Goal: Task Accomplishment & Management: Manage account settings

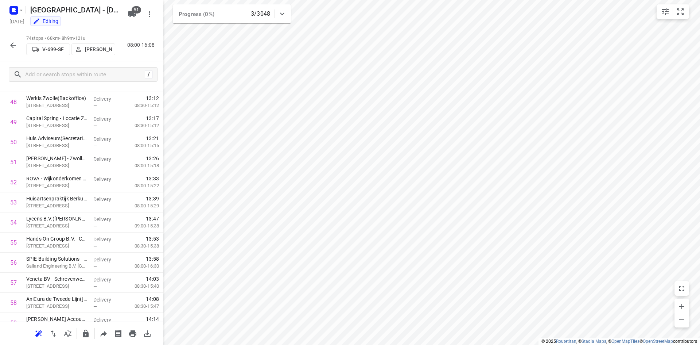
scroll to position [1307, 0]
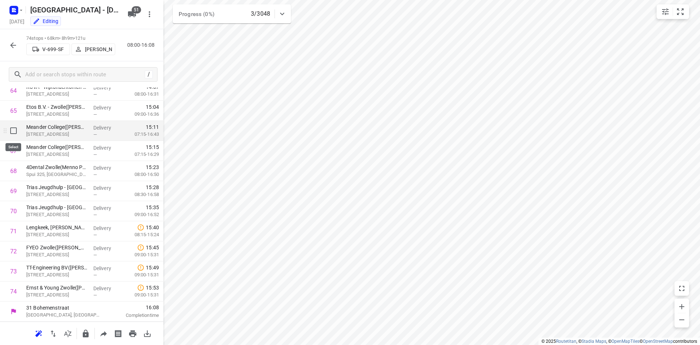
click at [10, 134] on input "checkbox" at bounding box center [13, 130] width 15 height 15
checkbox input "true"
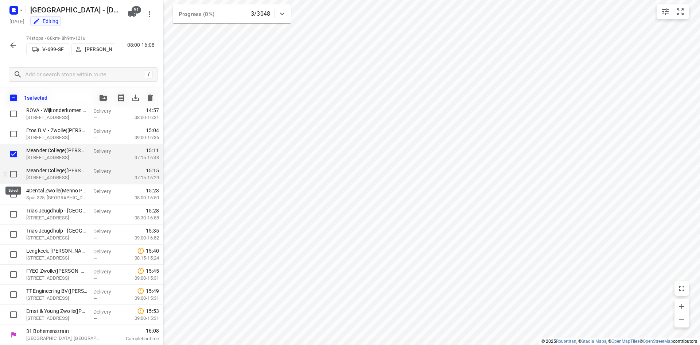
scroll to position [1304, 0]
click at [12, 173] on input "checkbox" at bounding box center [13, 174] width 15 height 15
checkbox input "true"
click at [13, 195] on input "checkbox" at bounding box center [13, 194] width 15 height 15
checkbox input "true"
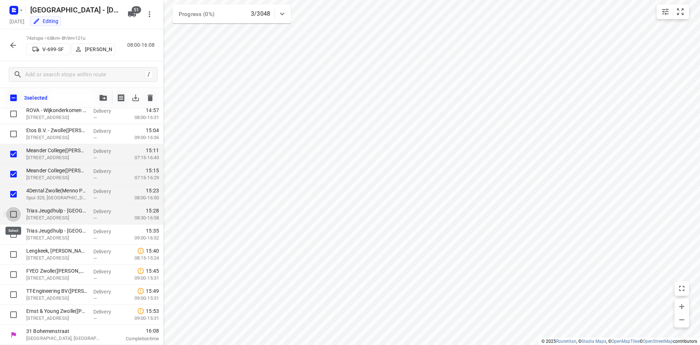
click at [17, 217] on input "checkbox" at bounding box center [13, 214] width 15 height 15
checkbox input "true"
click at [18, 231] on input "checkbox" at bounding box center [13, 234] width 15 height 15
checkbox input "true"
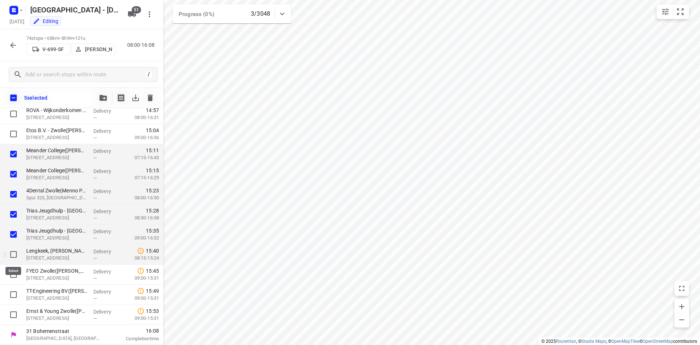
click at [13, 253] on input "checkbox" at bounding box center [13, 254] width 15 height 15
checkbox input "true"
click at [4, 282] on div at bounding box center [11, 274] width 23 height 20
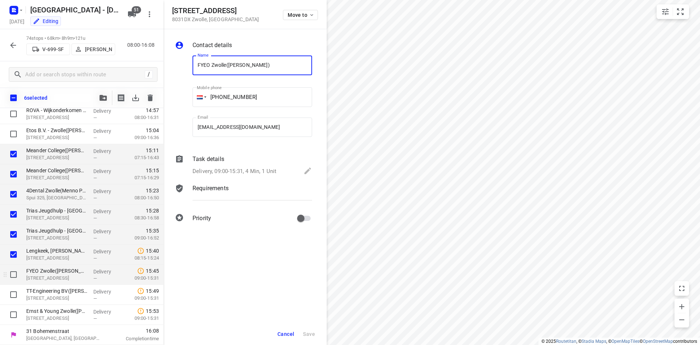
click at [13, 269] on input "checkbox" at bounding box center [13, 274] width 15 height 15
checkbox input "true"
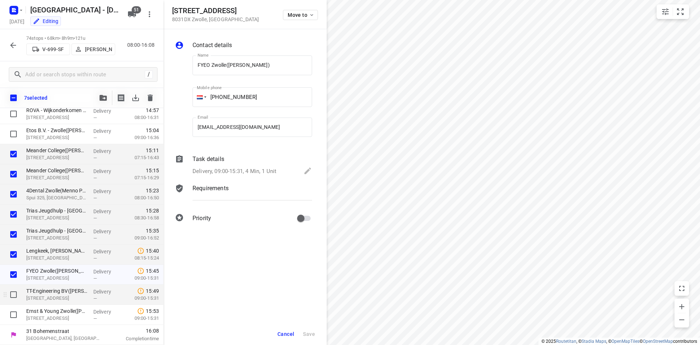
click at [17, 302] on div at bounding box center [11, 294] width 23 height 20
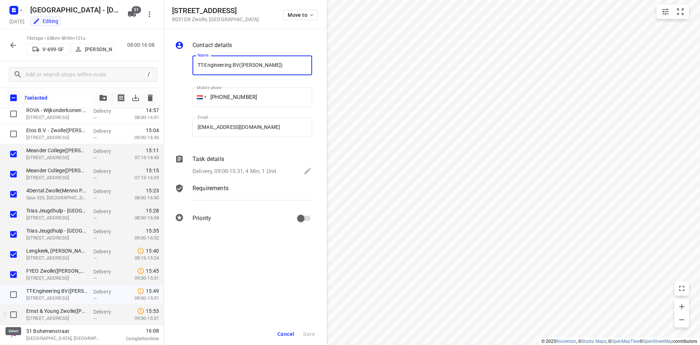
click at [16, 315] on input "checkbox" at bounding box center [13, 314] width 15 height 15
checkbox input "true"
click at [279, 331] on span "Cancel" at bounding box center [285, 334] width 17 height 6
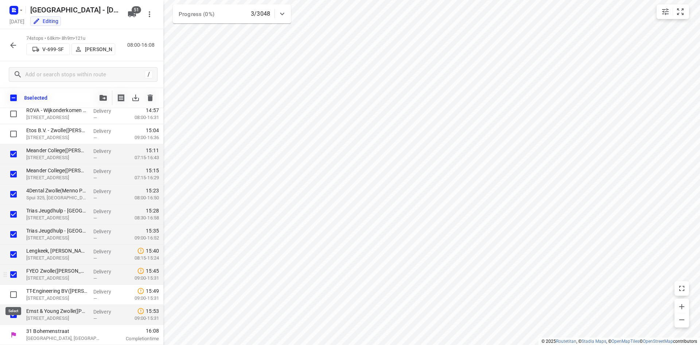
click at [12, 291] on input "checkbox" at bounding box center [13, 294] width 15 height 15
checkbox input "true"
click at [11, 43] on icon "button" at bounding box center [13, 45] width 9 height 9
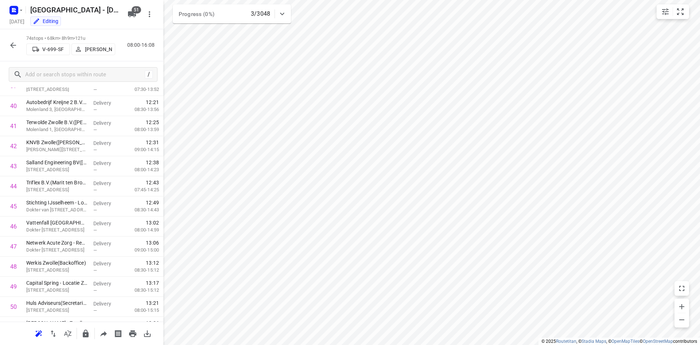
scroll to position [1307, 0]
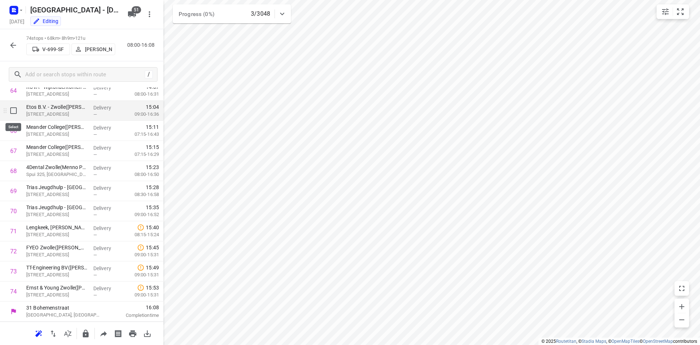
click at [10, 112] on input "checkbox" at bounding box center [13, 110] width 15 height 15
checkbox input "true"
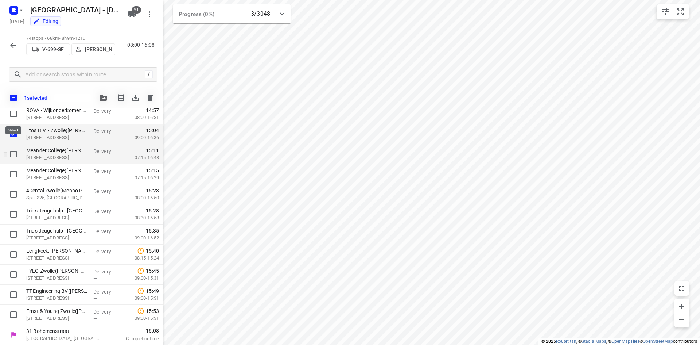
scroll to position [1304, 0]
click at [12, 153] on input "checkbox" at bounding box center [13, 154] width 15 height 15
checkbox input "true"
click at [16, 174] on input "checkbox" at bounding box center [13, 174] width 15 height 15
checkbox input "true"
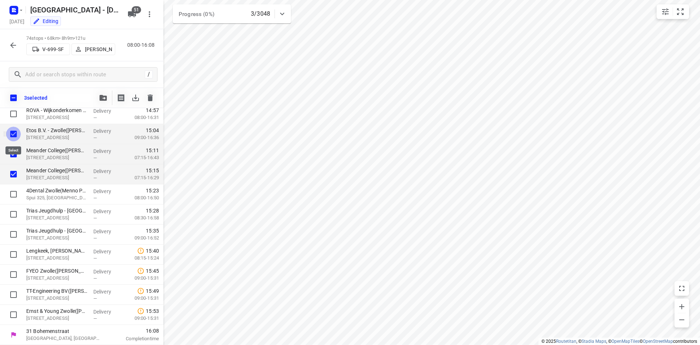
click at [10, 136] on input "checkbox" at bounding box center [13, 134] width 15 height 15
checkbox input "false"
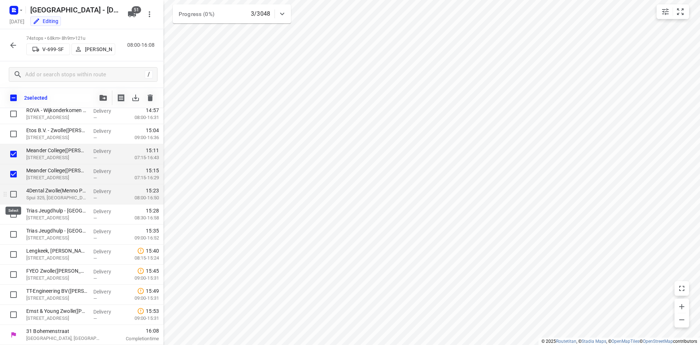
click at [10, 190] on input "checkbox" at bounding box center [13, 194] width 15 height 15
checkbox input "true"
click at [16, 212] on input "checkbox" at bounding box center [13, 214] width 15 height 15
checkbox input "true"
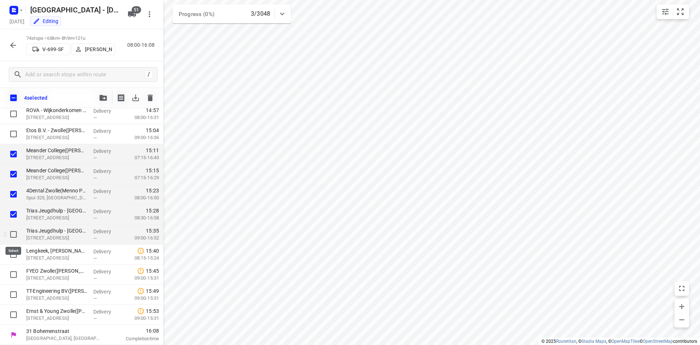
click at [15, 229] on input "checkbox" at bounding box center [13, 234] width 15 height 15
checkbox input "true"
click at [15, 253] on input "checkbox" at bounding box center [13, 254] width 15 height 15
checkbox input "true"
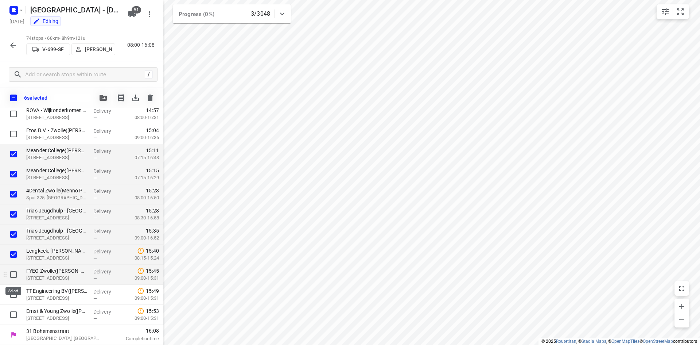
click at [14, 275] on input "checkbox" at bounding box center [13, 274] width 15 height 15
checkbox input "true"
click at [12, 293] on input "checkbox" at bounding box center [13, 294] width 15 height 15
checkbox input "true"
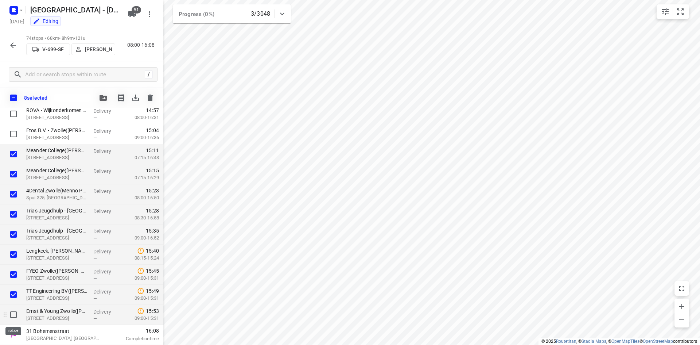
click at [8, 314] on input "checkbox" at bounding box center [13, 314] width 15 height 15
checkbox input "true"
click at [137, 9] on span "51" at bounding box center [136, 9] width 9 height 7
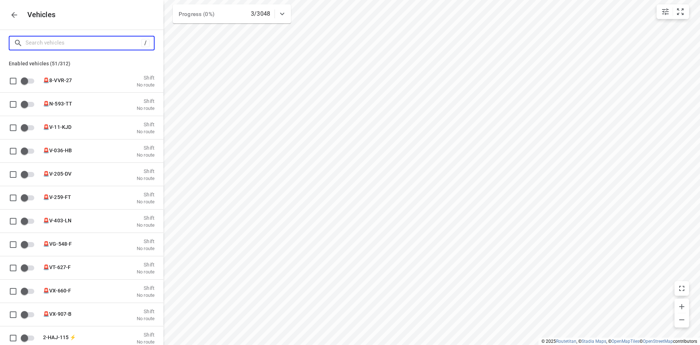
click at [101, 42] on input "Search vehicles" at bounding box center [84, 42] width 116 height 11
type input "a"
checkbox input "false"
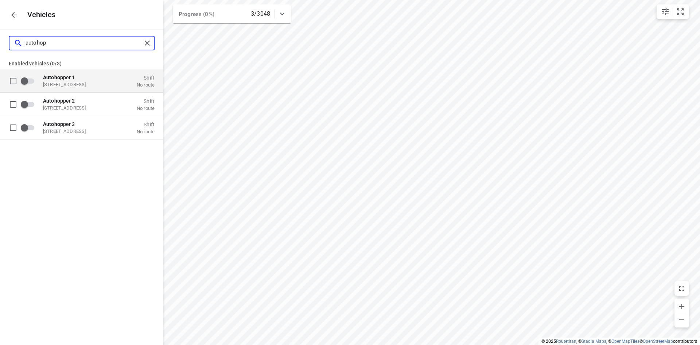
type input "autohop"
click at [93, 85] on p "Bohemenstraat 31, 8028 SB Zwolle, Nederland" at bounding box center [79, 84] width 73 height 6
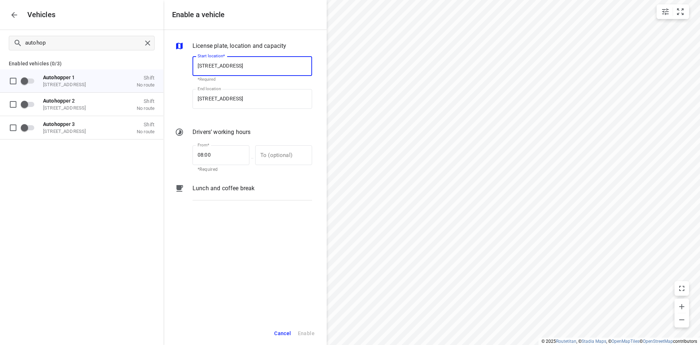
click at [210, 61] on input "Bohemenstraat 31, 8028 SB Zwolle, Nederland" at bounding box center [252, 66] width 120 height 20
drag, startPoint x: 242, startPoint y: 159, endPoint x: 191, endPoint y: 155, distance: 52.0
click at [191, 155] on div "From* 08:00 From* *Required — To (optional) To (optional)" at bounding box center [252, 158] width 125 height 34
click at [223, 156] on input "08:00" at bounding box center [216, 155] width 49 height 20
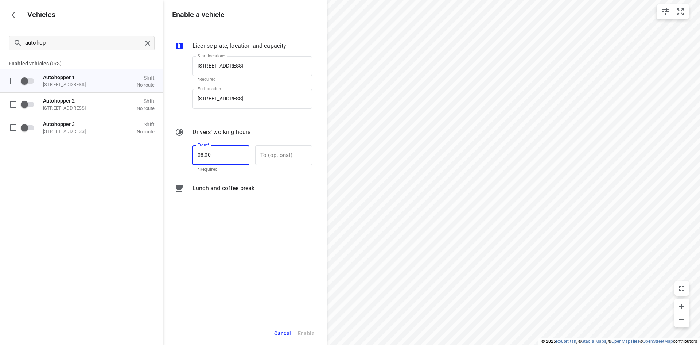
drag, startPoint x: 223, startPoint y: 156, endPoint x: 198, endPoint y: 158, distance: 24.8
click at [198, 158] on input "08:00" at bounding box center [216, 155] width 49 height 20
type input "06:00"
click at [303, 333] on span "Enable" at bounding box center [306, 332] width 17 height 9
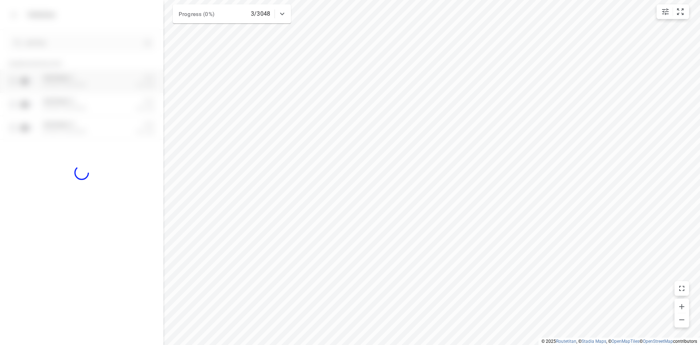
checkbox input "true"
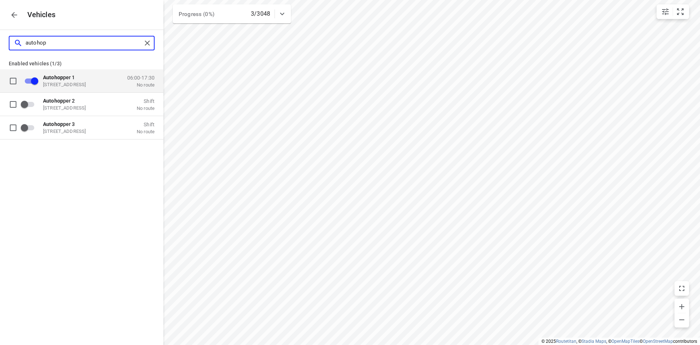
drag, startPoint x: 119, startPoint y: 38, endPoint x: 4, endPoint y: 22, distance: 116.3
click at [0, 36] on div "autohop" at bounding box center [81, 43] width 163 height 26
click at [17, 16] on icon "button" at bounding box center [14, 15] width 9 height 9
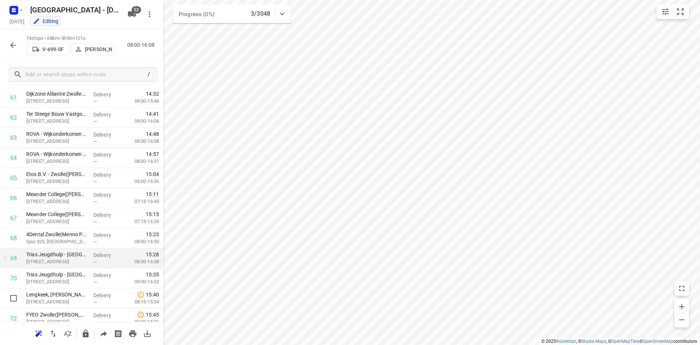
scroll to position [1307, 0]
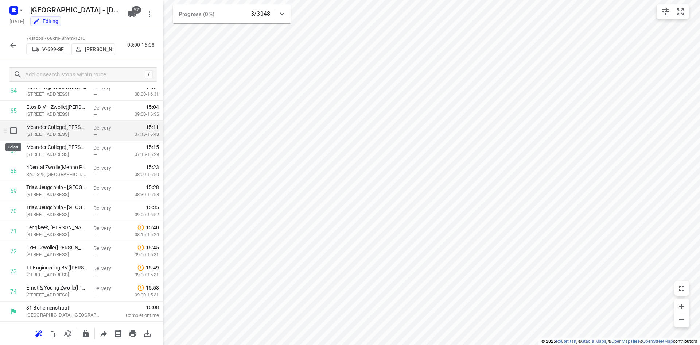
click at [13, 133] on input "checkbox" at bounding box center [13, 130] width 15 height 15
checkbox input "true"
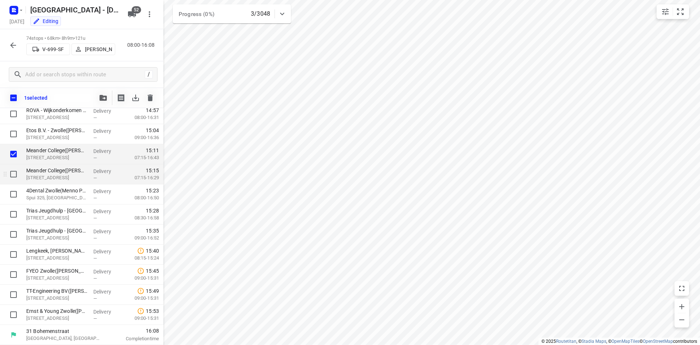
scroll to position [1304, 0]
click at [13, 172] on input "checkbox" at bounding box center [13, 174] width 15 height 15
checkbox input "true"
click at [13, 196] on input "checkbox" at bounding box center [13, 194] width 15 height 15
checkbox input "true"
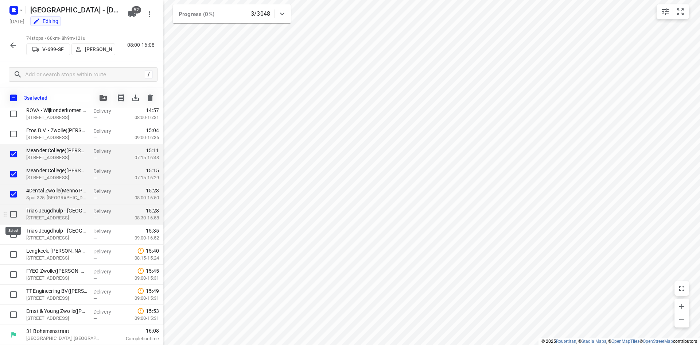
click at [12, 213] on input "checkbox" at bounding box center [13, 214] width 15 height 15
checkbox input "true"
click at [9, 236] on input "checkbox" at bounding box center [13, 234] width 15 height 15
checkbox input "true"
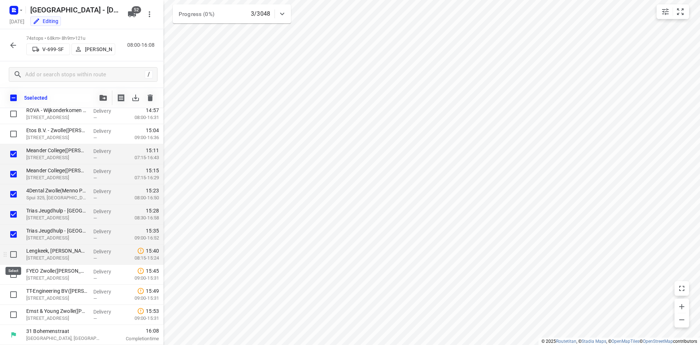
click at [13, 255] on input "checkbox" at bounding box center [13, 254] width 15 height 15
checkbox input "true"
click at [15, 272] on input "checkbox" at bounding box center [13, 274] width 15 height 15
checkbox input "true"
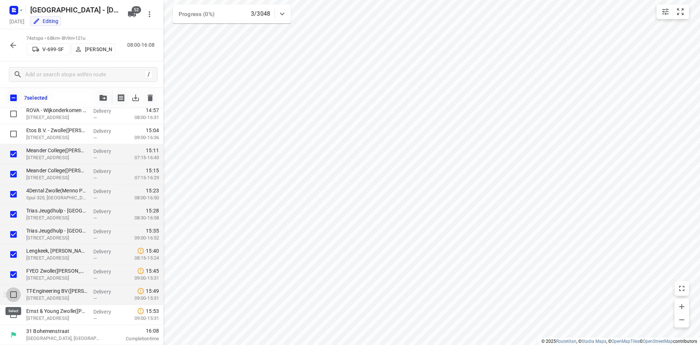
click at [16, 292] on input "checkbox" at bounding box center [13, 294] width 15 height 15
checkbox input "true"
click at [16, 315] on input "checkbox" at bounding box center [13, 314] width 15 height 15
checkbox input "true"
click at [100, 98] on icon "button" at bounding box center [103, 98] width 7 height 6
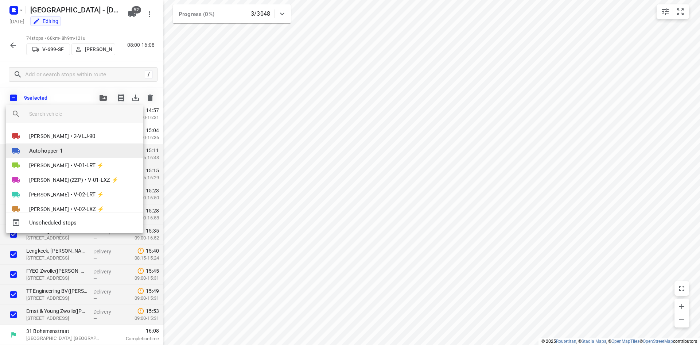
click at [56, 148] on span "Autohopper 1" at bounding box center [46, 151] width 34 height 8
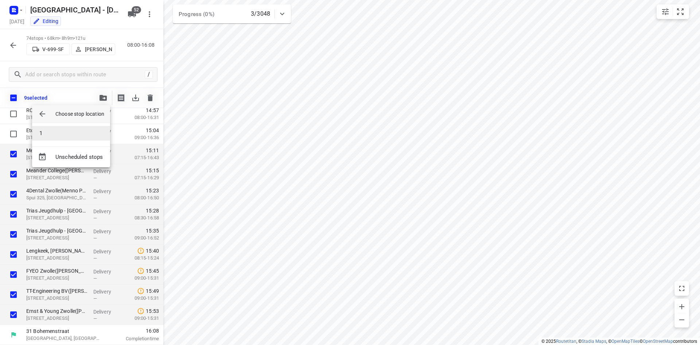
click at [60, 136] on li "1" at bounding box center [71, 133] width 78 height 15
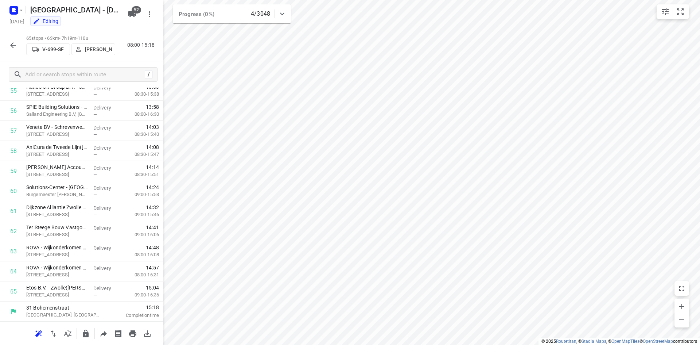
scroll to position [3, 0]
click at [77, 49] on icon "button" at bounding box center [78, 49] width 7 height 5
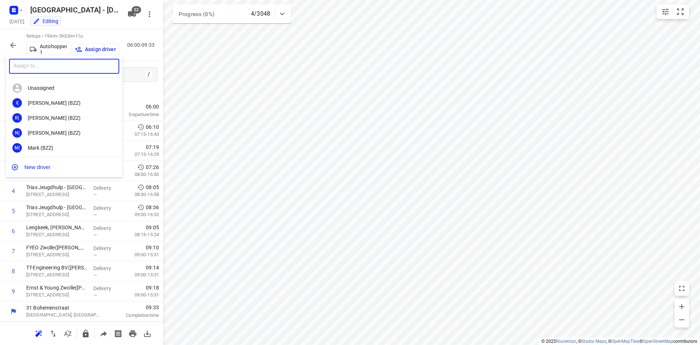
click at [61, 73] on input "text" at bounding box center [64, 66] width 110 height 15
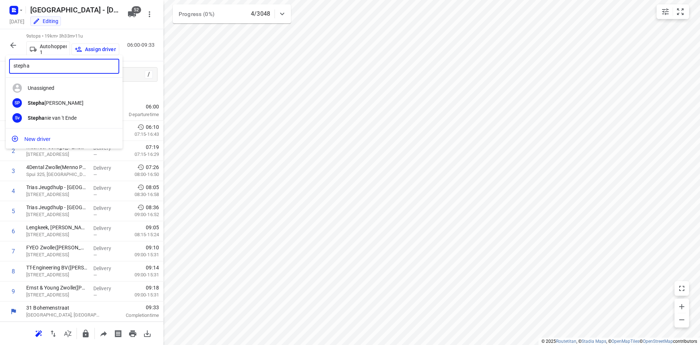
type input "stepha"
click at [61, 112] on div "Sv Stepha nie van 't Ende" at bounding box center [64, 117] width 117 height 15
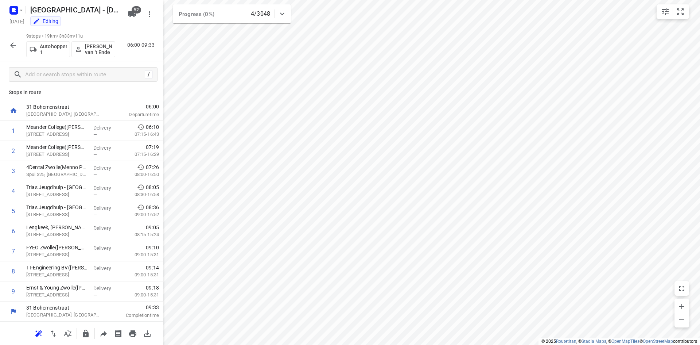
click at [108, 27] on div "Monday, Oct 13 Editing" at bounding box center [66, 22] width 117 height 10
click at [11, 42] on icon "button" at bounding box center [13, 45] width 9 height 9
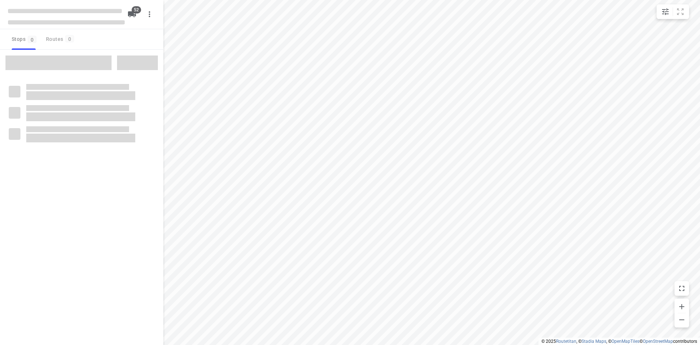
checkbox input "true"
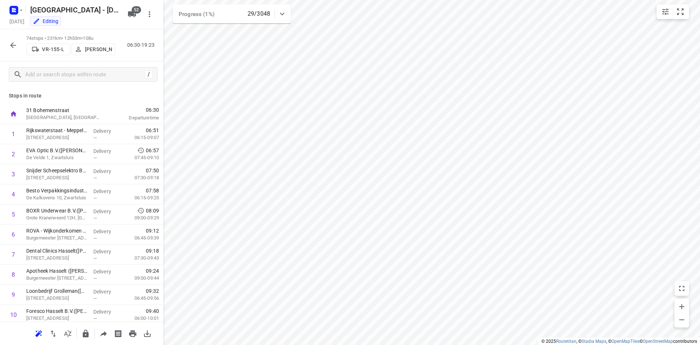
click at [89, 51] on p "[PERSON_NAME]" at bounding box center [98, 49] width 27 height 6
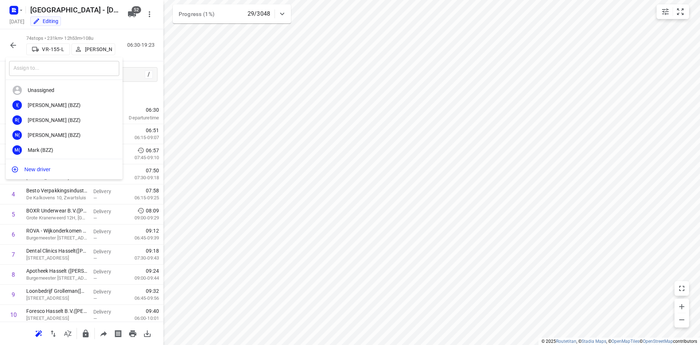
click at [74, 65] on input "text" at bounding box center [64, 68] width 110 height 15
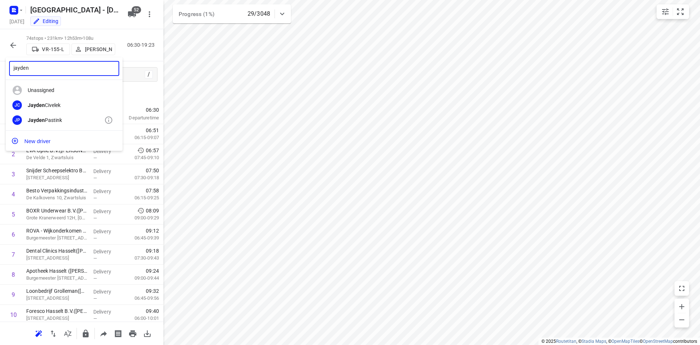
type input "jayden"
click at [44, 123] on div "JP Jayden Pastink" at bounding box center [64, 119] width 117 height 15
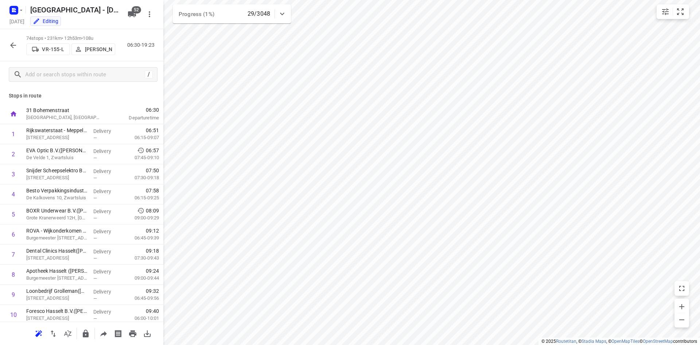
click at [11, 47] on icon "button" at bounding box center [13, 45] width 9 height 9
click at [11, 44] on icon "button" at bounding box center [13, 45] width 9 height 9
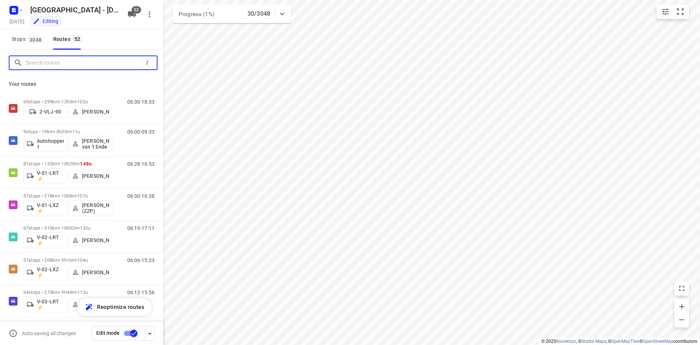
click at [51, 67] on input "Search routes" at bounding box center [84, 62] width 117 height 11
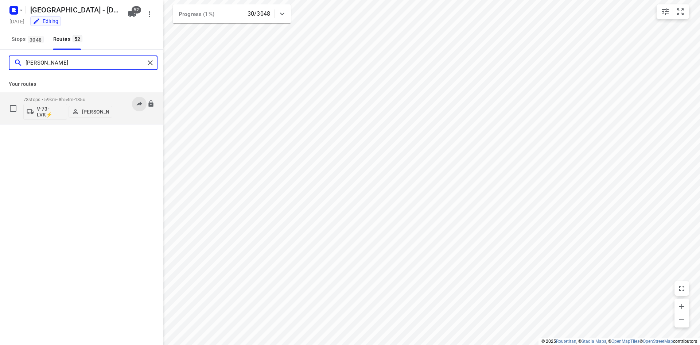
type input "nick"
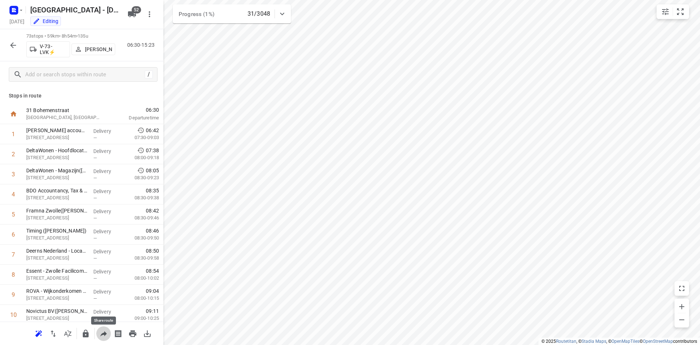
click at [104, 335] on icon "button" at bounding box center [103, 333] width 9 height 9
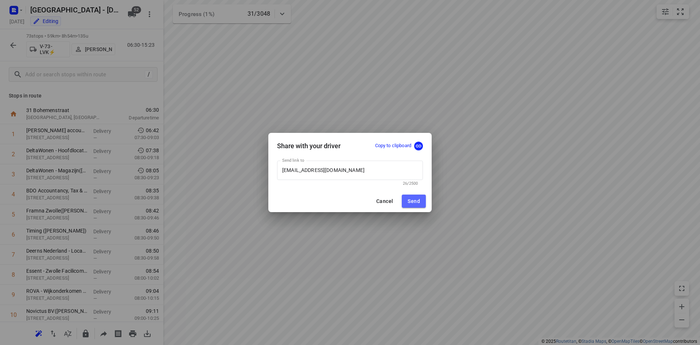
click at [419, 202] on span "Send" at bounding box center [414, 201] width 12 height 6
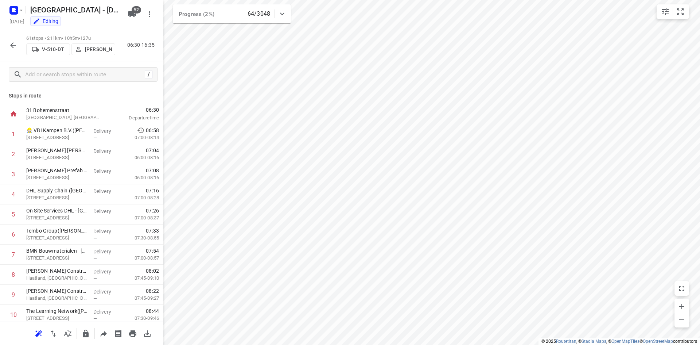
click at [90, 47] on p "Bernard Roosendaal" at bounding box center [98, 49] width 27 height 6
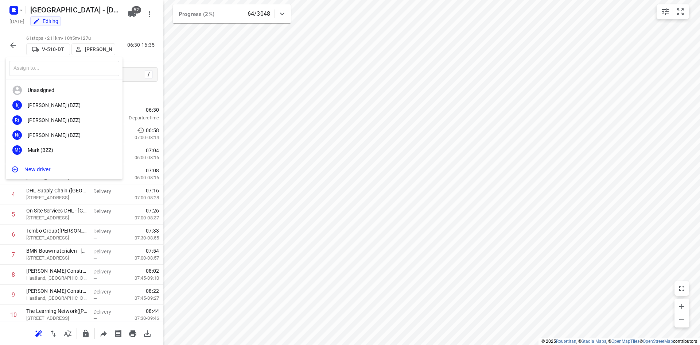
click at [68, 78] on div "​" at bounding box center [64, 68] width 117 height 23
click at [66, 66] on input "text" at bounding box center [64, 68] width 110 height 15
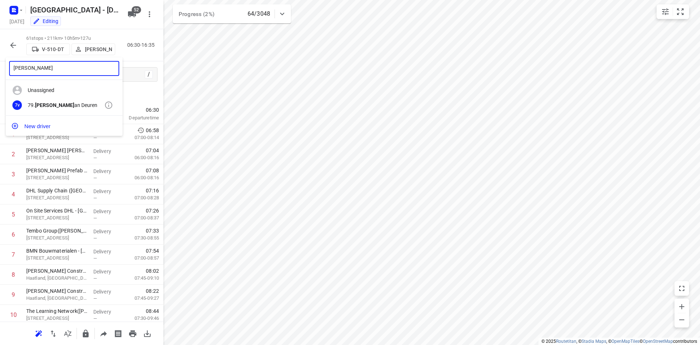
type input "timo v"
click at [56, 108] on div "79. Timo v an Deuren" at bounding box center [66, 105] width 77 height 6
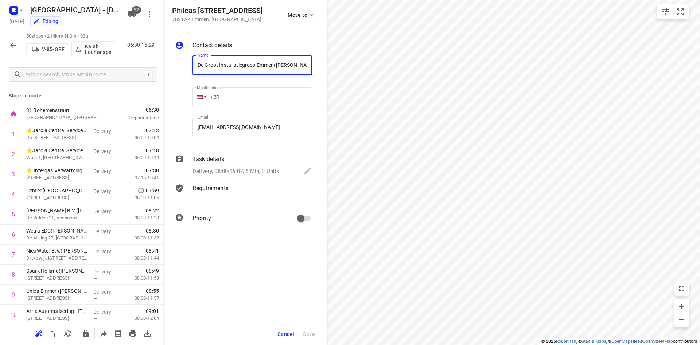
scroll to position [0, 0]
click at [294, 328] on button "Cancel" at bounding box center [286, 333] width 23 height 13
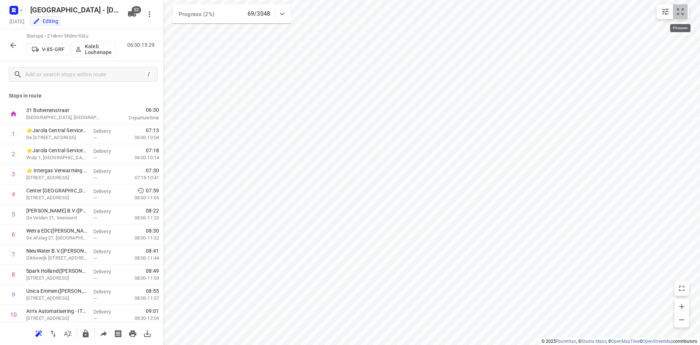
click at [687, 12] on button "small contained button group" at bounding box center [680, 11] width 15 height 15
click at [8, 46] on button "button" at bounding box center [13, 45] width 15 height 15
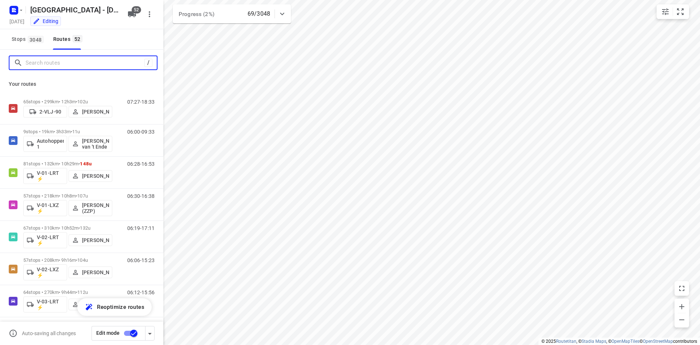
click at [56, 64] on input "Search routes" at bounding box center [85, 62] width 119 height 11
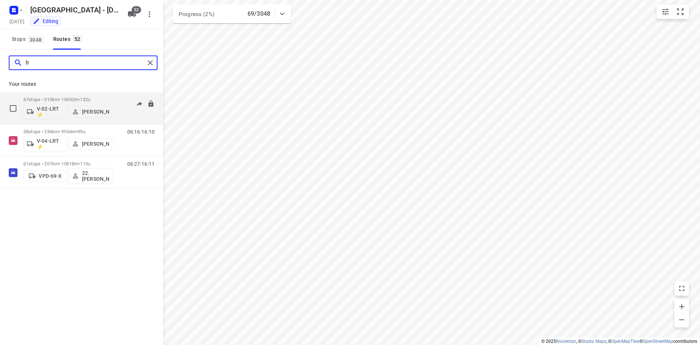
type input "fr"
click at [90, 100] on span "132u" at bounding box center [85, 99] width 11 height 5
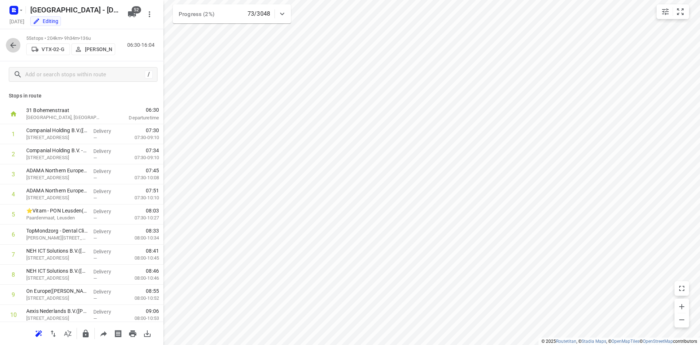
click at [10, 44] on icon "button" at bounding box center [13, 45] width 9 height 9
click at [13, 43] on icon "button" at bounding box center [13, 45] width 6 height 6
click at [12, 46] on icon "button" at bounding box center [13, 45] width 6 height 6
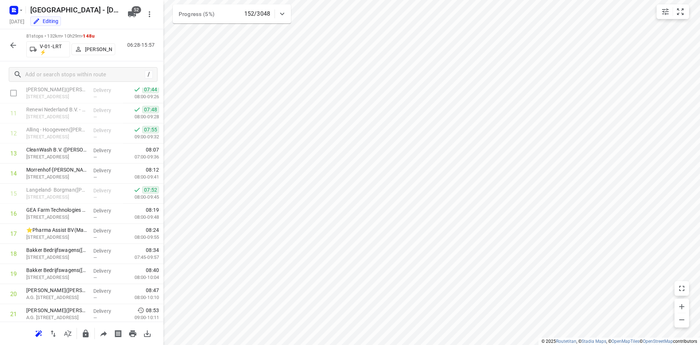
scroll to position [153, 0]
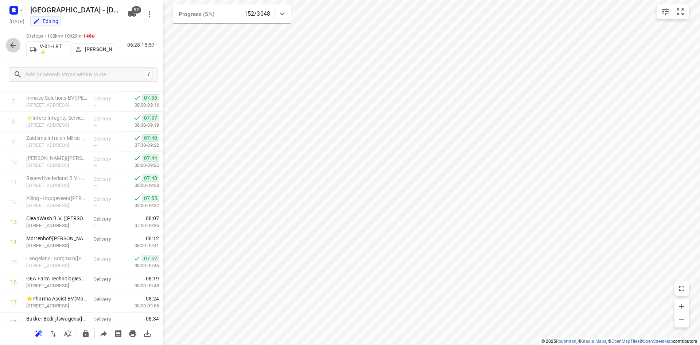
click at [9, 50] on button "button" at bounding box center [13, 45] width 15 height 15
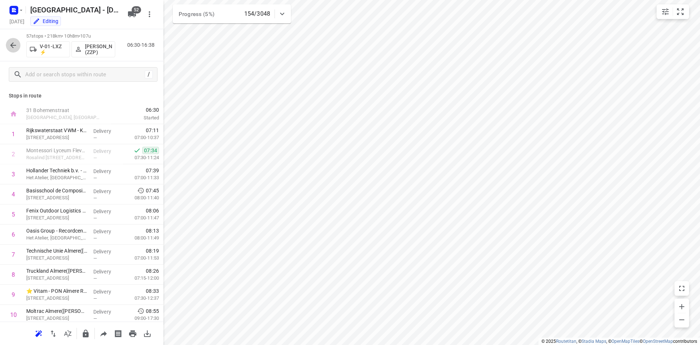
click at [8, 41] on button "button" at bounding box center [13, 45] width 15 height 15
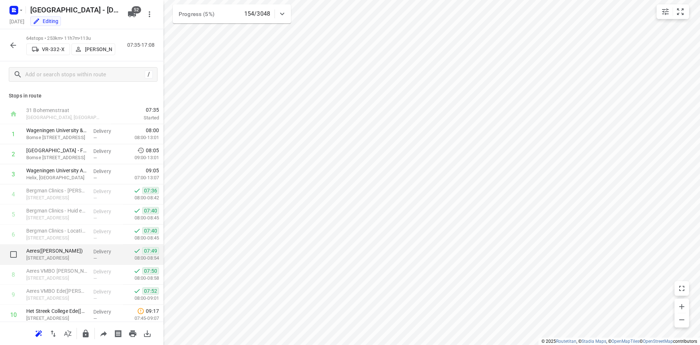
scroll to position [73, 0]
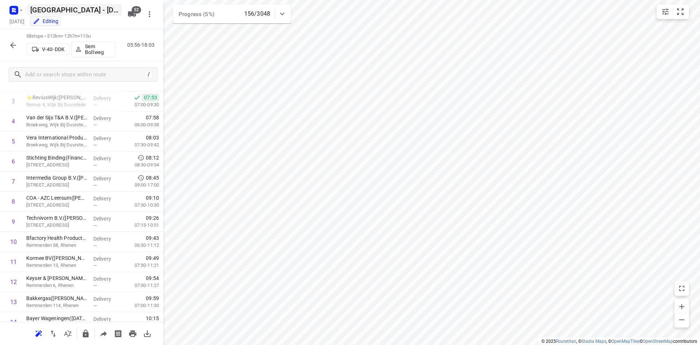
click at [12, 41] on icon "button" at bounding box center [13, 45] width 9 height 9
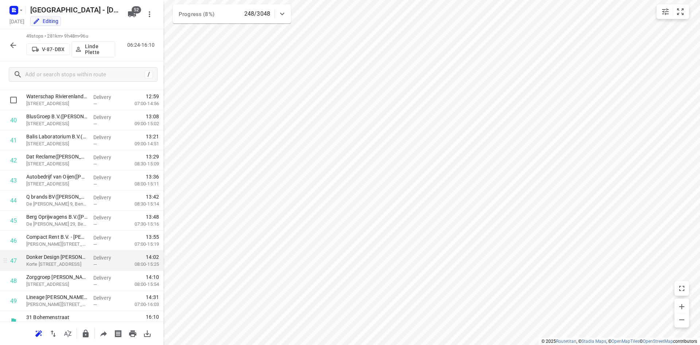
scroll to position [805, 0]
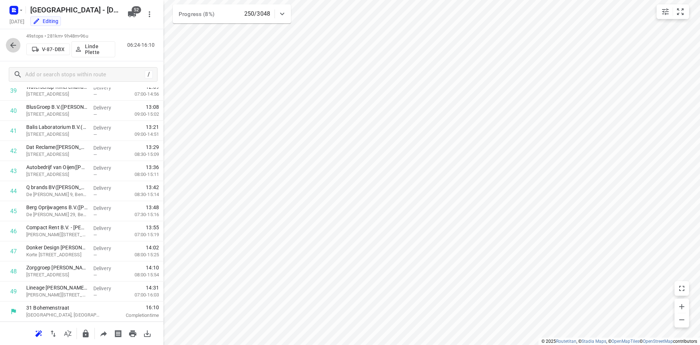
click at [13, 44] on icon "button" at bounding box center [13, 45] width 9 height 9
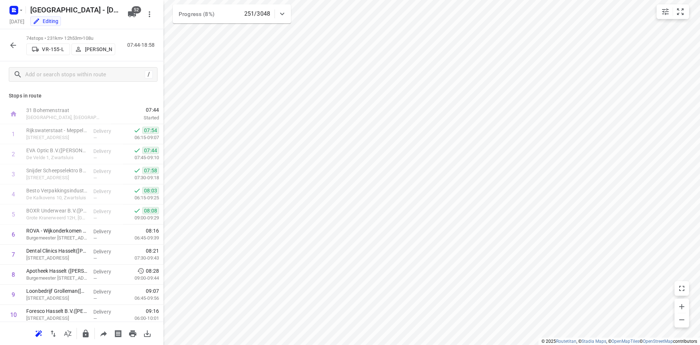
click at [4, 49] on div "74 stops • 231km • 12h53m • 108u VR-155-L Jayden Pastink 07:44-18:58" at bounding box center [81, 45] width 163 height 32
click at [12, 46] on icon "button" at bounding box center [13, 45] width 9 height 9
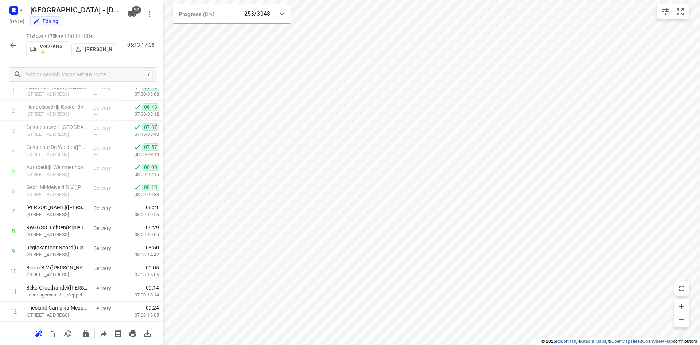
scroll to position [0, 0]
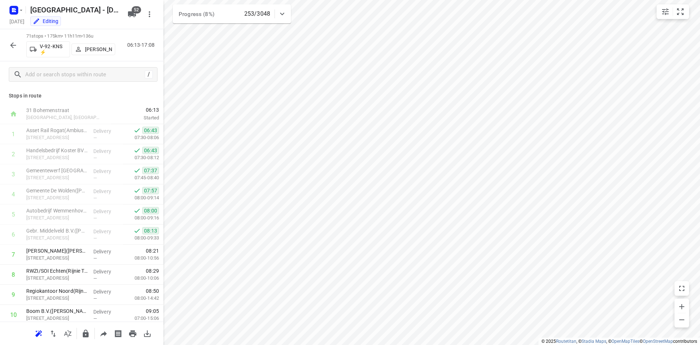
click at [13, 43] on icon "button" at bounding box center [13, 45] width 6 height 6
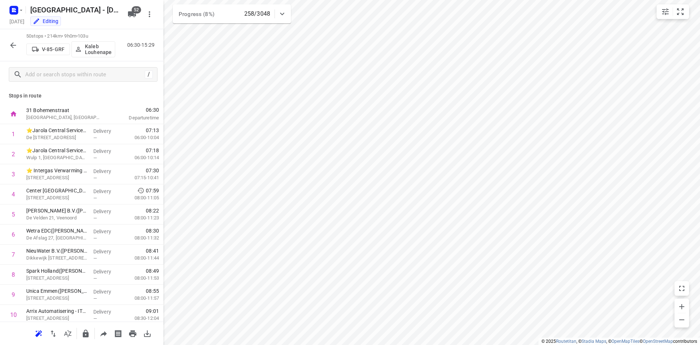
click at [9, 39] on button "button" at bounding box center [13, 45] width 15 height 15
click at [11, 39] on button "button" at bounding box center [13, 45] width 15 height 15
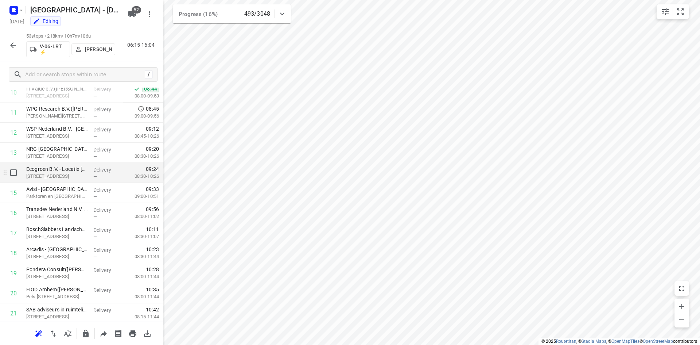
scroll to position [193, 0]
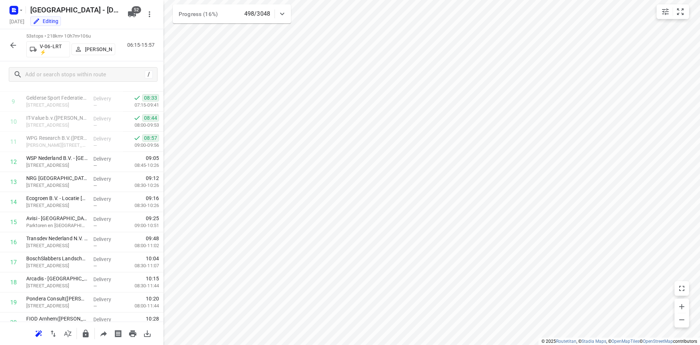
click at [284, 13] on icon at bounding box center [282, 14] width 4 height 3
click at [284, 13] on icon at bounding box center [282, 16] width 9 height 9
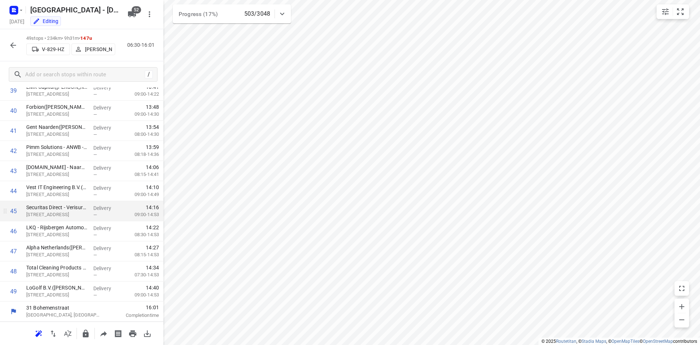
scroll to position [805, 0]
click at [161, 279] on div "i © 2025 Routetitan , © Stadia Maps , © OpenMapTiles © OpenStreetMap contributo…" at bounding box center [350, 172] width 700 height 345
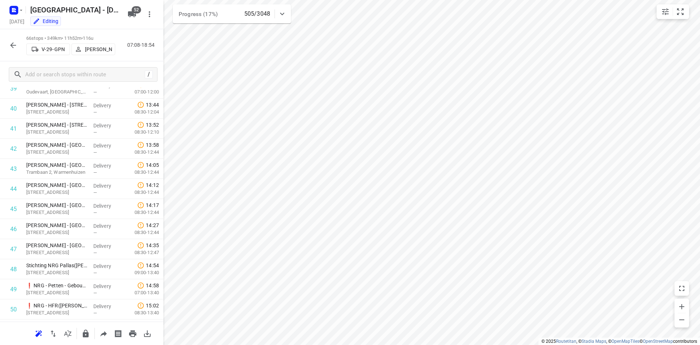
scroll to position [1146, 0]
click at [15, 46] on icon "button" at bounding box center [13, 45] width 9 height 9
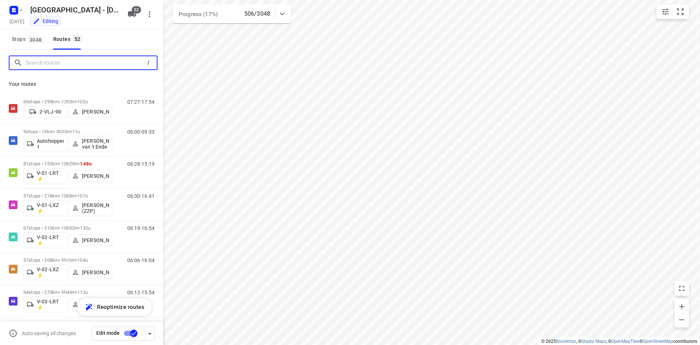
click at [61, 67] on input "Search routes" at bounding box center [85, 62] width 119 height 11
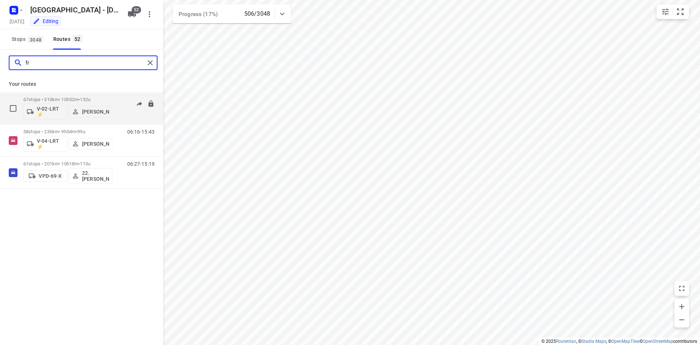
type input "fra"
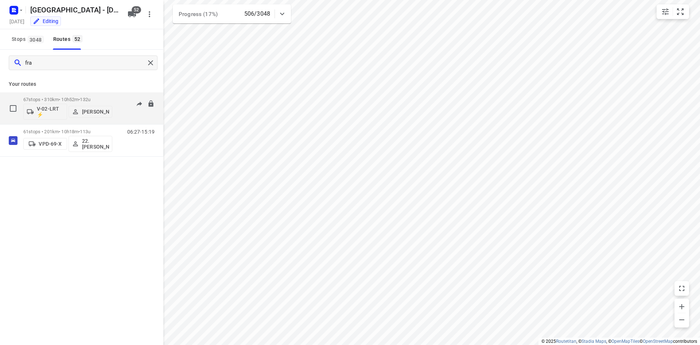
click at [63, 100] on p "67 stops • 310km • 10h52m • 132u" at bounding box center [67, 99] width 89 height 5
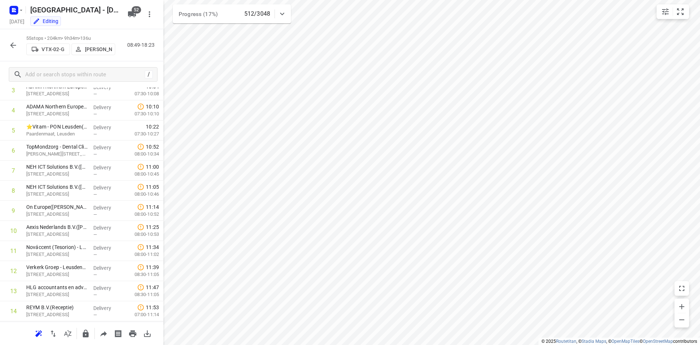
scroll to position [0, 0]
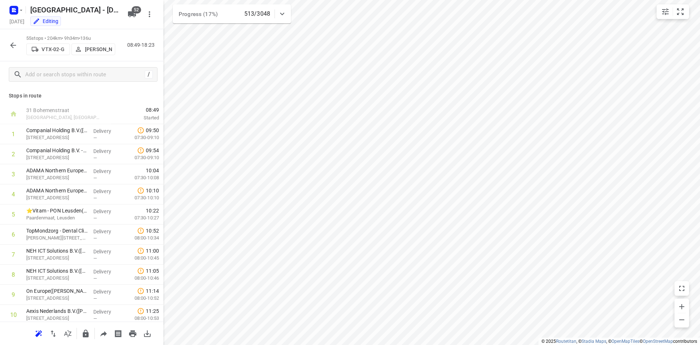
click at [9, 41] on icon "button" at bounding box center [13, 45] width 9 height 9
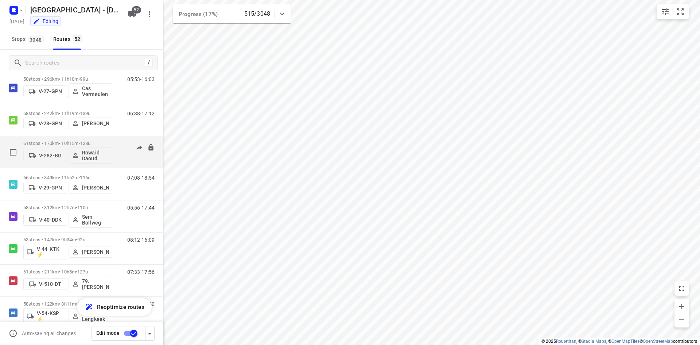
scroll to position [474, 0]
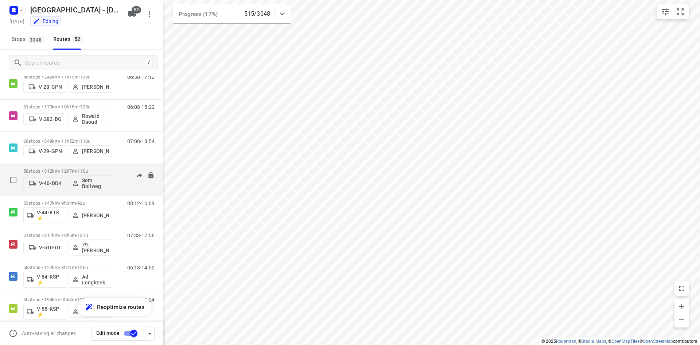
click at [67, 167] on div "58 stops • 312km • 12h7m • 110u V-40-DDK Sem Bollweg" at bounding box center [67, 179] width 89 height 30
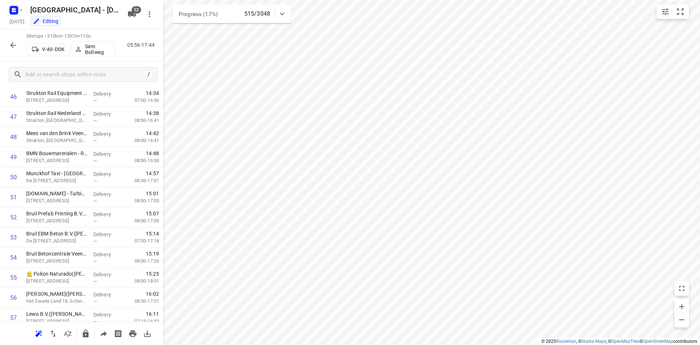
scroll to position [986, 0]
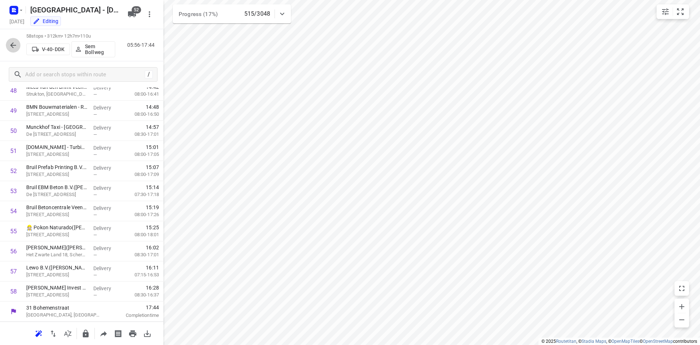
click at [12, 43] on icon "button" at bounding box center [13, 45] width 6 height 6
click at [11, 44] on icon "button" at bounding box center [13, 45] width 9 height 9
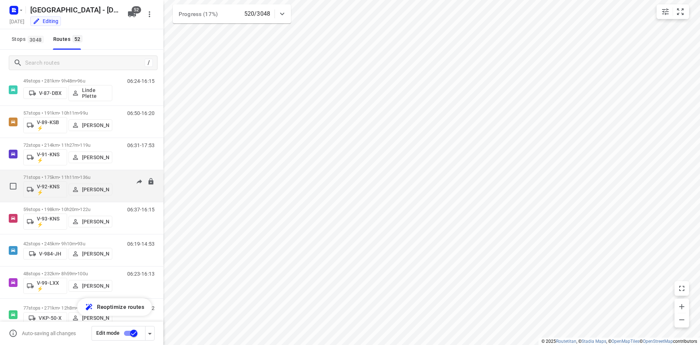
scroll to position [1057, 0]
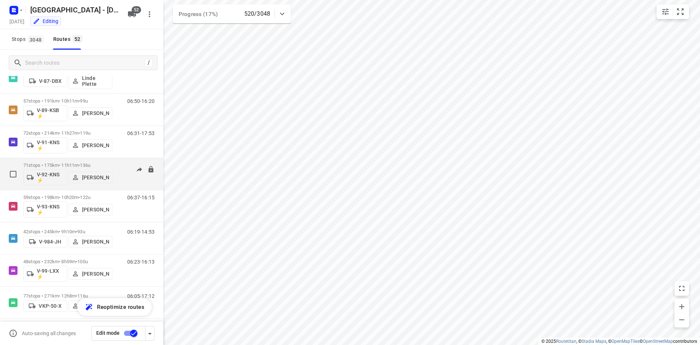
click at [67, 163] on p "71 stops • 175km • 11h11m • 136u" at bounding box center [67, 164] width 89 height 5
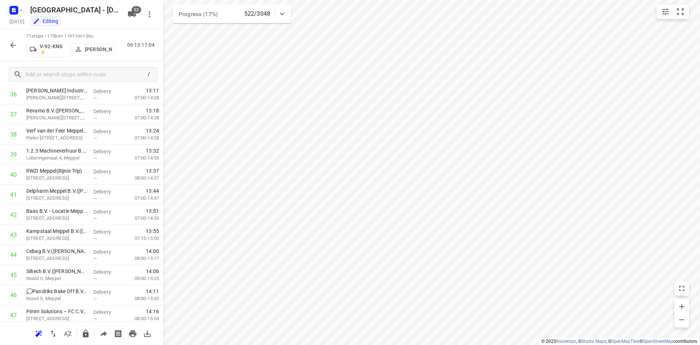
scroll to position [1246, 0]
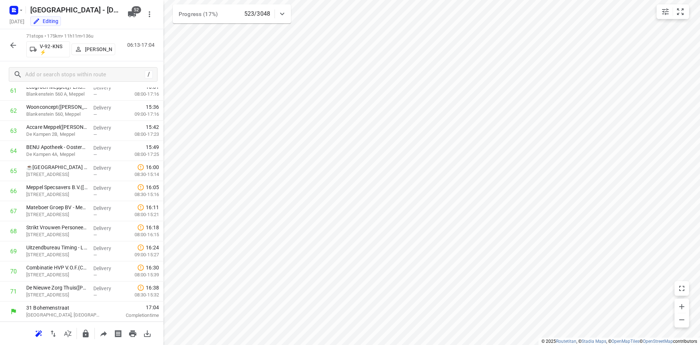
click at [13, 49] on icon "button" at bounding box center [13, 45] width 9 height 9
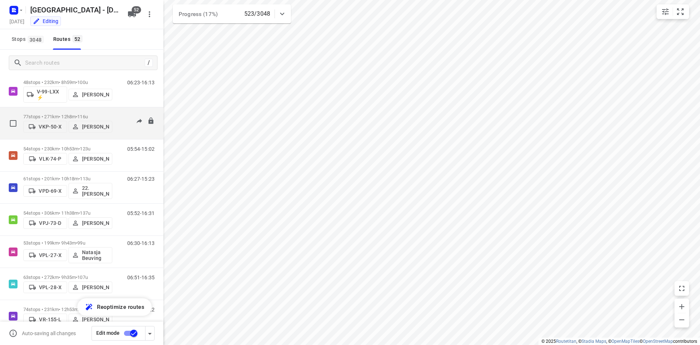
scroll to position [1273, 0]
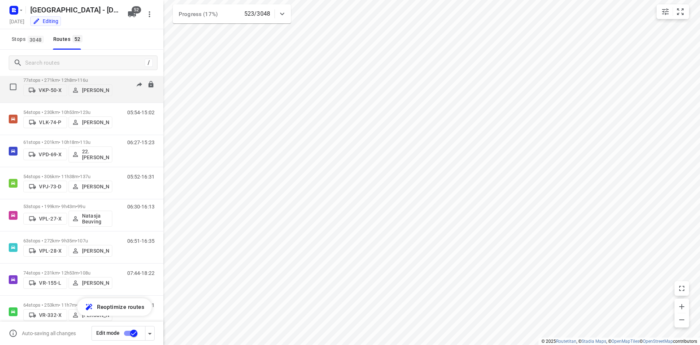
click at [57, 78] on p "77 stops • 271km • 12h8m • 116u" at bounding box center [67, 79] width 89 height 5
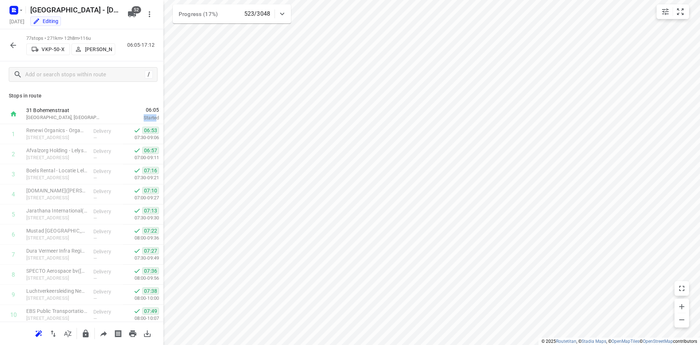
drag, startPoint x: 154, startPoint y: 107, endPoint x: 153, endPoint y: 111, distance: 4.1
click at [152, 114] on div "06:05 Started" at bounding box center [137, 114] width 52 height 20
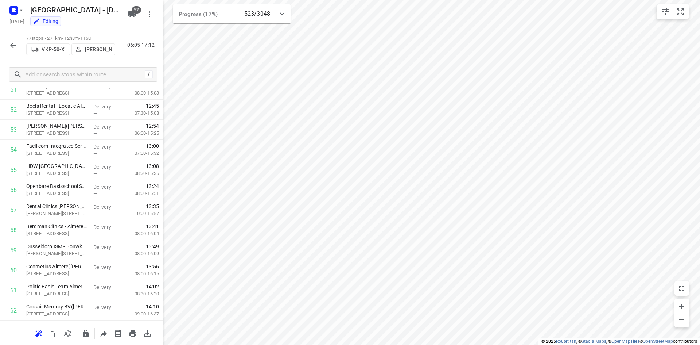
scroll to position [1367, 0]
click at [12, 44] on icon "button" at bounding box center [13, 45] width 6 height 6
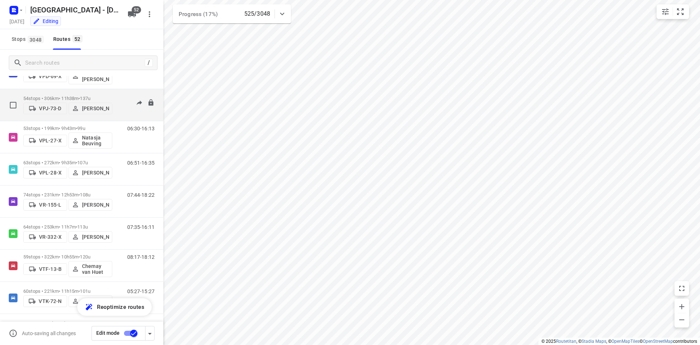
scroll to position [1373, 0]
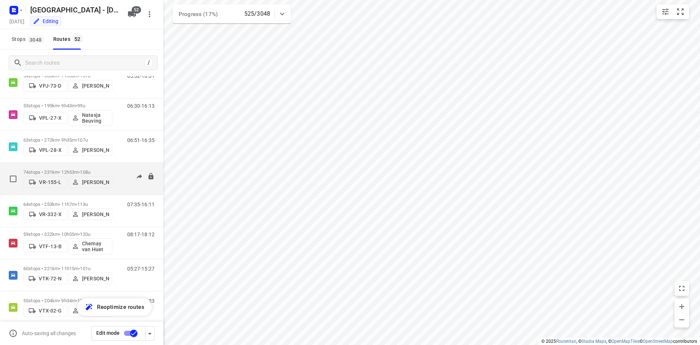
click at [60, 171] on p "74 stops • 231km • 12h53m • 108u" at bounding box center [67, 171] width 89 height 5
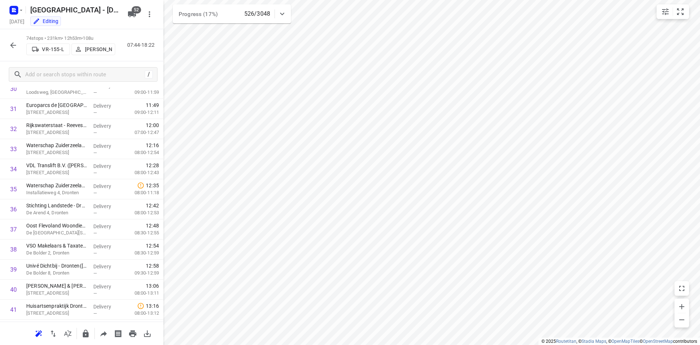
scroll to position [619, 0]
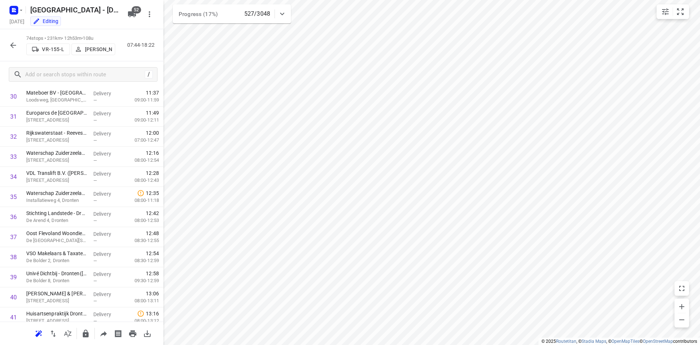
click at [160, 205] on div "Stops in route 31 Bohemenstraat Zwolle, Netherlands 07:44 Started 1 Rijkswaters…" at bounding box center [81, 204] width 163 height 234
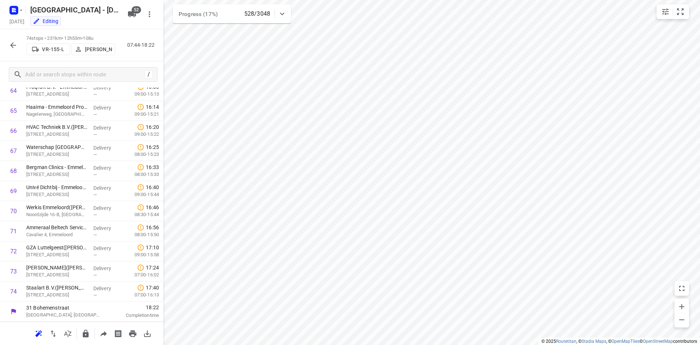
click at [15, 48] on icon "button" at bounding box center [13, 45] width 9 height 9
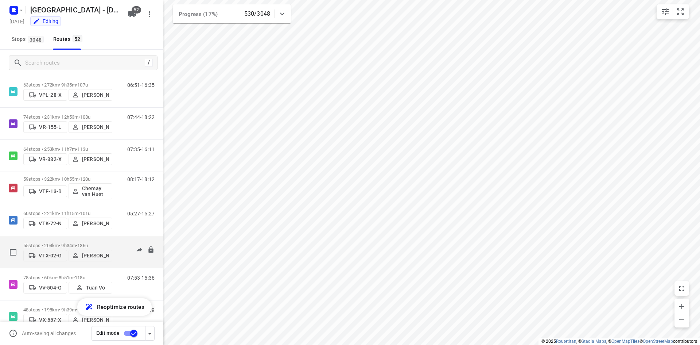
scroll to position [1447, 0]
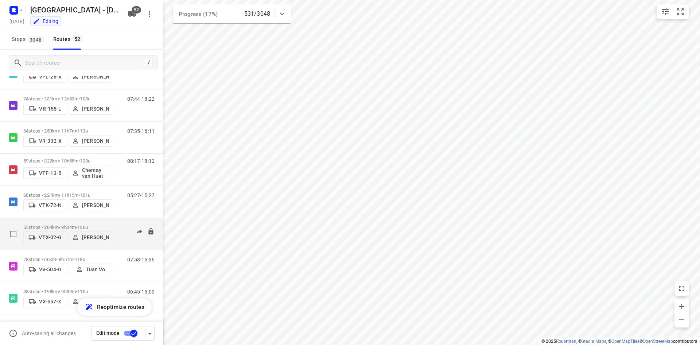
click at [69, 222] on div "55 stops • 204km • 9h34m • 136u VTX-02-G Alex Sicilian" at bounding box center [67, 234] width 89 height 26
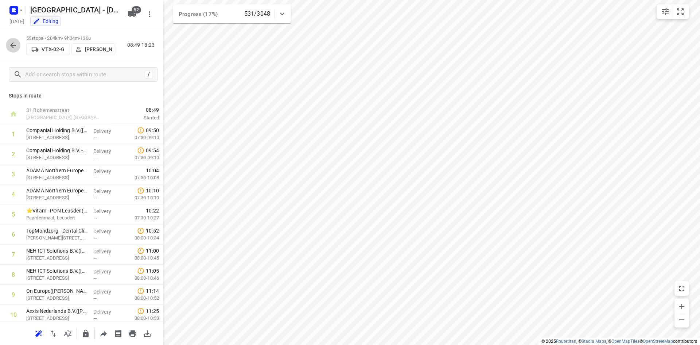
click at [17, 47] on icon "button" at bounding box center [13, 45] width 9 height 9
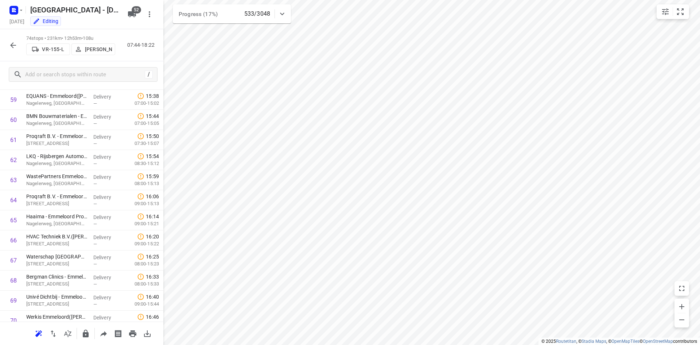
scroll to position [1307, 0]
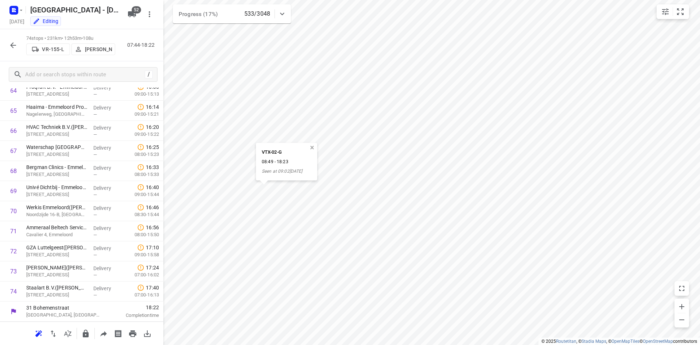
click at [315, 147] on button "button" at bounding box center [312, 147] width 7 height 7
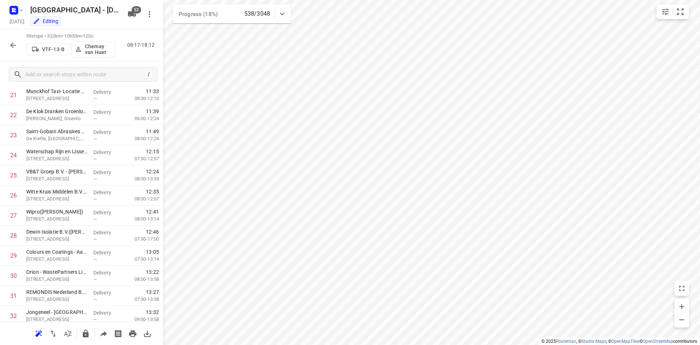
scroll to position [277, 0]
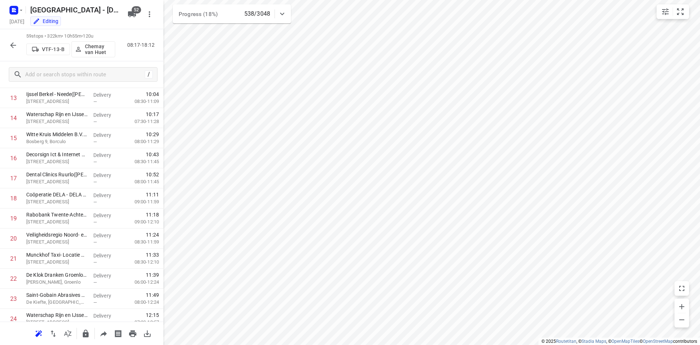
click at [15, 41] on icon "button" at bounding box center [13, 45] width 9 height 9
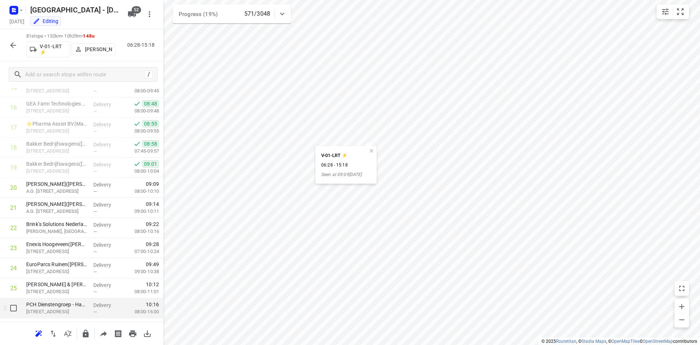
scroll to position [437, 0]
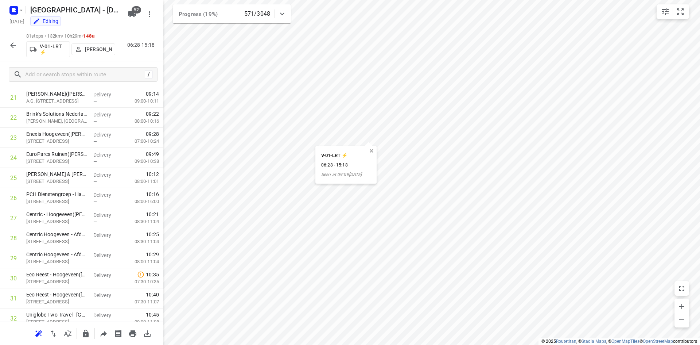
click at [373, 151] on button "button" at bounding box center [371, 151] width 7 height 7
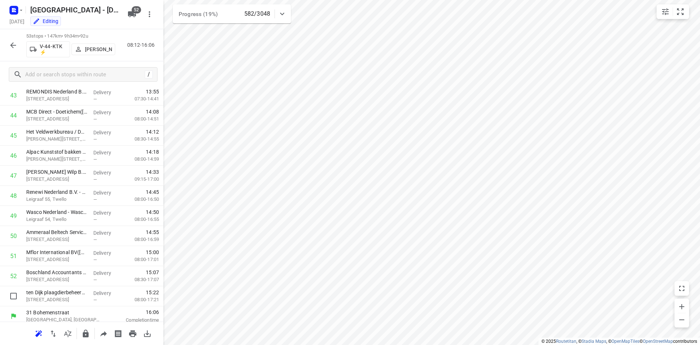
scroll to position [886, 0]
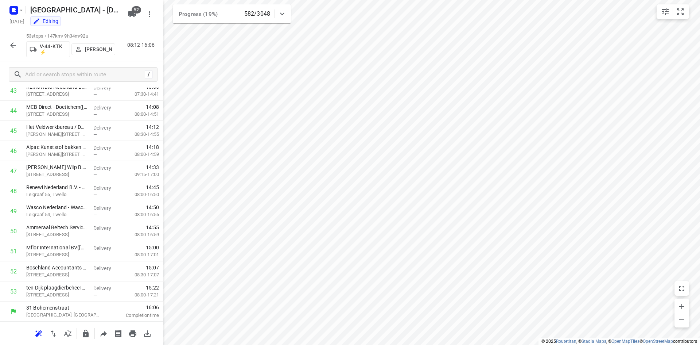
click at [11, 48] on icon "button" at bounding box center [13, 45] width 9 height 9
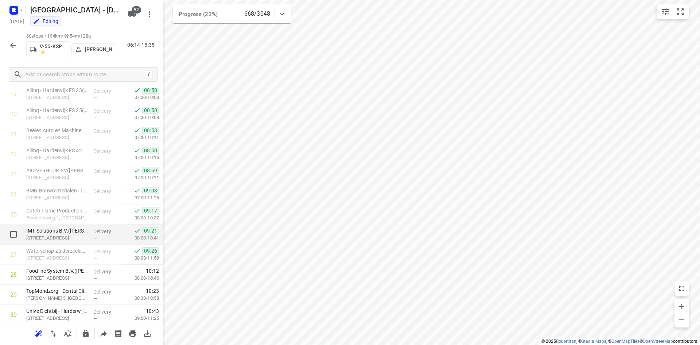
scroll to position [474, 0]
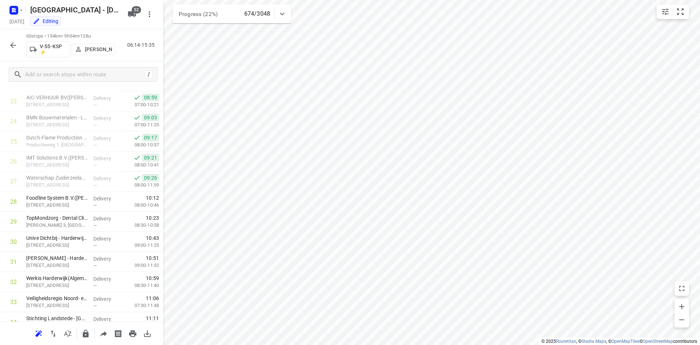
click at [16, 45] on icon "button" at bounding box center [13, 45] width 9 height 9
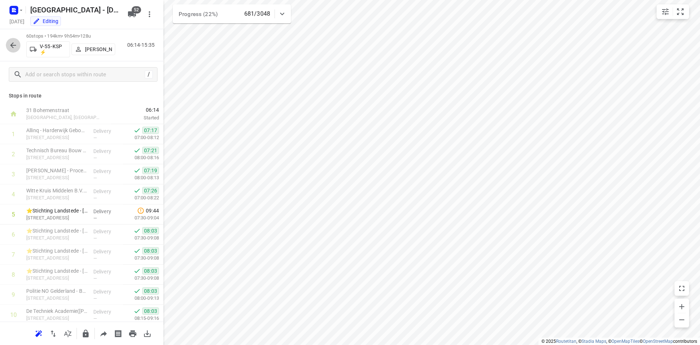
click at [10, 44] on icon "button" at bounding box center [13, 45] width 9 height 9
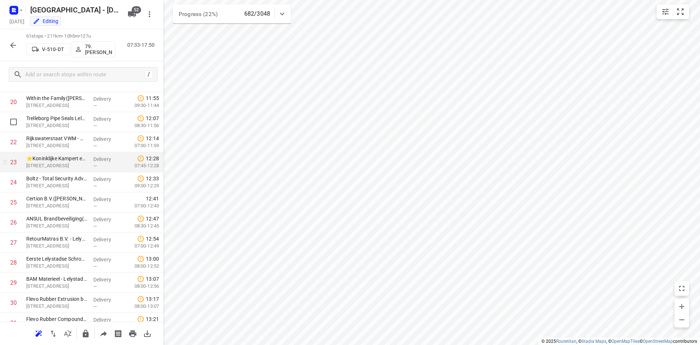
scroll to position [401, 0]
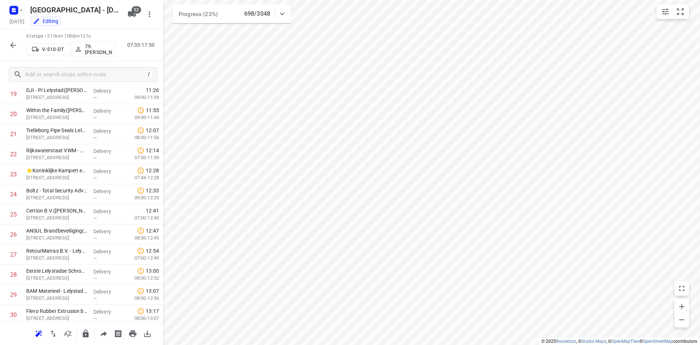
click at [7, 46] on button "button" at bounding box center [13, 45] width 15 height 15
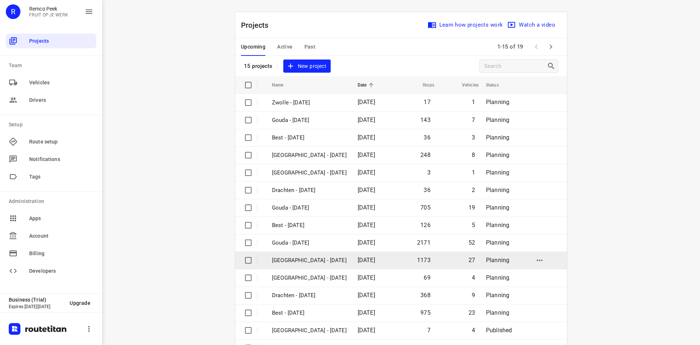
click at [358, 258] on span "[DATE]" at bounding box center [366, 259] width 17 height 7
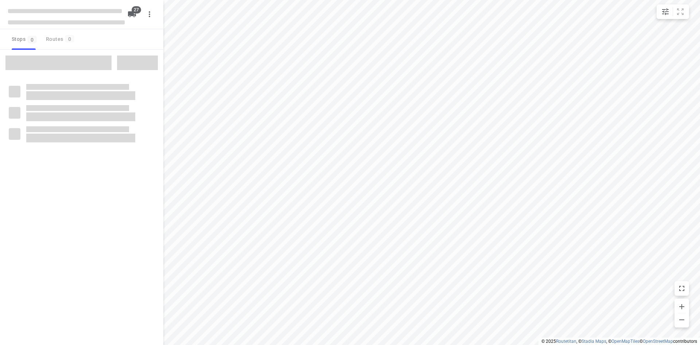
checkbox input "true"
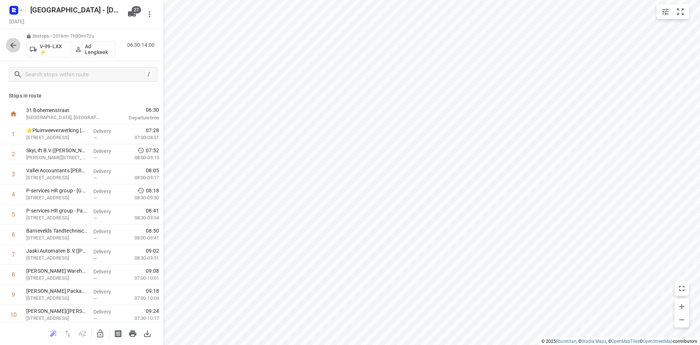
click at [7, 45] on button "button" at bounding box center [13, 45] width 15 height 15
click at [17, 42] on icon "button" at bounding box center [13, 45] width 9 height 9
click at [12, 40] on button "button" at bounding box center [13, 45] width 15 height 15
click at [13, 46] on icon "button" at bounding box center [13, 45] width 9 height 9
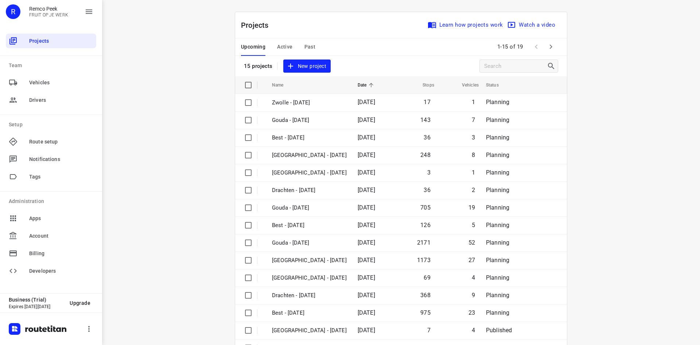
click at [308, 49] on span "Past" at bounding box center [309, 46] width 11 height 9
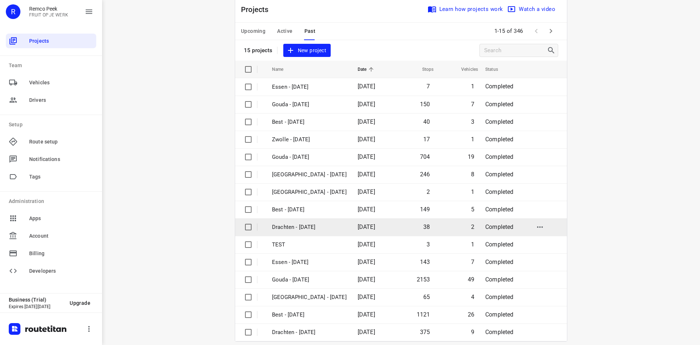
scroll to position [24, 0]
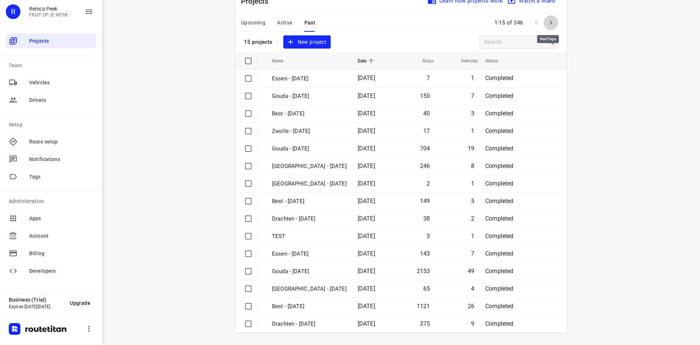
click at [550, 23] on icon "button" at bounding box center [550, 22] width 9 height 9
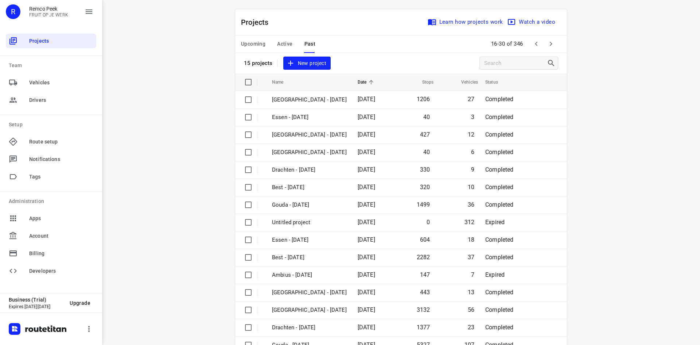
scroll to position [0, 0]
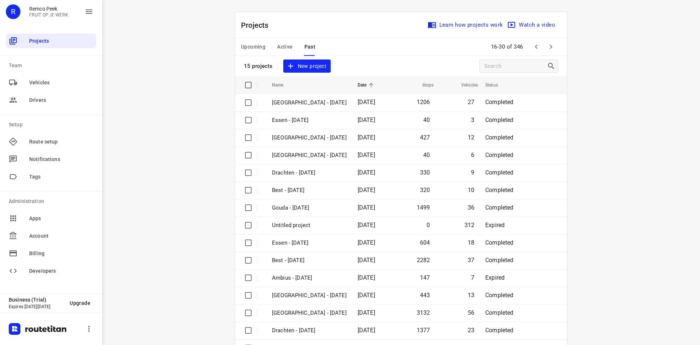
click at [538, 43] on icon "button" at bounding box center [536, 46] width 9 height 9
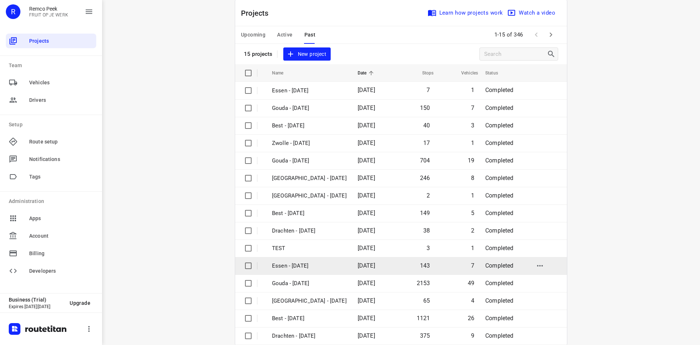
scroll to position [24, 0]
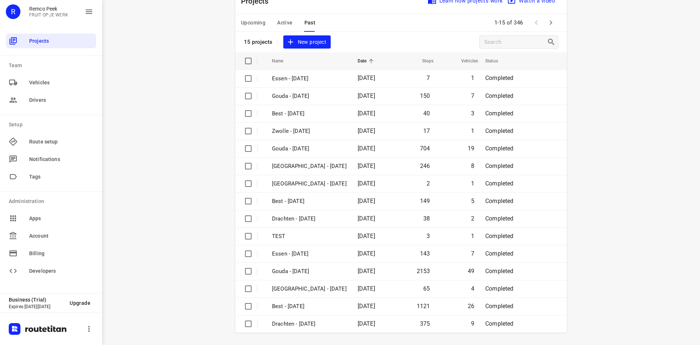
click at [551, 23] on icon "button" at bounding box center [550, 22] width 9 height 9
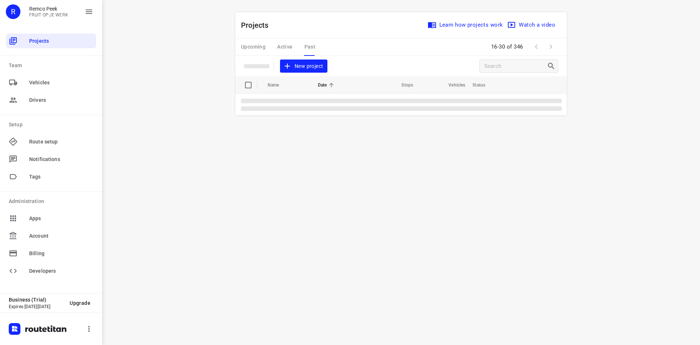
scroll to position [0, 0]
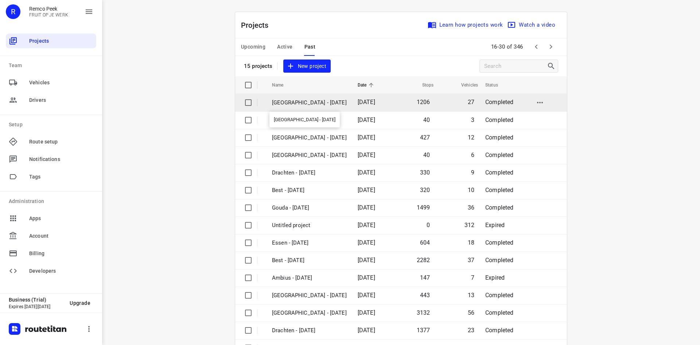
click at [303, 105] on p "Zwolle - Wednesday" at bounding box center [309, 102] width 75 height 8
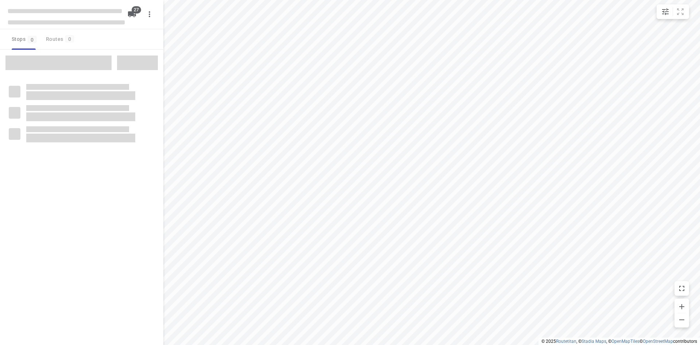
checkbox input "true"
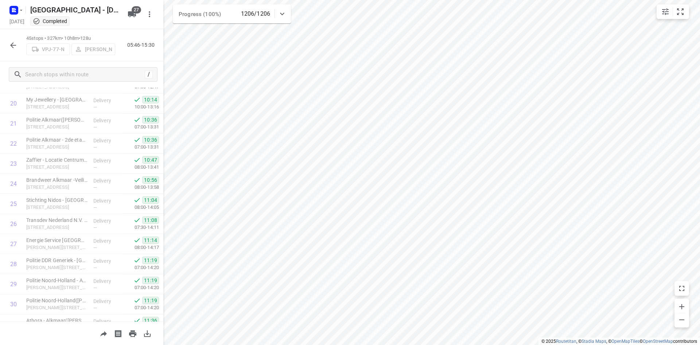
scroll to position [725, 0]
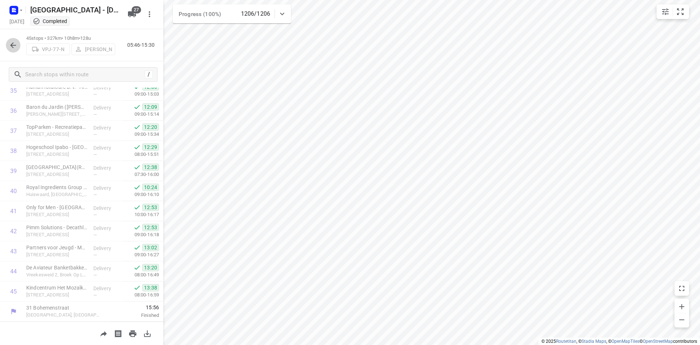
click at [11, 49] on icon "button" at bounding box center [13, 45] width 9 height 9
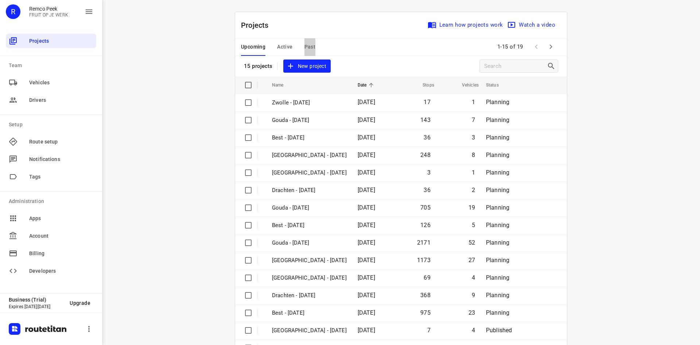
click at [311, 42] on button "Past" at bounding box center [309, 46] width 11 height 17
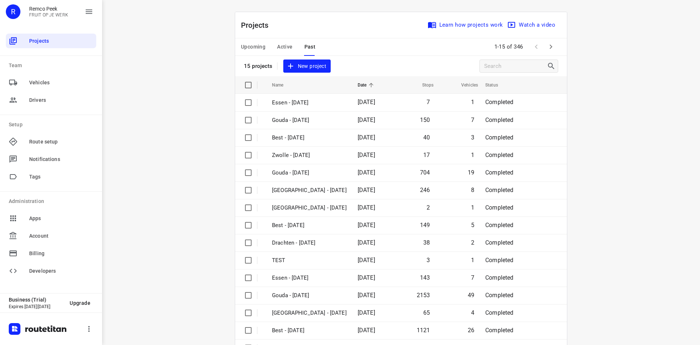
click at [546, 48] on icon "button" at bounding box center [550, 46] width 9 height 9
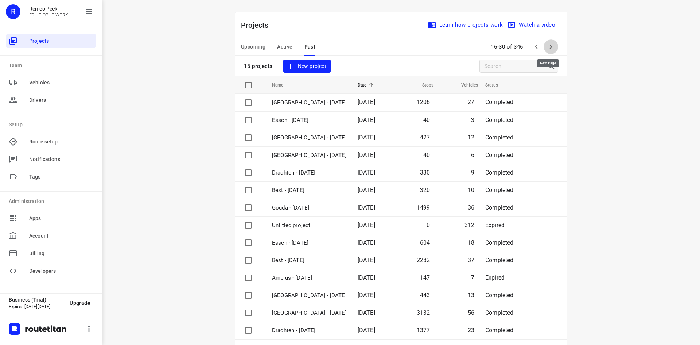
click at [546, 47] on icon "button" at bounding box center [550, 46] width 9 height 9
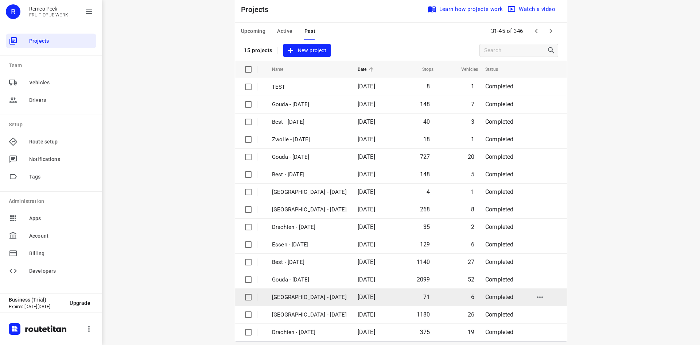
scroll to position [24, 0]
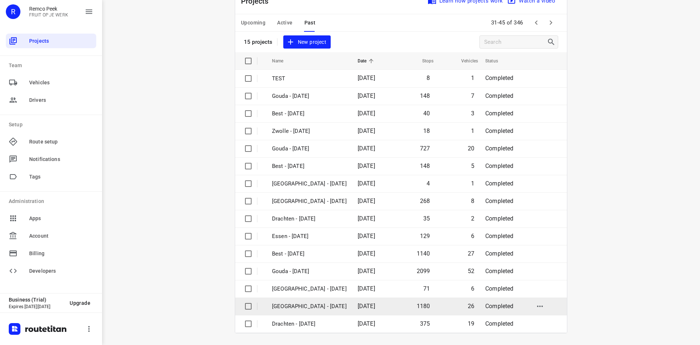
click at [352, 298] on td "01 Oct 2025" at bounding box center [373, 305] width 42 height 17
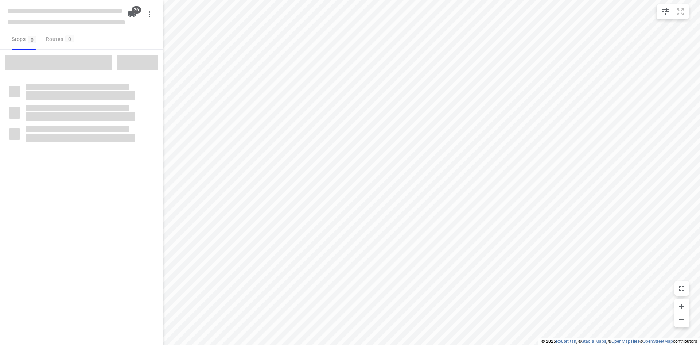
checkbox input "true"
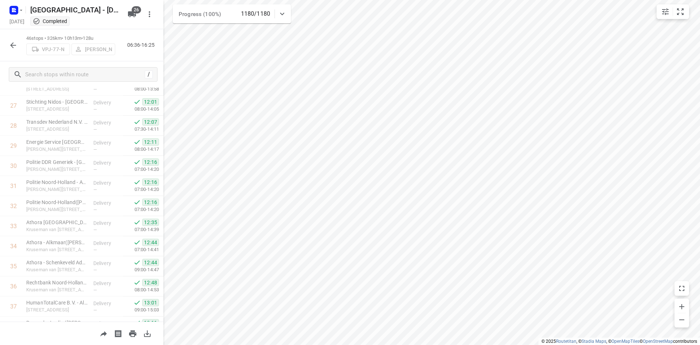
scroll to position [745, 0]
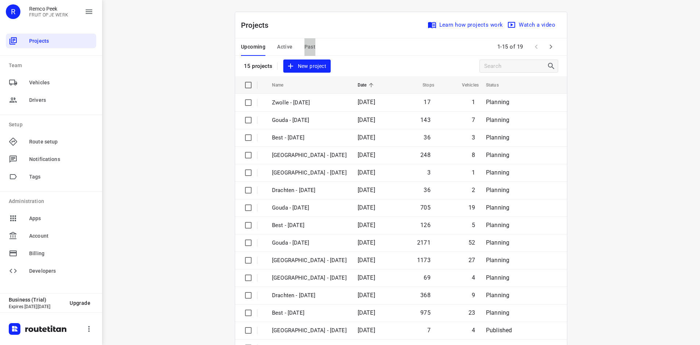
click at [304, 43] on span "Past" at bounding box center [309, 46] width 11 height 9
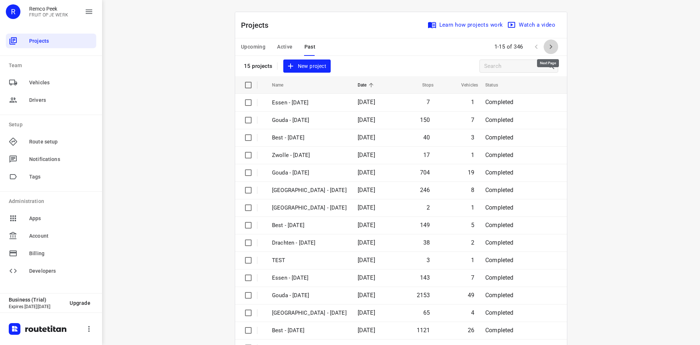
click at [544, 44] on button "button" at bounding box center [551, 46] width 15 height 15
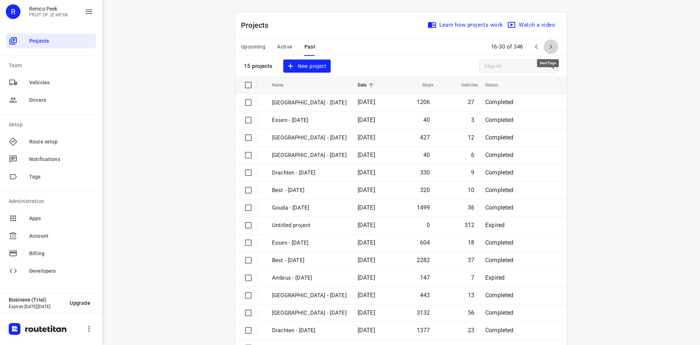
click at [544, 44] on button "button" at bounding box center [551, 46] width 15 height 15
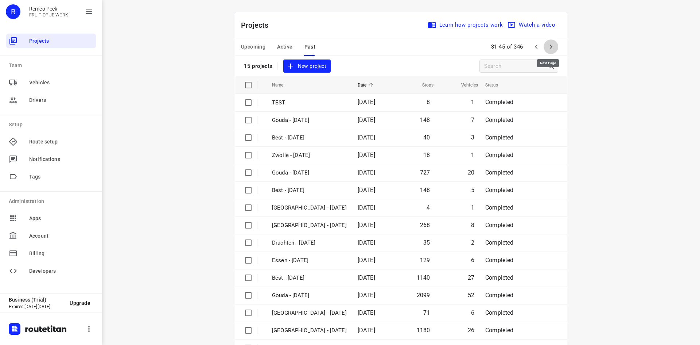
click at [544, 44] on button "button" at bounding box center [551, 46] width 15 height 15
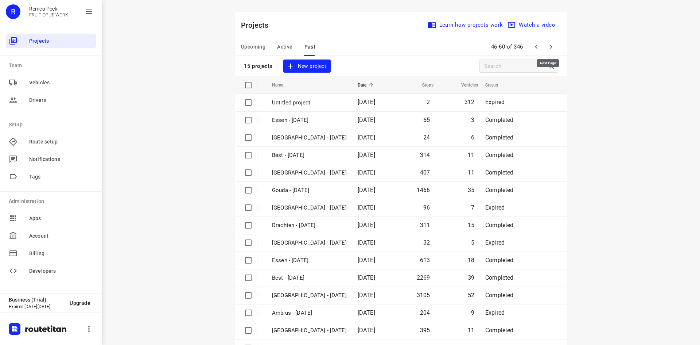
click at [544, 44] on button "button" at bounding box center [551, 46] width 15 height 15
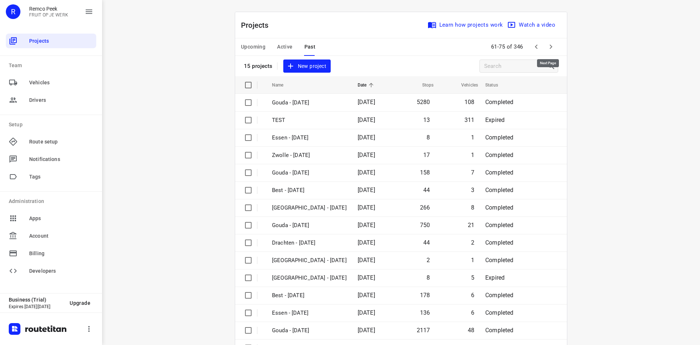
click at [544, 44] on button "button" at bounding box center [551, 46] width 15 height 15
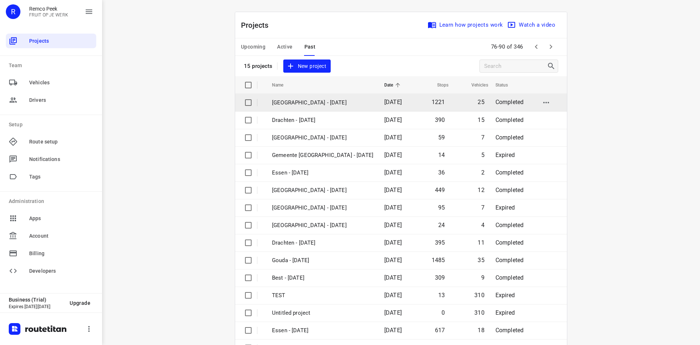
click at [414, 105] on td "1221" at bounding box center [432, 102] width 36 height 17
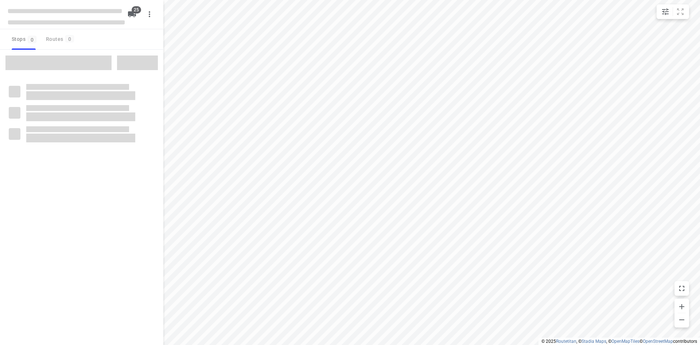
checkbox input "true"
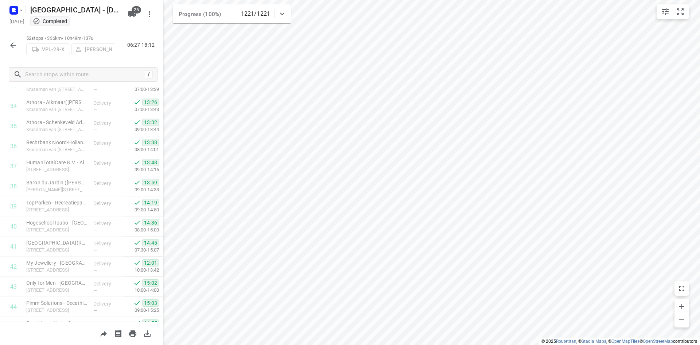
scroll to position [865, 0]
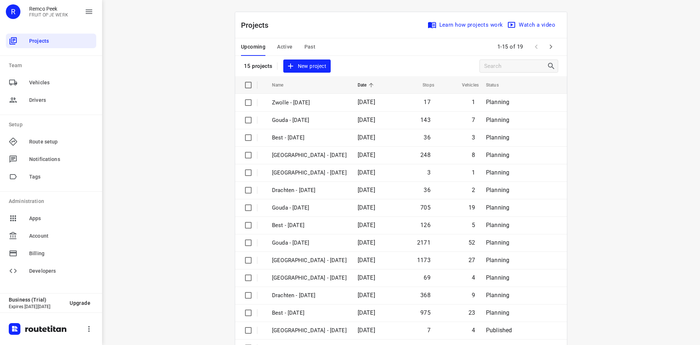
click at [307, 43] on span "Past" at bounding box center [309, 46] width 11 height 9
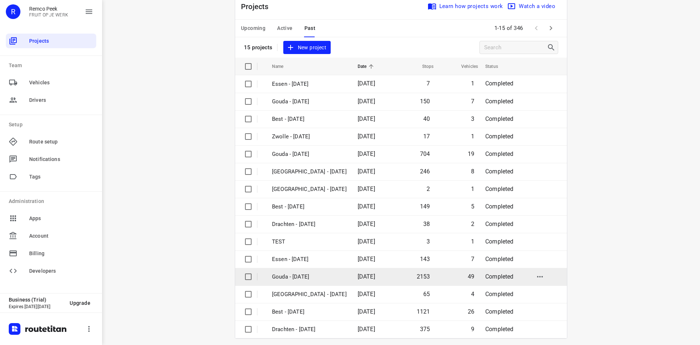
scroll to position [24, 0]
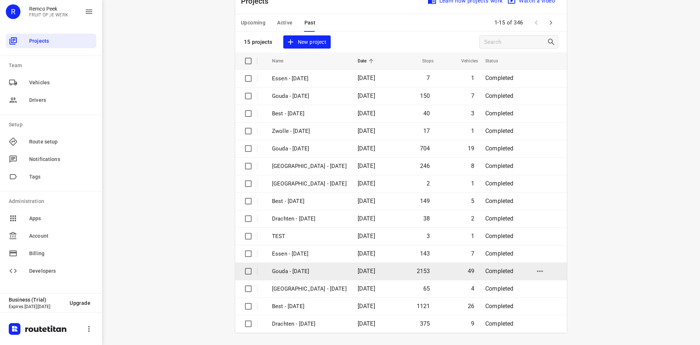
click at [324, 266] on td "Gouda - [DATE]" at bounding box center [308, 270] width 87 height 17
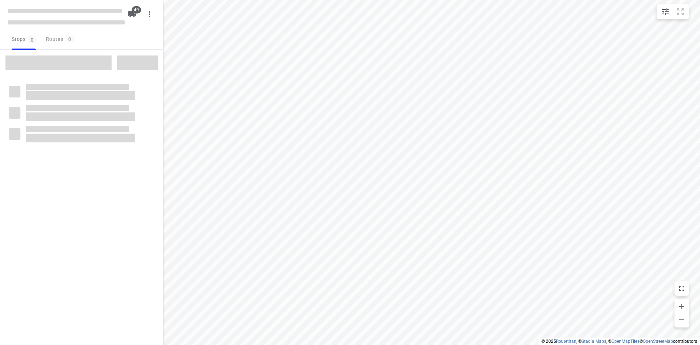
checkbox input "true"
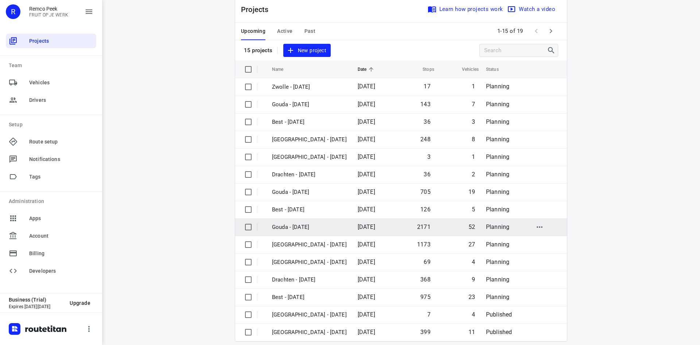
scroll to position [24, 0]
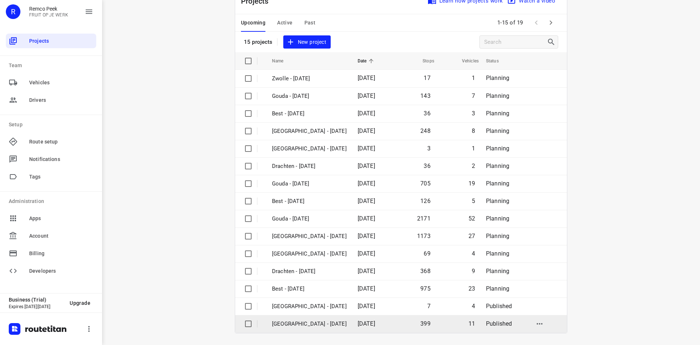
click at [358, 325] on span "[DATE]" at bounding box center [366, 323] width 17 height 7
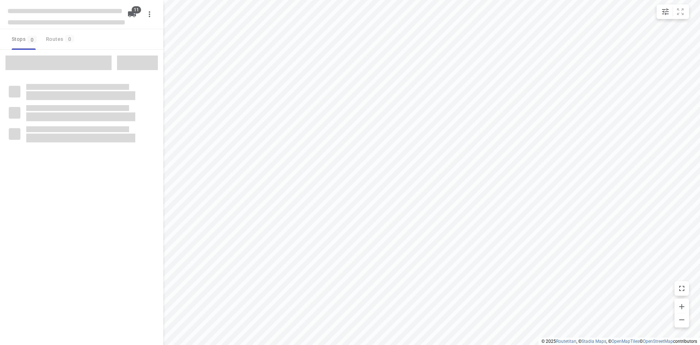
checkbox input "true"
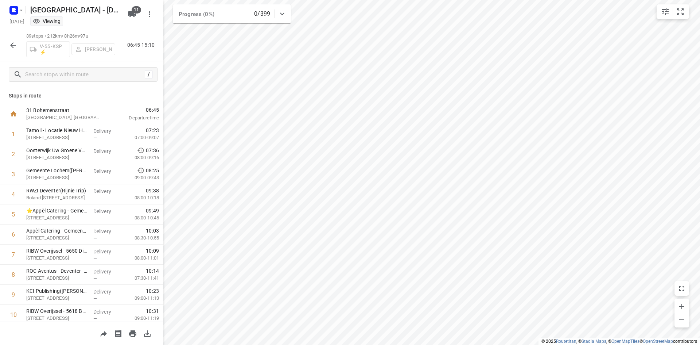
click at [8, 39] on div at bounding box center [13, 45] width 15 height 15
click at [10, 42] on icon "button" at bounding box center [13, 45] width 9 height 9
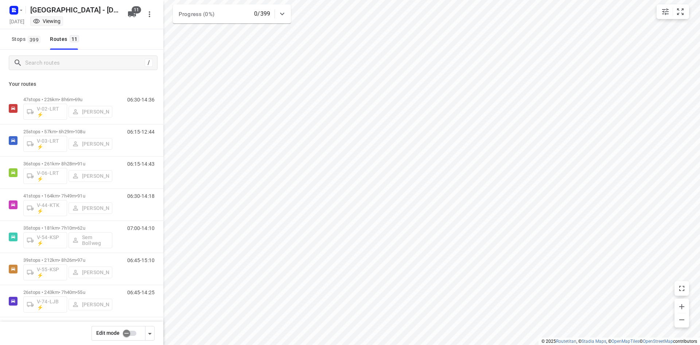
click at [149, 338] on button "button" at bounding box center [149, 333] width 9 height 15
click at [150, 330] on icon "button" at bounding box center [149, 333] width 9 height 9
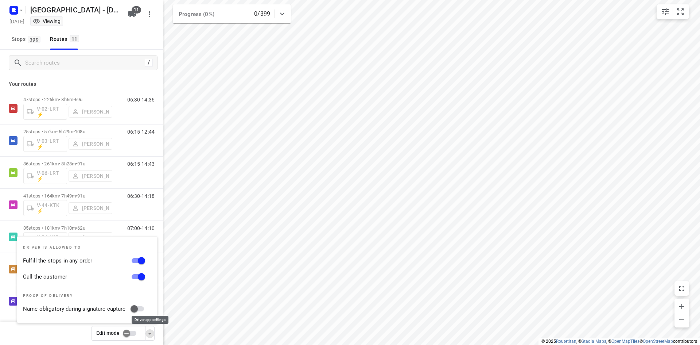
click at [150, 330] on icon "button" at bounding box center [149, 333] width 9 height 9
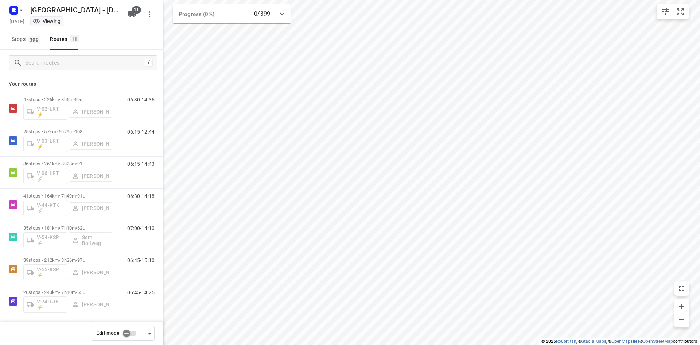
click at [11, 339] on div "Edit mode" at bounding box center [81, 332] width 163 height 23
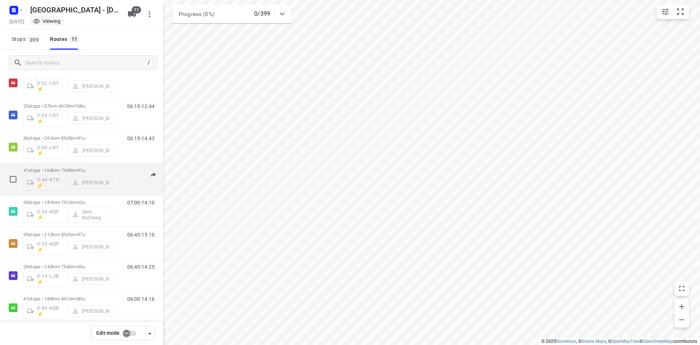
scroll to position [36, 0]
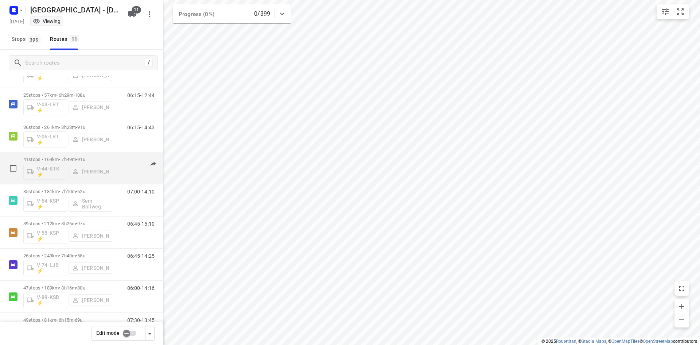
click at [61, 156] on div "41 stops • 164km • 7h49m • 91u V-44-KTK ⚡ Sven Hageman" at bounding box center [67, 168] width 89 height 30
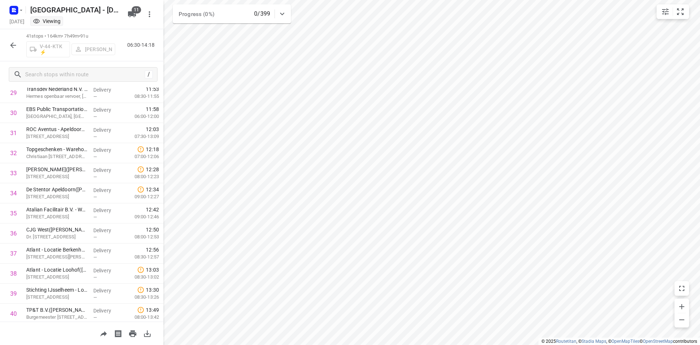
scroll to position [645, 0]
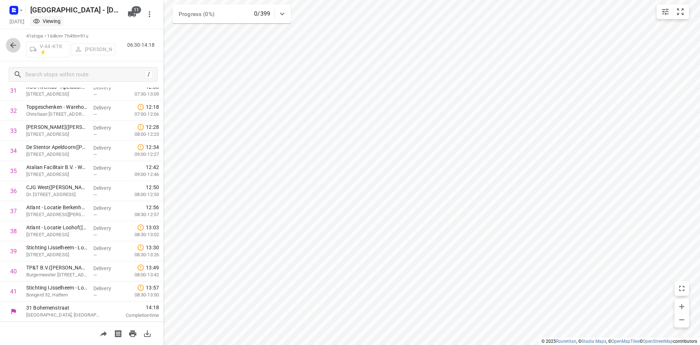
click at [13, 41] on icon "button" at bounding box center [13, 45] width 9 height 9
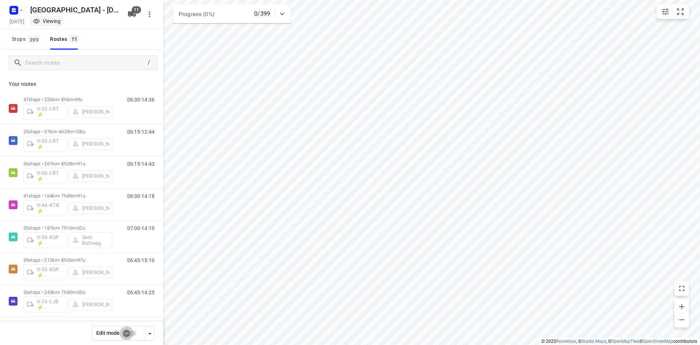
click at [131, 335] on input "checkbox" at bounding box center [127, 333] width 42 height 14
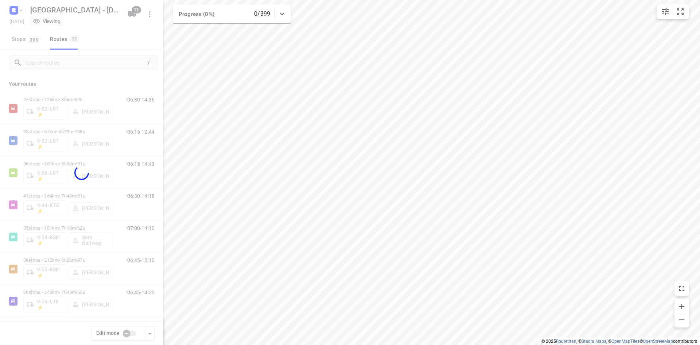
checkbox input "true"
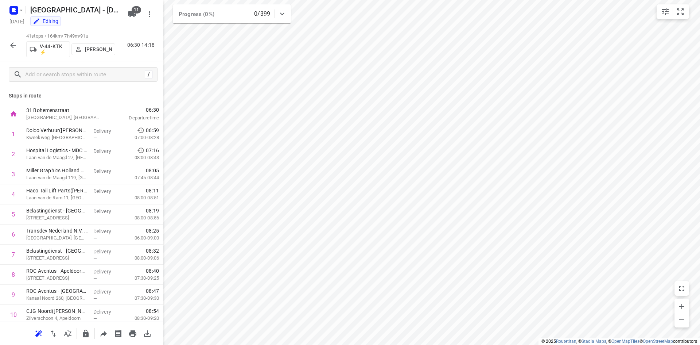
click at [101, 50] on p "Sven Hageman" at bounding box center [98, 49] width 27 height 6
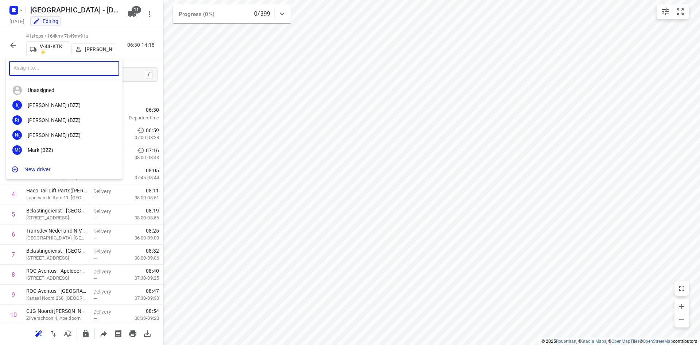
click at [41, 64] on input "text" at bounding box center [64, 68] width 110 height 15
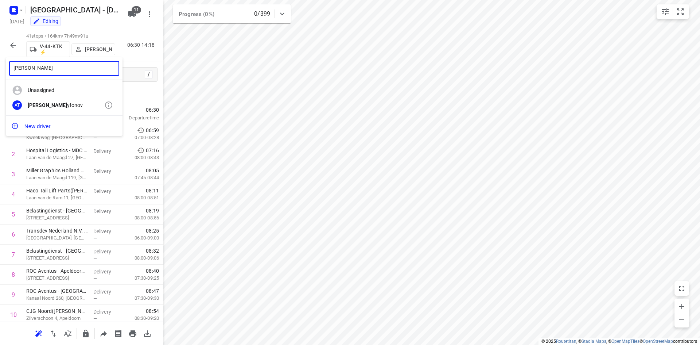
type input "alex tr"
click at [34, 107] on b "Alex Tr" at bounding box center [47, 105] width 39 height 6
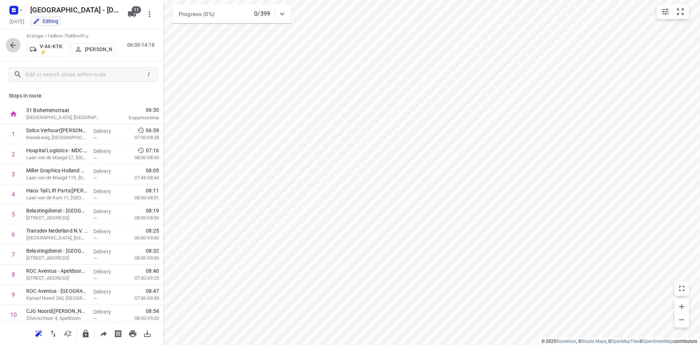
click at [14, 47] on icon "button" at bounding box center [13, 45] width 9 height 9
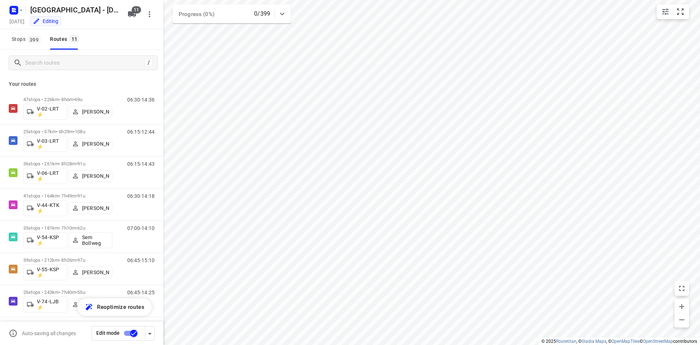
click at [133, 336] on input "checkbox" at bounding box center [134, 333] width 42 height 14
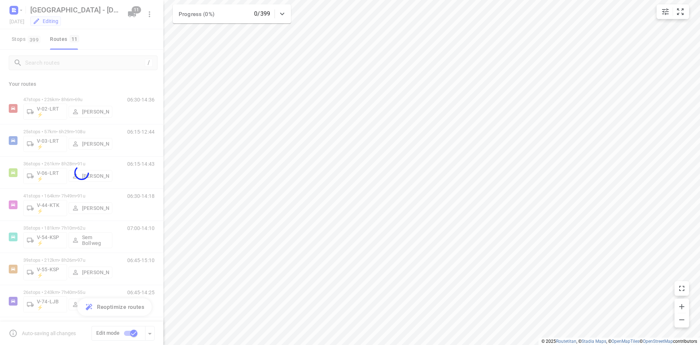
checkbox input "false"
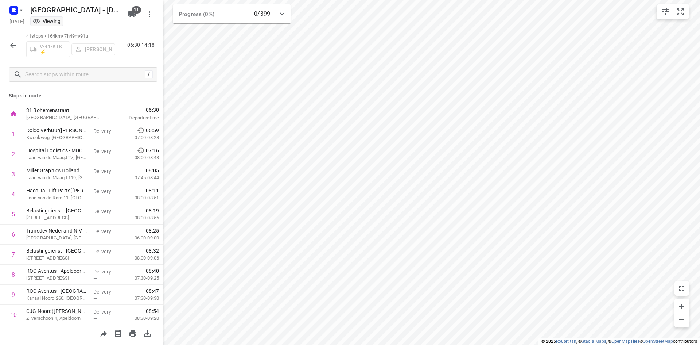
click at [4, 48] on div "41 stops • 164km • 7h49m • 91u V-44-KTK ⚡ Alex Tryfonov 06:30-14:18" at bounding box center [81, 45] width 163 height 32
click at [11, 44] on icon "button" at bounding box center [13, 45] width 9 height 9
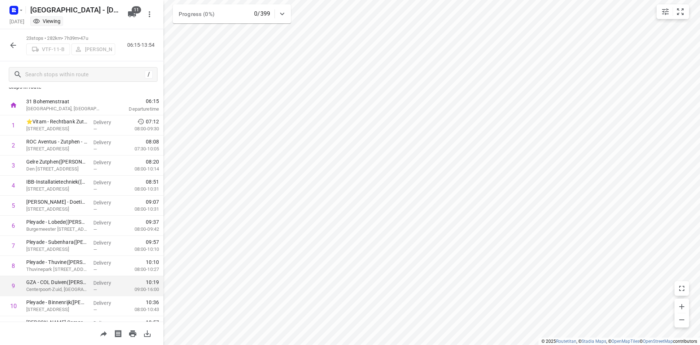
scroll to position [0, 0]
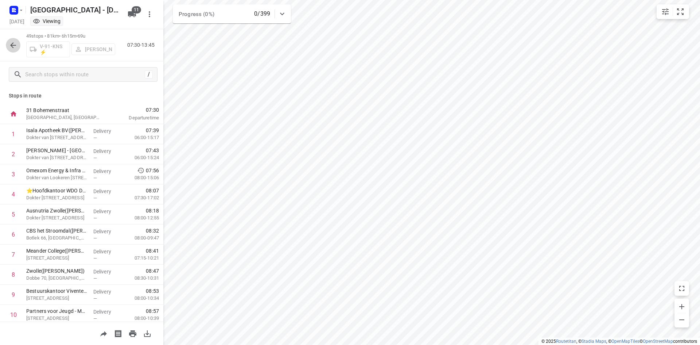
click at [16, 42] on icon "button" at bounding box center [13, 45] width 9 height 9
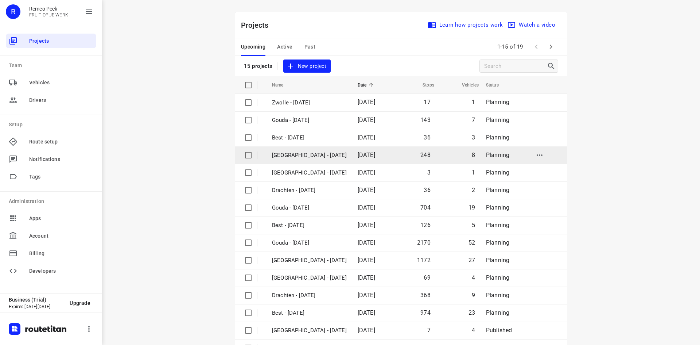
click at [352, 156] on td "[DATE]" at bounding box center [373, 154] width 42 height 17
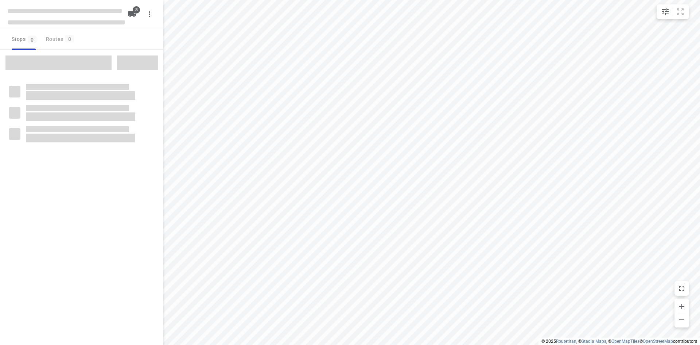
checkbox input "true"
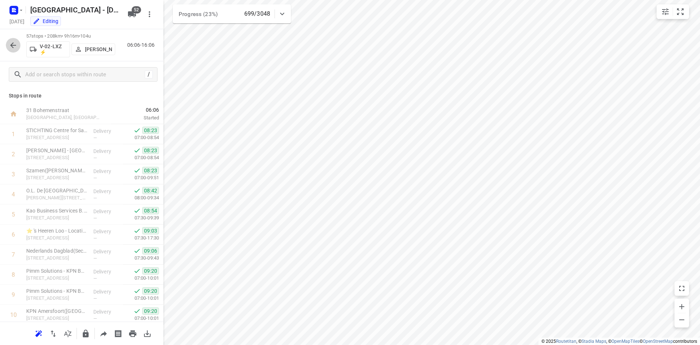
click at [11, 50] on button "button" at bounding box center [13, 45] width 15 height 15
click at [12, 46] on icon "button" at bounding box center [13, 45] width 9 height 9
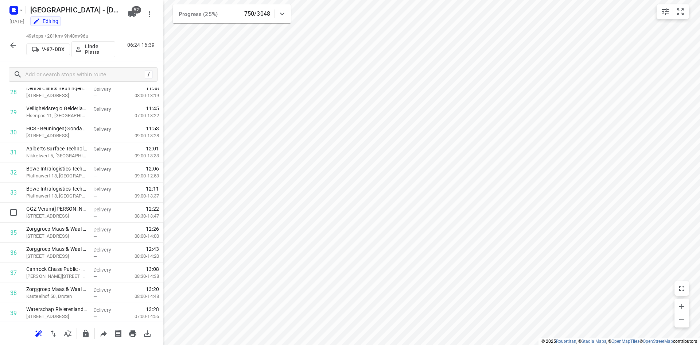
scroll to position [805, 0]
click at [12, 45] on icon "button" at bounding box center [13, 45] width 6 height 6
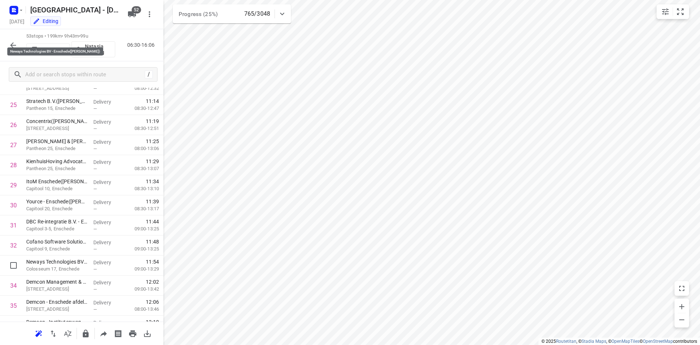
scroll to position [886, 0]
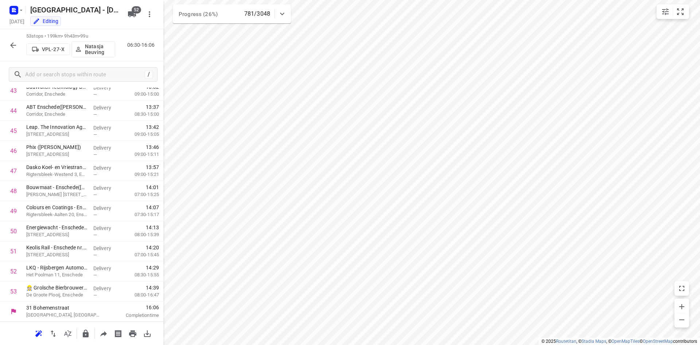
click at [700, 258] on html "V-01-LRT ⚡ 06:28 - 15:18 Seen at 09:09[DATE] i © 2025 Routetitan , © Stadia Map…" at bounding box center [350, 172] width 700 height 345
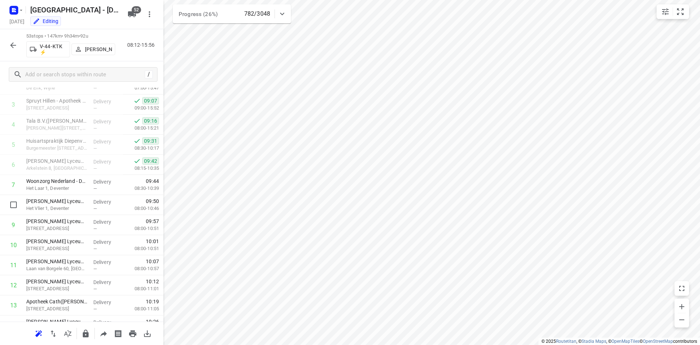
scroll to position [11, 0]
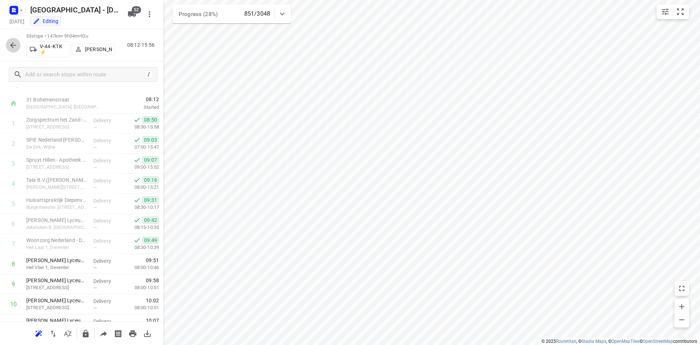
click at [7, 46] on button "button" at bounding box center [13, 45] width 15 height 15
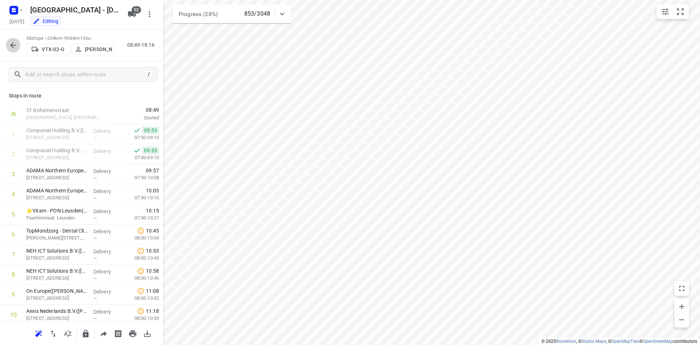
click at [11, 44] on icon "button" at bounding box center [13, 45] width 9 height 9
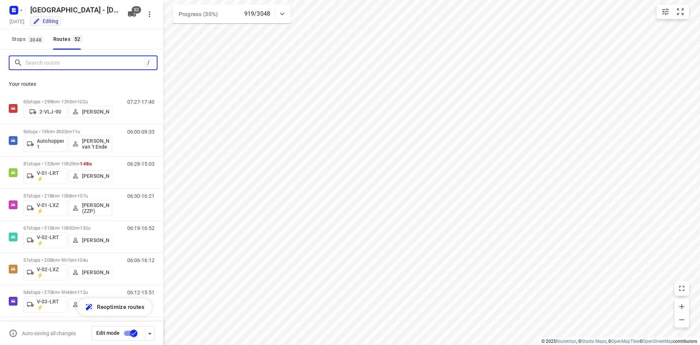
click at [97, 62] on input "Search routes" at bounding box center [85, 62] width 119 height 11
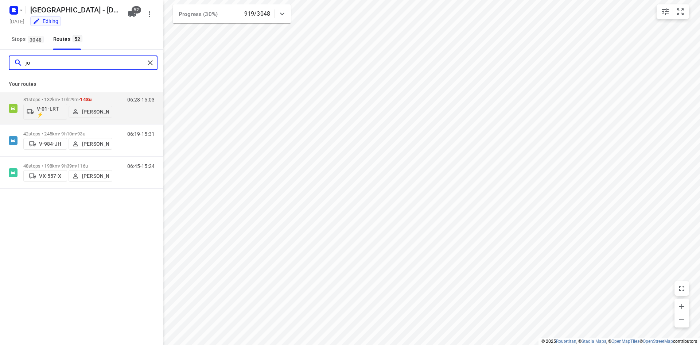
type input "j"
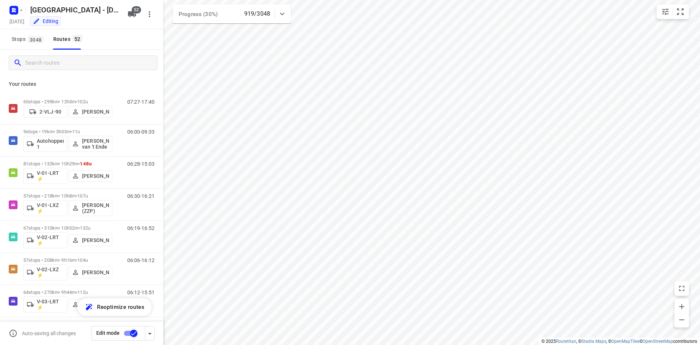
click at [110, 52] on div at bounding box center [81, 63] width 163 height 26
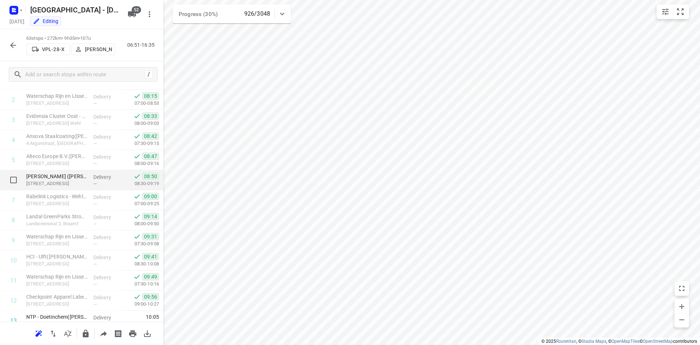
scroll to position [109, 0]
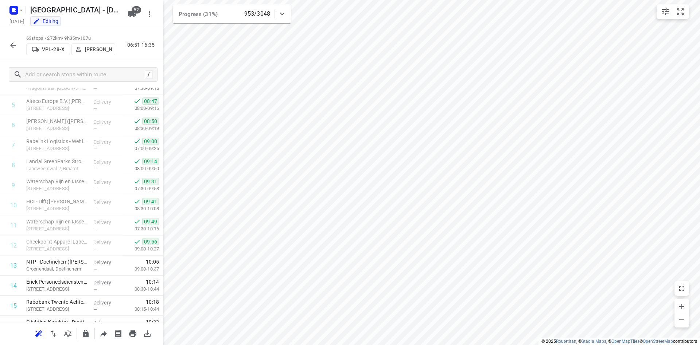
click at [4, 40] on div "63 stops • 272km • 9h35m • 107u VPL-28-X Milan Rave 06:51-16:35" at bounding box center [81, 45] width 163 height 32
click at [10, 43] on icon "button" at bounding box center [13, 45] width 9 height 9
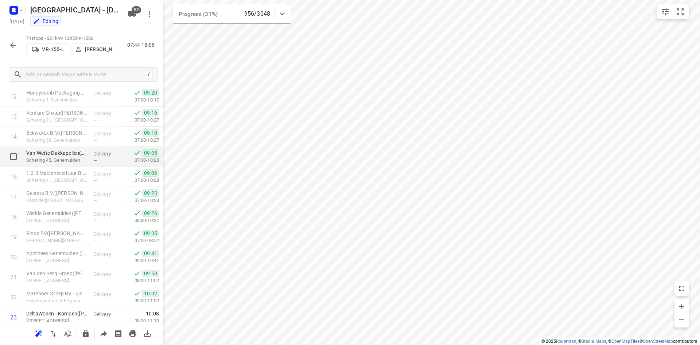
scroll to position [401, 0]
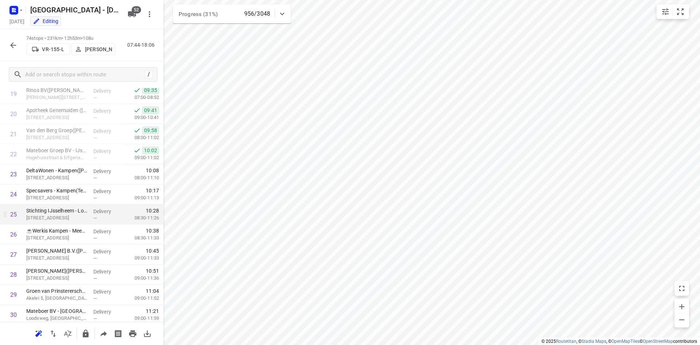
click at [155, 210] on div "V-01-LRT ⚡ 06:28 - 15:18 Seen at 09:09, 13 Oct i © 2025 Routetitan , © Stadia M…" at bounding box center [350, 172] width 700 height 345
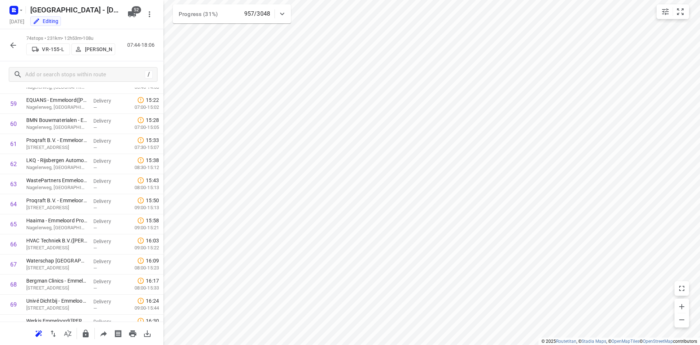
scroll to position [1307, 0]
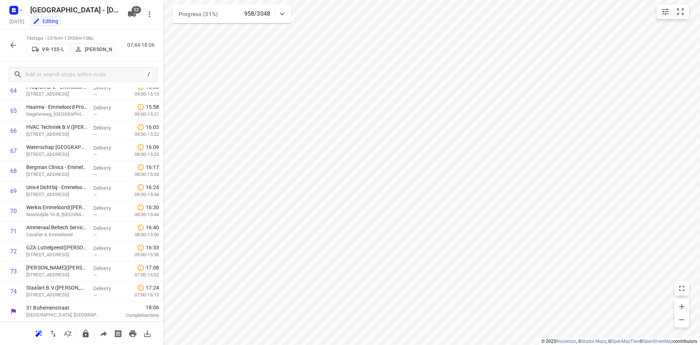
click at [280, 13] on icon at bounding box center [282, 14] width 4 height 3
click at [280, 13] on icon at bounding box center [282, 16] width 9 height 9
click at [8, 43] on button "button" at bounding box center [13, 45] width 15 height 15
click at [10, 44] on icon "button" at bounding box center [13, 45] width 9 height 9
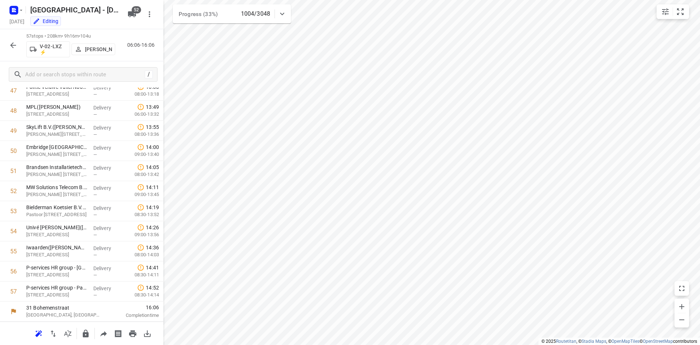
scroll to position [0, 0]
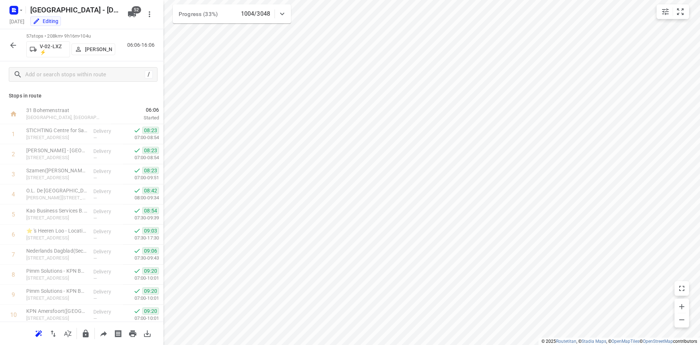
click at [19, 43] on button "button" at bounding box center [13, 45] width 15 height 15
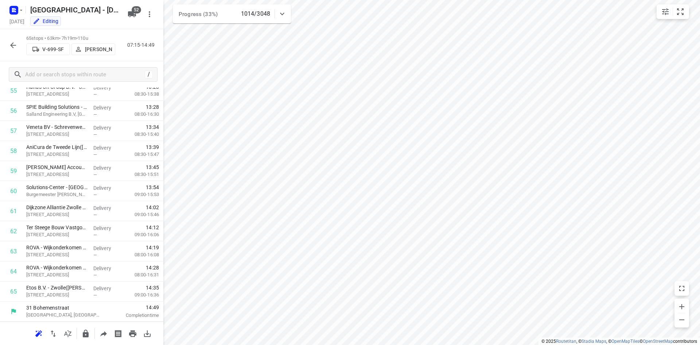
scroll to position [1126, 0]
click at [16, 38] on button "button" at bounding box center [13, 45] width 15 height 15
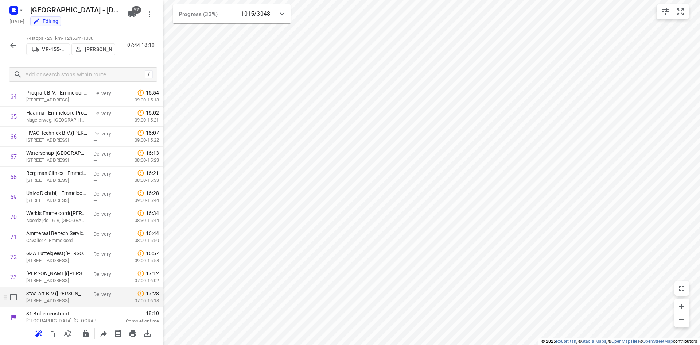
scroll to position [1307, 0]
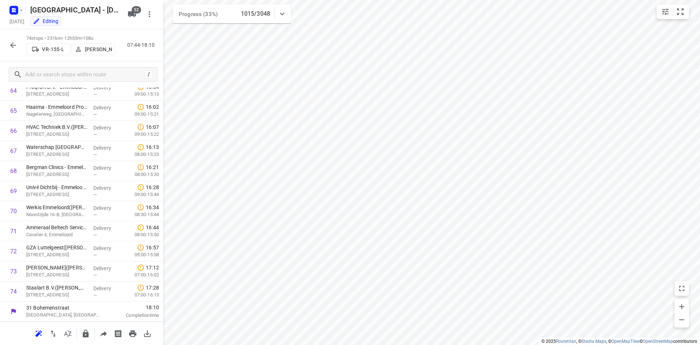
click at [13, 45] on icon "button" at bounding box center [13, 45] width 6 height 6
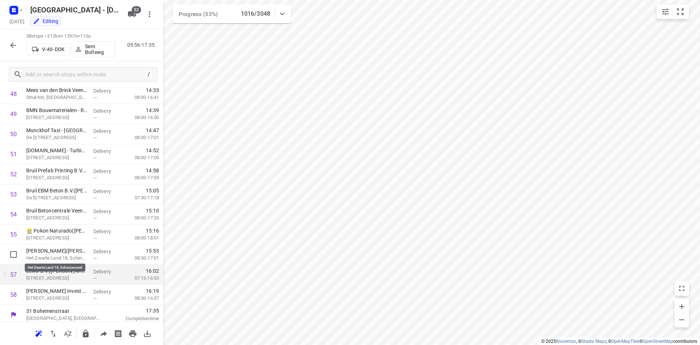
scroll to position [986, 0]
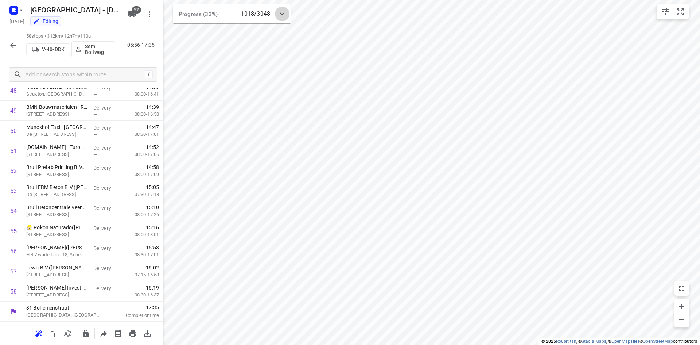
click at [286, 15] on icon at bounding box center [282, 13] width 9 height 9
click at [286, 15] on icon at bounding box center [282, 16] width 9 height 9
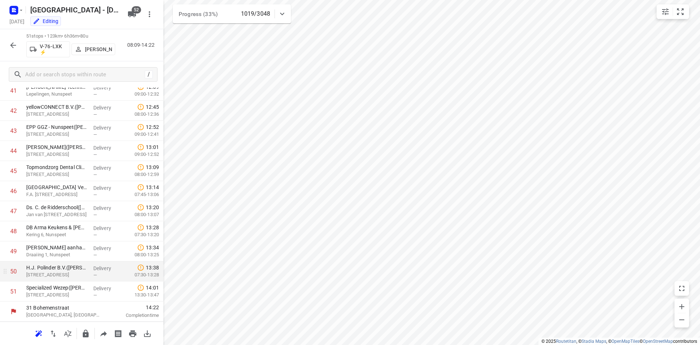
scroll to position [845, 0]
click at [15, 42] on icon "button" at bounding box center [13, 45] width 9 height 9
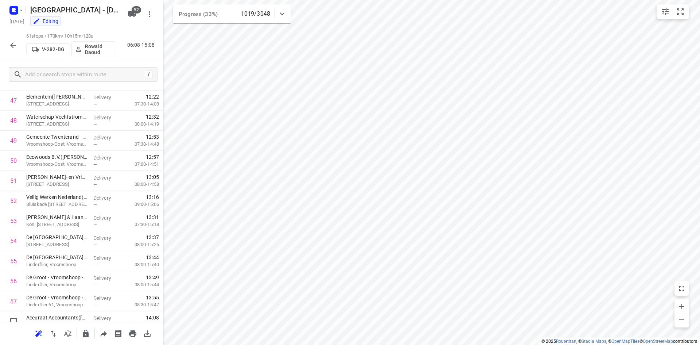
scroll to position [1046, 0]
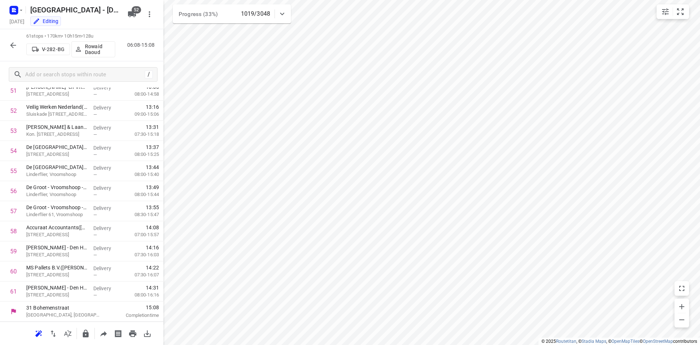
click at [6, 42] on button "button" at bounding box center [13, 45] width 15 height 15
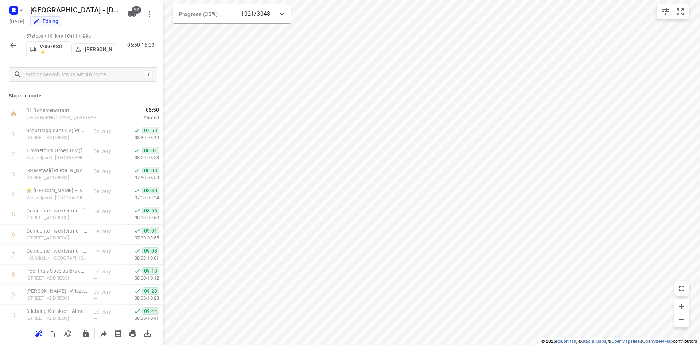
click at [20, 47] on div "57 stops • 191km • 10h11m • 99u V-89-KSB ⚡ Alex Tryfonov 06:50-16:33" at bounding box center [81, 45] width 163 height 32
click at [13, 46] on icon "button" at bounding box center [13, 45] width 9 height 9
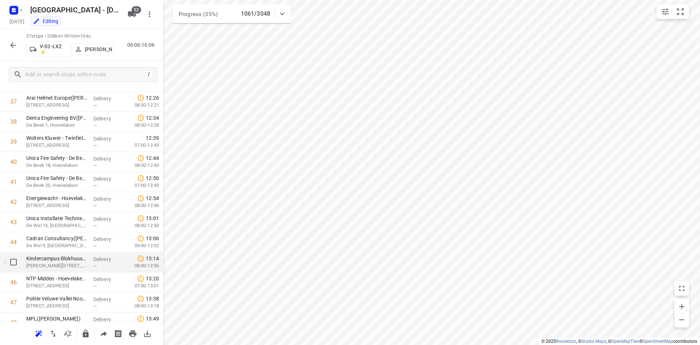
scroll to position [966, 0]
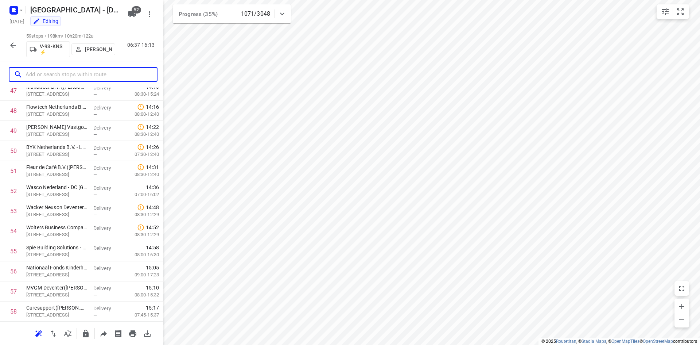
click at [35, 73] on input "text" at bounding box center [91, 74] width 131 height 11
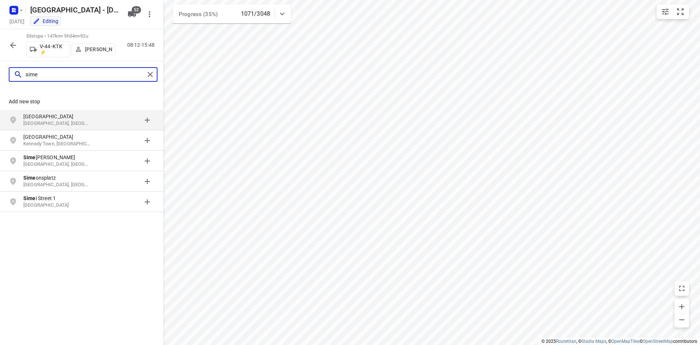
click at [95, 77] on input "sime" at bounding box center [85, 74] width 119 height 11
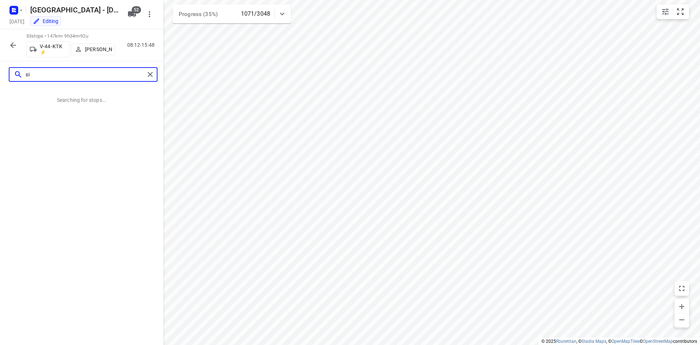
type input "s"
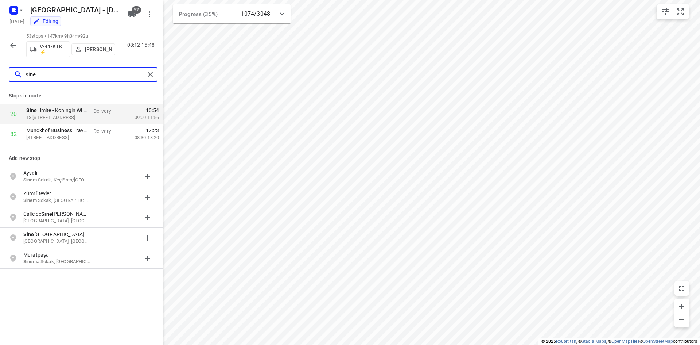
type input "sine"
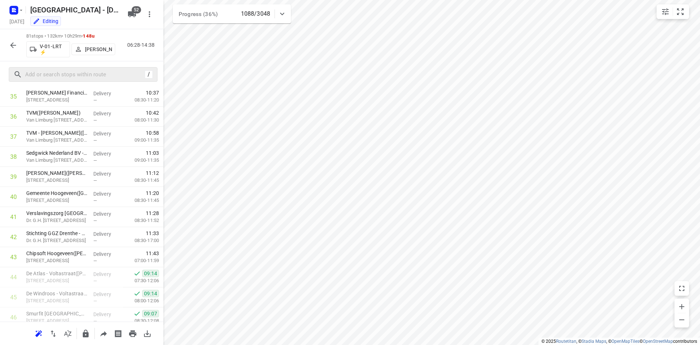
scroll to position [611, 0]
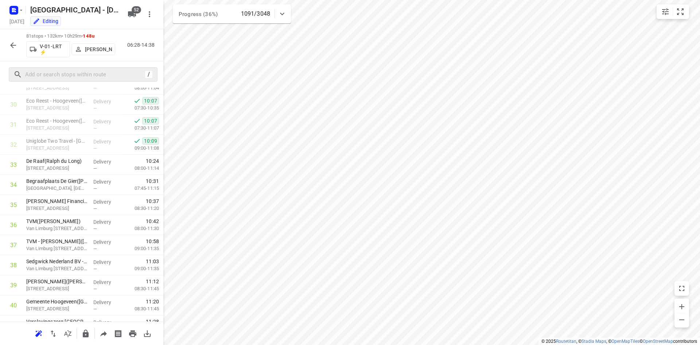
click at [288, 15] on div at bounding box center [282, 14] width 15 height 15
click at [288, 15] on div at bounding box center [282, 16] width 15 height 15
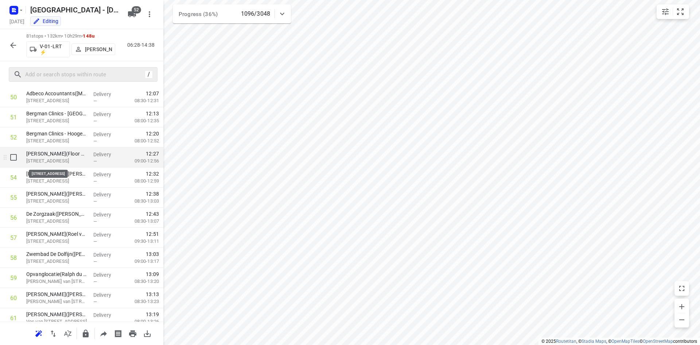
scroll to position [983, 0]
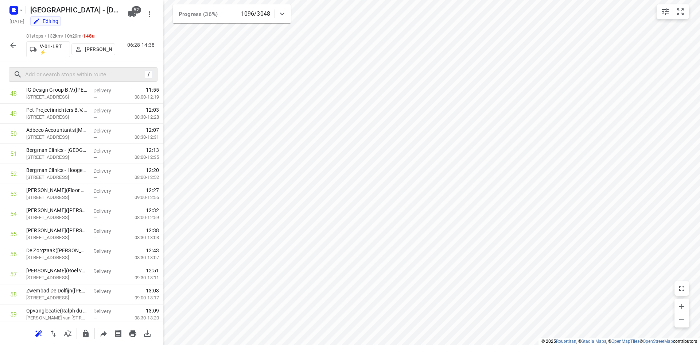
click at [44, 85] on div "/" at bounding box center [81, 74] width 163 height 26
click at [44, 76] on input "text" at bounding box center [84, 74] width 117 height 11
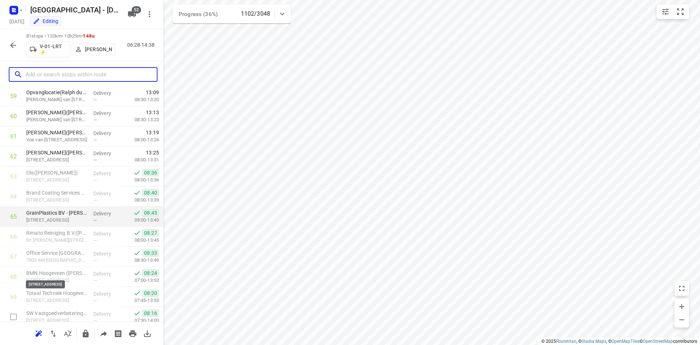
scroll to position [1237, 0]
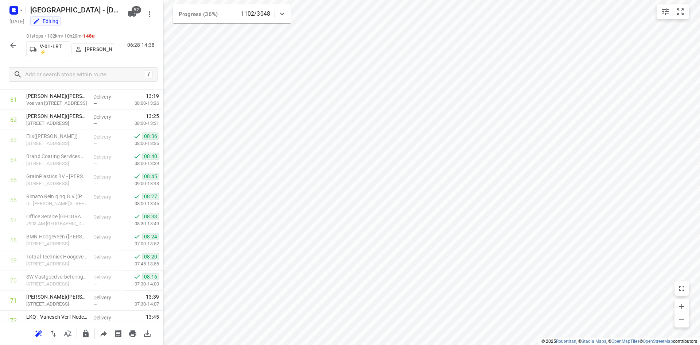
click at [13, 43] on icon "button" at bounding box center [13, 45] width 9 height 9
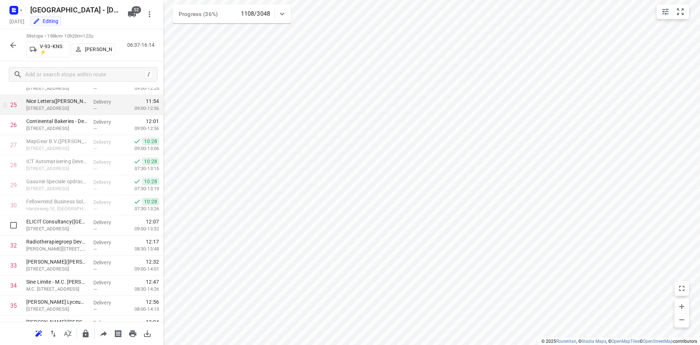
scroll to position [583, 0]
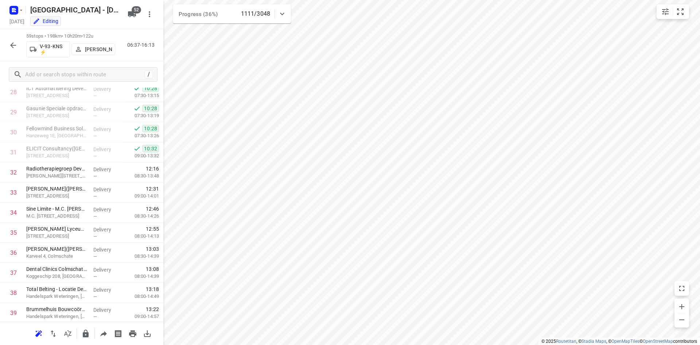
click at [285, 17] on icon at bounding box center [282, 13] width 9 height 9
click at [285, 17] on icon at bounding box center [282, 16] width 9 height 9
click at [14, 47] on icon "button" at bounding box center [13, 45] width 9 height 9
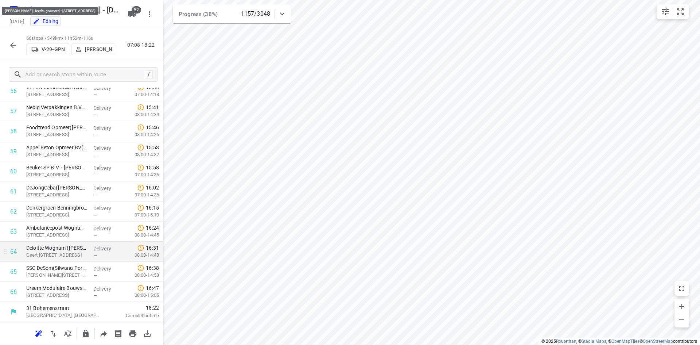
scroll to position [1146, 0]
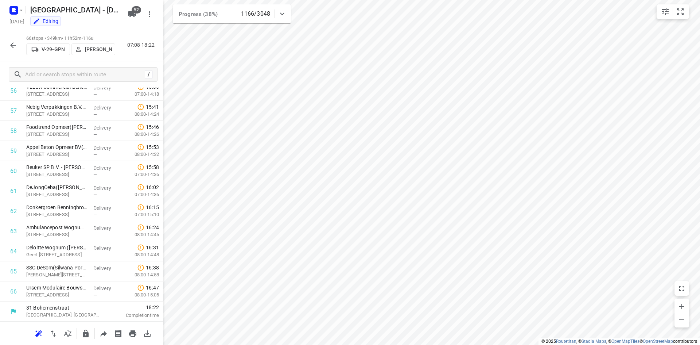
click at [8, 43] on button "button" at bounding box center [13, 45] width 15 height 15
click at [13, 40] on button "button" at bounding box center [13, 45] width 15 height 15
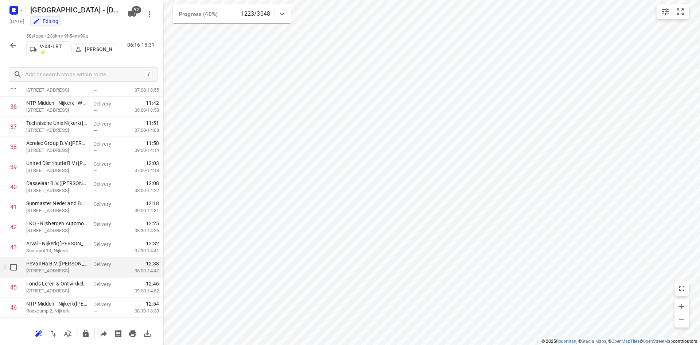
scroll to position [986, 0]
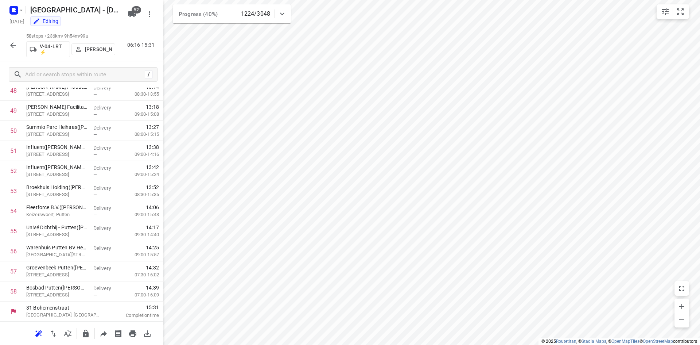
click at [13, 42] on icon "button" at bounding box center [13, 45] width 9 height 9
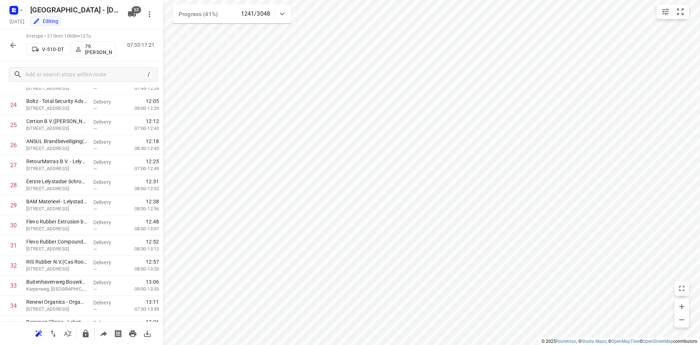
scroll to position [363, 0]
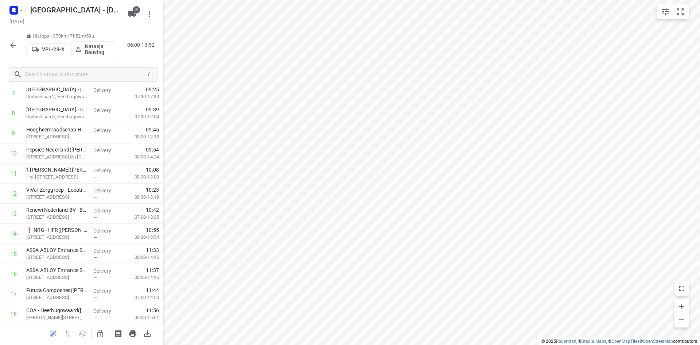
scroll to position [184, 0]
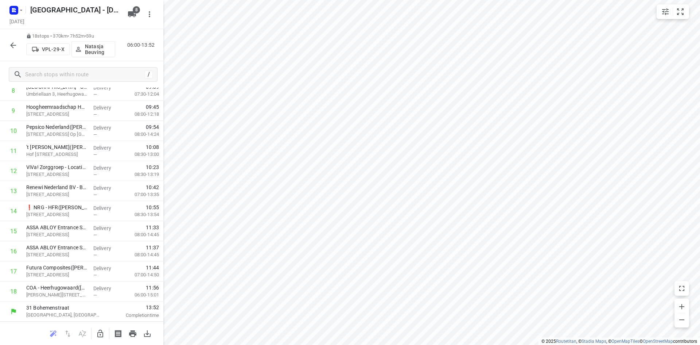
click at [9, 43] on icon "button" at bounding box center [13, 45] width 9 height 9
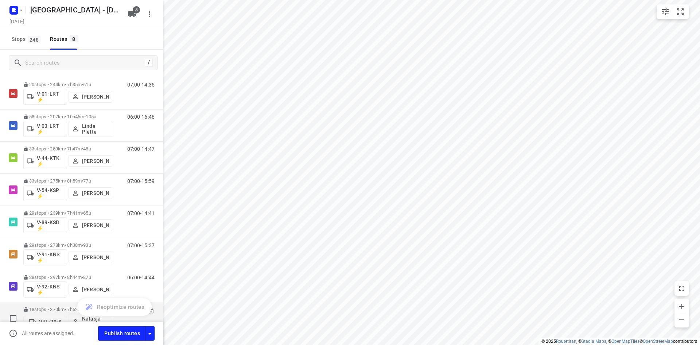
scroll to position [0, 0]
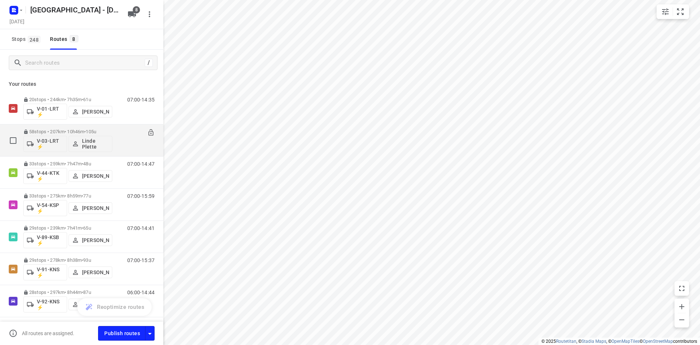
click at [88, 128] on div "58 stops • 207km • 10h46m • 105u V-03-LRT ⚡ Linde Plette" at bounding box center [67, 140] width 89 height 30
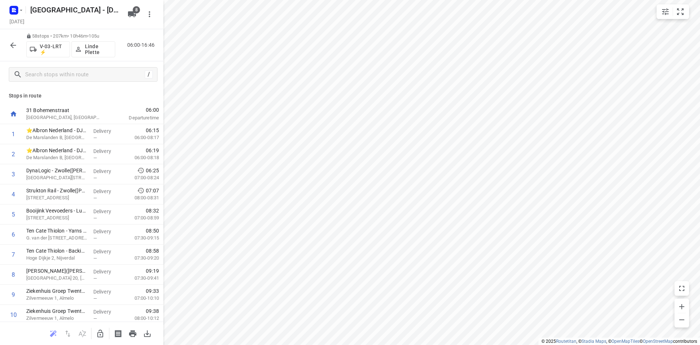
click at [18, 46] on button "button" at bounding box center [13, 45] width 15 height 15
click at [8, 42] on button "button" at bounding box center [13, 45] width 15 height 15
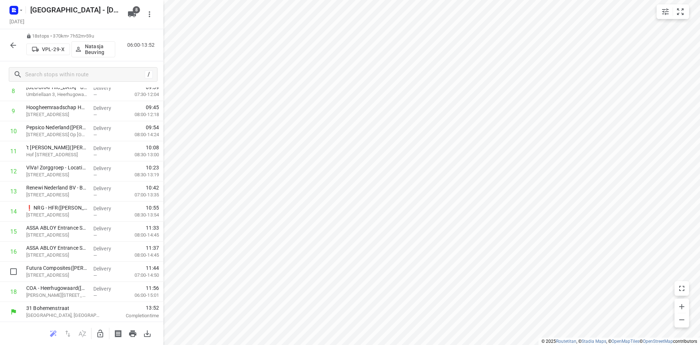
scroll to position [184, 0]
click at [9, 42] on icon "button" at bounding box center [13, 45] width 9 height 9
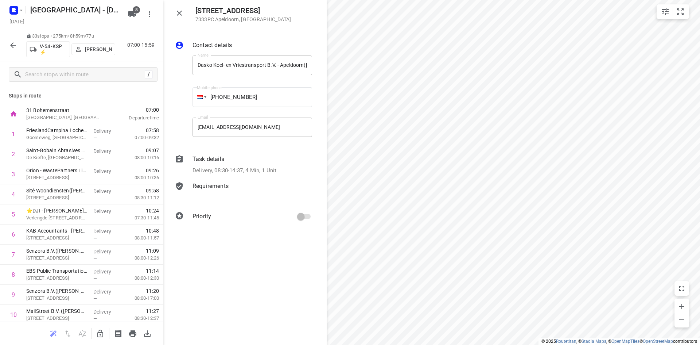
click at [2, 49] on div "33 stops • 275km • 8h59m • 77u V-54-KSP ⚡ [PERSON_NAME] 07:00-15:59" at bounding box center [81, 45] width 163 height 32
click at [6, 45] on button "button" at bounding box center [13, 45] width 15 height 15
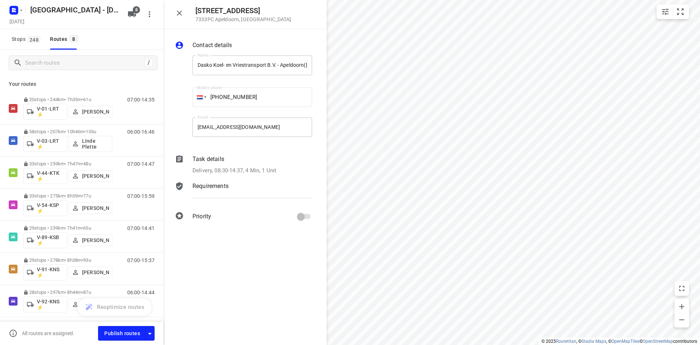
click at [181, 12] on icon "button" at bounding box center [179, 13] width 9 height 9
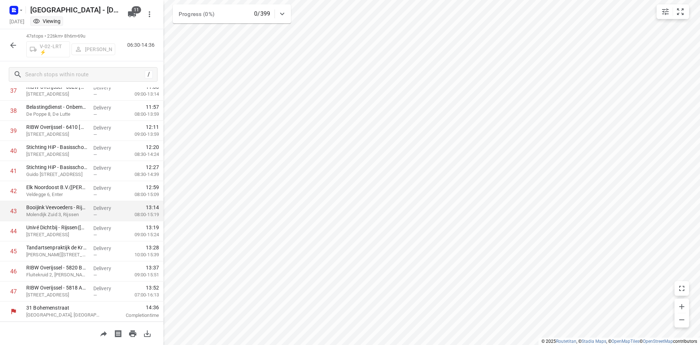
scroll to position [605, 0]
click at [17, 41] on icon "button" at bounding box center [13, 45] width 9 height 9
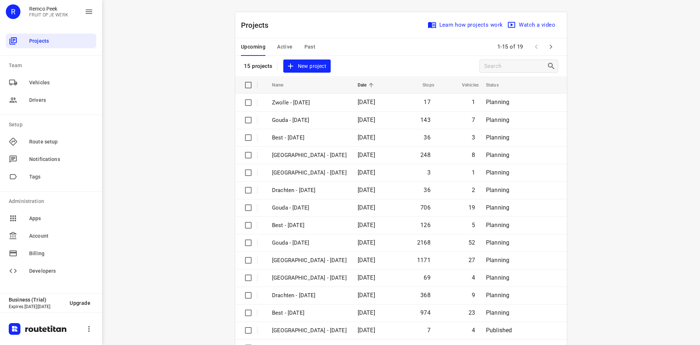
click at [312, 49] on div "Upcoming Active Past" at bounding box center [284, 46] width 86 height 17
click at [297, 50] on div "Upcoming Active Past" at bounding box center [284, 46] width 86 height 17
click at [301, 48] on div "Upcoming Active Past" at bounding box center [284, 46] width 86 height 17
click at [304, 47] on span "Past" at bounding box center [309, 46] width 11 height 9
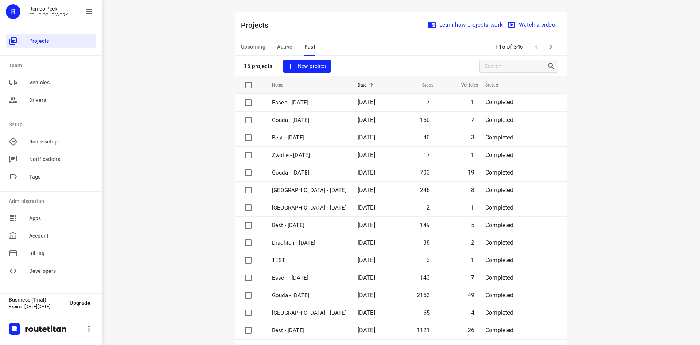
click at [555, 50] on div "Upcoming Active Past 1-15 of 346" at bounding box center [401, 46] width 332 height 17
click at [550, 47] on icon "button" at bounding box center [550, 46] width 9 height 9
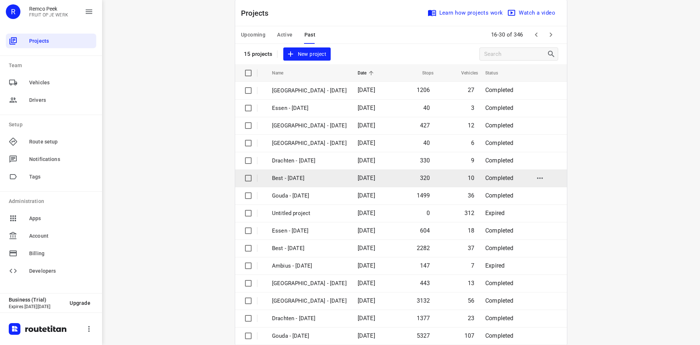
scroll to position [24, 0]
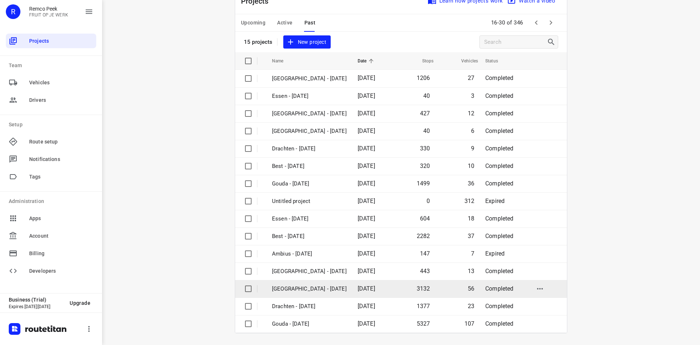
click at [352, 288] on td "[DATE]" at bounding box center [373, 288] width 42 height 17
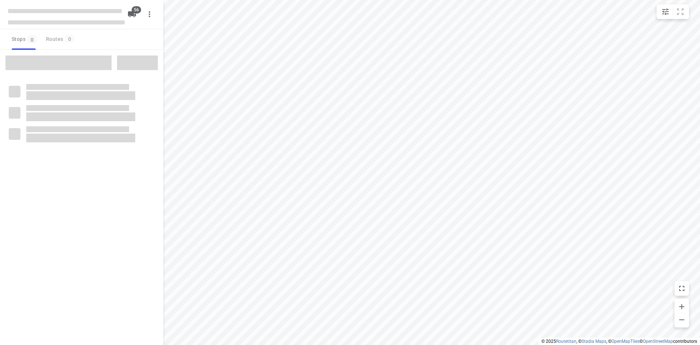
checkbox input "true"
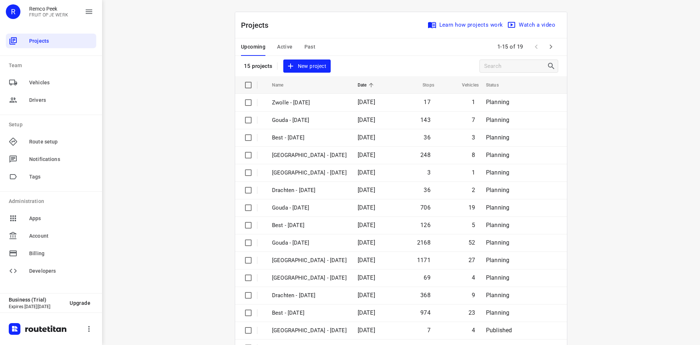
click at [306, 45] on span "Past" at bounding box center [309, 46] width 11 height 9
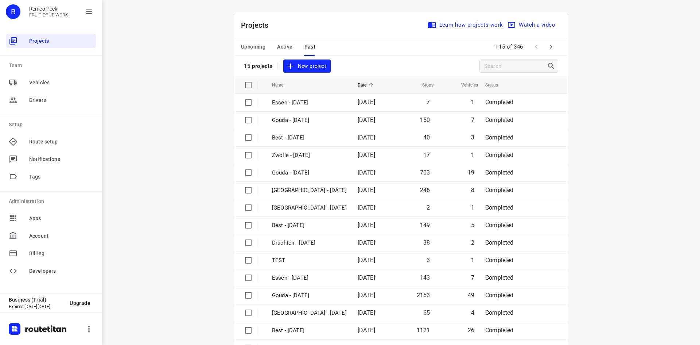
click at [546, 50] on icon "button" at bounding box center [550, 46] width 9 height 9
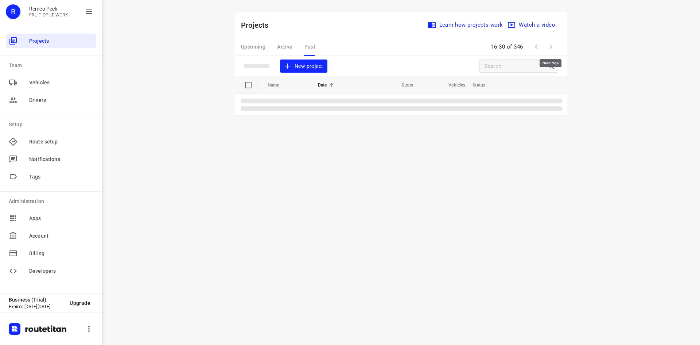
click at [545, 50] on span at bounding box center [551, 46] width 15 height 15
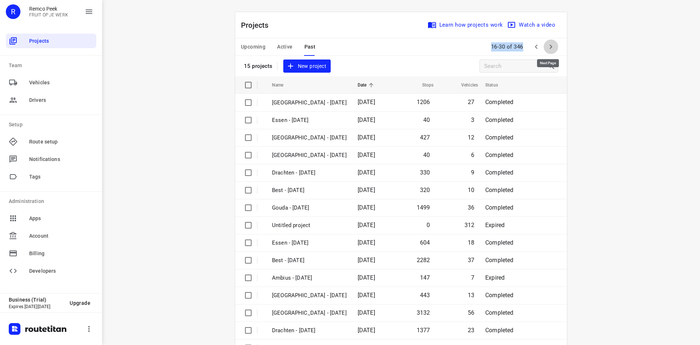
click at [546, 50] on icon "button" at bounding box center [550, 46] width 9 height 9
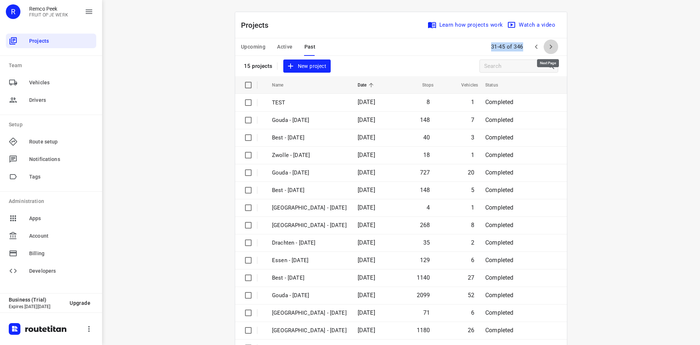
click at [551, 47] on icon "button" at bounding box center [550, 46] width 9 height 9
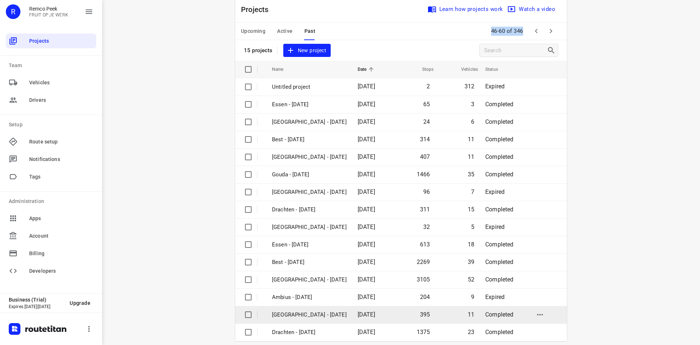
scroll to position [24, 0]
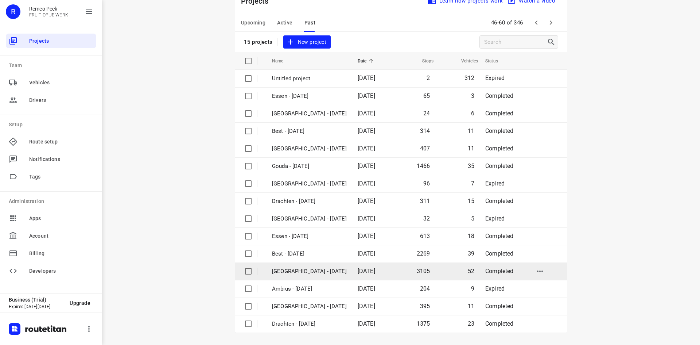
click at [322, 272] on p "[GEOGRAPHIC_DATA] - [DATE]" at bounding box center [309, 271] width 75 height 8
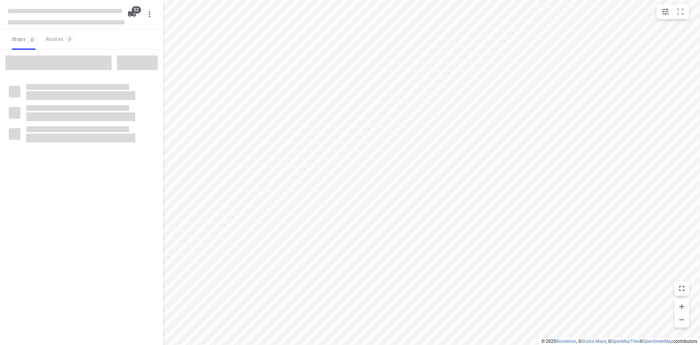
checkbox input "true"
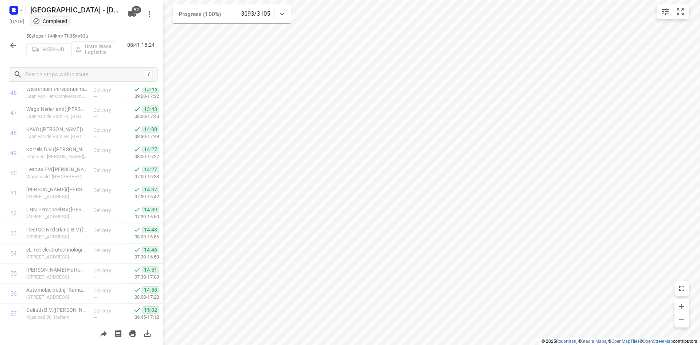
scroll to position [986, 0]
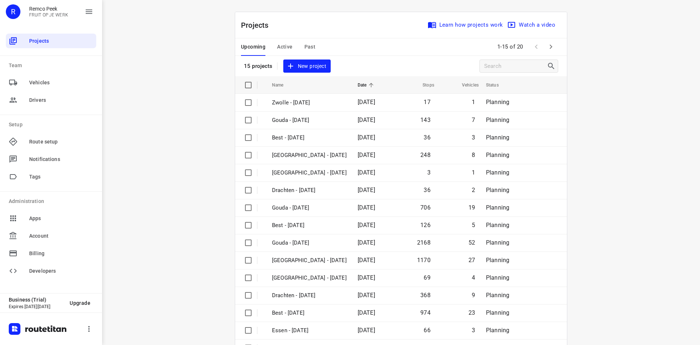
click at [281, 47] on span "Active" at bounding box center [284, 46] width 15 height 9
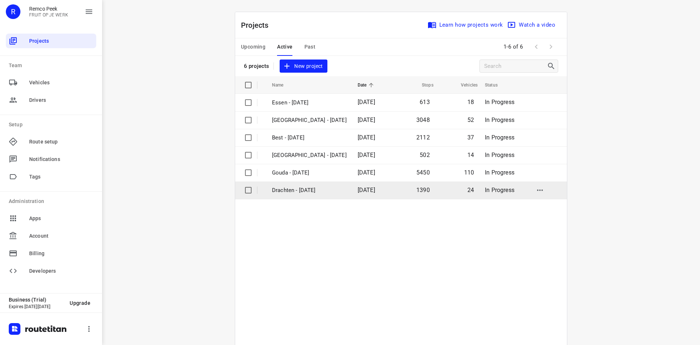
click at [287, 192] on p "Drachten - [DATE]" at bounding box center [309, 190] width 75 height 8
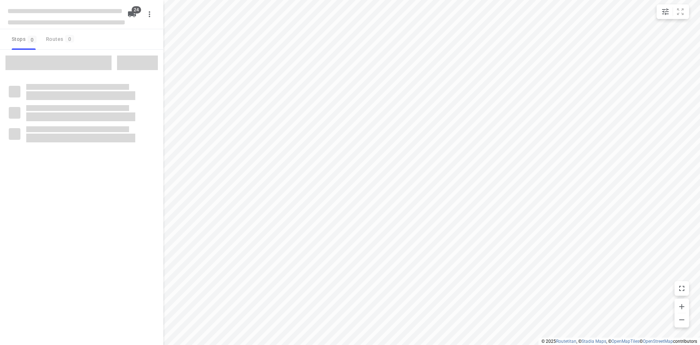
checkbox input "true"
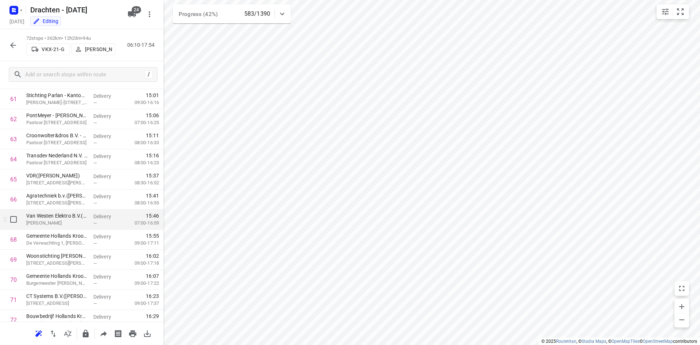
scroll to position [1267, 0]
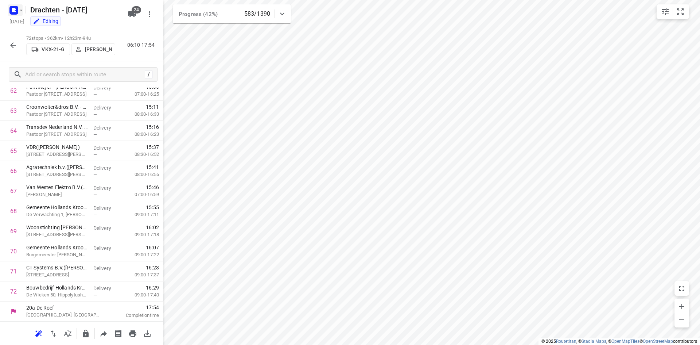
click at [14, 11] on icon "button" at bounding box center [13, 11] width 2 height 2
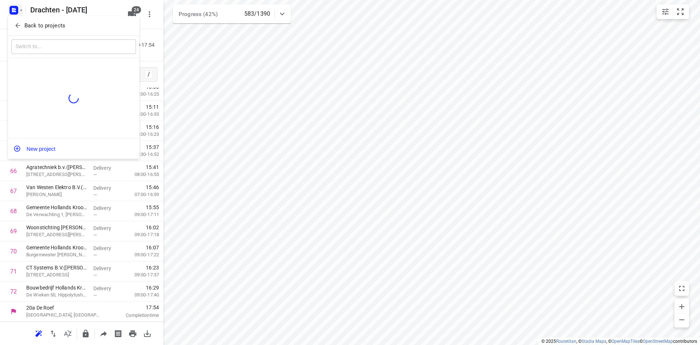
click at [36, 27] on p "Back to projects" at bounding box center [44, 26] width 41 height 8
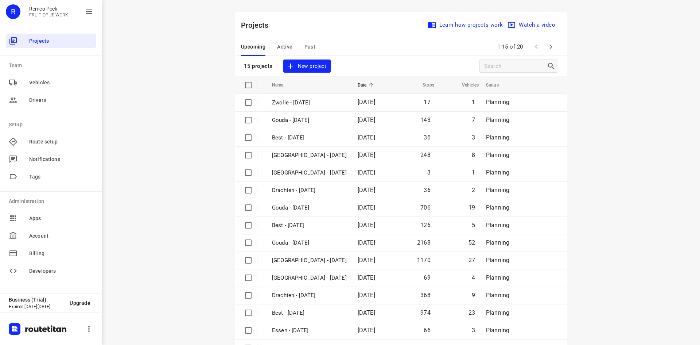
click at [290, 51] on div "Upcoming Active Past" at bounding box center [284, 46] width 86 height 17
click at [284, 48] on span "Active" at bounding box center [284, 46] width 15 height 9
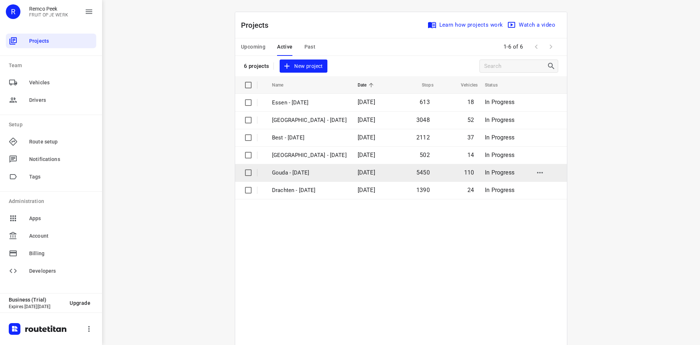
click at [312, 178] on td "Gouda - [DATE]" at bounding box center [308, 172] width 87 height 17
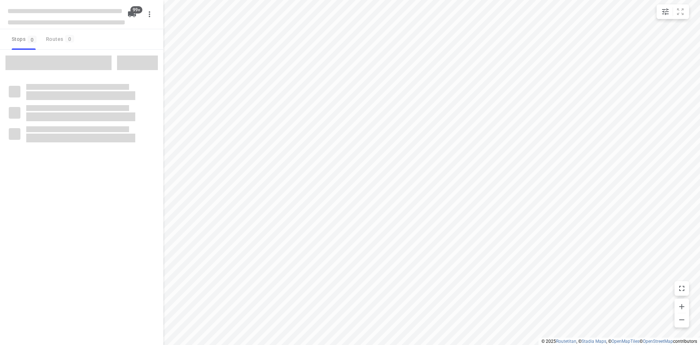
checkbox input "true"
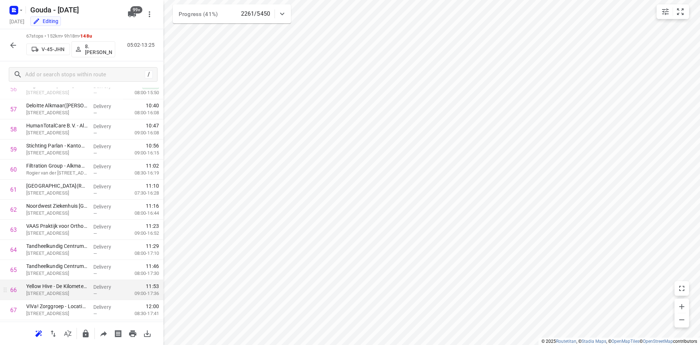
scroll to position [1166, 0]
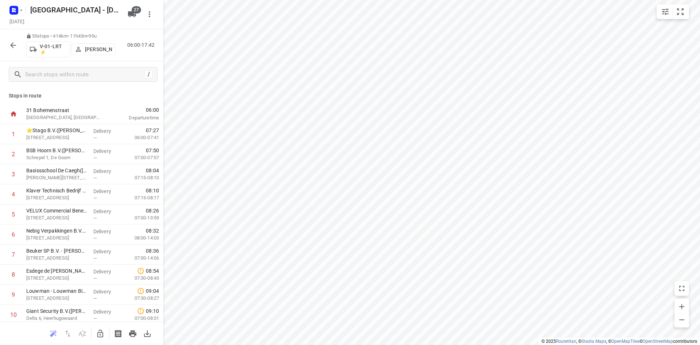
click at [12, 39] on button "button" at bounding box center [13, 45] width 15 height 15
click at [10, 44] on icon "button" at bounding box center [13, 45] width 9 height 9
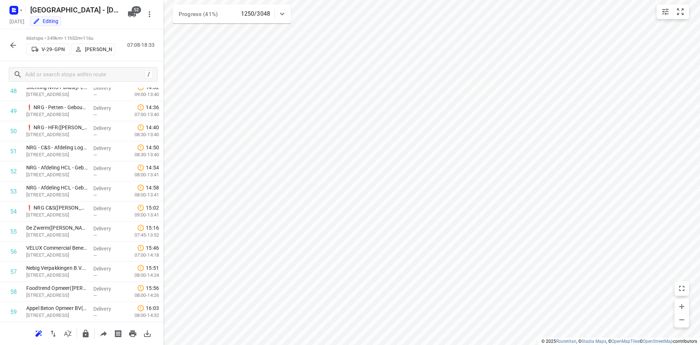
scroll to position [1146, 0]
click at [11, 43] on icon "button" at bounding box center [13, 45] width 9 height 9
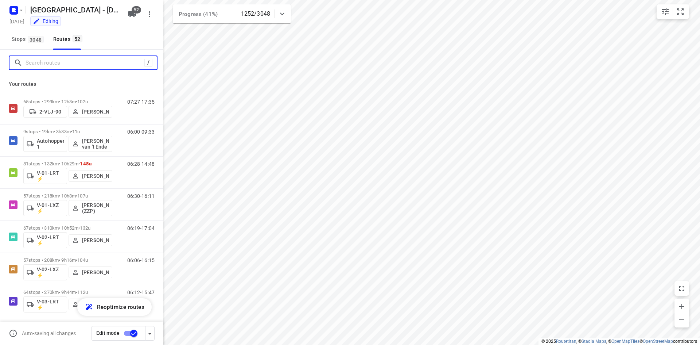
click at [32, 64] on input "Search routes" at bounding box center [85, 62] width 119 height 11
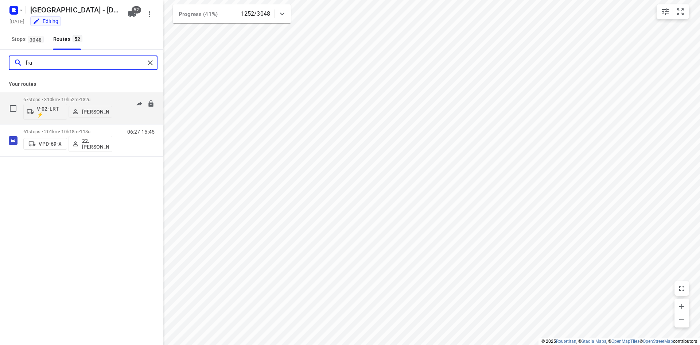
type input "fra"
click at [58, 95] on div "67 stops • 310km • 10h52m • 132u V-02-LRT ⚡ [PERSON_NAME]" at bounding box center [67, 108] width 89 height 30
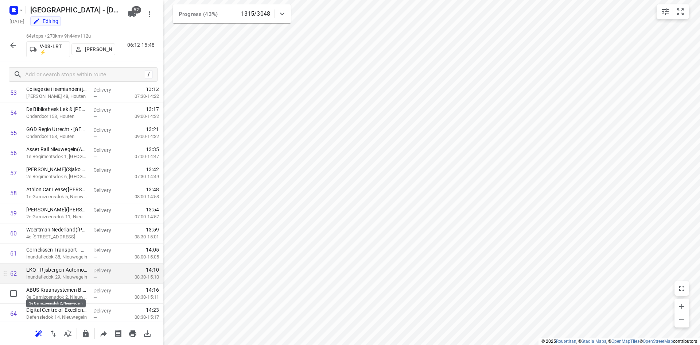
scroll to position [1106, 0]
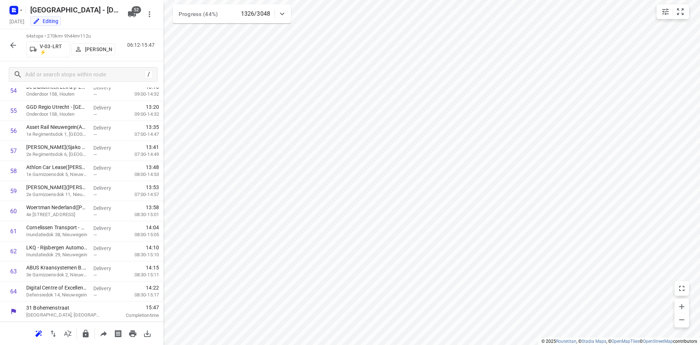
click at [286, 16] on icon at bounding box center [282, 13] width 9 height 9
click at [286, 16] on icon at bounding box center [282, 16] width 9 height 9
click at [6, 49] on div at bounding box center [13, 45] width 15 height 15
click at [8, 46] on button "button" at bounding box center [13, 45] width 15 height 15
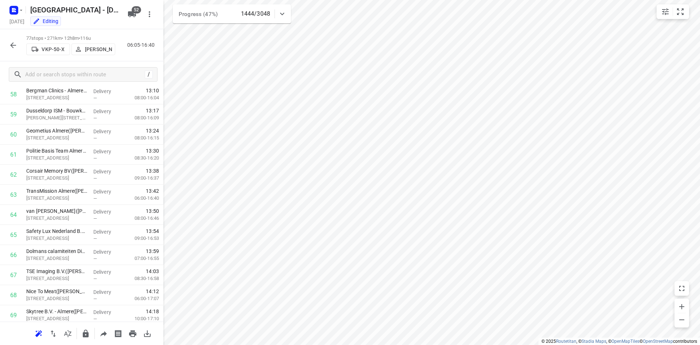
scroll to position [1279, 0]
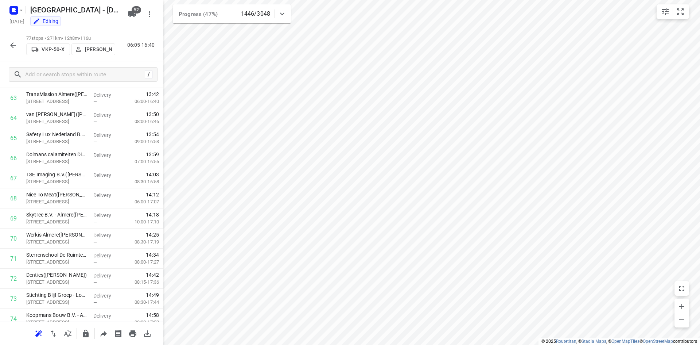
click at [16, 44] on icon "button" at bounding box center [13, 45] width 9 height 9
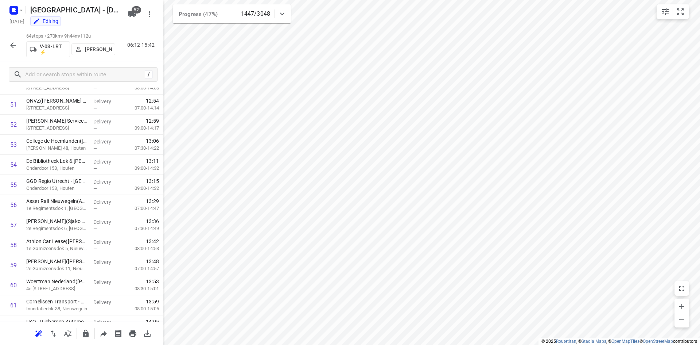
scroll to position [1106, 0]
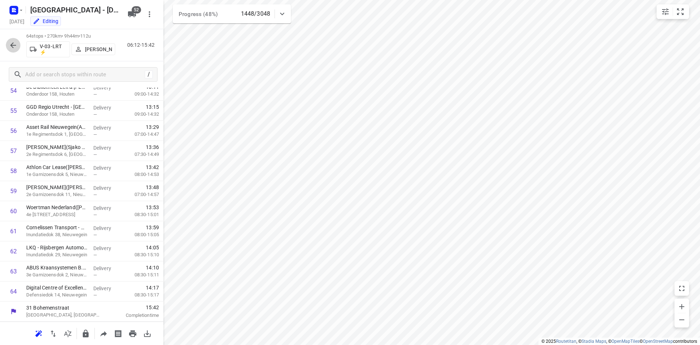
click at [15, 40] on button "button" at bounding box center [13, 45] width 15 height 15
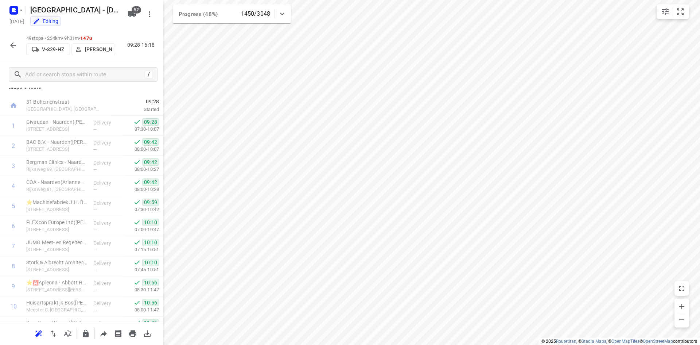
click at [17, 41] on icon "button" at bounding box center [13, 45] width 9 height 9
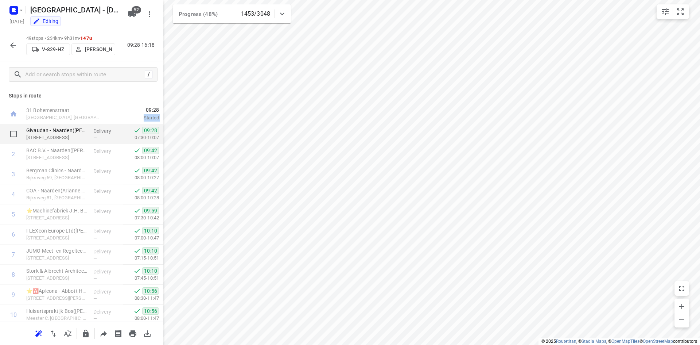
drag, startPoint x: 157, startPoint y: 113, endPoint x: 156, endPoint y: 132, distance: 19.0
click at [156, 132] on div "Stops in route 31 Bohemenstraat Zwolle, Netherlands 09:28 Started Givaudan - Na…" at bounding box center [81, 204] width 163 height 234
click at [153, 108] on div "09:28 Started" at bounding box center [137, 114] width 52 height 20
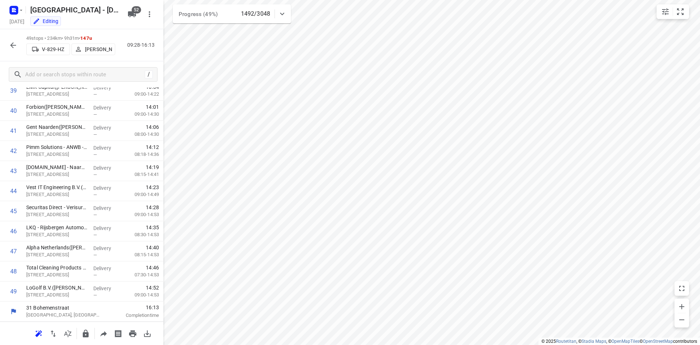
scroll to position [805, 0]
click at [11, 43] on icon "button" at bounding box center [13, 45] width 9 height 9
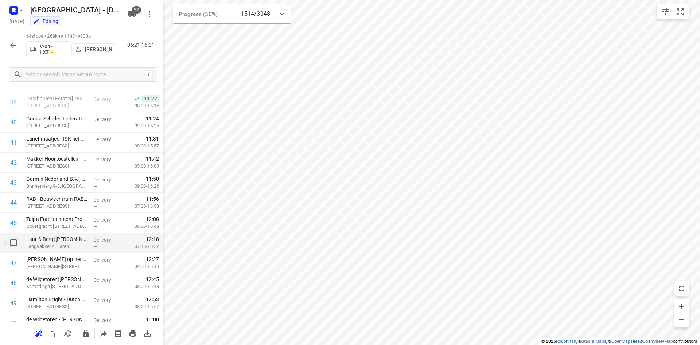
scroll to position [778, 0]
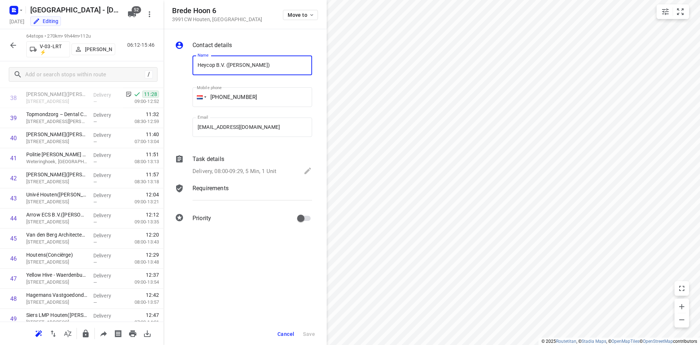
click at [278, 331] on span "Cancel" at bounding box center [285, 334] width 17 height 6
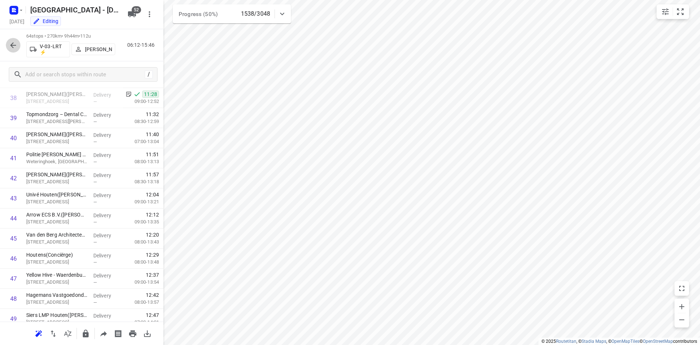
click at [10, 46] on icon "button" at bounding box center [13, 45] width 9 height 9
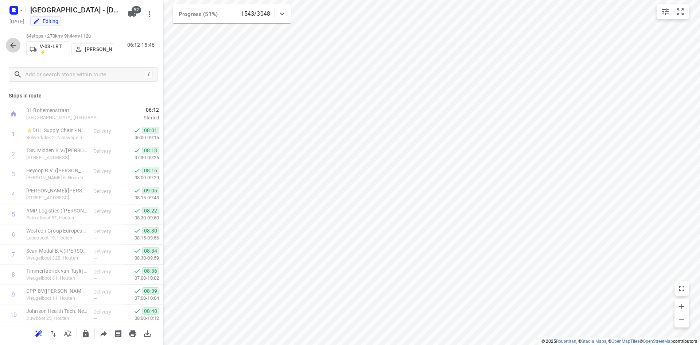
click at [17, 48] on button "button" at bounding box center [13, 45] width 15 height 15
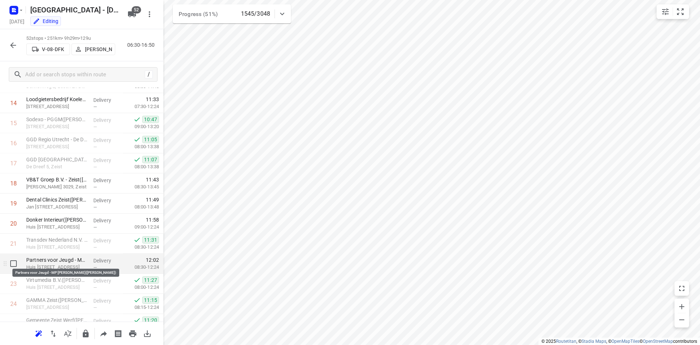
scroll to position [365, 0]
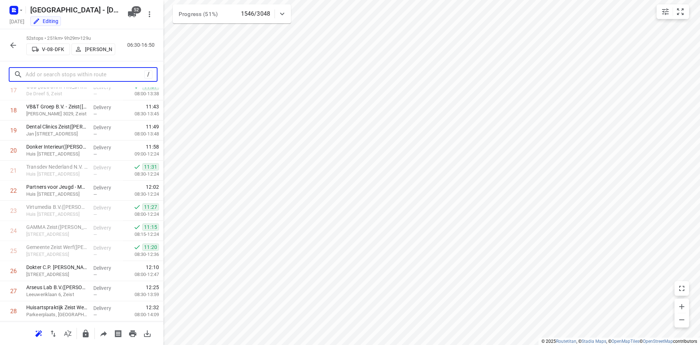
click at [113, 77] on input "text" at bounding box center [85, 74] width 119 height 11
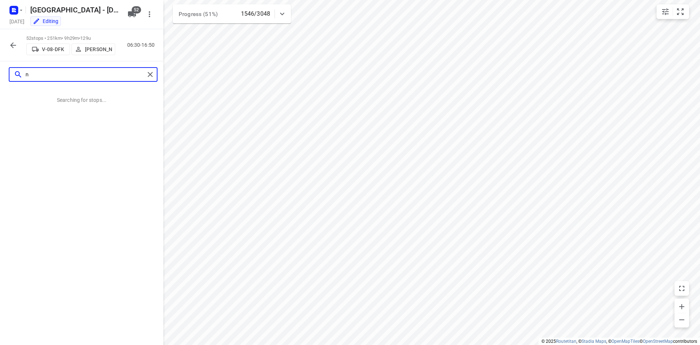
scroll to position [0, 0]
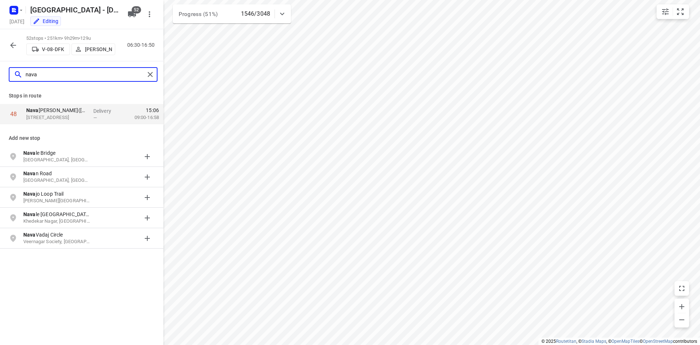
type input "nava"
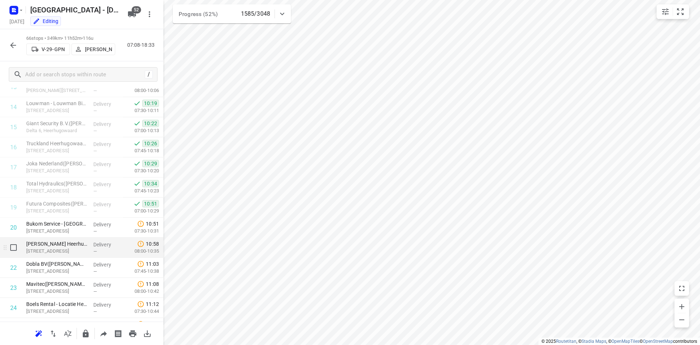
scroll to position [299, 0]
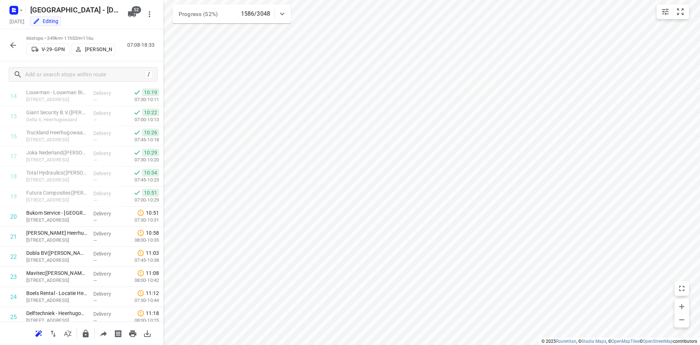
click at [11, 46] on icon "button" at bounding box center [13, 45] width 6 height 6
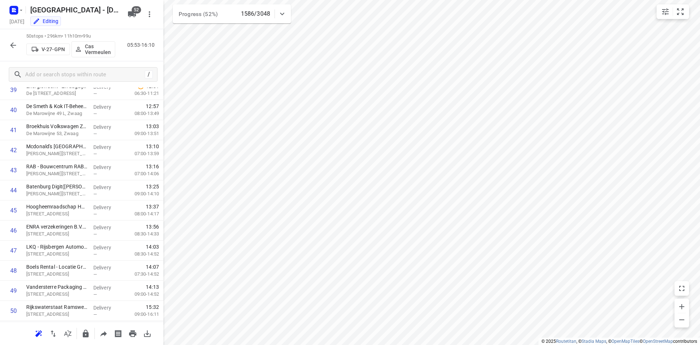
scroll to position [825, 0]
click at [12, 42] on icon "button" at bounding box center [13, 45] width 9 height 9
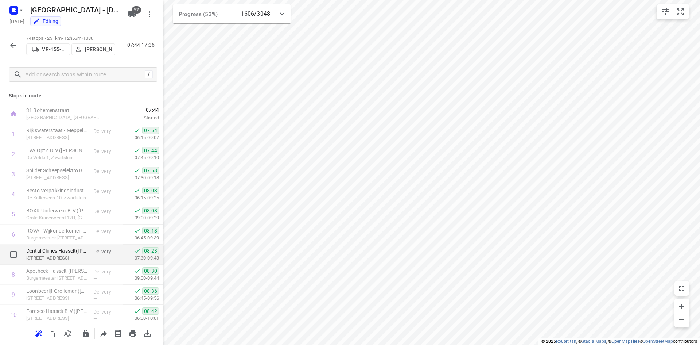
scroll to position [255, 0]
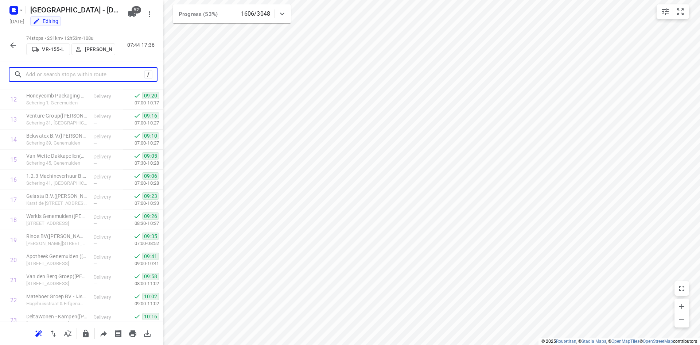
click at [46, 75] on input "text" at bounding box center [85, 74] width 119 height 11
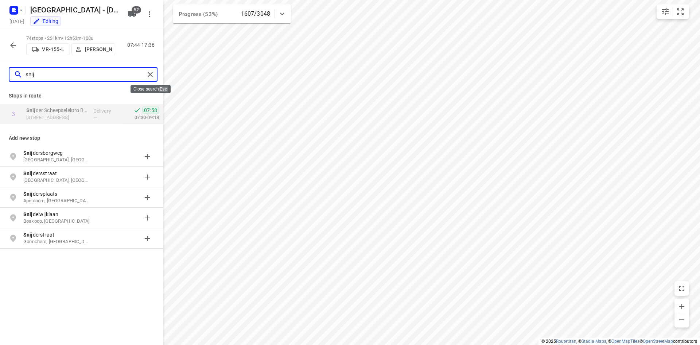
type input "snij"
click at [157, 71] on div at bounding box center [151, 74] width 13 height 11
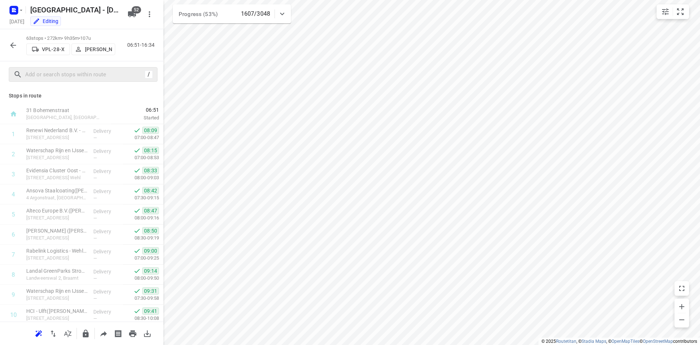
click at [17, 48] on button "button" at bounding box center [13, 45] width 15 height 15
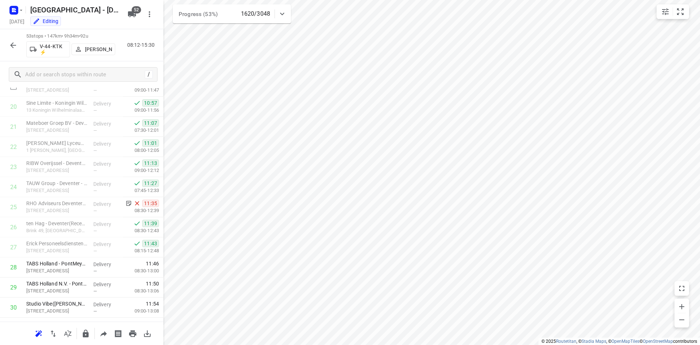
scroll to position [456, 0]
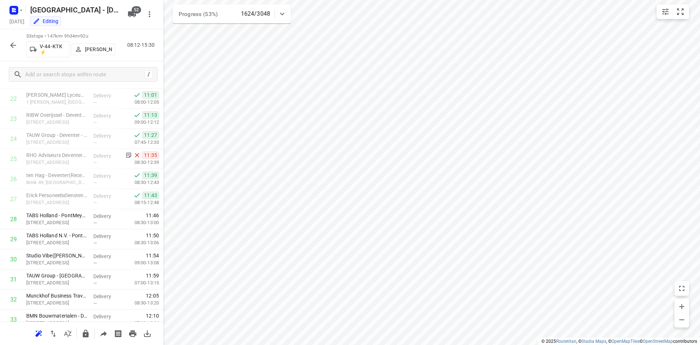
click at [2, 41] on div "53 stops • 147km • 9h34m • 92u V-44-KTK ⚡ Kim van der Steen 08:12-15:30" at bounding box center [81, 45] width 163 height 32
click at [285, 12] on icon at bounding box center [282, 13] width 9 height 9
click at [285, 12] on div at bounding box center [282, 16] width 15 height 15
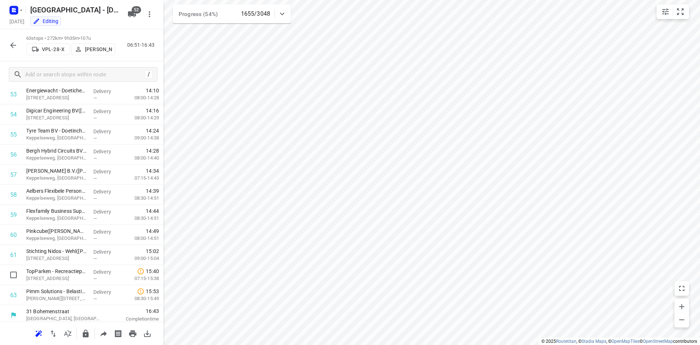
scroll to position [1086, 0]
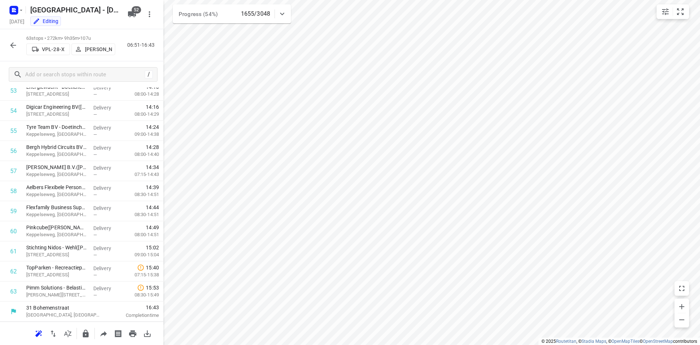
click at [8, 45] on button "button" at bounding box center [13, 45] width 15 height 15
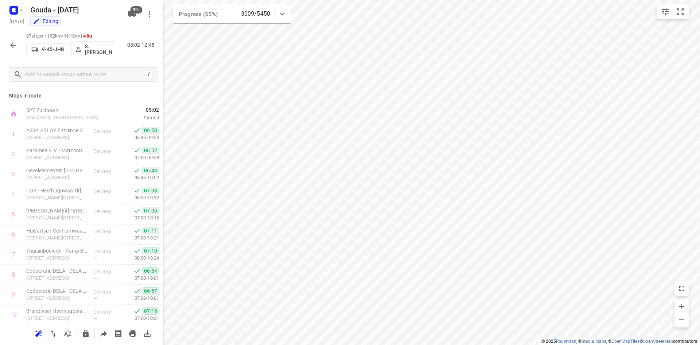
scroll to position [1166, 0]
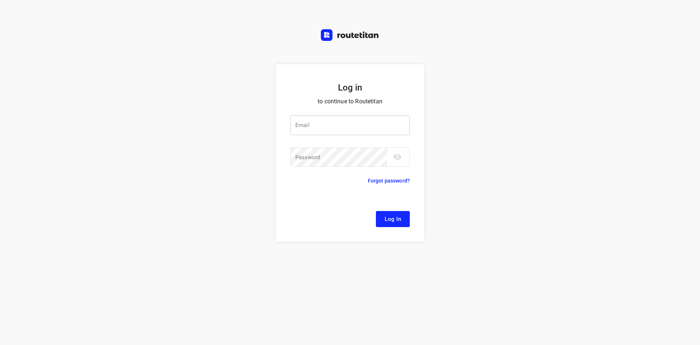
click at [339, 120] on input "email" at bounding box center [350, 125] width 120 height 20
type input "[EMAIL_ADDRESS][DOMAIN_NAME]"
click at [376, 211] on button "Log In" at bounding box center [393, 219] width 34 height 16
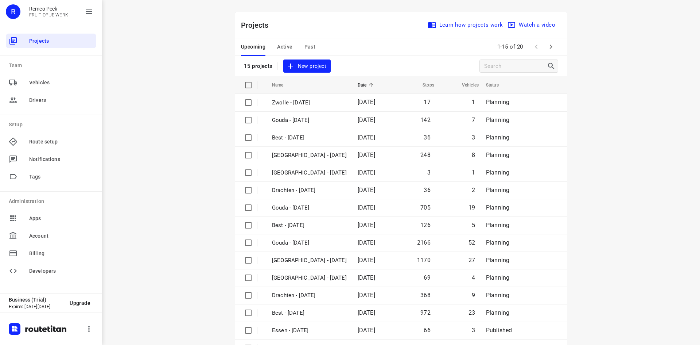
click at [287, 47] on span "Active" at bounding box center [284, 46] width 15 height 9
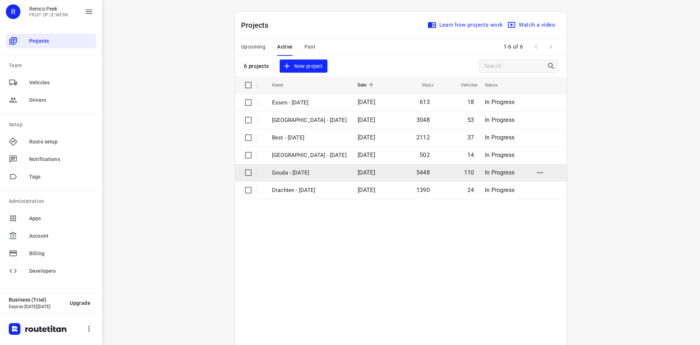
click at [303, 175] on p "Gouda - [DATE]" at bounding box center [309, 172] width 75 height 8
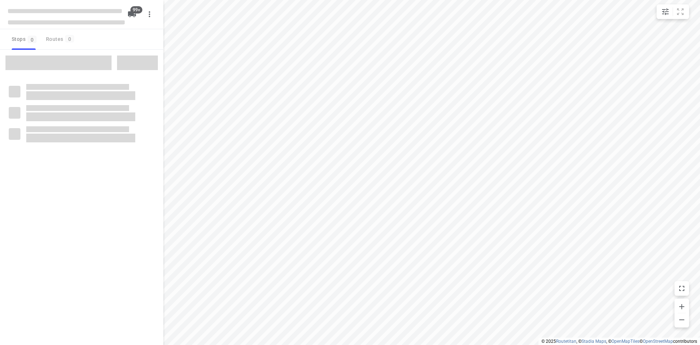
checkbox input "true"
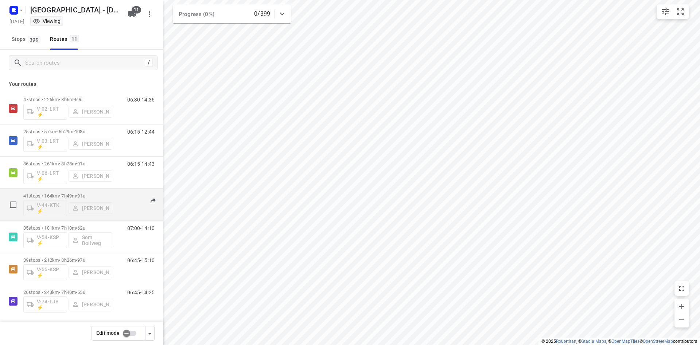
click at [96, 195] on p "41 stops • 164km • 7h49m • 91u" at bounding box center [67, 195] width 89 height 5
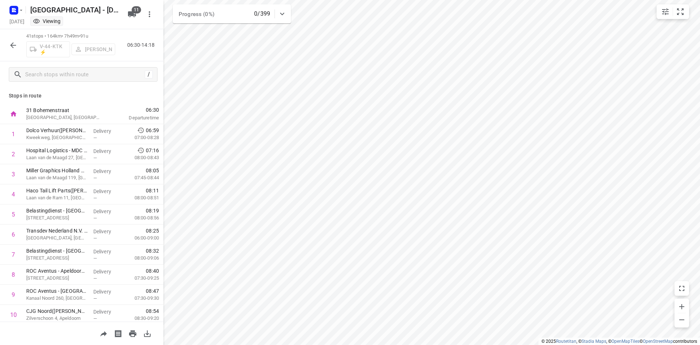
click at [16, 42] on icon "button" at bounding box center [13, 45] width 9 height 9
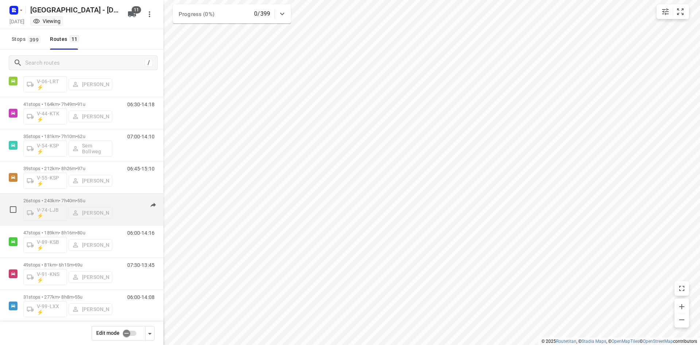
scroll to position [109, 0]
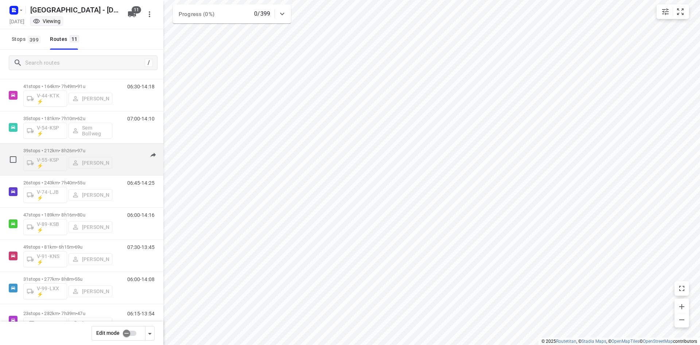
click at [65, 145] on div "39 stops • 212km • 8h26m • 97u V-55-KSP ⚡ [PERSON_NAME]" at bounding box center [67, 159] width 89 height 30
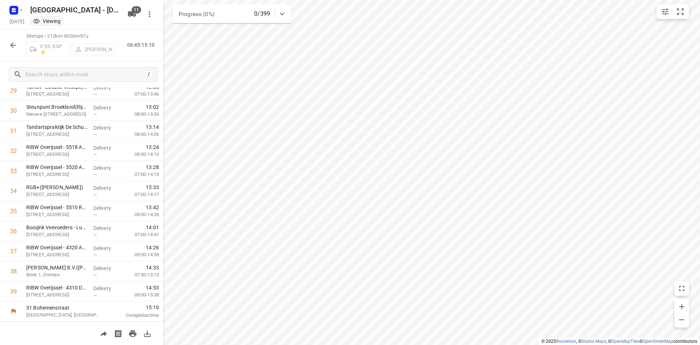
scroll to position [0, 0]
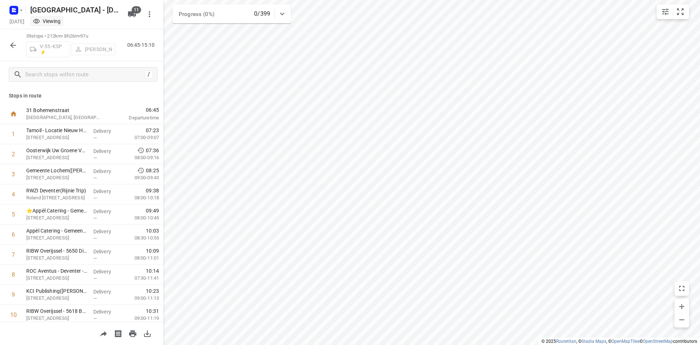
click at [12, 52] on div "39 stops • 212km • 8h26m • 97u V-55-KSP ⚡ [PERSON_NAME] 06:45-15:10" at bounding box center [81, 45] width 163 height 32
click at [11, 43] on icon "button" at bounding box center [13, 45] width 9 height 9
click at [63, 210] on p "⭐Appèl Catering - Gemeente [GEOGRAPHIC_DATA]([GEOGRAPHIC_DATA])" at bounding box center [56, 210] width 61 height 7
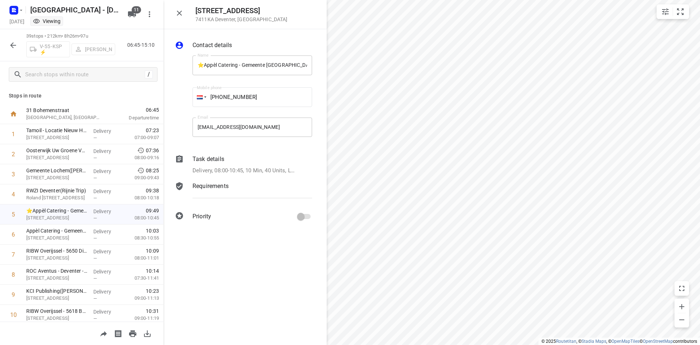
click at [235, 157] on div "Task details" at bounding box center [252, 159] width 120 height 9
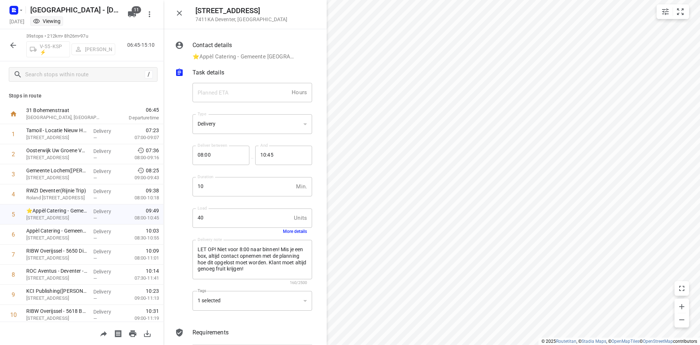
click at [181, 11] on icon "button" at bounding box center [179, 13] width 5 height 5
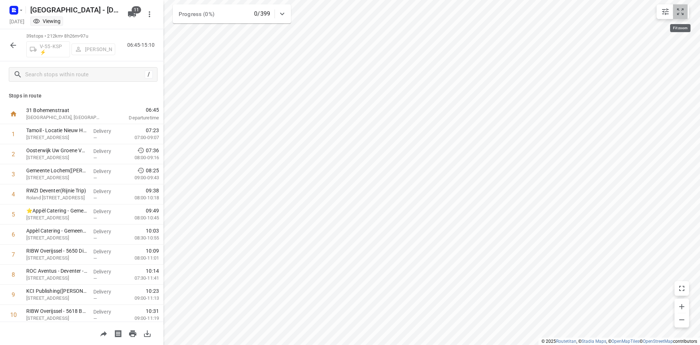
click at [683, 9] on icon "small contained button group" at bounding box center [680, 11] width 7 height 7
click at [101, 218] on div "—" at bounding box center [106, 217] width 27 height 5
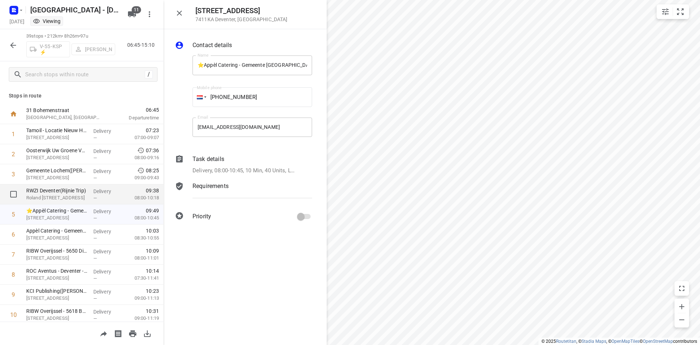
click at [93, 187] on div "Delivery —" at bounding box center [106, 194] width 33 height 20
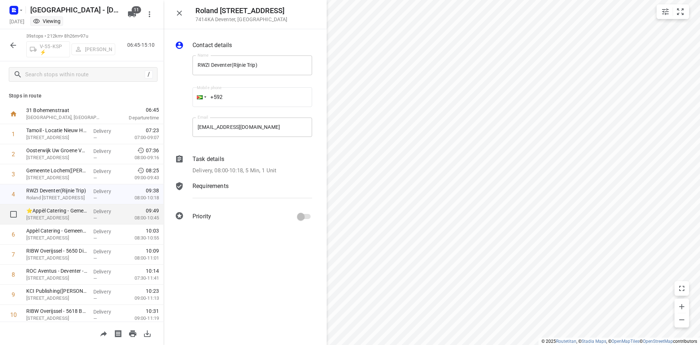
click at [79, 207] on p "⭐Appèl Catering - Gemeente [GEOGRAPHIC_DATA]([GEOGRAPHIC_DATA])" at bounding box center [56, 210] width 61 height 7
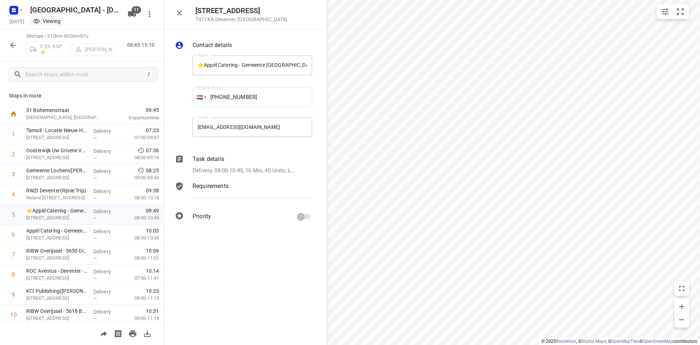
click at [244, 175] on div "Task details Delivery, 08:00-10:45, 10 Min, 40 Units, LET OP! Niet voor 8:00 na…" at bounding box center [252, 164] width 122 height 23
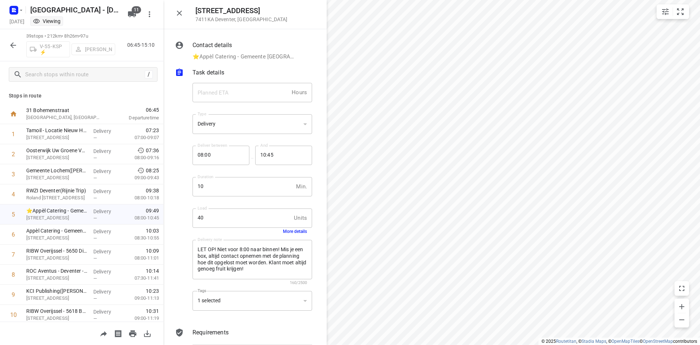
click at [288, 227] on div "40 Units Load" at bounding box center [252, 218] width 120 height 20
click at [288, 229] on button "More details" at bounding box center [295, 231] width 24 height 5
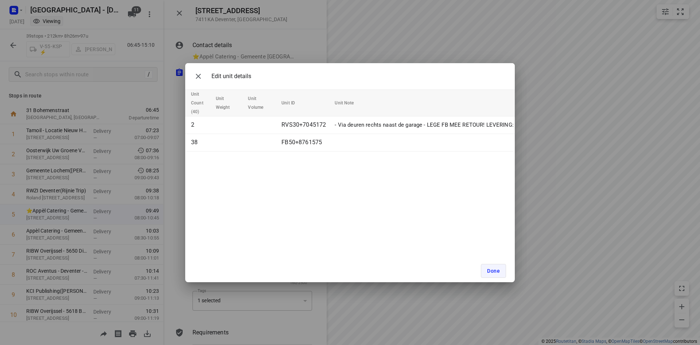
click at [497, 268] on span "Done" at bounding box center [493, 271] width 13 height 6
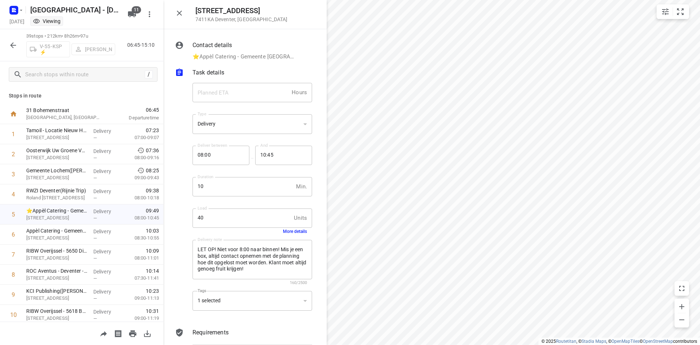
click at [177, 16] on icon "button" at bounding box center [179, 13] width 9 height 9
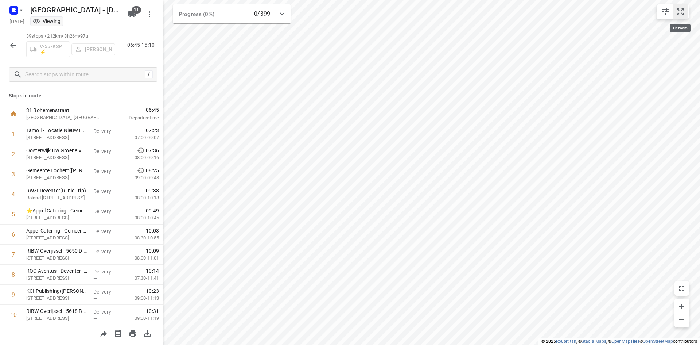
click at [684, 13] on icon "small contained button group" at bounding box center [680, 11] width 9 height 9
click at [14, 44] on icon "button" at bounding box center [13, 45] width 9 height 9
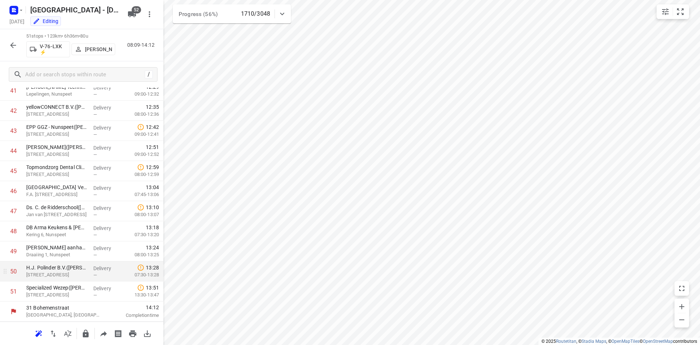
scroll to position [3, 0]
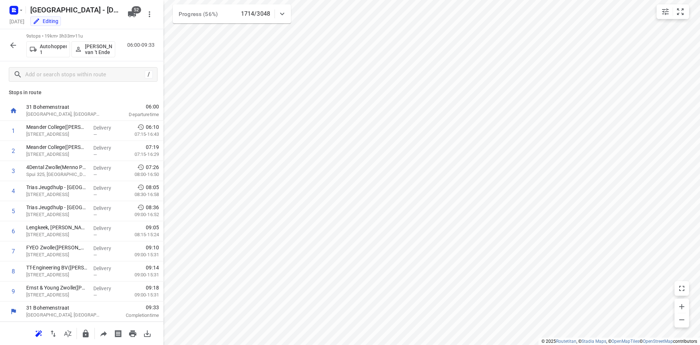
click at [8, 41] on button "button" at bounding box center [13, 45] width 15 height 15
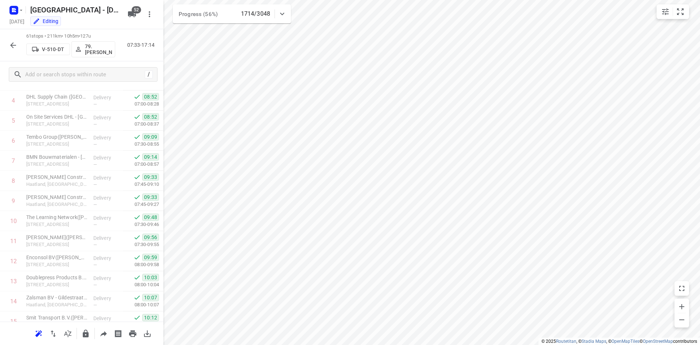
scroll to position [0, 0]
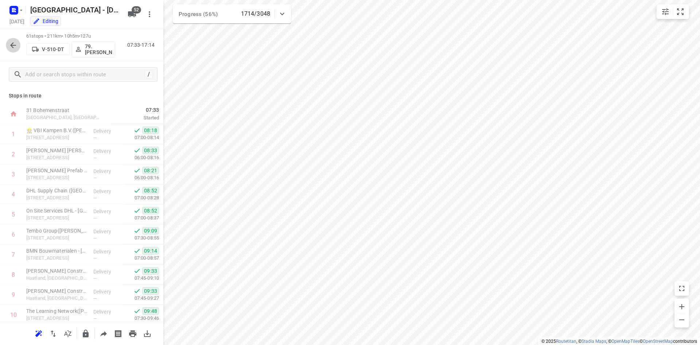
click at [7, 41] on button "button" at bounding box center [13, 45] width 15 height 15
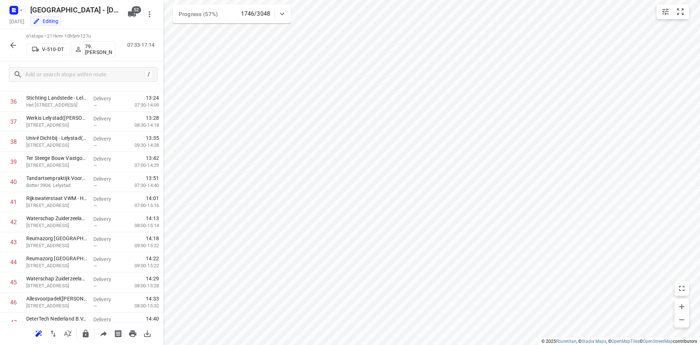
scroll to position [1046, 0]
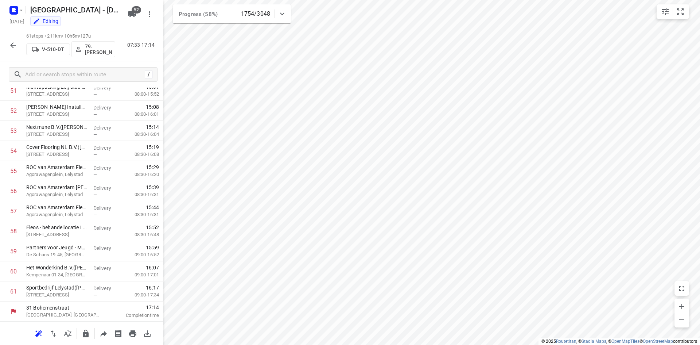
click at [11, 46] on icon "button" at bounding box center [13, 45] width 9 height 9
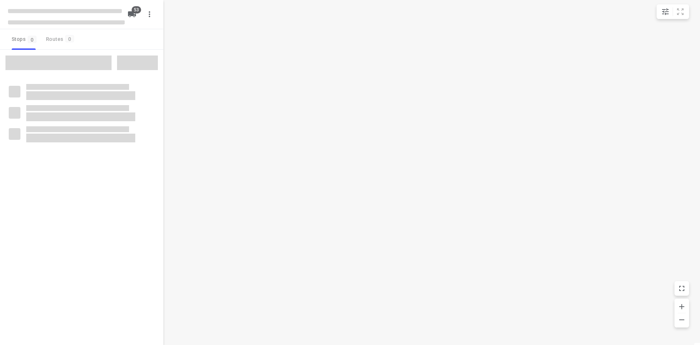
checkbox input "true"
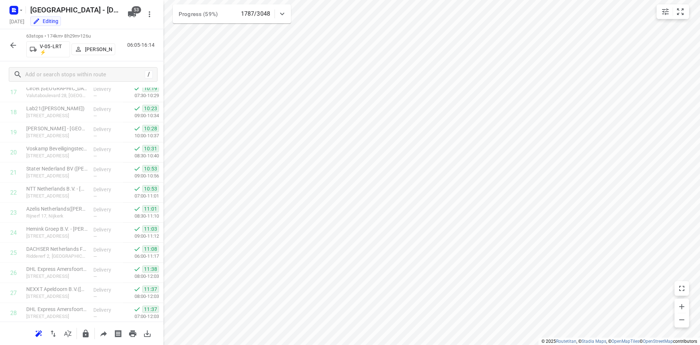
scroll to position [395, 0]
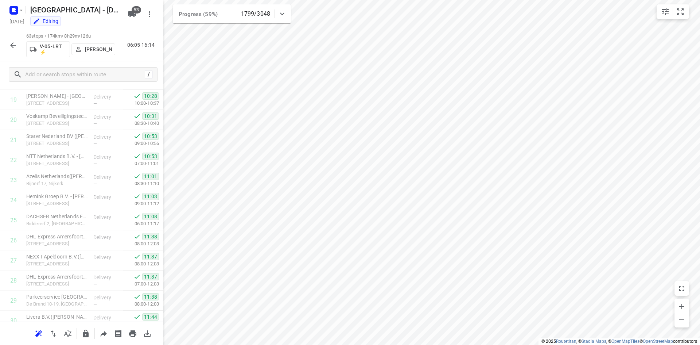
click at [9, 41] on icon "button" at bounding box center [13, 45] width 9 height 9
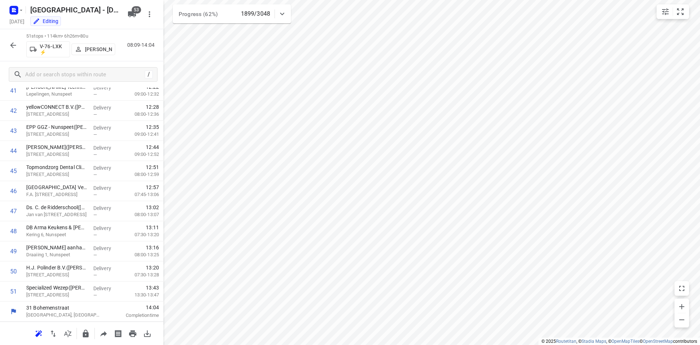
scroll to position [845, 0]
click at [11, 44] on icon "button" at bounding box center [13, 45] width 6 height 6
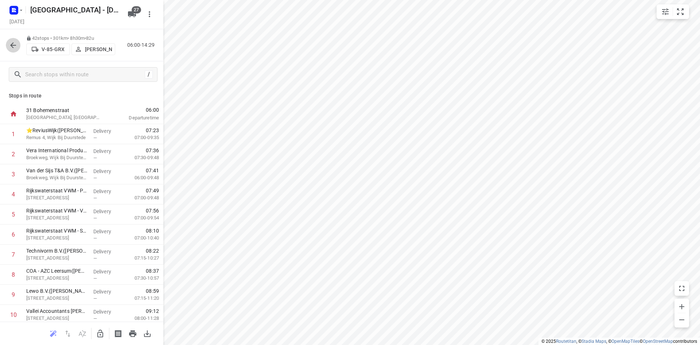
click at [9, 45] on icon "button" at bounding box center [13, 45] width 9 height 9
click at [16, 44] on icon "button" at bounding box center [13, 45] width 9 height 9
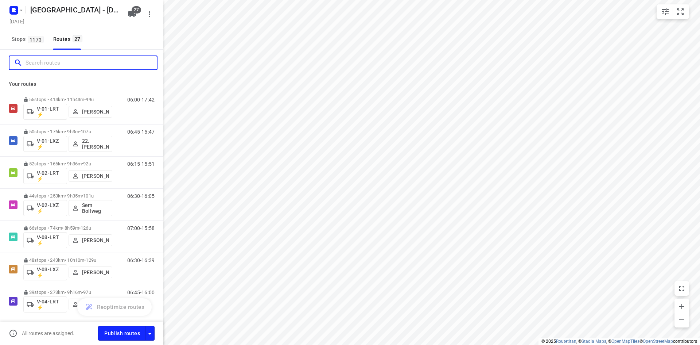
click at [44, 63] on input "Search routes" at bounding box center [91, 62] width 131 height 11
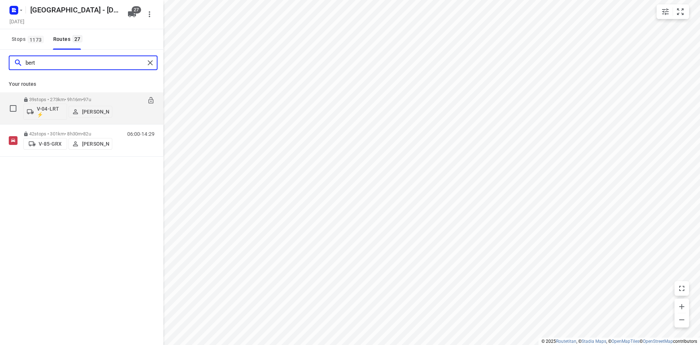
type input "bert"
click at [63, 97] on p "39 stops • 273km • 9h16m • 97u" at bounding box center [67, 99] width 89 height 5
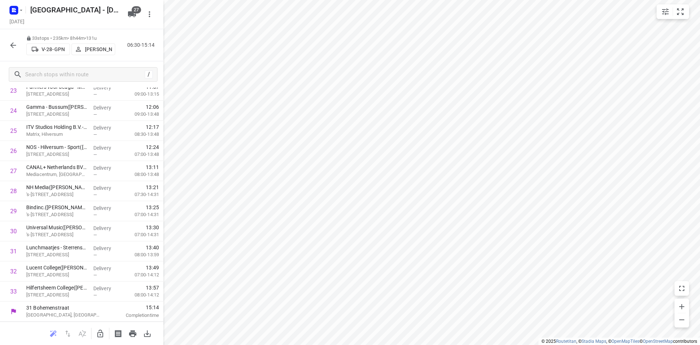
scroll to position [485, 0]
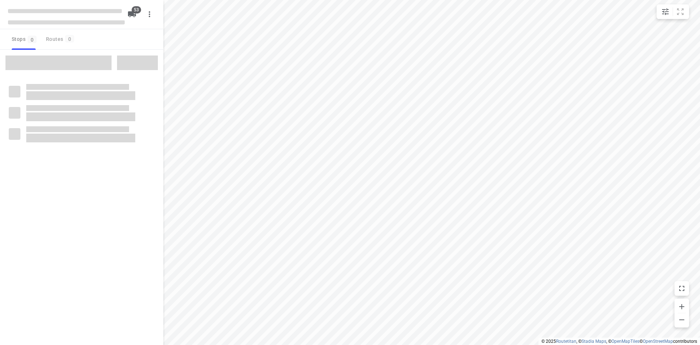
checkbox input "true"
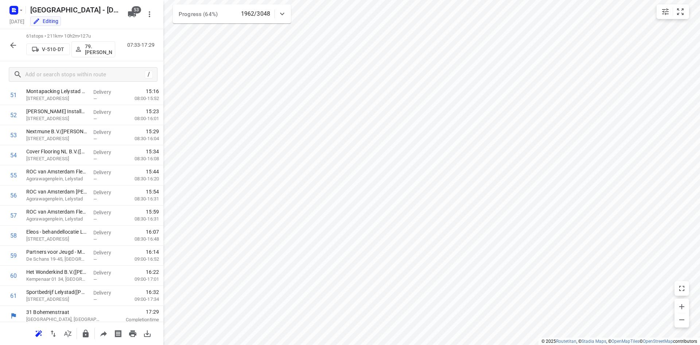
scroll to position [1046, 0]
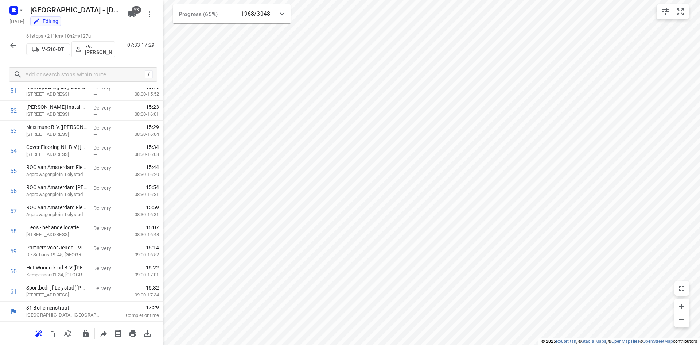
click at [8, 42] on button "button" at bounding box center [13, 45] width 15 height 15
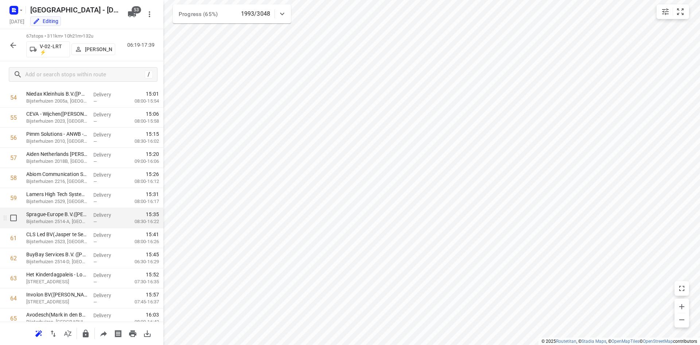
scroll to position [1166, 0]
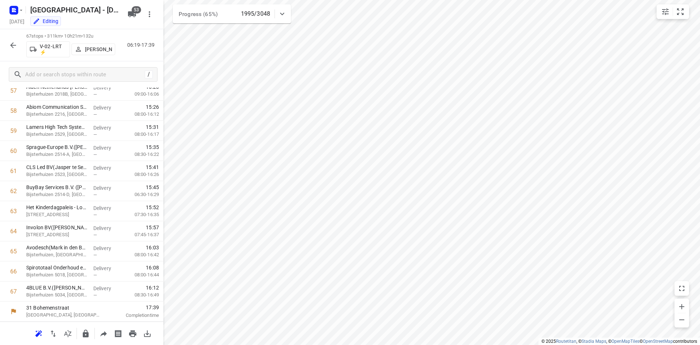
click at [13, 48] on icon "button" at bounding box center [13, 45] width 9 height 9
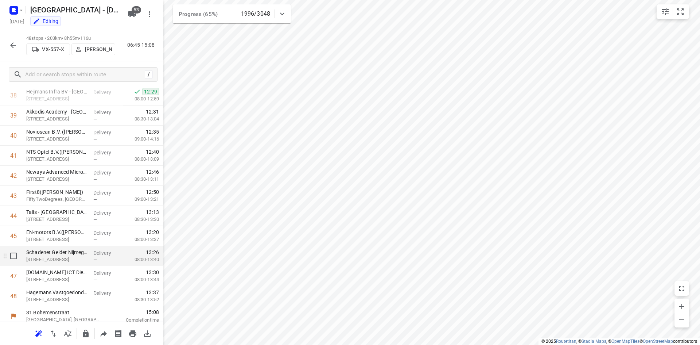
scroll to position [785, 0]
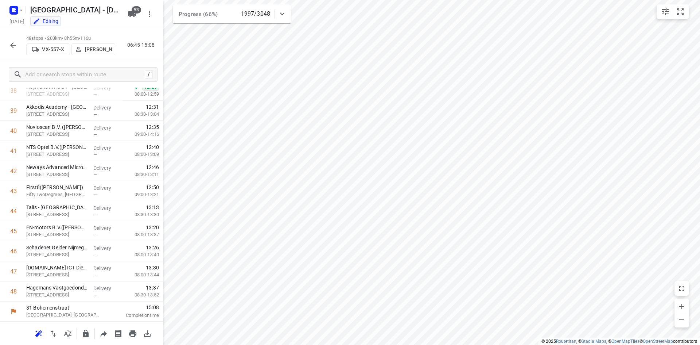
click at [15, 47] on icon "button" at bounding box center [13, 45] width 9 height 9
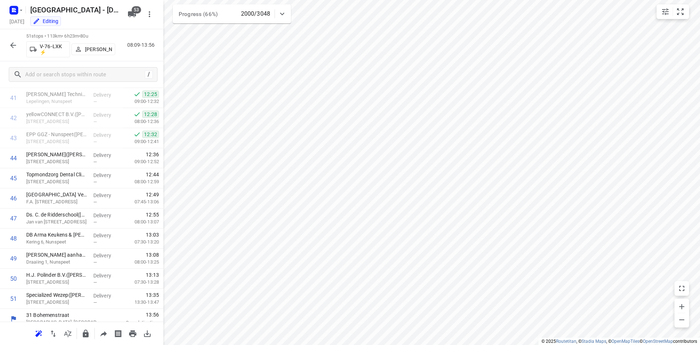
scroll to position [845, 0]
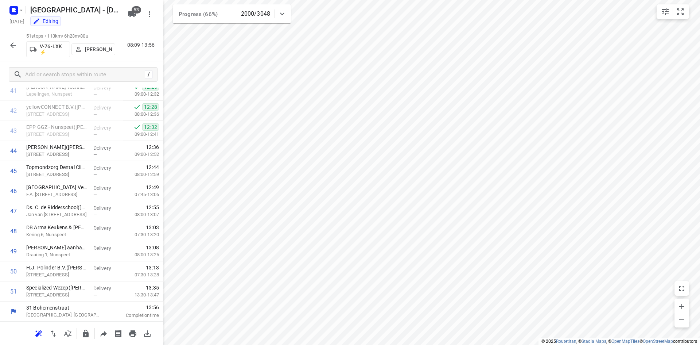
click at [20, 46] on button "button" at bounding box center [13, 45] width 15 height 15
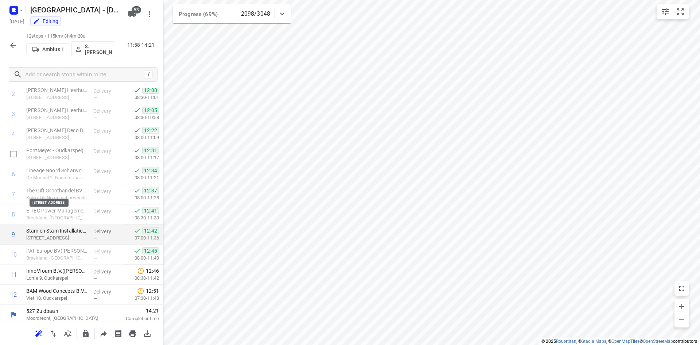
scroll to position [63, 0]
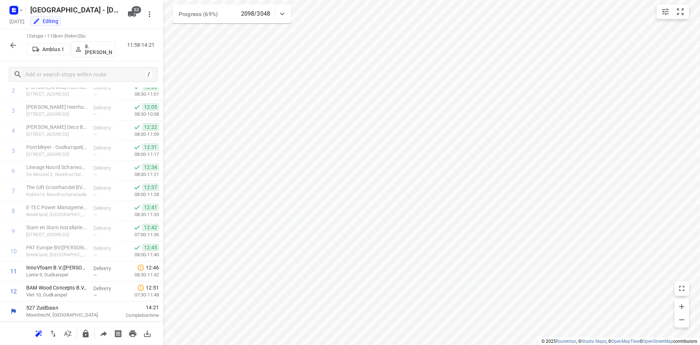
click at [12, 42] on icon "button" at bounding box center [13, 45] width 9 height 9
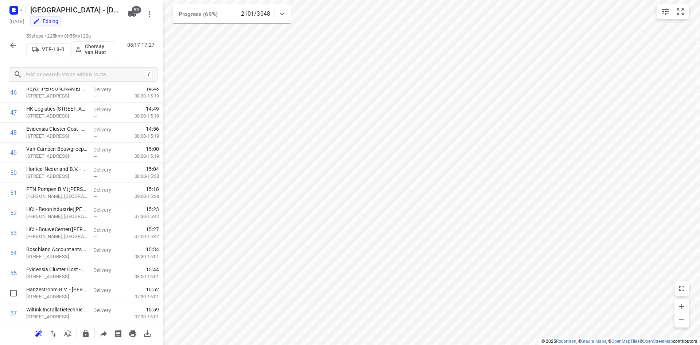
scroll to position [1006, 0]
click at [18, 44] on button "button" at bounding box center [13, 45] width 15 height 15
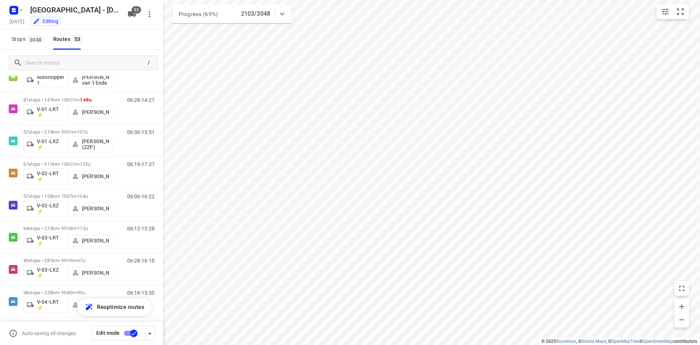
scroll to position [121, 0]
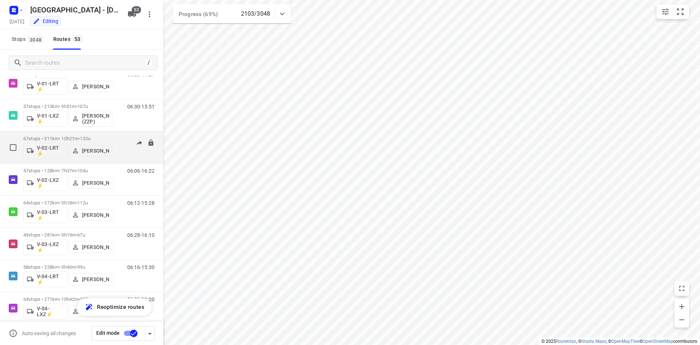
click at [90, 139] on span "132u" at bounding box center [85, 138] width 11 height 5
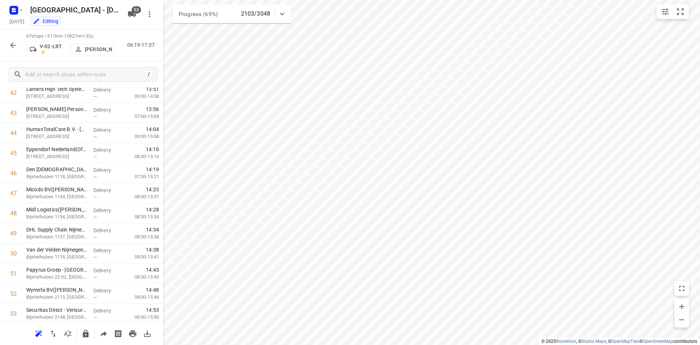
scroll to position [1166, 0]
click at [20, 45] on button "button" at bounding box center [13, 45] width 15 height 15
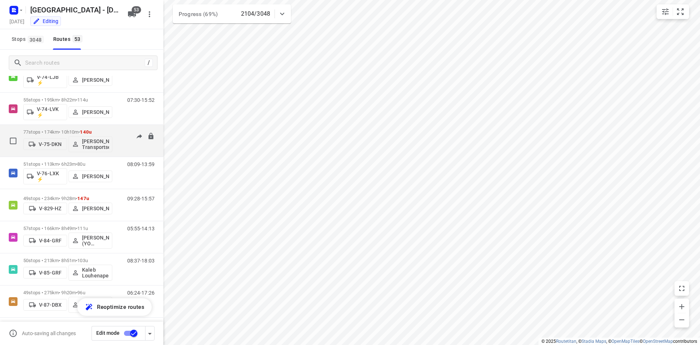
scroll to position [876, 0]
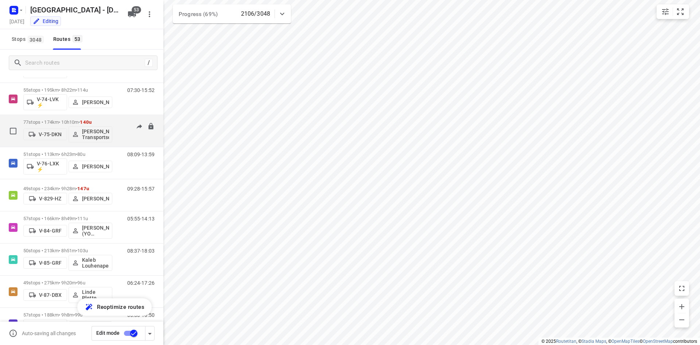
click at [78, 121] on p "77 stops • 174km • 10h10m • 140u" at bounding box center [67, 121] width 89 height 5
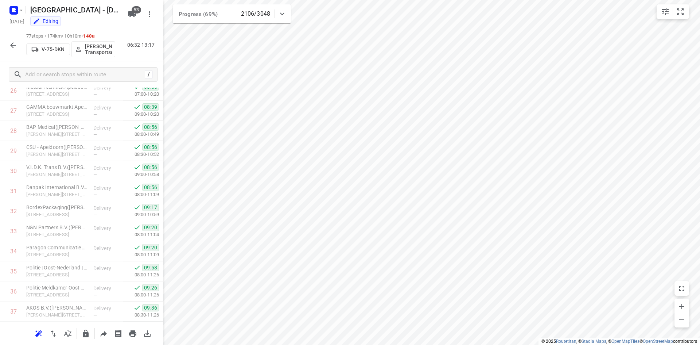
scroll to position [1367, 0]
click at [10, 43] on icon "button" at bounding box center [13, 45] width 9 height 9
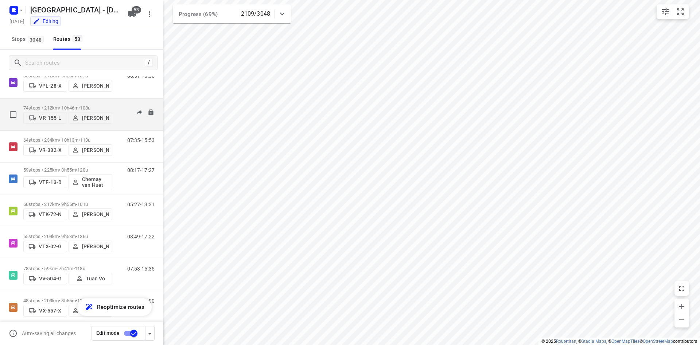
scroll to position [1479, 0]
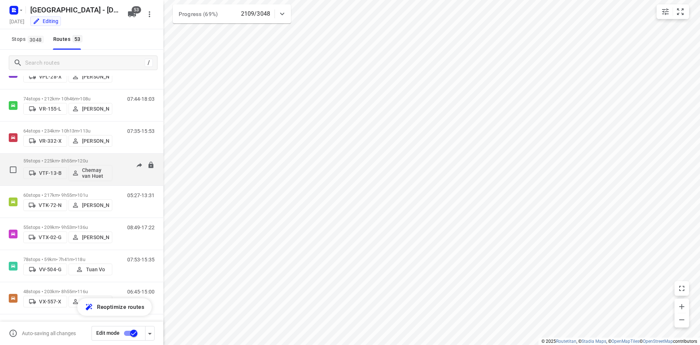
click at [85, 157] on div "59 stops • 225km • 8h55m • 120u VTF-13-B Chemay van Huet" at bounding box center [67, 169] width 89 height 30
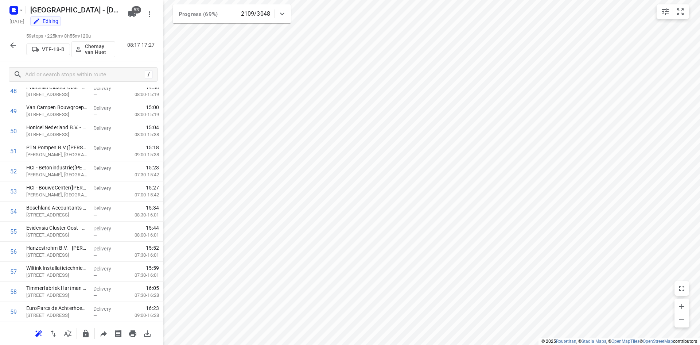
scroll to position [1006, 0]
click at [8, 52] on div "59 stops • 225km • 8h55m • 120u VTF-13-B Chemay van Huet 08:17-17:27" at bounding box center [81, 45] width 163 height 32
click at [15, 44] on icon "button" at bounding box center [13, 45] width 9 height 9
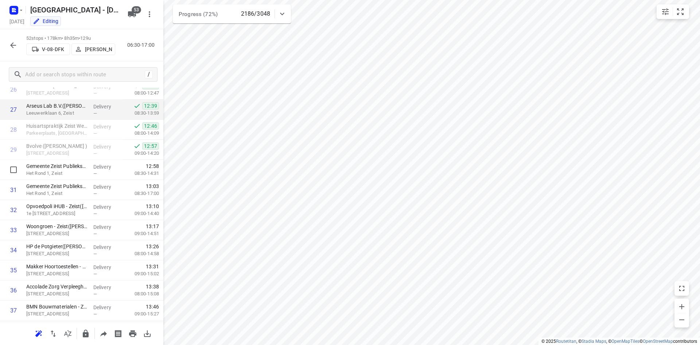
scroll to position [464, 0]
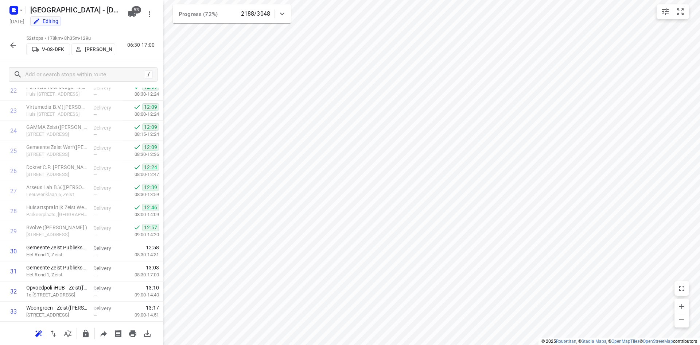
click at [11, 44] on icon "button" at bounding box center [13, 45] width 9 height 9
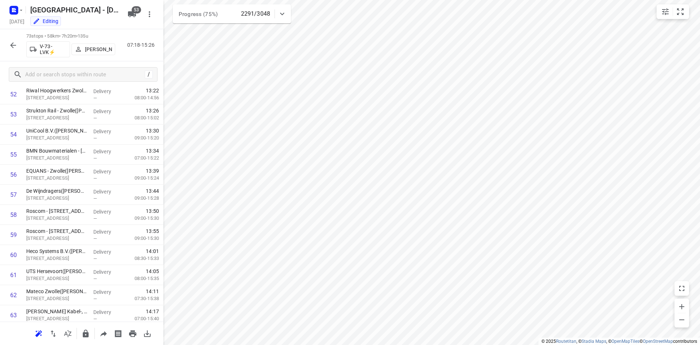
scroll to position [1287, 0]
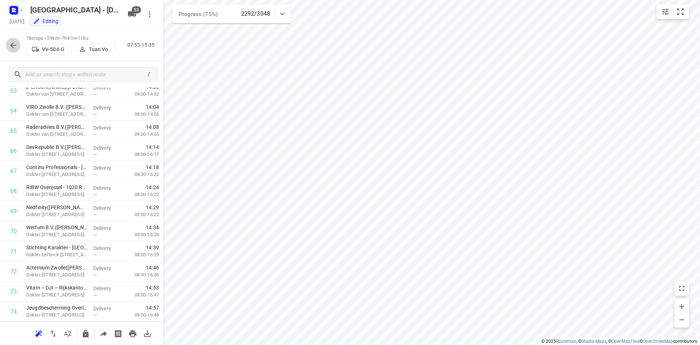
click at [8, 47] on button "button" at bounding box center [13, 45] width 15 height 15
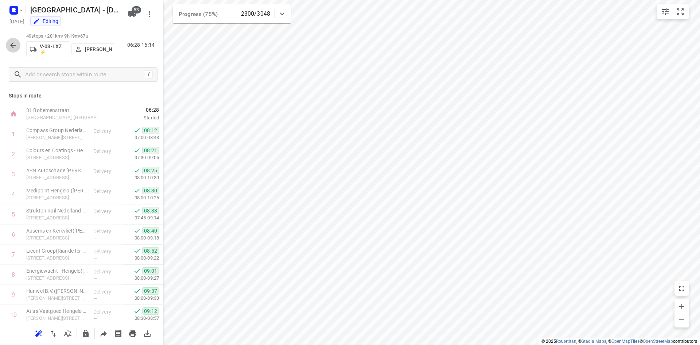
click at [9, 43] on icon "button" at bounding box center [13, 45] width 9 height 9
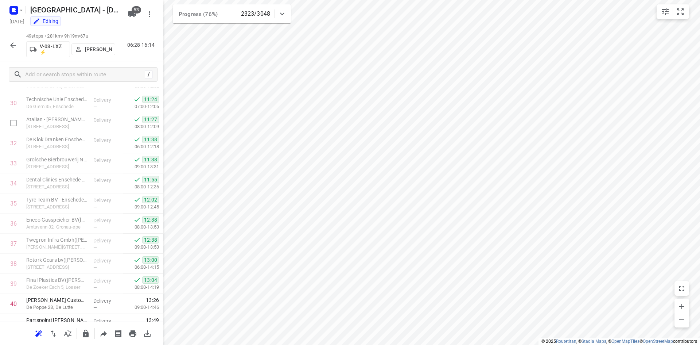
scroll to position [620, 0]
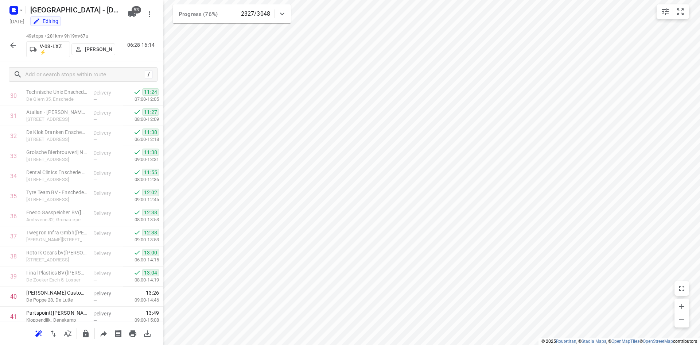
click at [9, 48] on icon "button" at bounding box center [13, 45] width 9 height 9
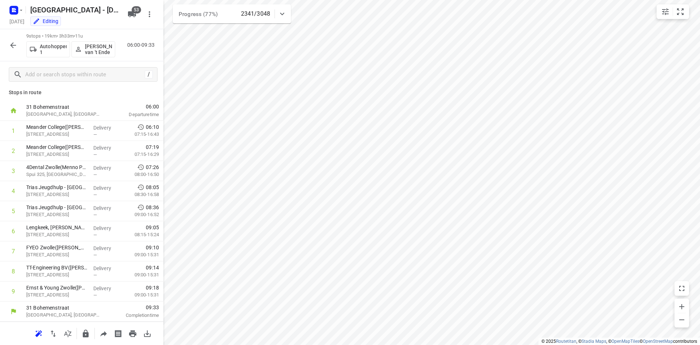
scroll to position [3, 0]
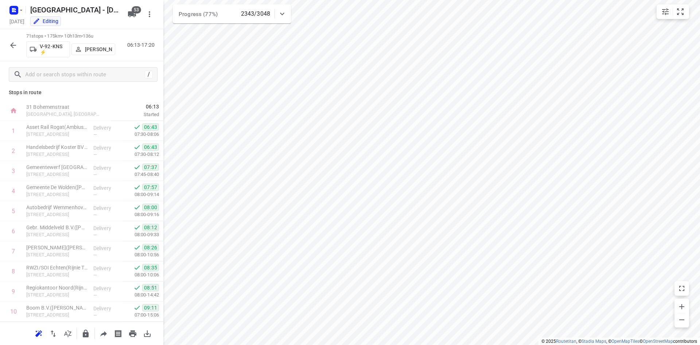
click at [161, 128] on div "i © 2025 Routetitan , © Stadia Maps , © OpenMapTiles © OpenStreetMap contributo…" at bounding box center [350, 172] width 700 height 345
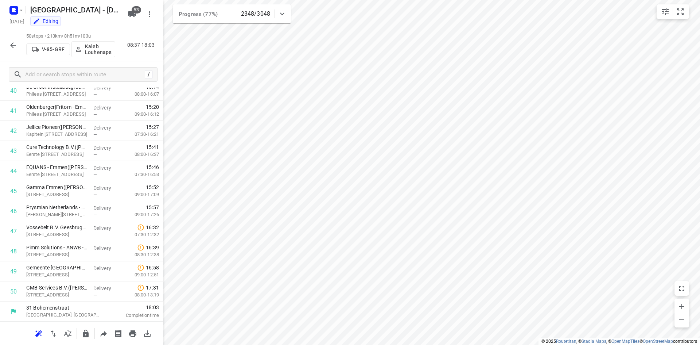
scroll to position [825, 0]
click at [51, 234] on p "Coevorderstraatweg 31, Geesbrug" at bounding box center [56, 234] width 61 height 7
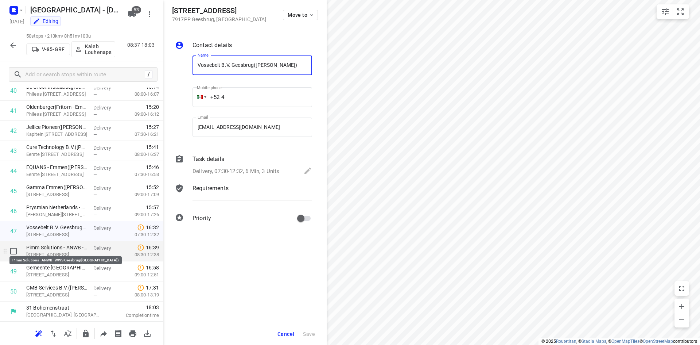
click at [61, 248] on p "Pimm Solutions - ANWB - WWS Geesbrug(Cheyenne)" at bounding box center [56, 247] width 61 height 7
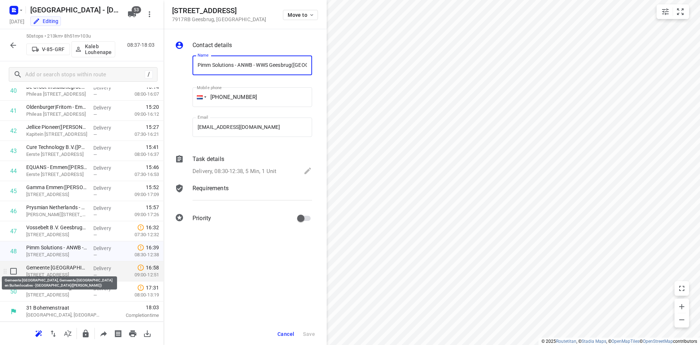
click at [62, 268] on p "Gemeente Hoogeveen, Gemeente De Wolden en Buitenlocaties - De Oosthoek(Jan Bos)" at bounding box center [56, 267] width 61 height 7
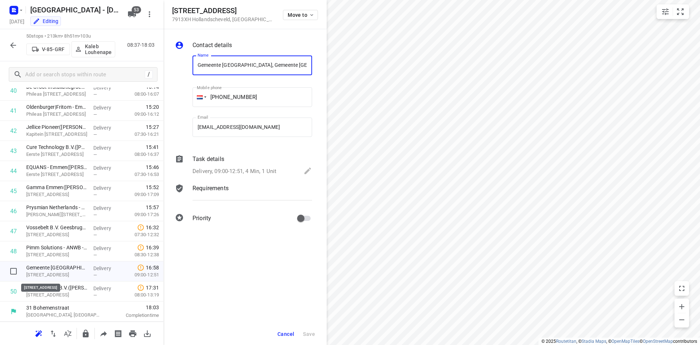
scroll to position [0, 12]
click at [291, 331] on span "Cancel" at bounding box center [285, 334] width 17 height 6
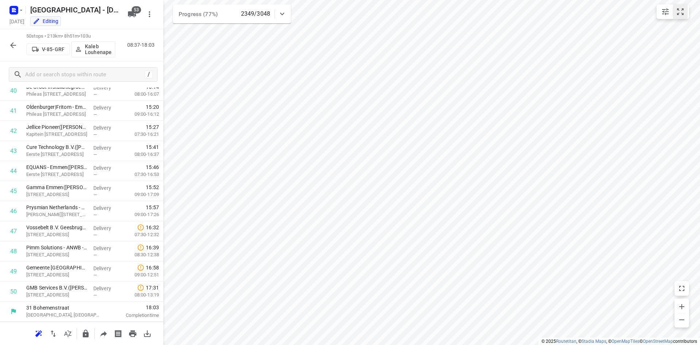
click at [679, 7] on icon "small contained button group" at bounding box center [680, 11] width 9 height 9
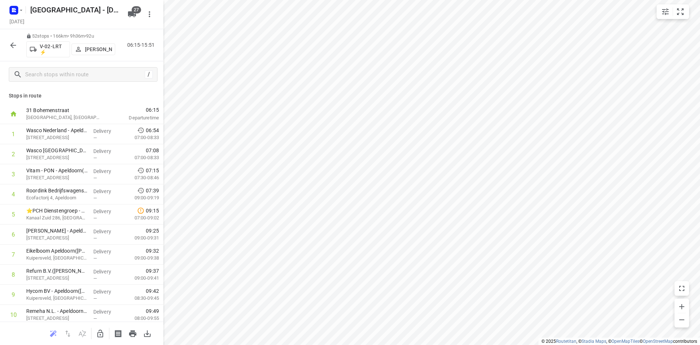
scroll to position [485, 0]
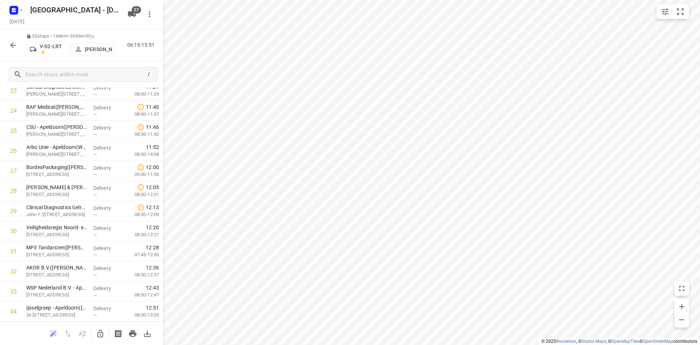
click at [89, 47] on p "[PERSON_NAME]" at bounding box center [98, 49] width 27 height 6
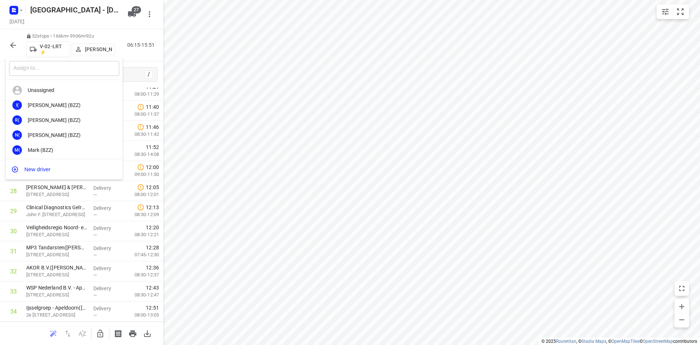
click at [90, 70] on input "text" at bounding box center [64, 68] width 110 height 15
type input "frank"
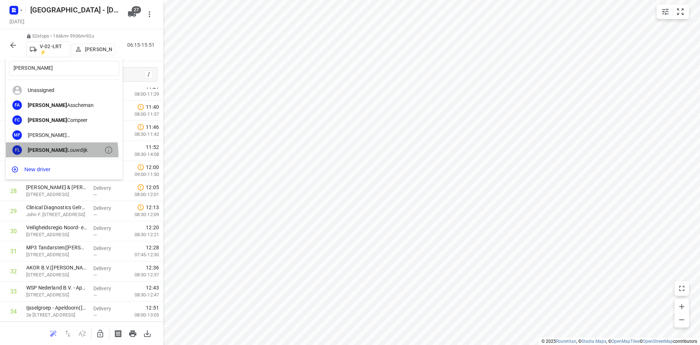
click at [40, 154] on div "FL Frank Louwdijk" at bounding box center [64, 149] width 117 height 15
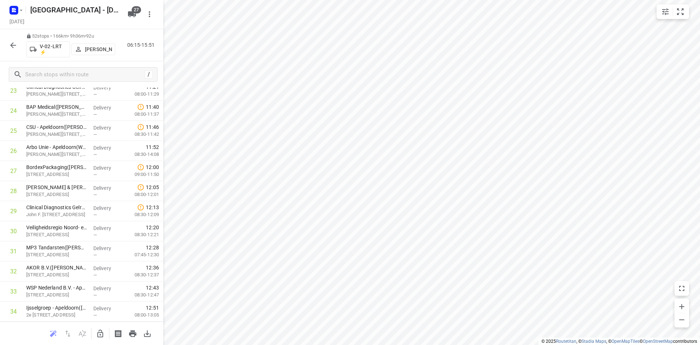
click at [17, 46] on button "button" at bounding box center [13, 45] width 15 height 15
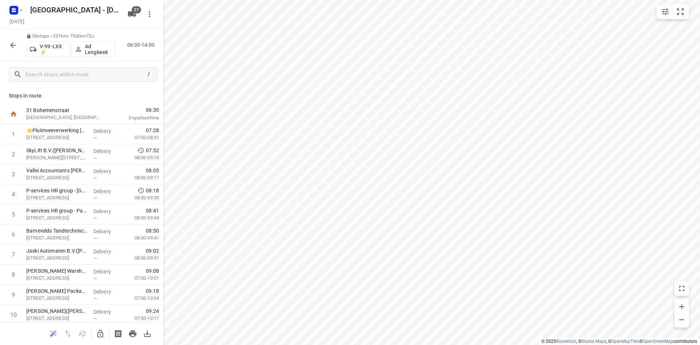
click at [8, 47] on button "button" at bounding box center [13, 45] width 15 height 15
click at [8, 54] on div "39 stops • 273km • 9h16m • 97u V-04-LRT ⚡ Berto Egberink 06:45-16:00" at bounding box center [81, 45] width 163 height 32
click at [11, 47] on icon "button" at bounding box center [13, 45] width 9 height 9
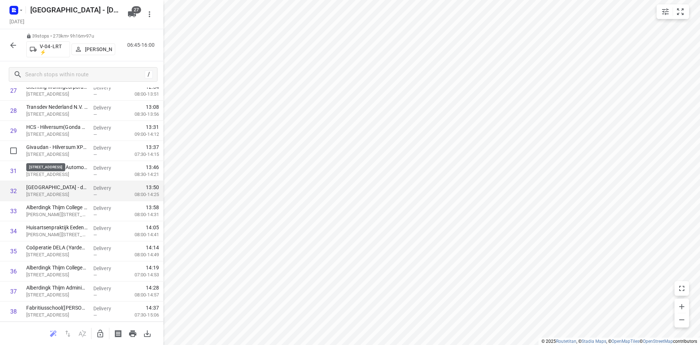
scroll to position [532, 0]
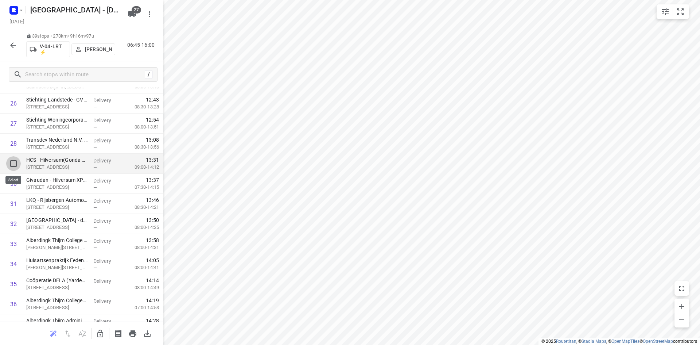
click at [15, 159] on input "checkbox" at bounding box center [13, 163] width 15 height 15
checkbox input "true"
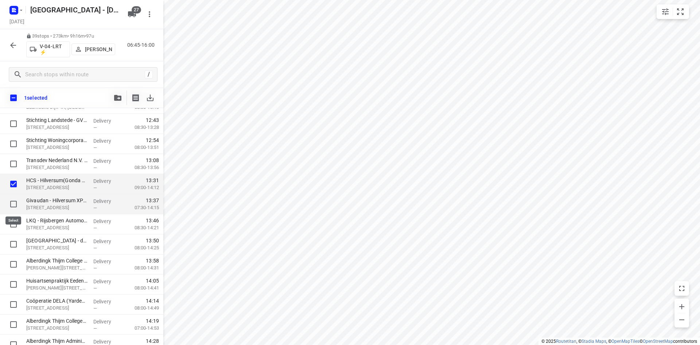
click at [8, 201] on input "checkbox" at bounding box center [13, 204] width 15 height 15
checkbox input "true"
click at [14, 228] on input "checkbox" at bounding box center [13, 224] width 15 height 15
checkbox input "true"
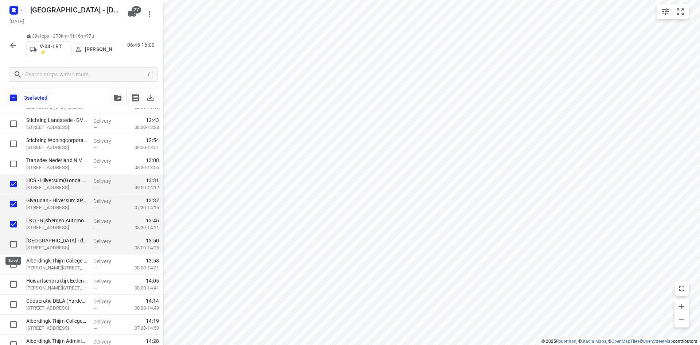
click at [11, 244] on input "checkbox" at bounding box center [13, 244] width 15 height 15
checkbox input "true"
click at [14, 260] on input "checkbox" at bounding box center [13, 264] width 15 height 15
checkbox input "true"
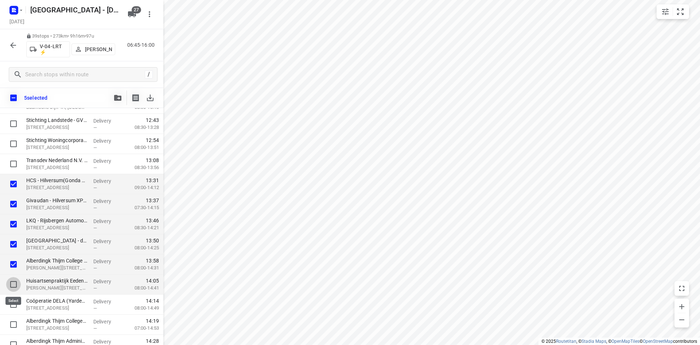
click at [15, 280] on input "checkbox" at bounding box center [13, 284] width 15 height 15
checkbox input "true"
click at [117, 98] on icon "button" at bounding box center [117, 98] width 7 height 6
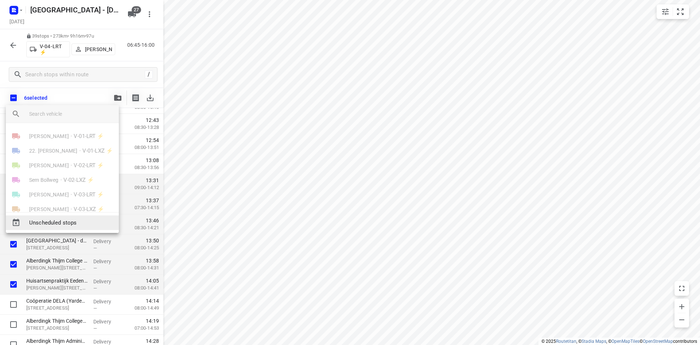
click at [100, 222] on span "Unscheduled stops" at bounding box center [71, 222] width 84 height 8
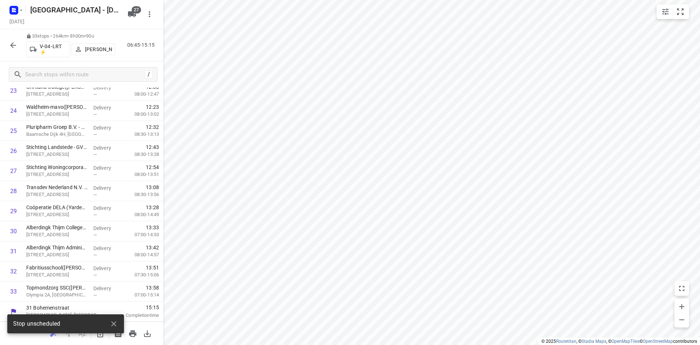
scroll to position [505, 0]
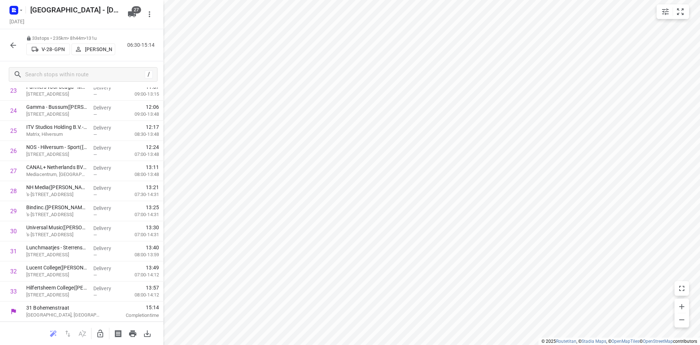
click at [107, 331] on button "button" at bounding box center [100, 333] width 15 height 15
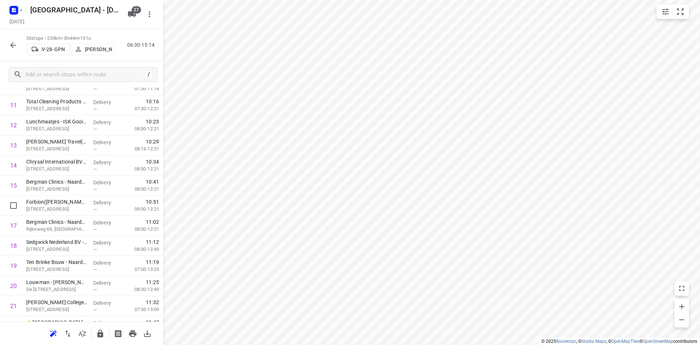
scroll to position [0, 0]
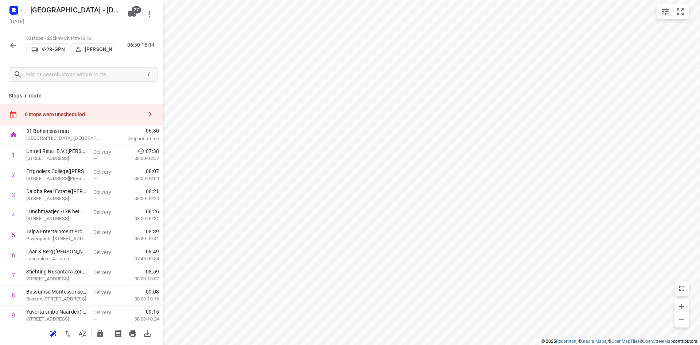
click at [102, 120] on div "6 stops were unscheduled" at bounding box center [81, 114] width 163 height 21
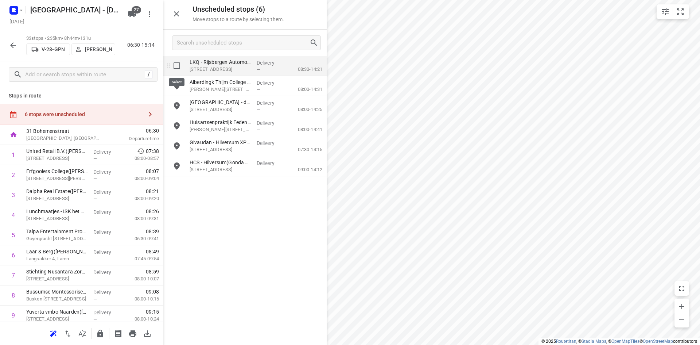
click at [171, 65] on input "grid" at bounding box center [177, 65] width 15 height 15
checkbox input "true"
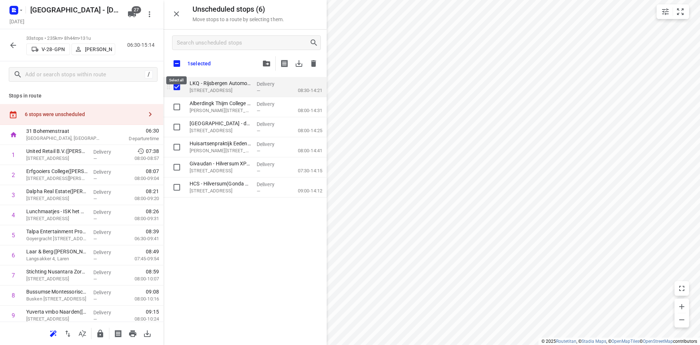
click at [171, 65] on input "checkbox" at bounding box center [176, 63] width 15 height 15
checkbox input "true"
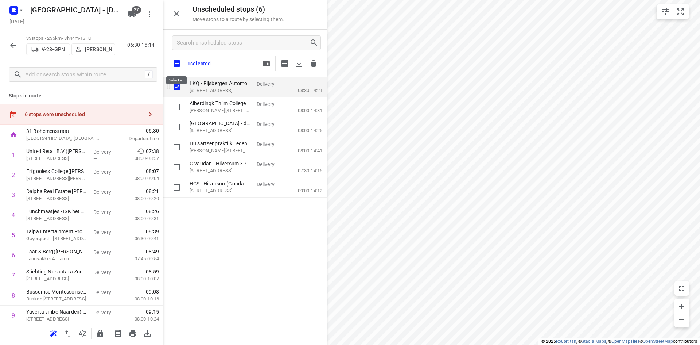
checkbox input "true"
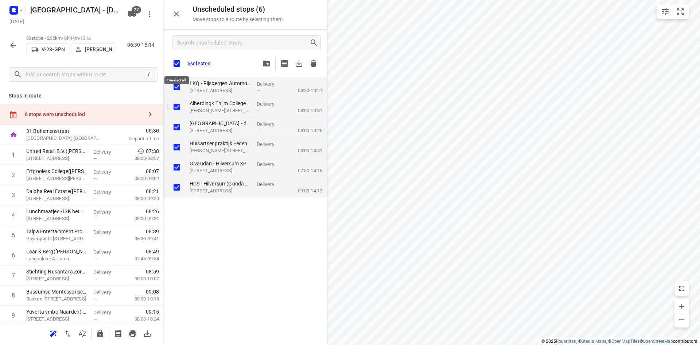
checkbox input "true"
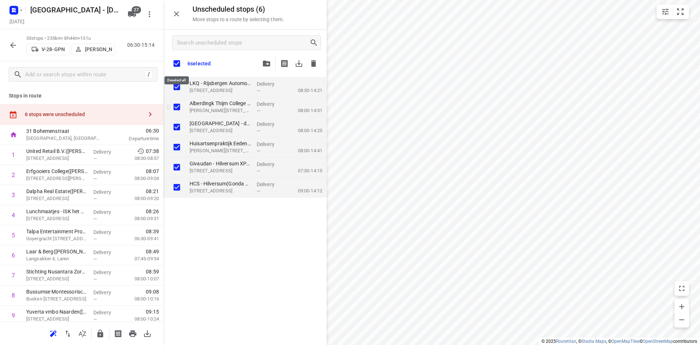
checkbox input "true"
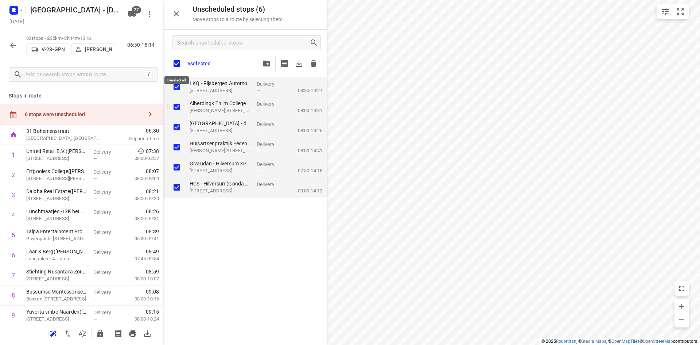
checkbox input "true"
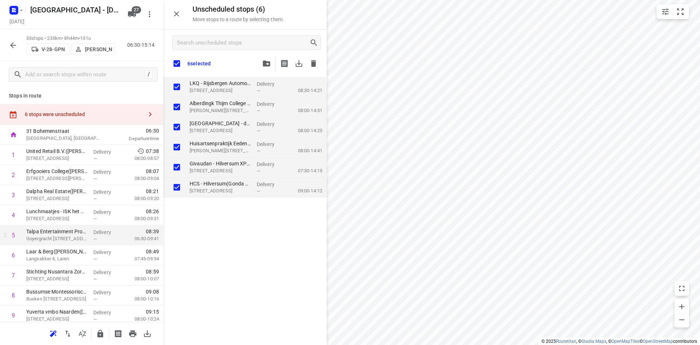
checkbox input "true"
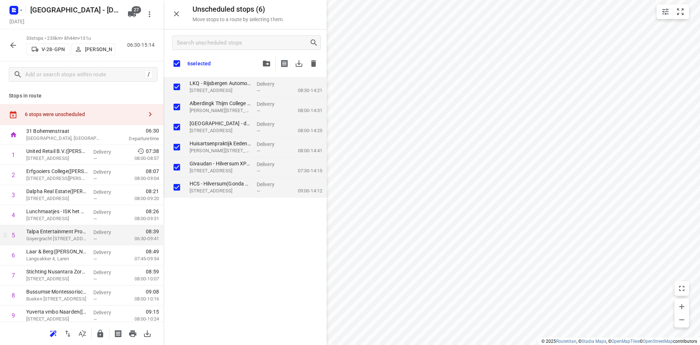
checkbox input "true"
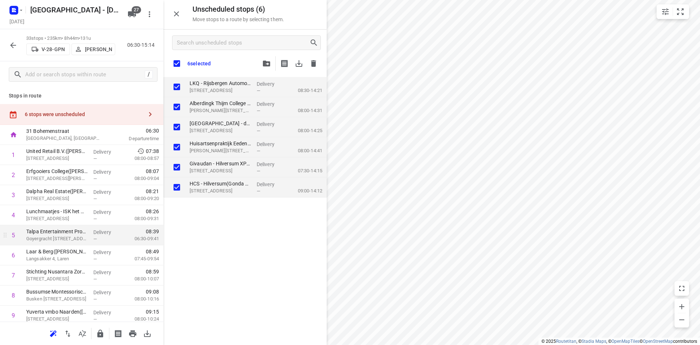
checkbox input "true"
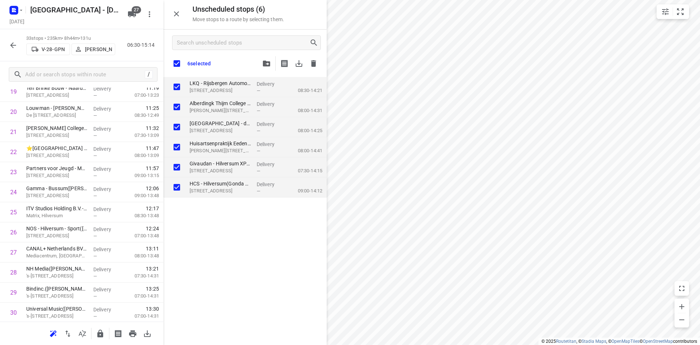
scroll to position [505, 0]
checkbox input "true"
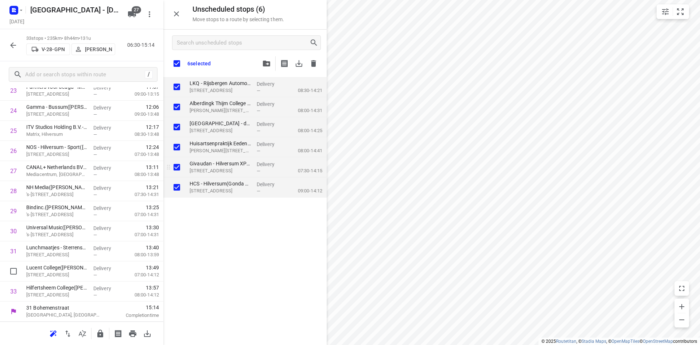
checkbox input "true"
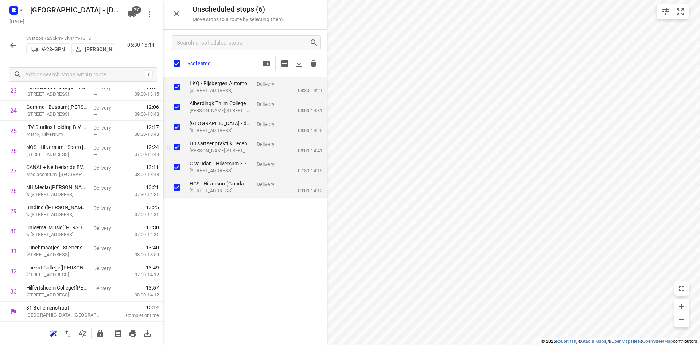
checkbox input "true"
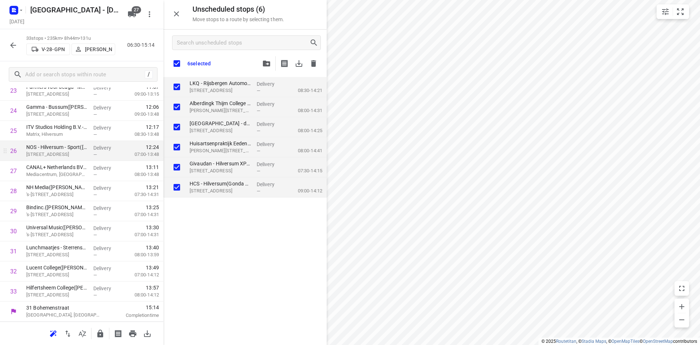
checkbox input "true"
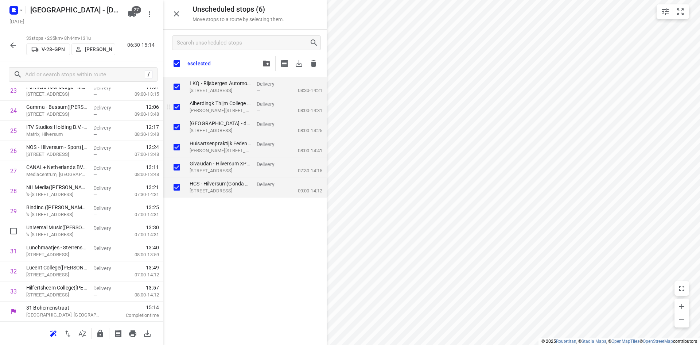
checkbox input "true"
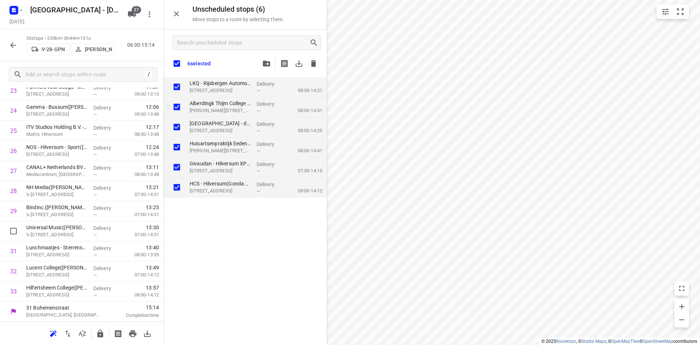
checkbox input "true"
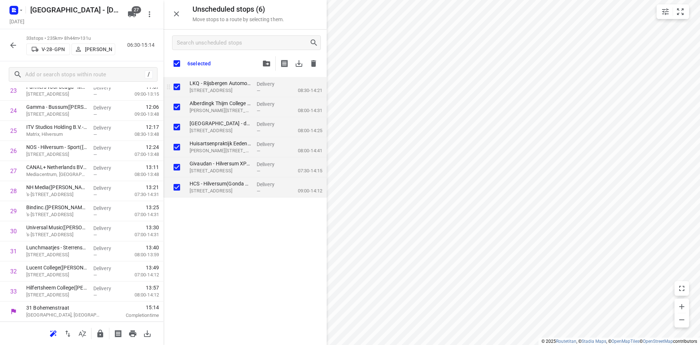
checkbox input "true"
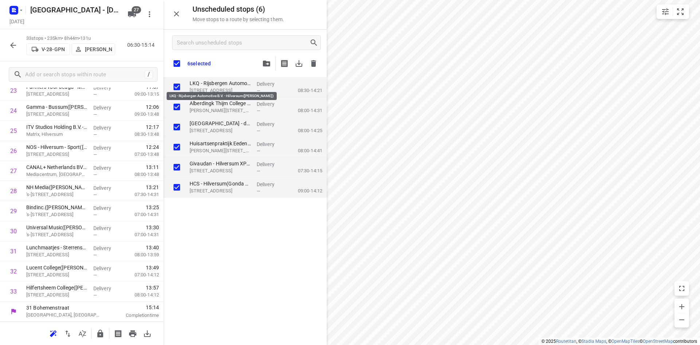
checkbox input "true"
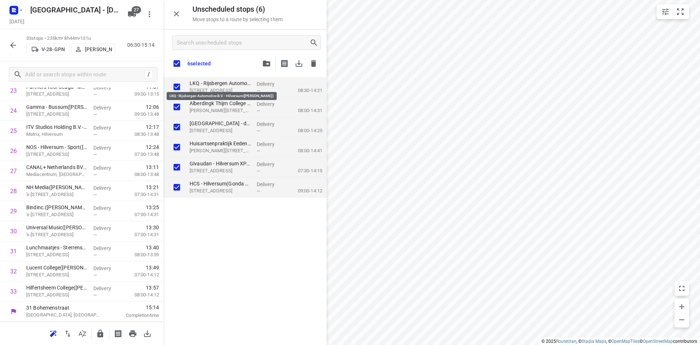
checkbox input "true"
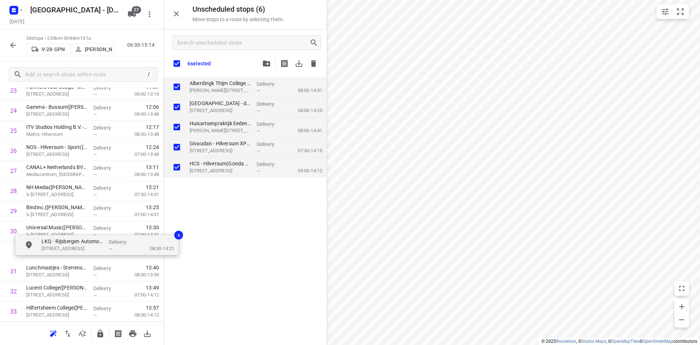
drag, startPoint x: 211, startPoint y: 85, endPoint x: 57, endPoint y: 250, distance: 225.7
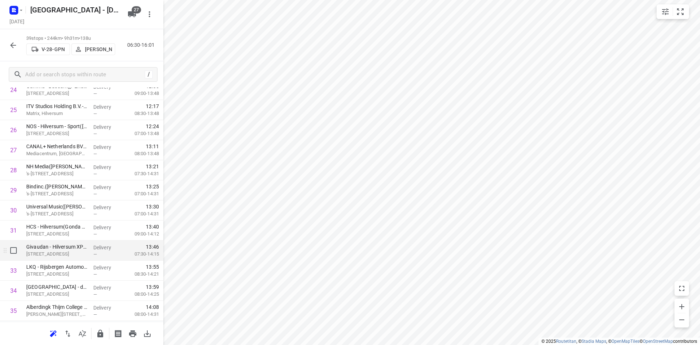
scroll to position [605, 0]
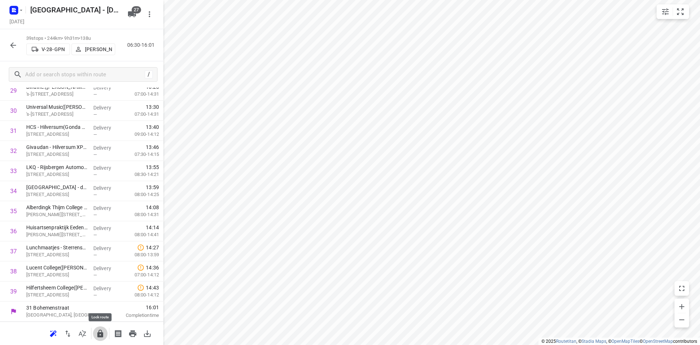
click at [102, 329] on icon "button" at bounding box center [100, 333] width 9 height 9
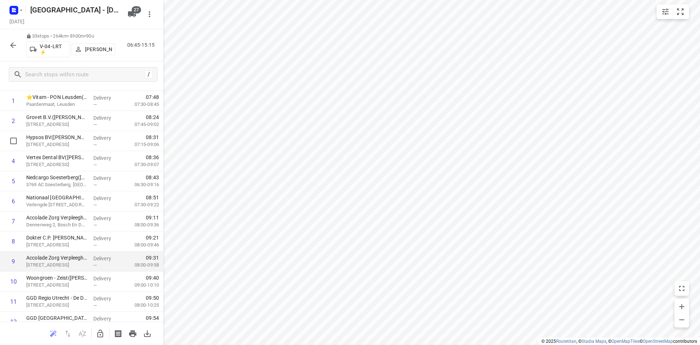
scroll to position [0, 0]
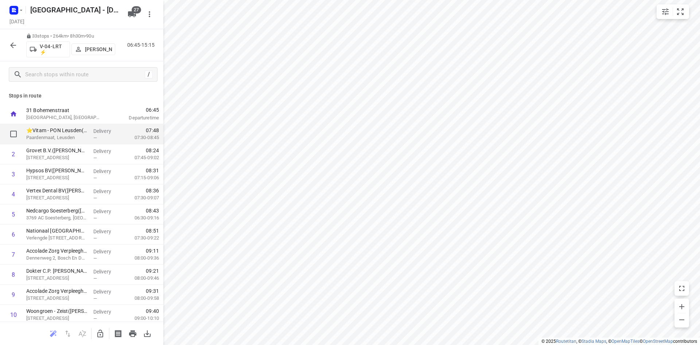
click at [68, 136] on p "Paardenmaat, Leusden" at bounding box center [56, 137] width 61 height 7
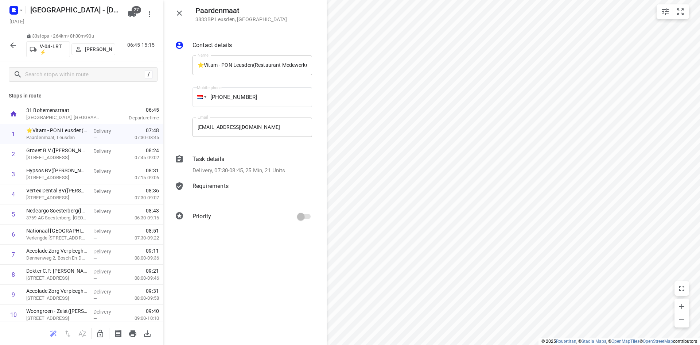
click at [260, 172] on p "Delivery, 07:30-08:45, 25 Min, 21 Units" at bounding box center [238, 170] width 93 height 8
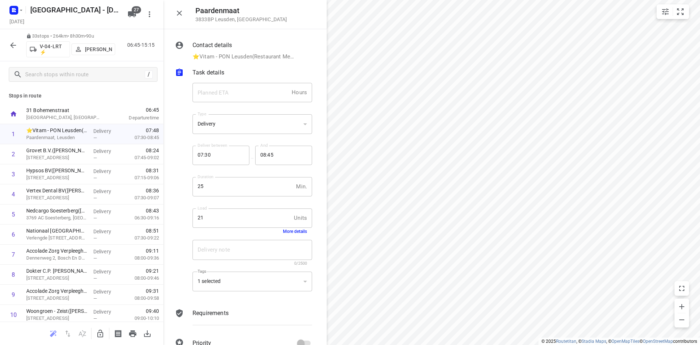
click at [288, 232] on button "More details" at bounding box center [295, 231] width 24 height 5
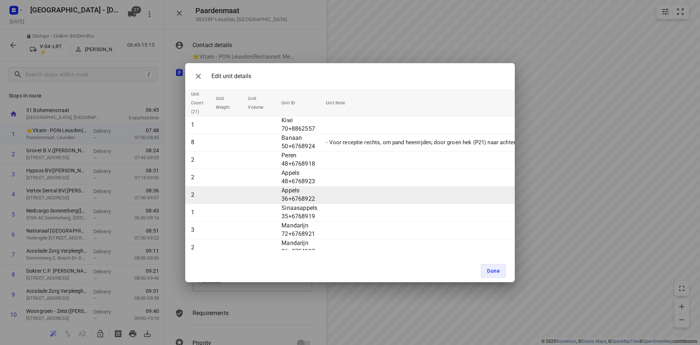
scroll to position [9, 0]
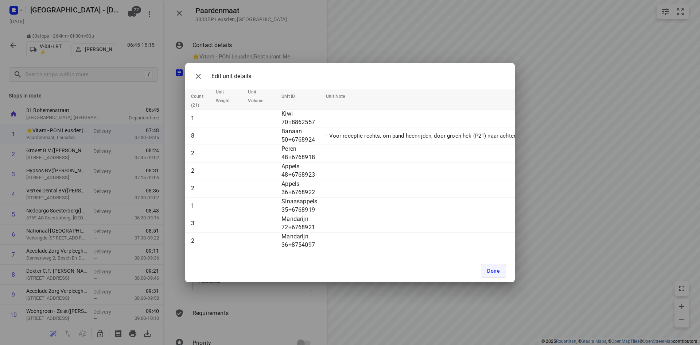
click at [486, 272] on button "Done" at bounding box center [493, 271] width 25 height 14
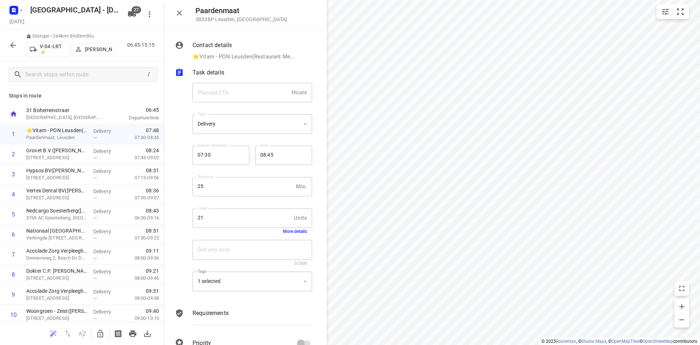
click at [180, 16] on icon "button" at bounding box center [179, 13] width 9 height 9
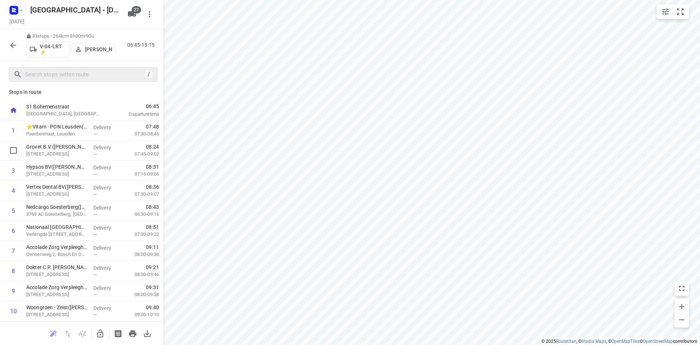
scroll to position [0, 0]
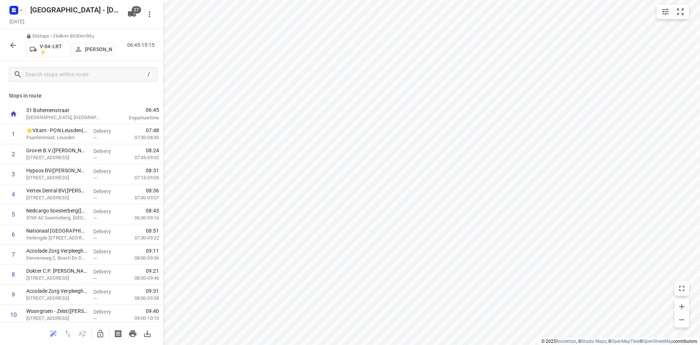
click at [10, 44] on icon "button" at bounding box center [13, 45] width 9 height 9
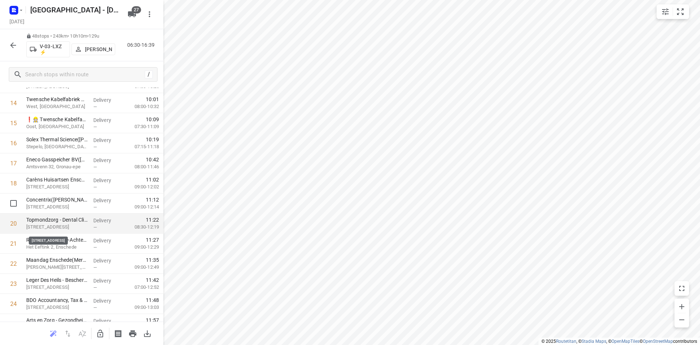
scroll to position [255, 0]
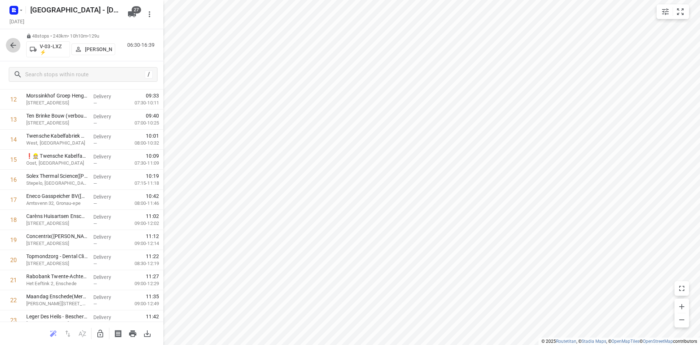
click at [12, 51] on button "button" at bounding box center [13, 45] width 15 height 15
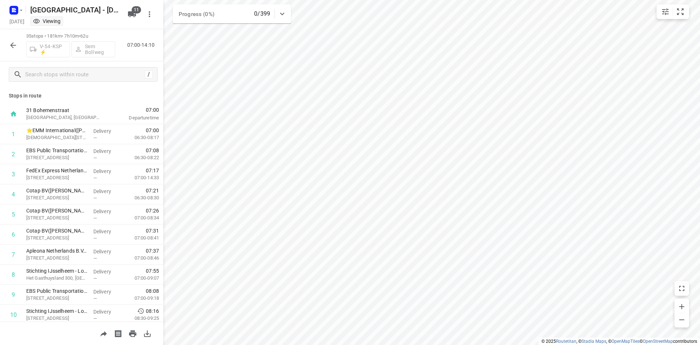
click at [15, 45] on icon "button" at bounding box center [13, 45] width 6 height 6
click at [13, 46] on icon "button" at bounding box center [13, 45] width 9 height 9
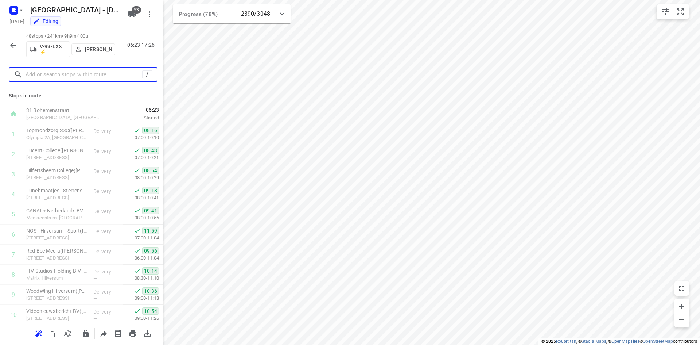
click at [69, 75] on input "text" at bounding box center [84, 74] width 117 height 11
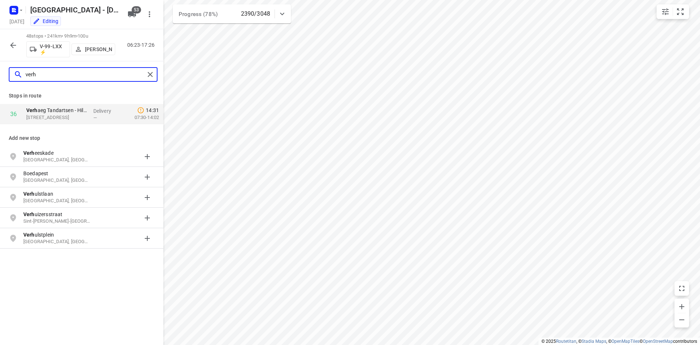
type input "verh"
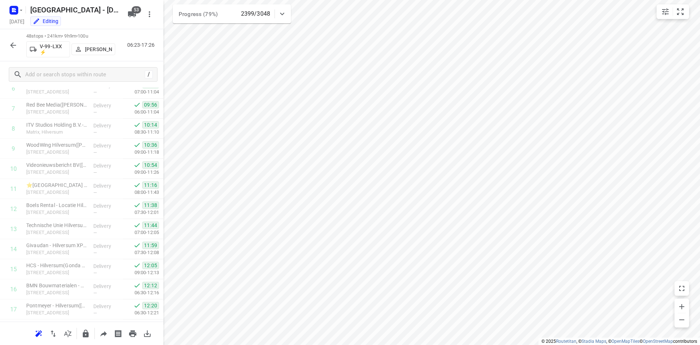
scroll to position [3, 0]
click at [15, 44] on icon "button" at bounding box center [13, 45] width 9 height 9
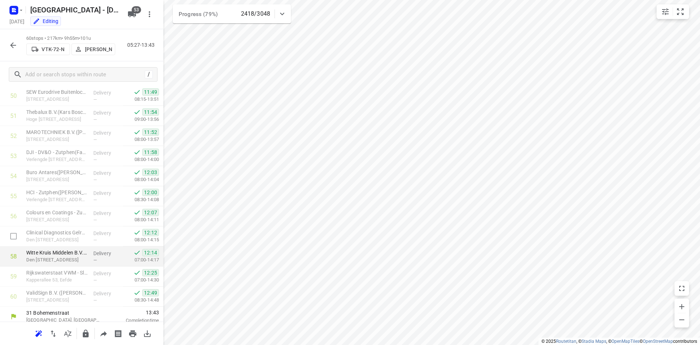
scroll to position [1026, 0]
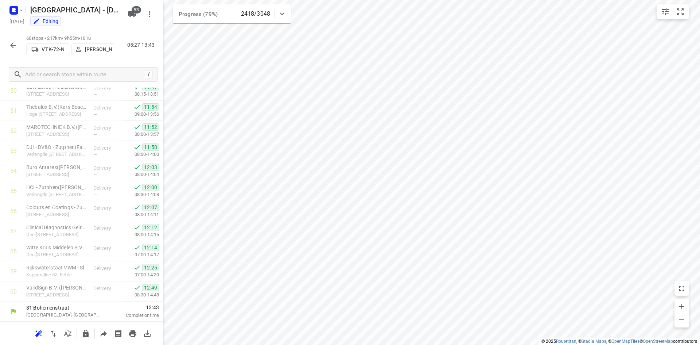
click at [12, 44] on icon "button" at bounding box center [13, 45] width 6 height 6
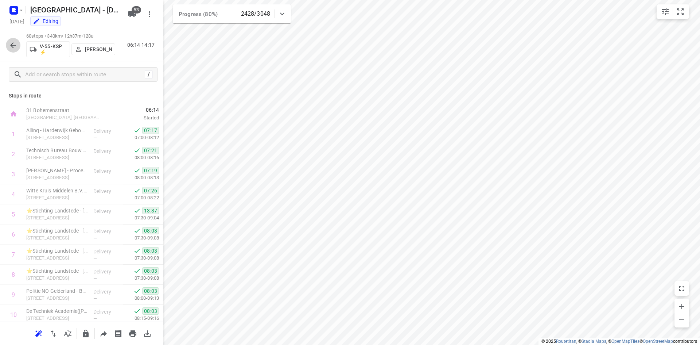
click at [14, 46] on icon "button" at bounding box center [13, 45] width 9 height 9
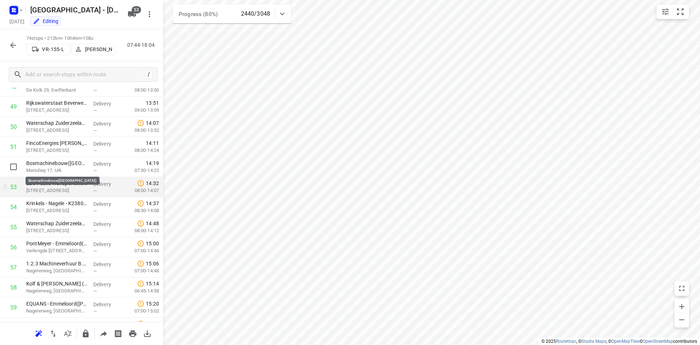
scroll to position [979, 0]
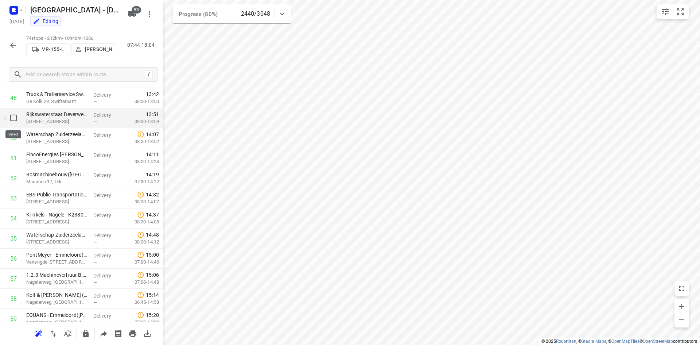
click at [15, 123] on input "checkbox" at bounding box center [13, 117] width 15 height 15
checkbox input "true"
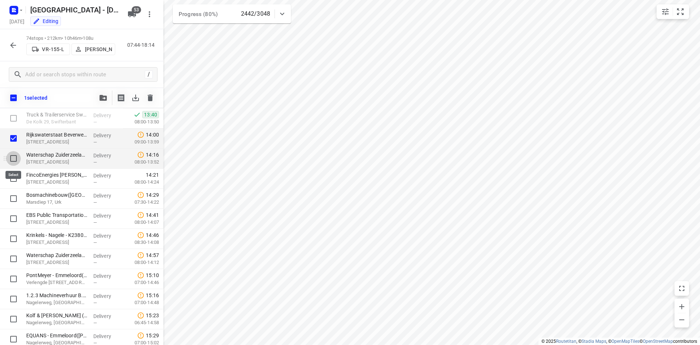
click at [14, 157] on input "checkbox" at bounding box center [13, 158] width 15 height 15
checkbox input "true"
click at [15, 177] on input "checkbox" at bounding box center [13, 178] width 15 height 15
checkbox input "true"
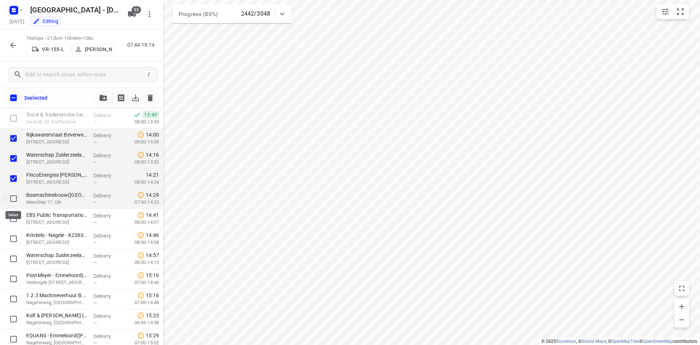
click at [15, 196] on input "checkbox" at bounding box center [13, 198] width 15 height 15
checkbox input "true"
click at [12, 219] on input "checkbox" at bounding box center [13, 218] width 15 height 15
checkbox input "true"
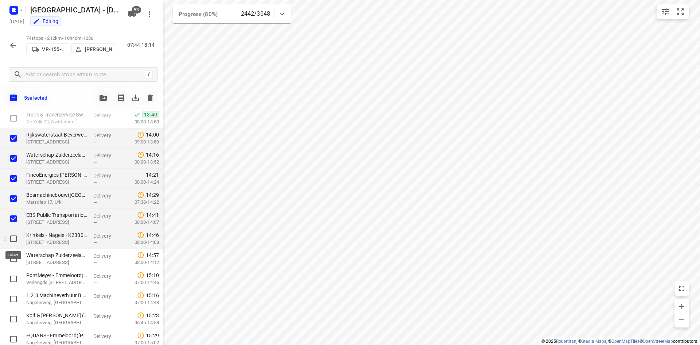
click at [8, 234] on input "checkbox" at bounding box center [13, 238] width 15 height 15
checkbox input "true"
click at [127, 18] on button "53" at bounding box center [132, 14] width 15 height 15
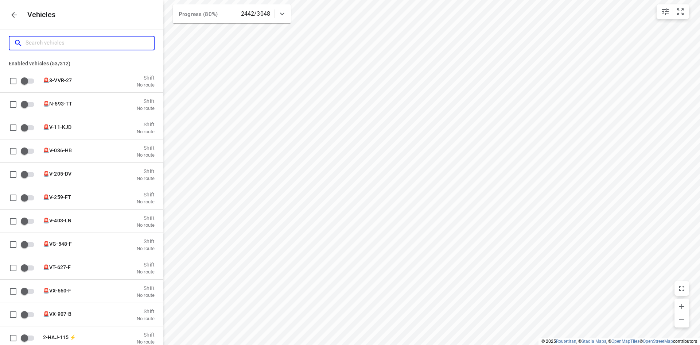
click at [85, 39] on input "Search vehicles" at bounding box center [90, 42] width 128 height 11
type input "a"
checkbox input "true"
checkbox input "false"
checkbox input "true"
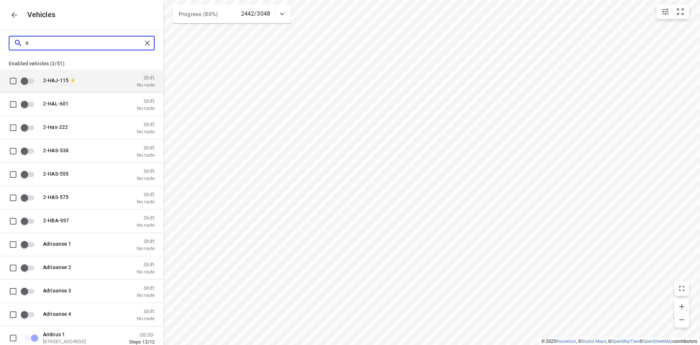
type input "am"
checkbox input "true"
checkbox input "false"
type input "a"
checkbox input "false"
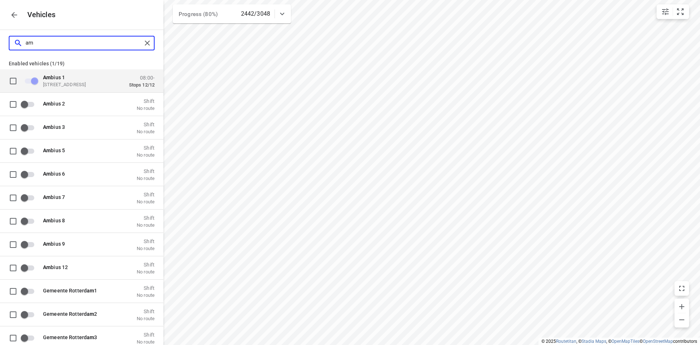
checkbox input "true"
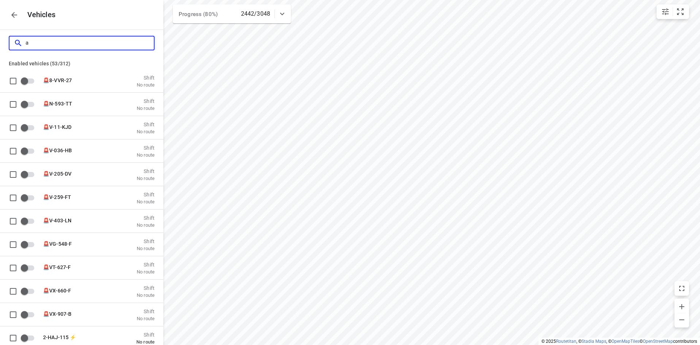
checkbox input "false"
type input "a"
checkbox input "true"
checkbox input "false"
checkbox input "true"
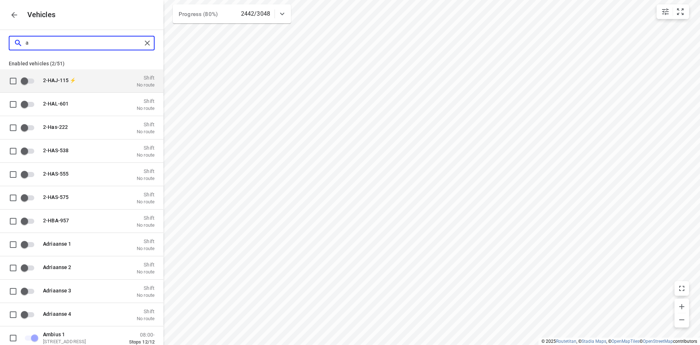
type input "au"
checkbox input "true"
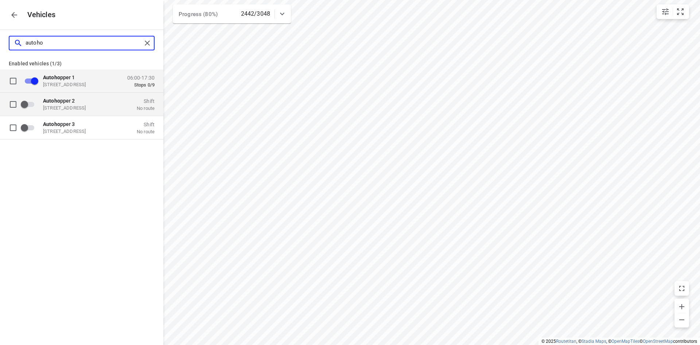
type input "autoho"
click at [69, 105] on p "Bohemenstraat 31, 8028 SB Zwolle, Nederland" at bounding box center [79, 108] width 73 height 6
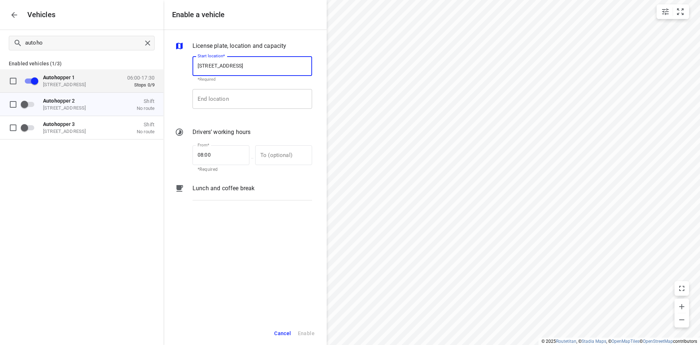
click at [237, 102] on input "End location" at bounding box center [252, 99] width 120 height 20
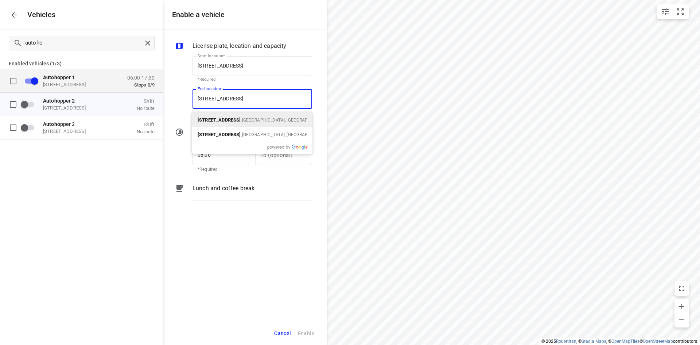
click at [237, 114] on div "Bohemenstraat 31 , Zwolle, Nederland" at bounding box center [252, 119] width 121 height 15
type input "Bohemenstraat 31, 8028 SB Zwolle, Netherlands"
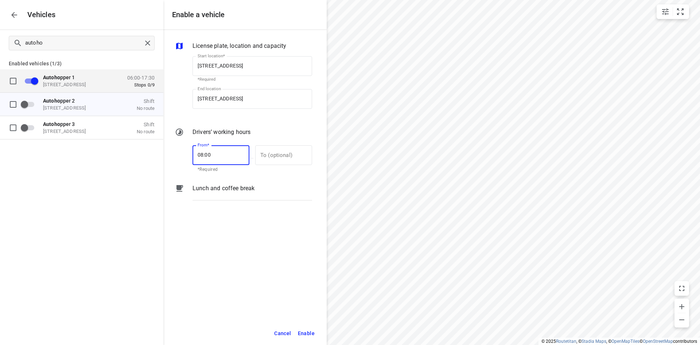
drag, startPoint x: 233, startPoint y: 151, endPoint x: 173, endPoint y: 152, distance: 59.5
click at [173, 152] on div "License plate, location and capacity Start location* Bohemenstraat 31, 8028 SB …" at bounding box center [244, 175] width 163 height 291
type input "14:00"
click at [313, 327] on button "Enable" at bounding box center [306, 333] width 23 height 15
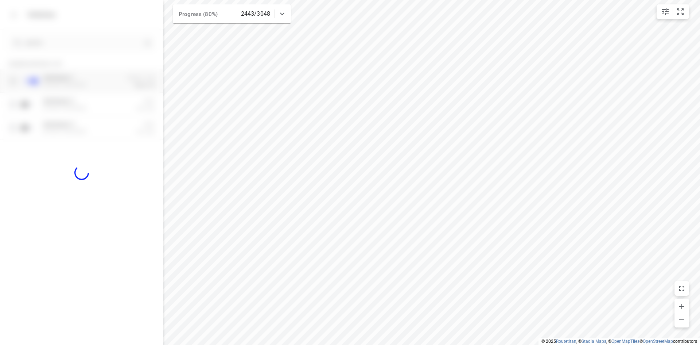
checkbox input "true"
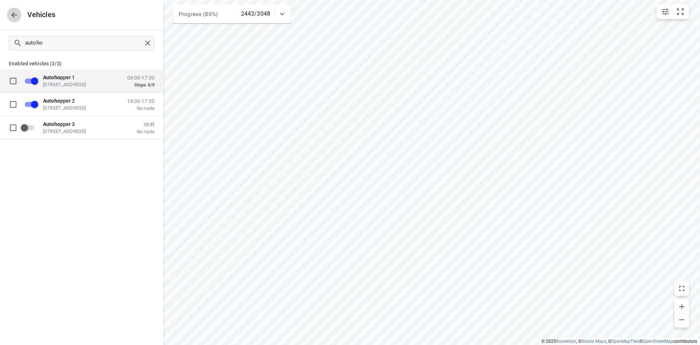
click at [17, 17] on icon "button" at bounding box center [14, 15] width 9 height 9
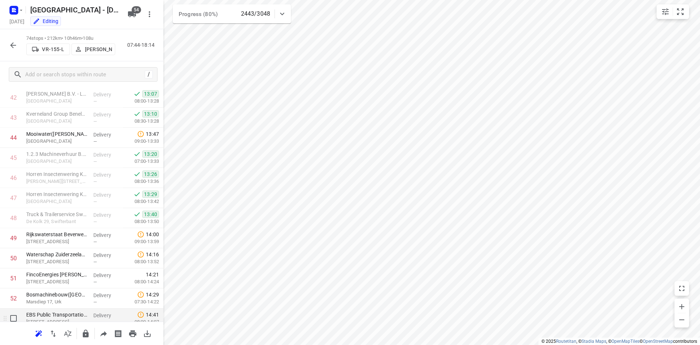
scroll to position [948, 0]
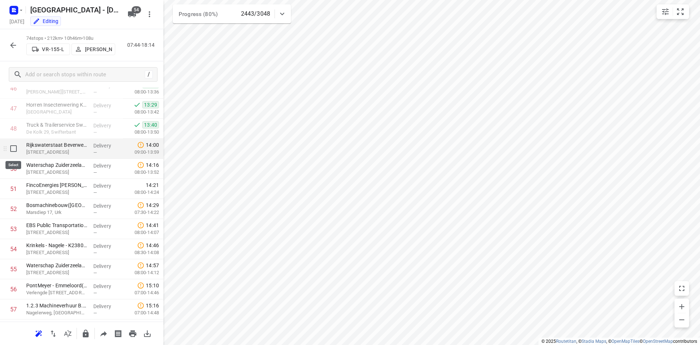
click at [15, 152] on input "checkbox" at bounding box center [13, 148] width 15 height 15
checkbox input "true"
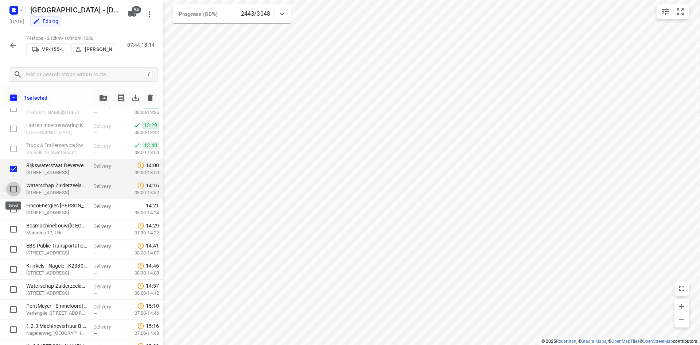
click at [11, 189] on input "checkbox" at bounding box center [13, 189] width 15 height 15
checkbox input "true"
click at [13, 211] on input "checkbox" at bounding box center [13, 209] width 15 height 15
checkbox input "true"
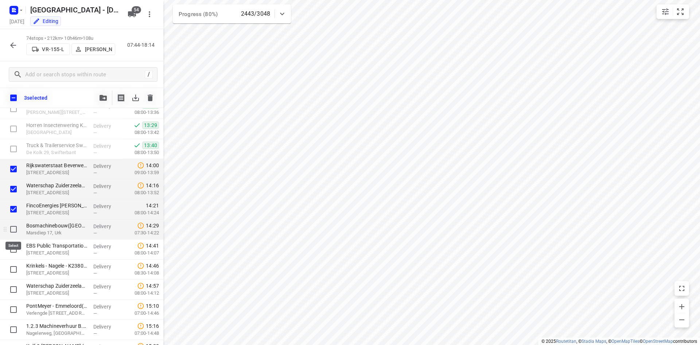
click at [14, 228] on input "checkbox" at bounding box center [13, 229] width 15 height 15
checkbox input "true"
click at [13, 252] on input "checkbox" at bounding box center [13, 249] width 15 height 15
checkbox input "true"
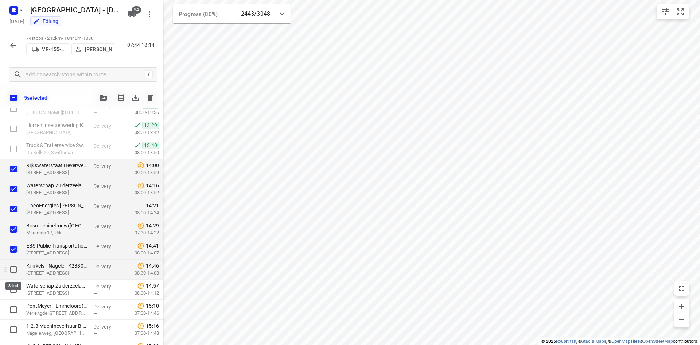
click at [15, 267] on input "checkbox" at bounding box center [13, 269] width 15 height 15
checkbox input "true"
click at [105, 98] on icon "button" at bounding box center [103, 98] width 7 height 6
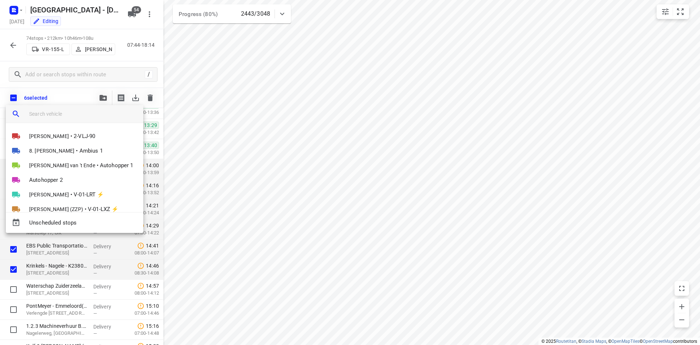
click at [85, 119] on input "search vehicle" at bounding box center [83, 113] width 108 height 11
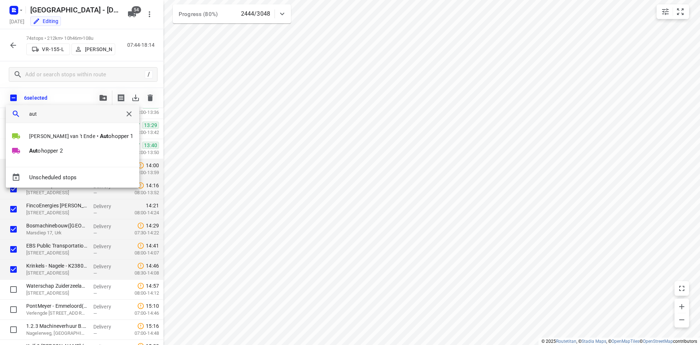
type input "aut"
click at [24, 163] on div "Stephanie van 't Ende • Aut ohopper 1 Aut ohopper 2" at bounding box center [72, 148] width 133 height 38
click at [39, 149] on span "Aut ohopper 2" at bounding box center [46, 151] width 34 height 8
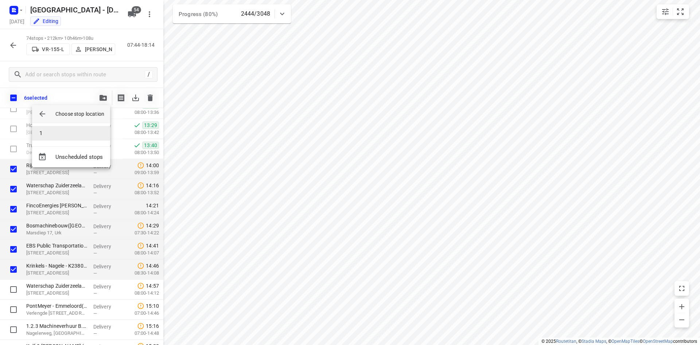
click at [61, 135] on li "1" at bounding box center [71, 133] width 78 height 15
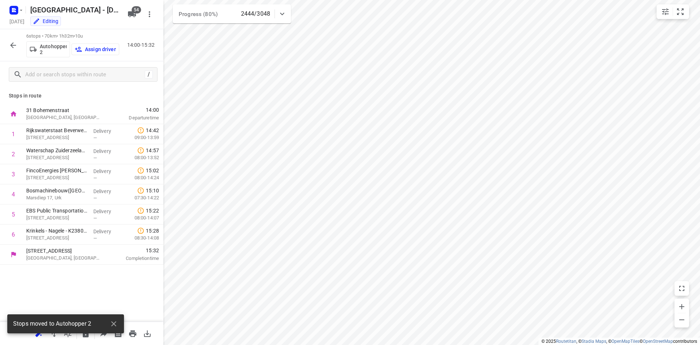
scroll to position [0, 0]
click at [100, 46] on p "Assign driver" at bounding box center [100, 49] width 31 height 6
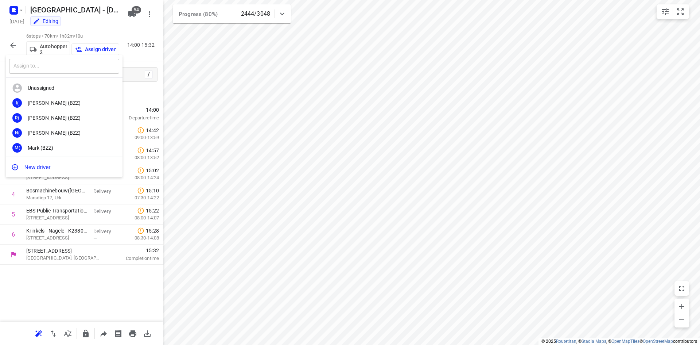
click at [64, 69] on input "text" at bounding box center [64, 66] width 110 height 15
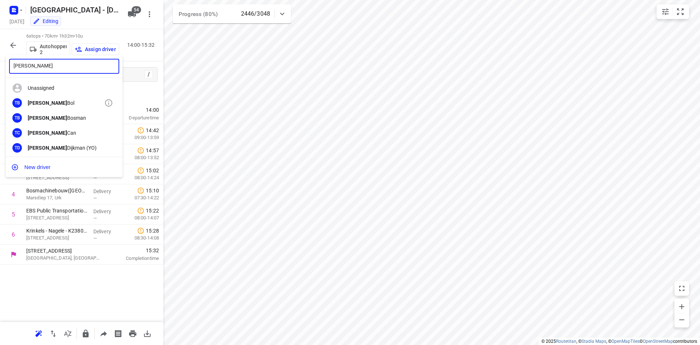
type input "thomas"
click at [48, 99] on div "TB Thomas Bol" at bounding box center [64, 103] width 117 height 15
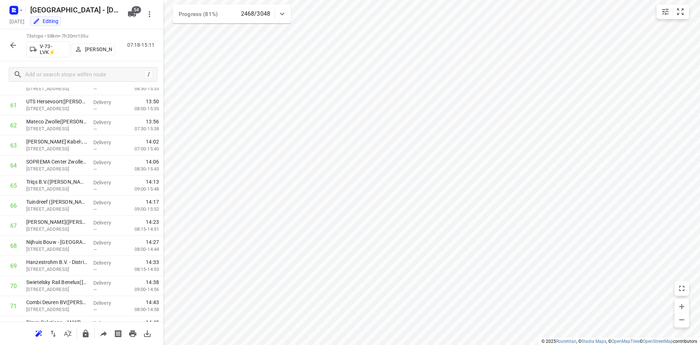
scroll to position [1287, 0]
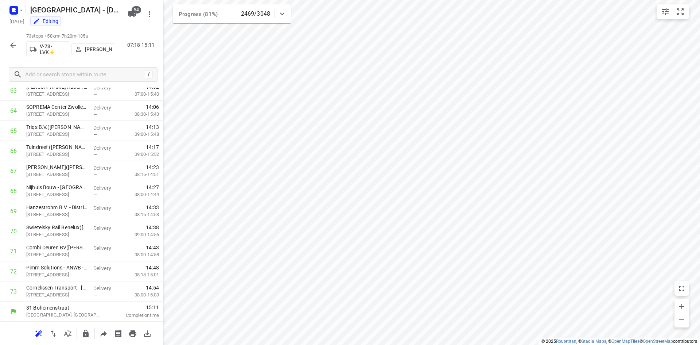
click at [9, 45] on icon "button" at bounding box center [13, 45] width 9 height 9
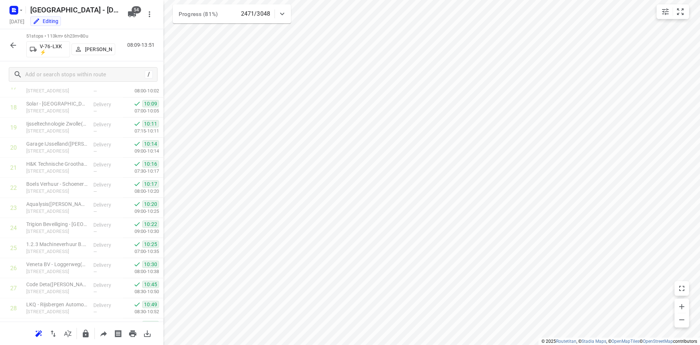
scroll to position [845, 0]
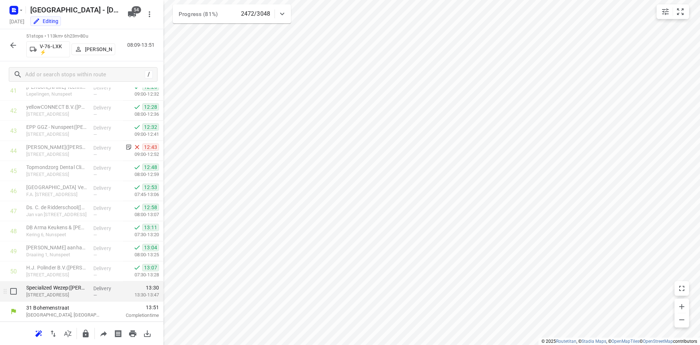
click at [11, 291] on input "checkbox" at bounding box center [13, 291] width 15 height 15
checkbox input "true"
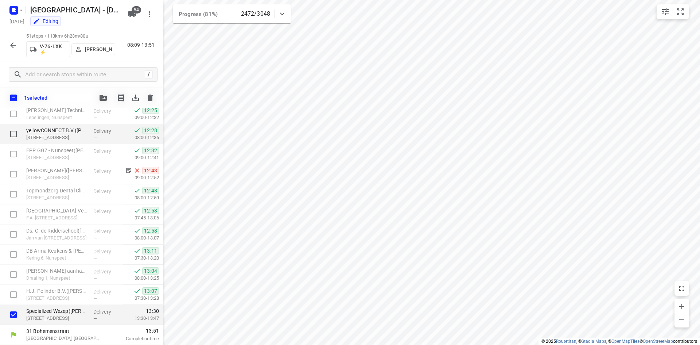
scroll to position [843, 0]
click at [107, 96] on span "button" at bounding box center [103, 98] width 9 height 6
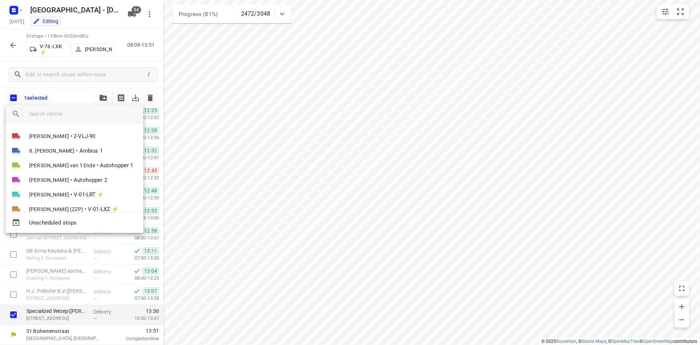
click at [72, 112] on input "search vehicle" at bounding box center [83, 113] width 108 height 11
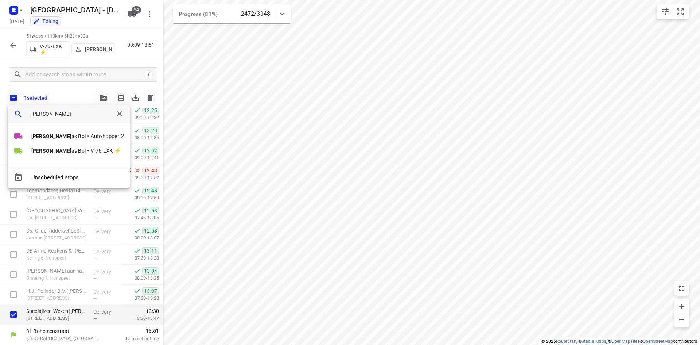
type input "thom"
click at [63, 164] on div "Thom as Bol • Autohopper 2 Thom as Bol • V-76-LXK ⚡" at bounding box center [69, 148] width 122 height 38
click at [63, 133] on li "Thom as Bol • Autohopper 2" at bounding box center [69, 136] width 122 height 15
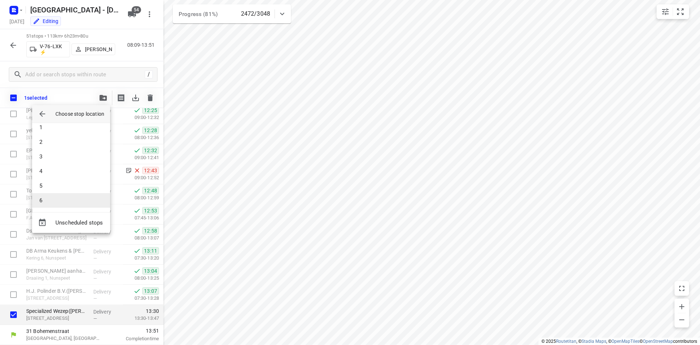
scroll to position [7, 0]
click at [66, 199] on li "6" at bounding box center [71, 198] width 78 height 15
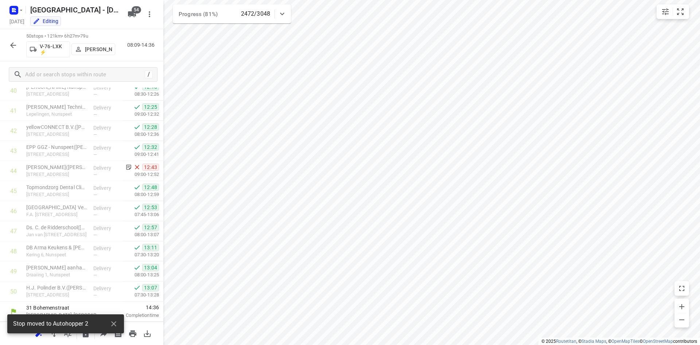
scroll to position [0, 0]
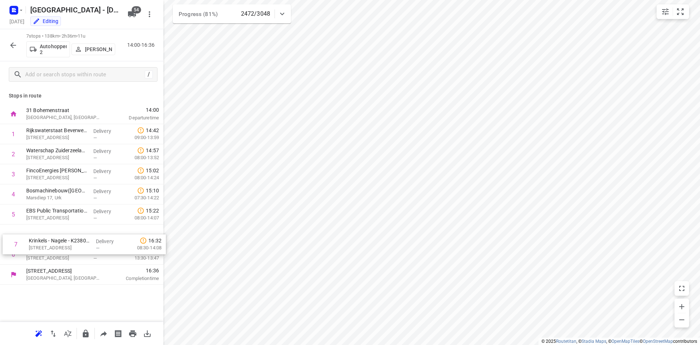
drag, startPoint x: 79, startPoint y: 257, endPoint x: 82, endPoint y: 242, distance: 14.5
click at [82, 243] on div "1 Rijkswaterstaat Beverweg(Arthur Zijlstra) Beverweg 1, Swifterbant Delivery — …" at bounding box center [81, 194] width 163 height 140
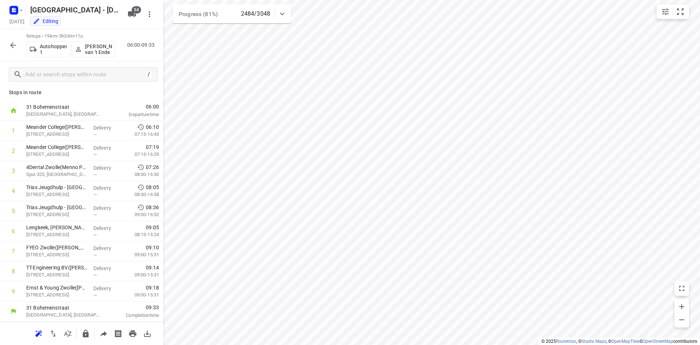
scroll to position [3, 0]
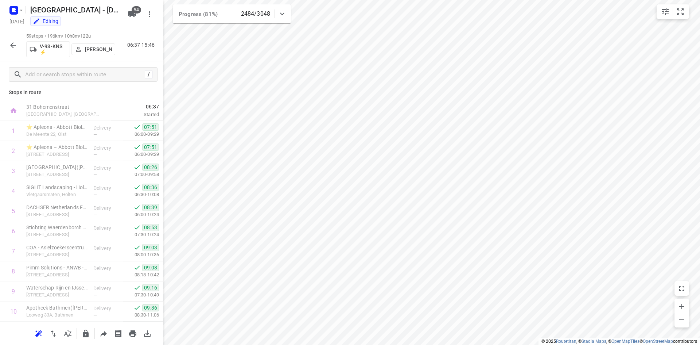
click at [9, 45] on icon "button" at bounding box center [13, 45] width 9 height 9
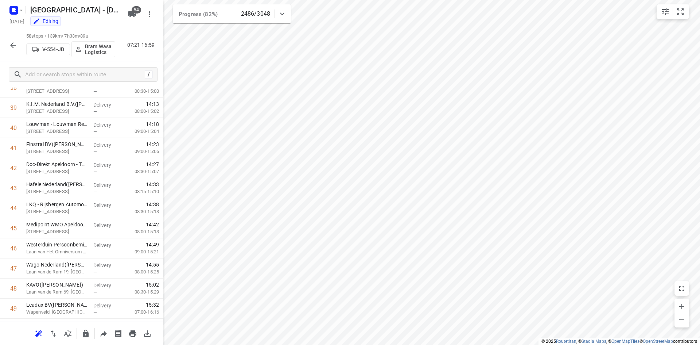
scroll to position [986, 0]
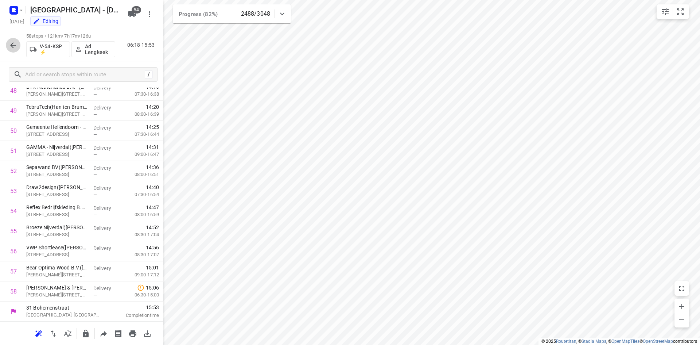
click at [12, 44] on icon "button" at bounding box center [13, 45] width 6 height 6
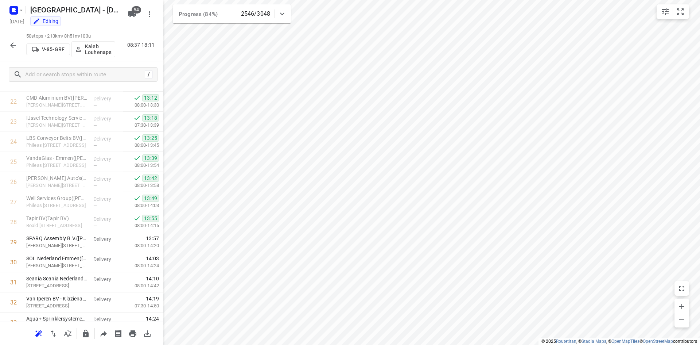
scroll to position [461, 0]
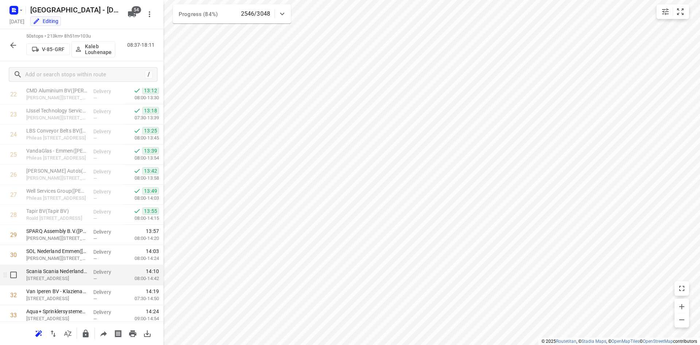
click at [53, 284] on div "Scania Scania Nederland B.V.(Victor Lamers) Edisonstraat 2a, Emmen" at bounding box center [56, 275] width 67 height 20
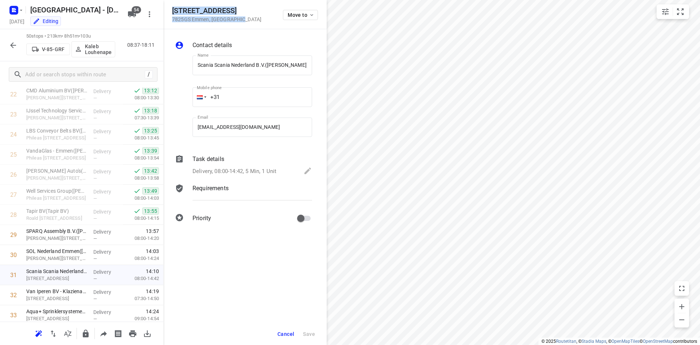
drag, startPoint x: 242, startPoint y: 17, endPoint x: 173, endPoint y: 8, distance: 70.2
click at [173, 8] on div "Edisonstraat 2a 7825GS Emmen , Netherlands Move to" at bounding box center [245, 15] width 146 height 16
copy div "Edisonstraat 2a 7825GS Emmen , Netherlands"
click at [281, 333] on span "Cancel" at bounding box center [285, 334] width 17 height 6
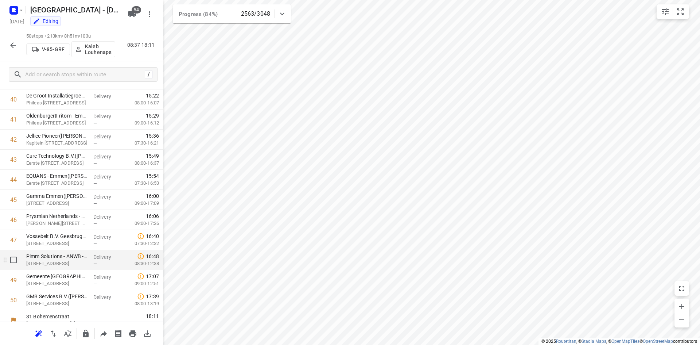
scroll to position [825, 0]
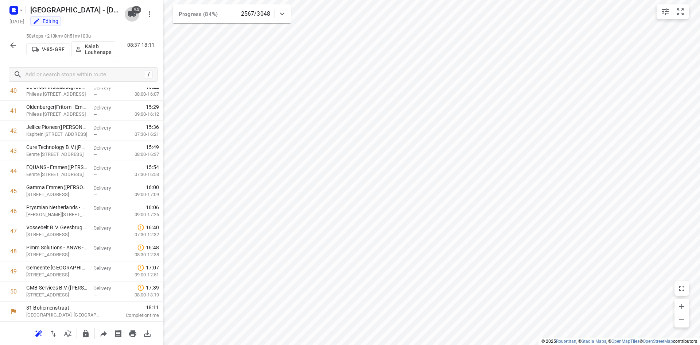
click at [130, 12] on button "54" at bounding box center [132, 14] width 15 height 15
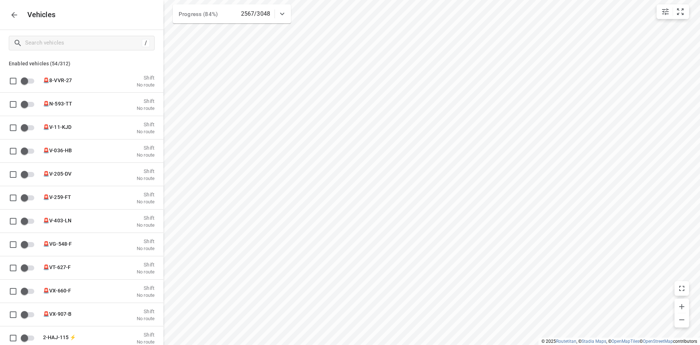
click at [130, 12] on div "Vehicles" at bounding box center [81, 15] width 163 height 30
click at [93, 43] on input "Search vehicles" at bounding box center [90, 42] width 128 height 11
type input "a"
checkbox input "true"
checkbox input "false"
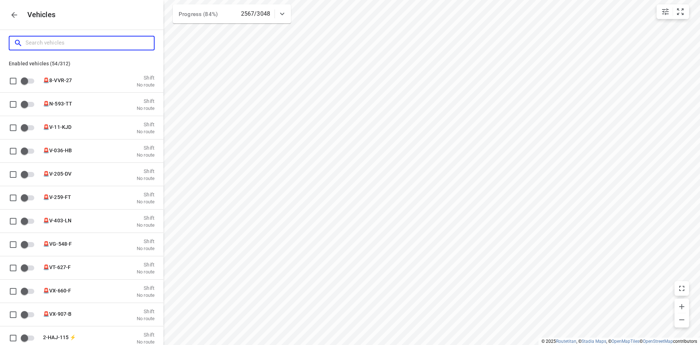
checkbox input "true"
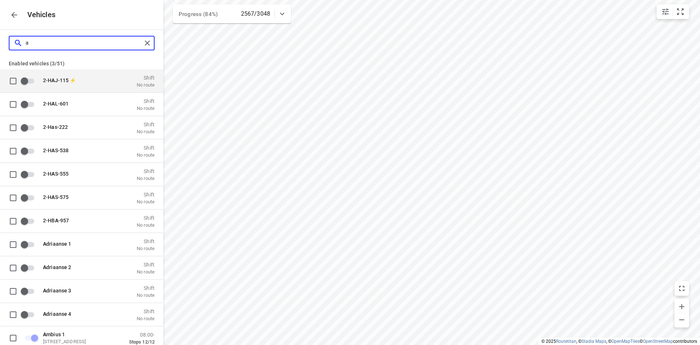
type input "au"
checkbox input "true"
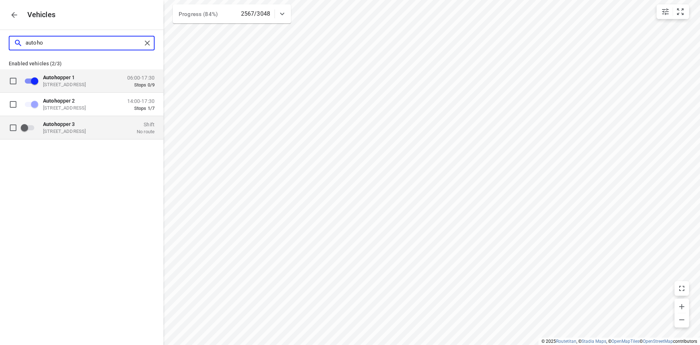
type input "autoho"
click at [81, 129] on p "[STREET_ADDRESS]" at bounding box center [79, 131] width 73 height 6
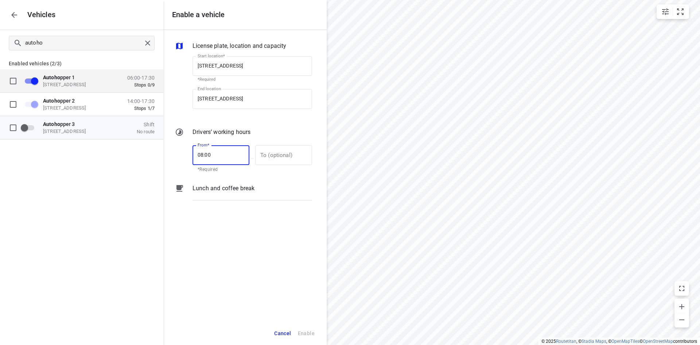
drag, startPoint x: 233, startPoint y: 155, endPoint x: 166, endPoint y: 160, distance: 67.3
click at [166, 160] on div "License plate, location and capacity Start location* Bohemenstraat 31, 8028 SB …" at bounding box center [244, 175] width 163 height 291
type input "14:30"
click at [311, 329] on span "Enable" at bounding box center [306, 332] width 17 height 9
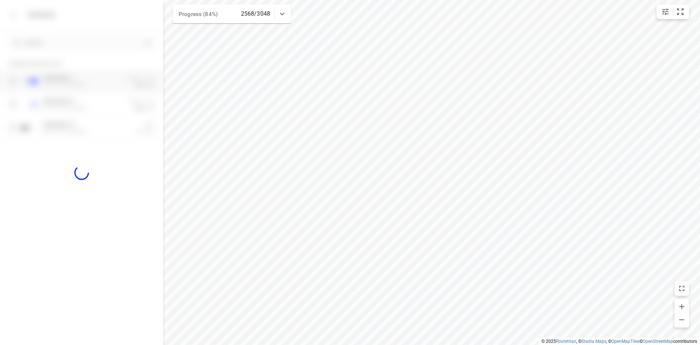
checkbox input "true"
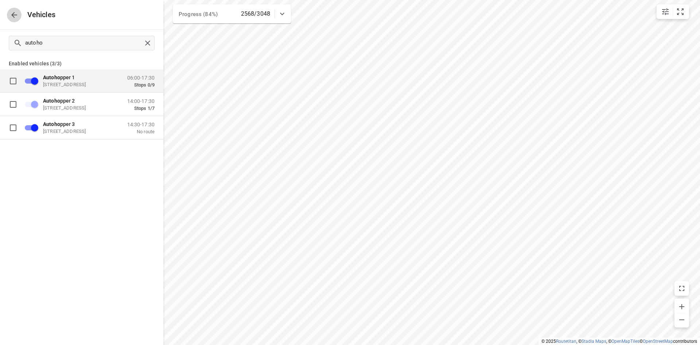
click at [15, 16] on icon "button" at bounding box center [14, 15] width 9 height 9
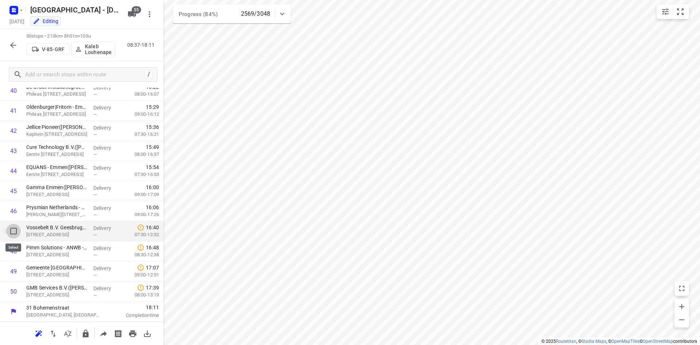
drag, startPoint x: 13, startPoint y: 229, endPoint x: 23, endPoint y: 271, distance: 43.3
click at [13, 230] on input "checkbox" at bounding box center [13, 230] width 15 height 15
checkbox input "true"
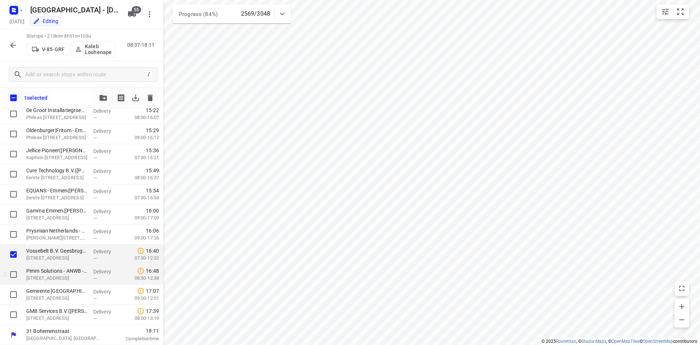
scroll to position [822, 0]
click at [16, 280] on input "checkbox" at bounding box center [13, 274] width 15 height 15
checkbox input "true"
click at [14, 298] on input "checkbox" at bounding box center [13, 294] width 15 height 15
checkbox input "true"
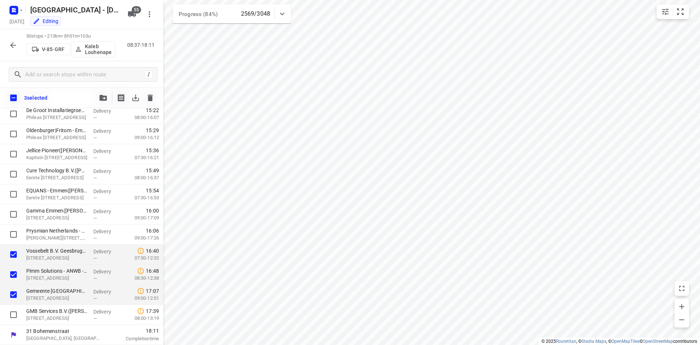
click at [106, 98] on icon "button" at bounding box center [103, 98] width 7 height 6
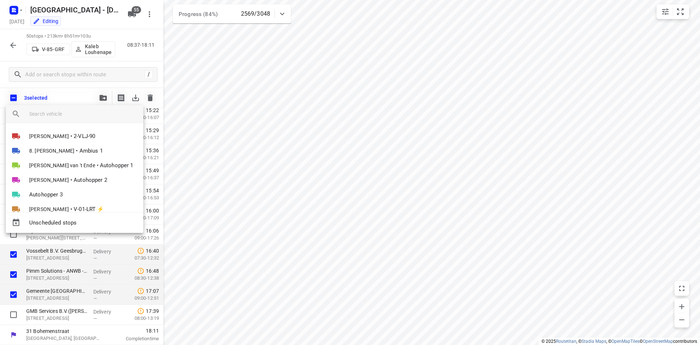
click at [75, 116] on input "search vehicle" at bounding box center [83, 113] width 108 height 11
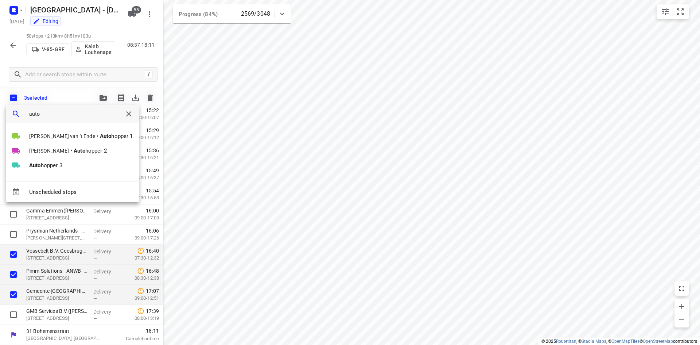
type input "auto"
click at [39, 176] on div "Stephanie van 't Ende • Auto hopper 1 Thomas Bol • Auto hopper 2 Auto hopper 3" at bounding box center [72, 155] width 133 height 52
click at [39, 163] on b "Auto" at bounding box center [35, 165] width 12 height 7
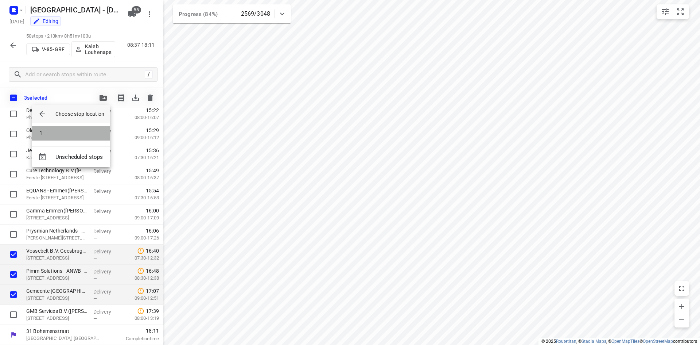
click at [55, 137] on li "1" at bounding box center [71, 133] width 78 height 15
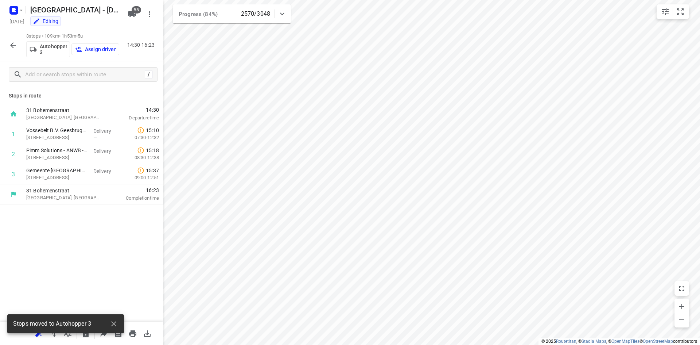
scroll to position [0, 0]
click at [103, 47] on p "Assign driver" at bounding box center [100, 49] width 31 height 6
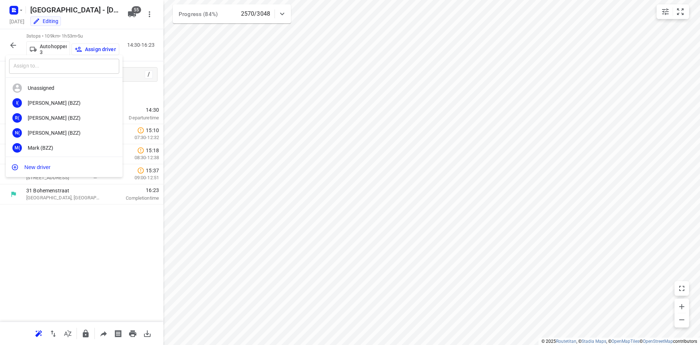
click at [69, 62] on input "text" at bounding box center [64, 66] width 110 height 15
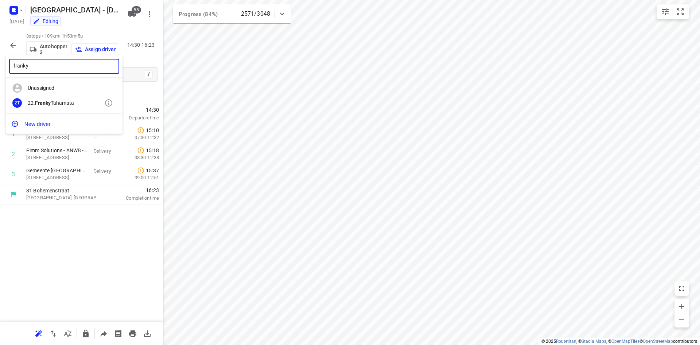
type input "franky"
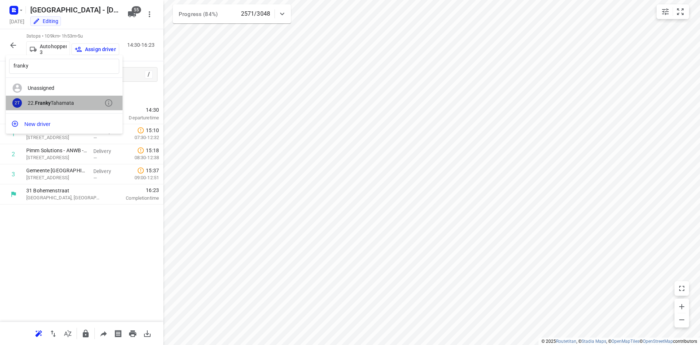
click at [73, 105] on div "22. Franky Tahamata" at bounding box center [66, 103] width 77 height 6
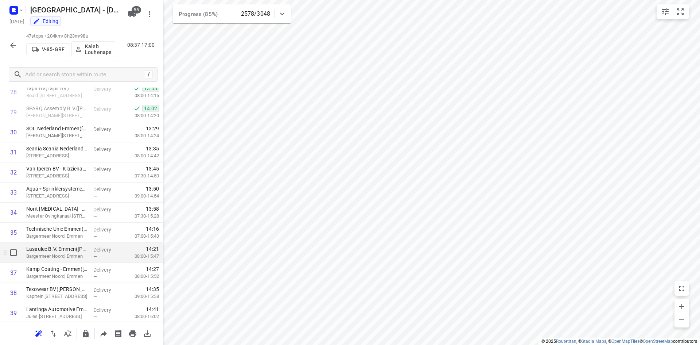
scroll to position [765, 0]
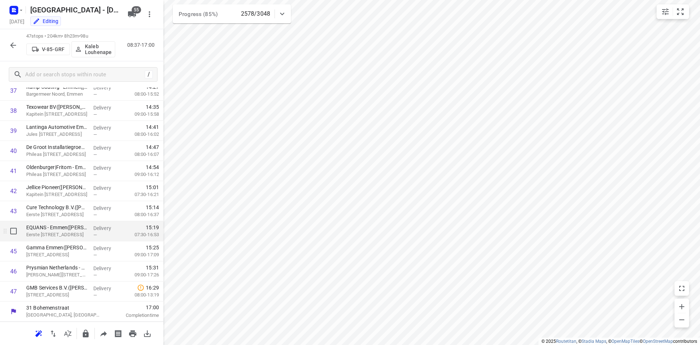
click at [157, 221] on div "i © 2025 Routetitan , © Stadia Maps , © OpenMapTiles © OpenStreetMap contributo…" at bounding box center [350, 172] width 700 height 345
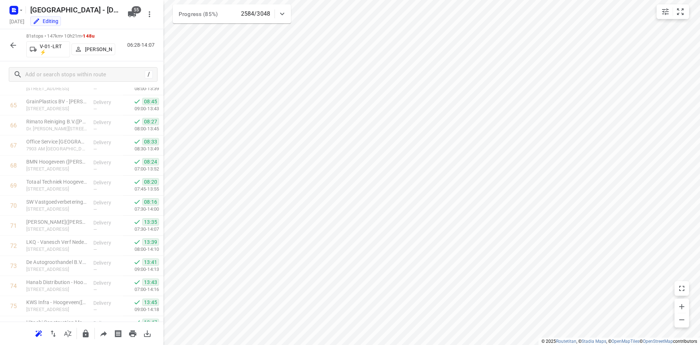
scroll to position [1447, 0]
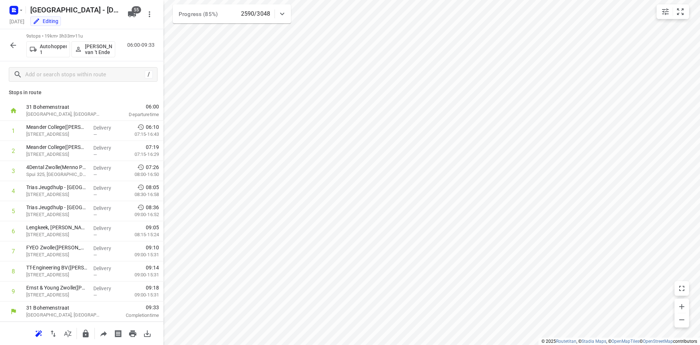
scroll to position [3, 0]
click at [91, 43] on p "[PERSON_NAME] van 't Ende" at bounding box center [98, 49] width 27 height 12
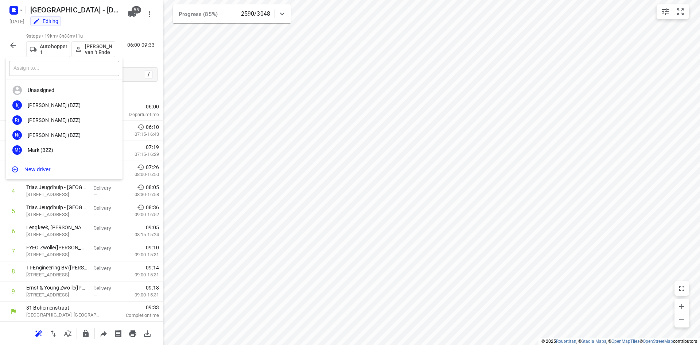
click at [66, 63] on input "text" at bounding box center [64, 68] width 110 height 15
type input "a"
click at [319, 87] on div at bounding box center [350, 172] width 700 height 345
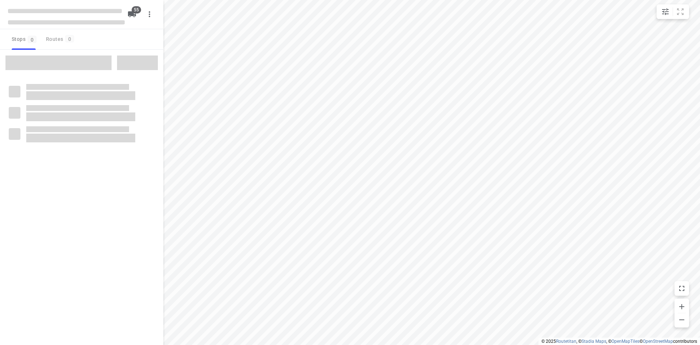
checkbox input "true"
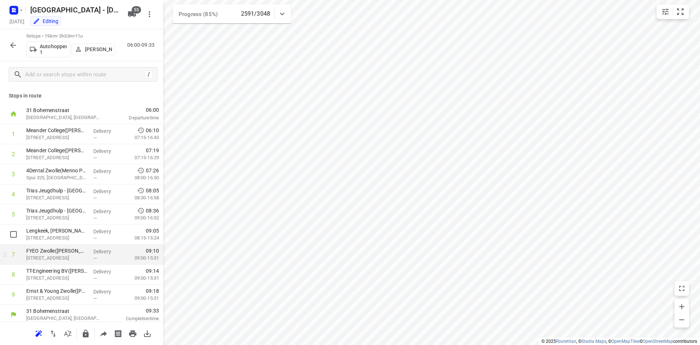
scroll to position [3, 0]
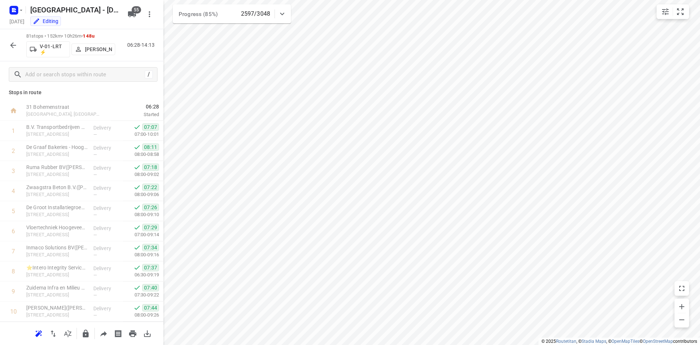
click at [11, 44] on icon "button" at bounding box center [13, 45] width 9 height 9
click at [11, 42] on icon "button" at bounding box center [13, 45] width 9 height 9
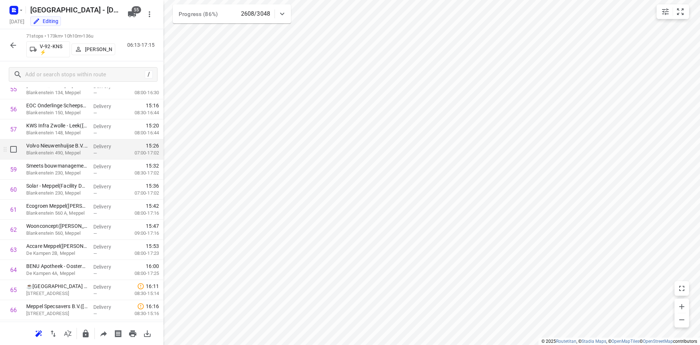
scroll to position [1246, 0]
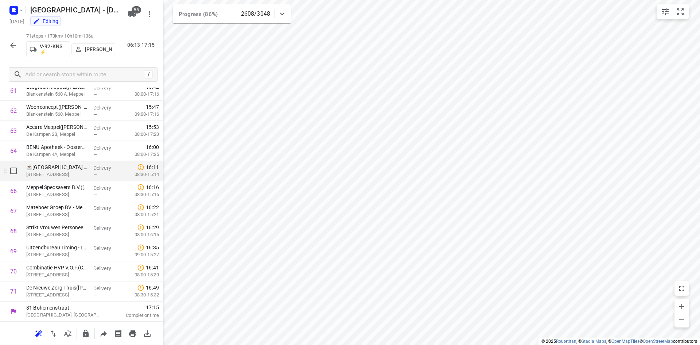
click at [11, 171] on input "checkbox" at bounding box center [13, 170] width 15 height 15
checkbox input "true"
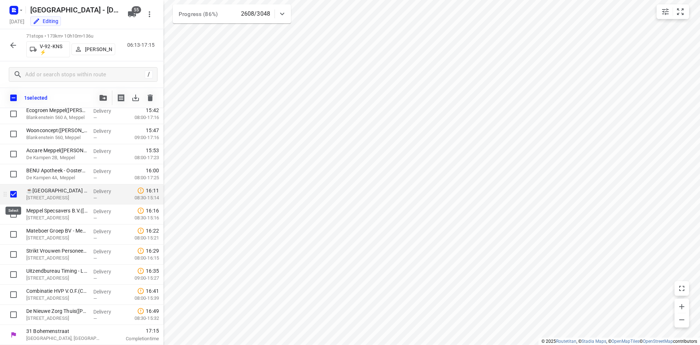
scroll to position [1244, 0]
click at [14, 213] on input "checkbox" at bounding box center [13, 214] width 15 height 15
checkbox input "true"
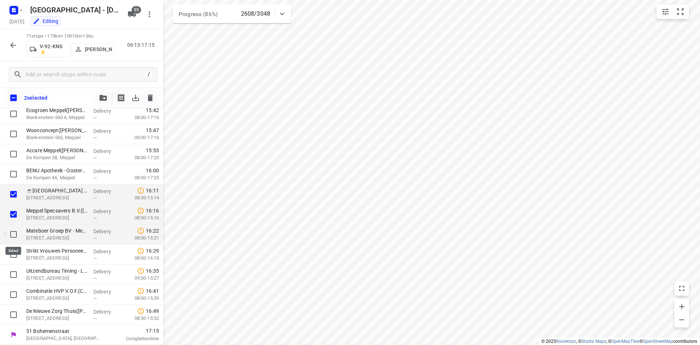
click at [12, 236] on input "checkbox" at bounding box center [13, 234] width 15 height 15
checkbox input "true"
click at [15, 249] on input "checkbox" at bounding box center [13, 254] width 15 height 15
checkbox input "true"
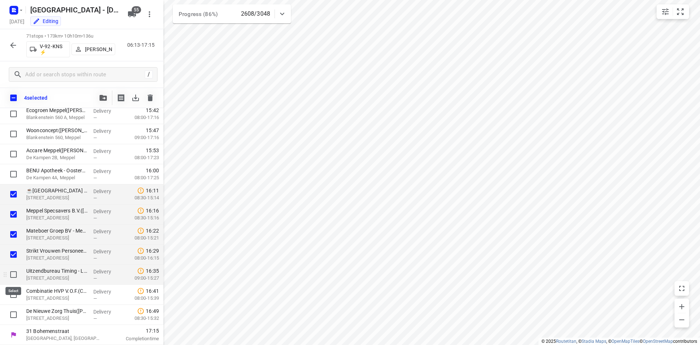
click at [10, 272] on input "checkbox" at bounding box center [13, 274] width 15 height 15
checkbox input "true"
click at [9, 294] on input "checkbox" at bounding box center [13, 294] width 15 height 15
checkbox input "true"
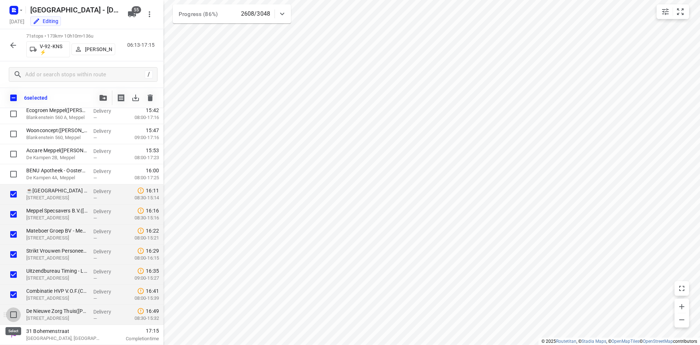
click at [15, 315] on input "checkbox" at bounding box center [13, 314] width 15 height 15
checkbox input "true"
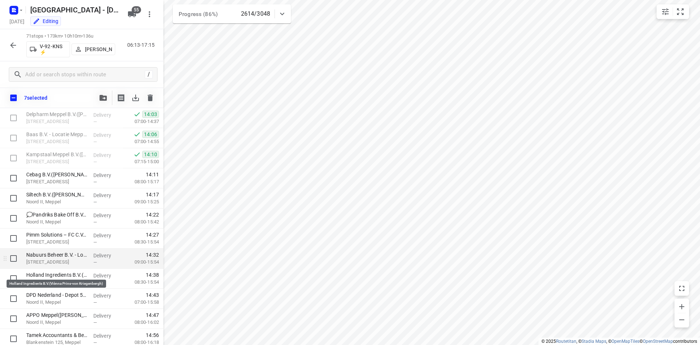
scroll to position [843, 0]
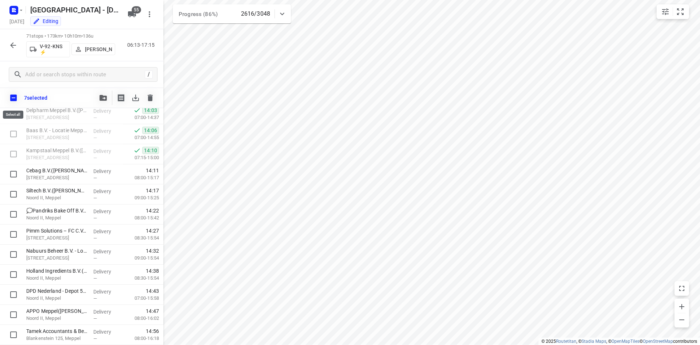
click at [13, 97] on input "checkbox" at bounding box center [13, 97] width 15 height 15
checkbox input "true"
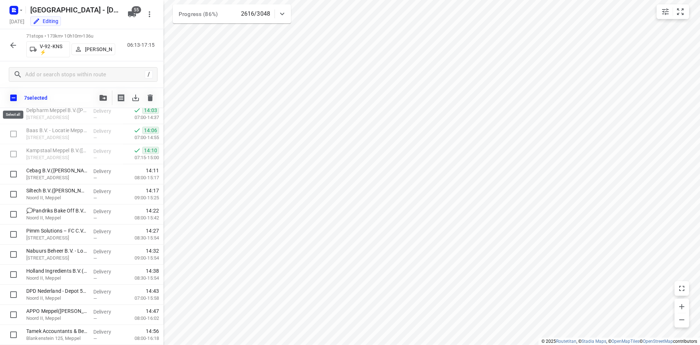
checkbox input "true"
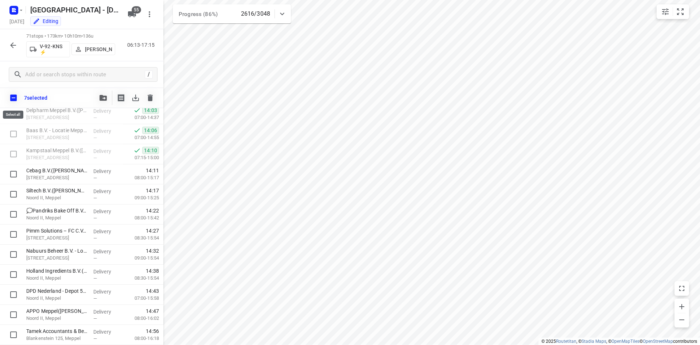
checkbox input "true"
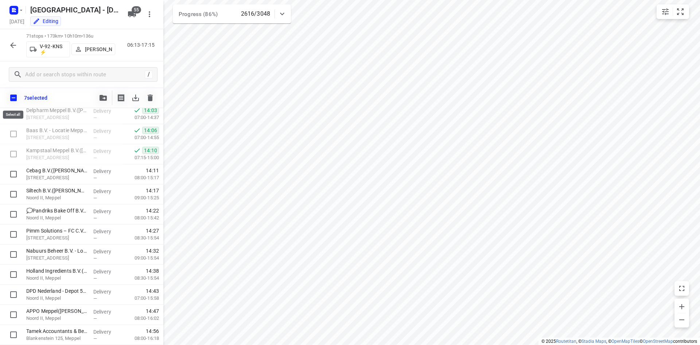
checkbox input "true"
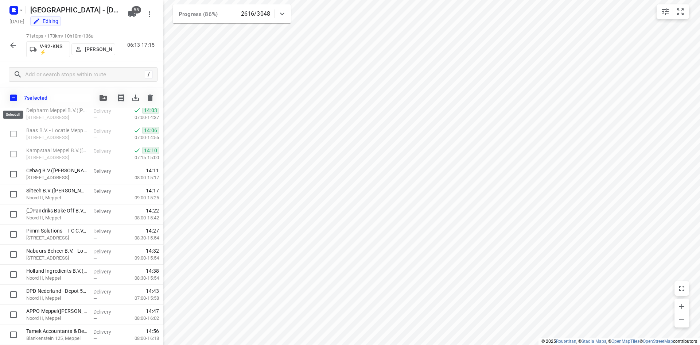
checkbox input "true"
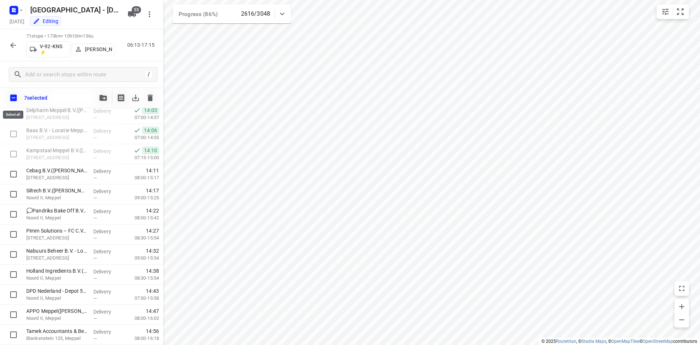
checkbox input "true"
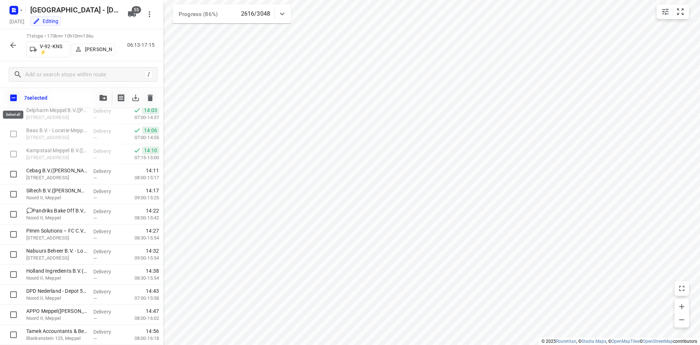
checkbox input "true"
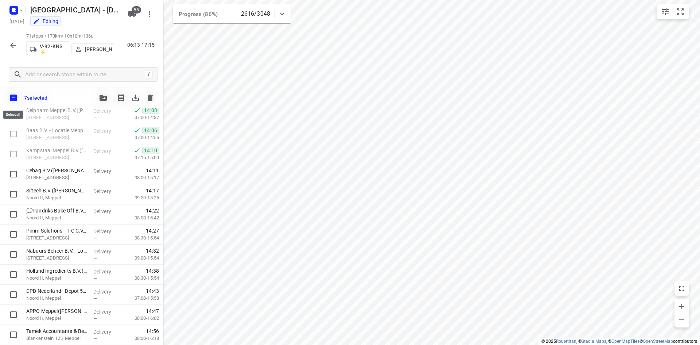
checkbox input "true"
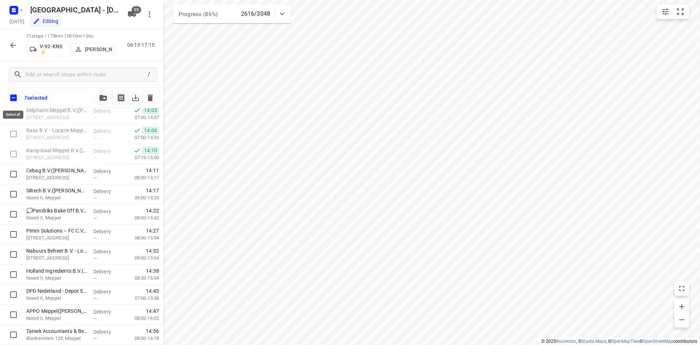
checkbox input "true"
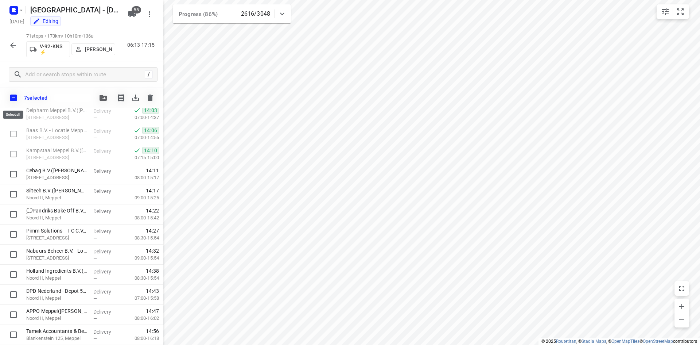
checkbox input "true"
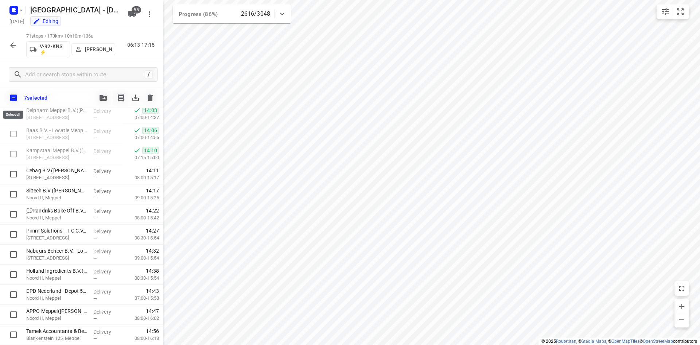
checkbox input "true"
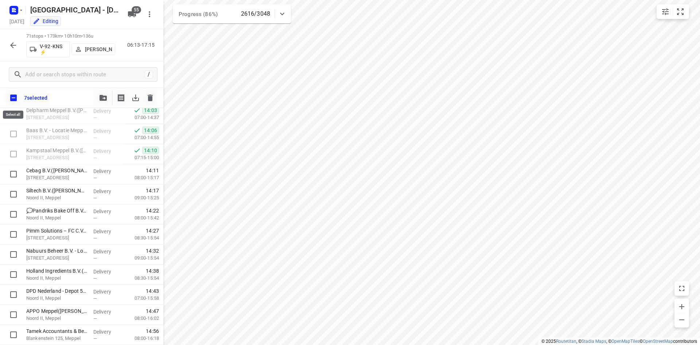
checkbox input "true"
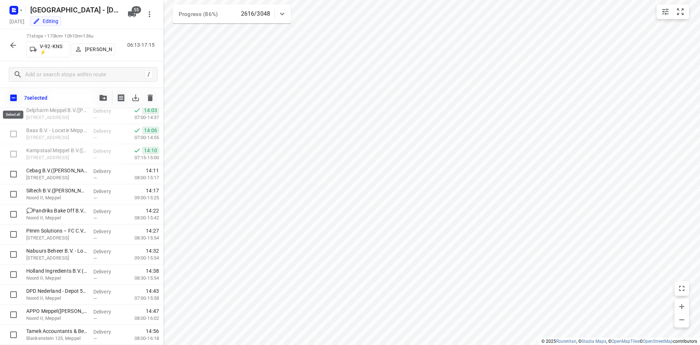
checkbox input "true"
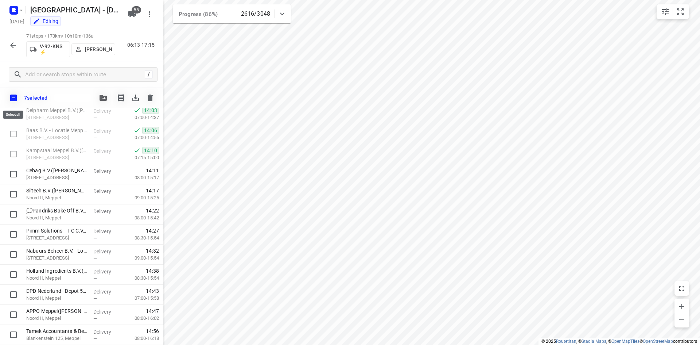
checkbox input "true"
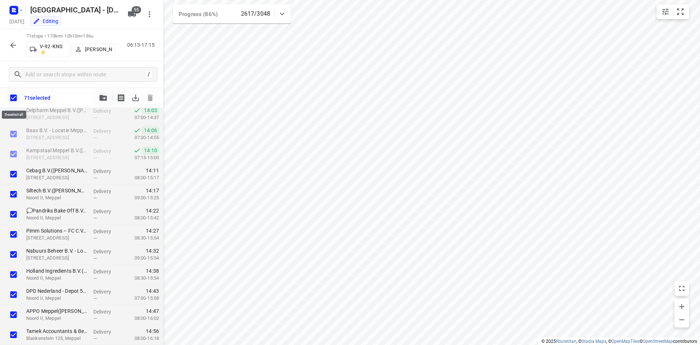
click at [13, 97] on input "checkbox" at bounding box center [13, 97] width 15 height 15
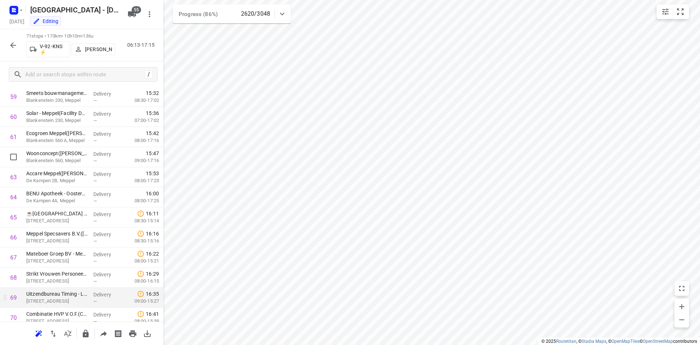
scroll to position [1246, 0]
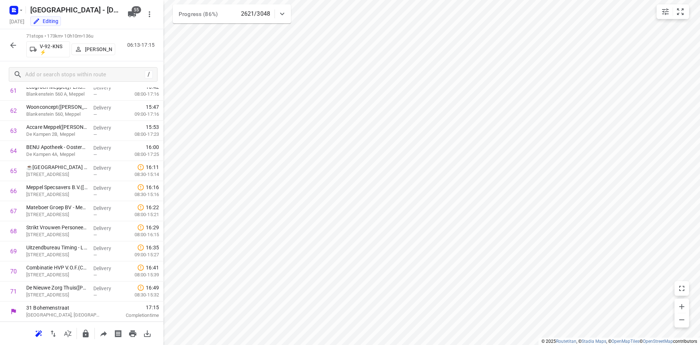
click at [10, 44] on icon "button" at bounding box center [13, 45] width 9 height 9
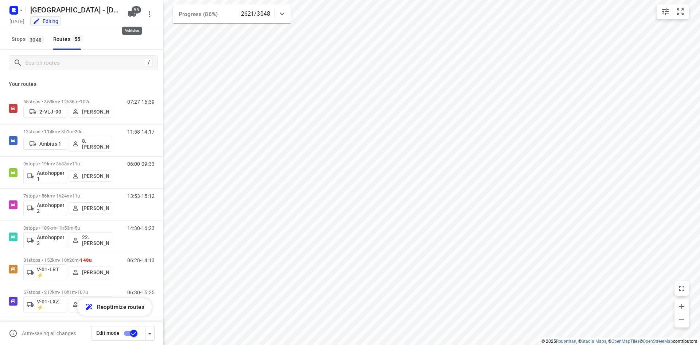
click at [132, 15] on icon "button" at bounding box center [132, 14] width 8 height 6
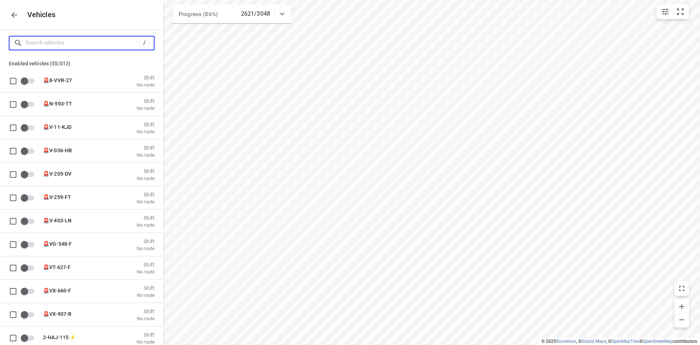
click at [82, 42] on input "Search vehicles" at bounding box center [83, 42] width 114 height 11
type input "h"
checkbox input "true"
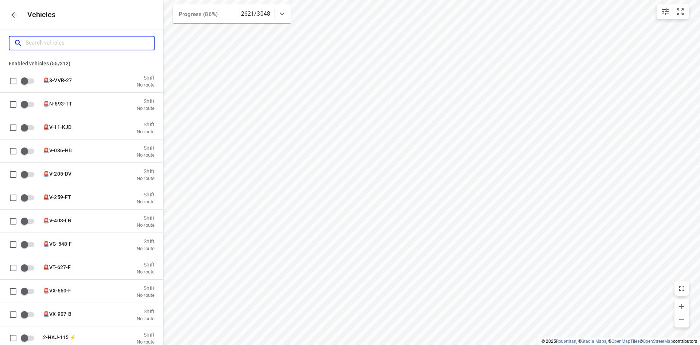
checkbox input "false"
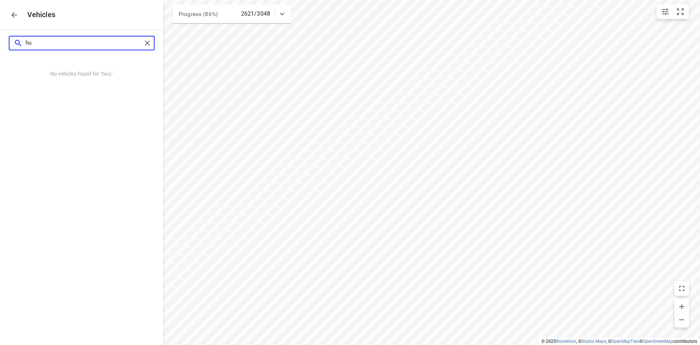
type input "h"
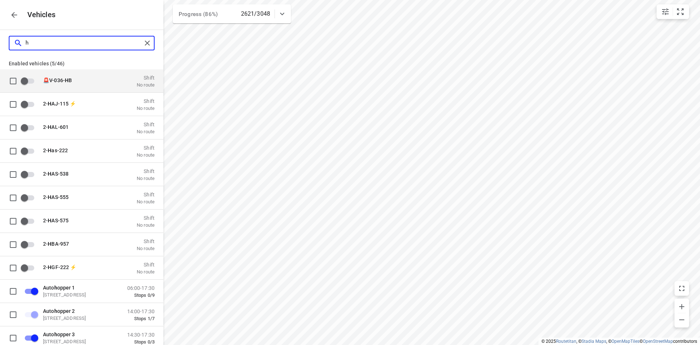
checkbox input "false"
checkbox input "true"
type input "a"
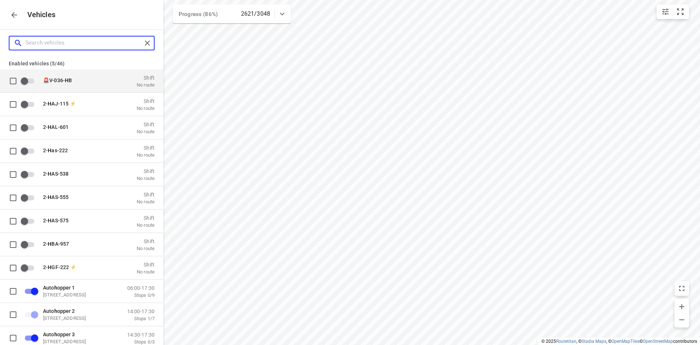
checkbox input "true"
checkbox input "false"
checkbox input "true"
type input "au"
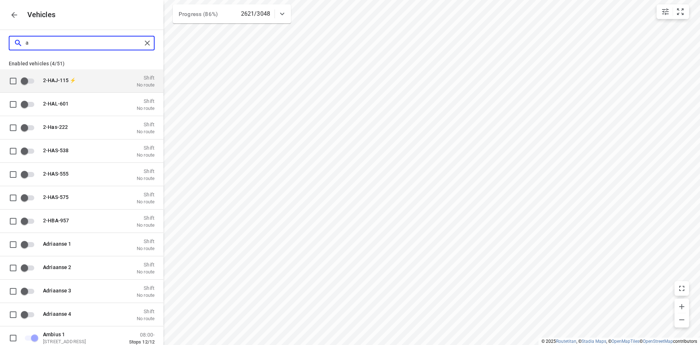
checkbox input "true"
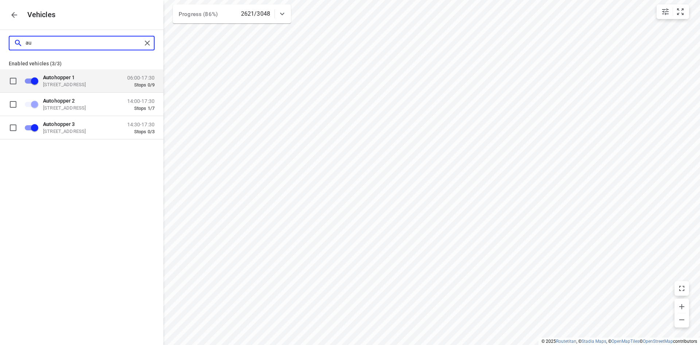
type input "a"
checkbox input "false"
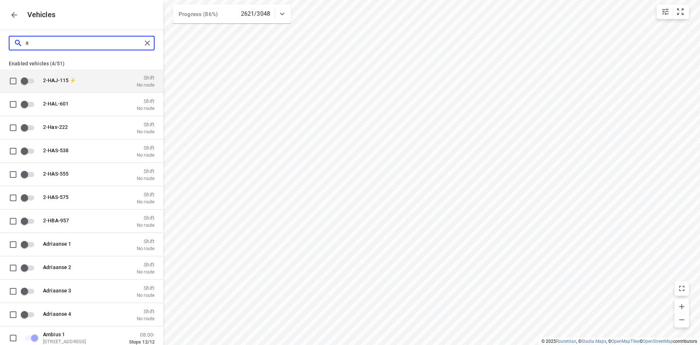
checkbox input "false"
checkbox input "true"
checkbox input "false"
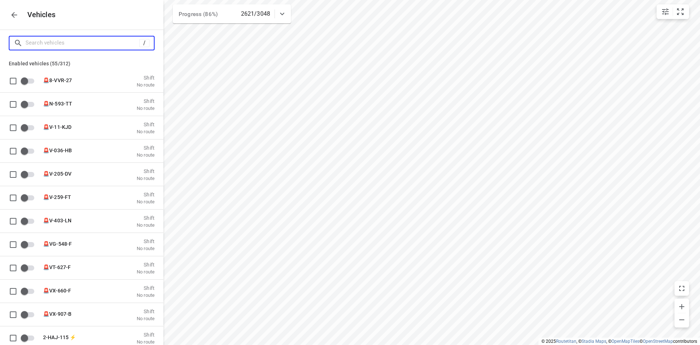
click at [55, 40] on input "Search vehicles" at bounding box center [83, 42] width 114 height 11
click at [31, 32] on div "/" at bounding box center [81, 43] width 163 height 26
click at [40, 47] on input "Search vehicles" at bounding box center [83, 42] width 114 height 11
type input "a"
checkbox input "true"
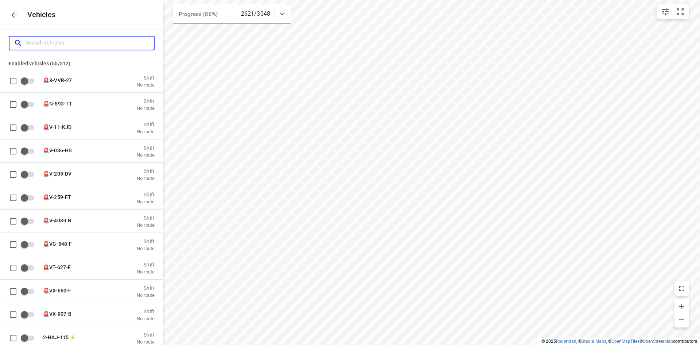
checkbox input "false"
checkbox input "true"
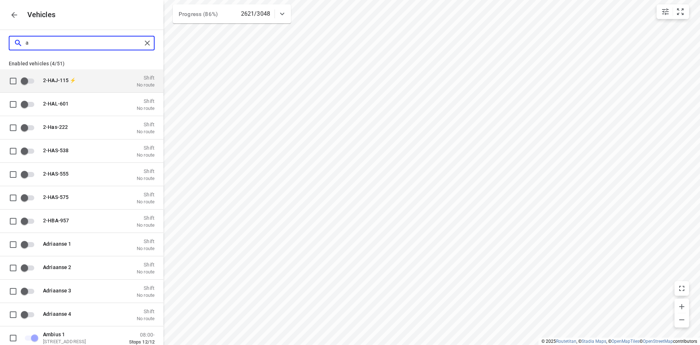
type input "am"
checkbox input "true"
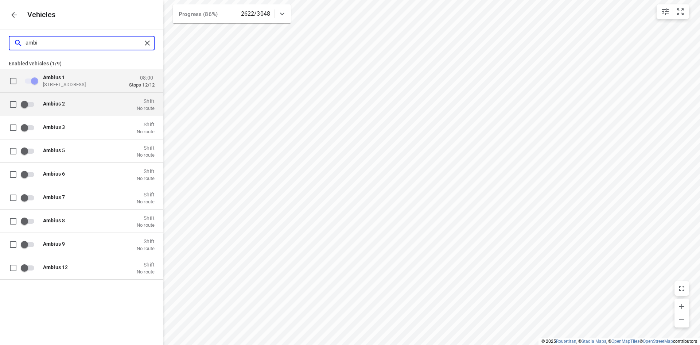
type input "ambi"
click at [89, 103] on p "Ambi us 2" at bounding box center [79, 103] width 73 height 6
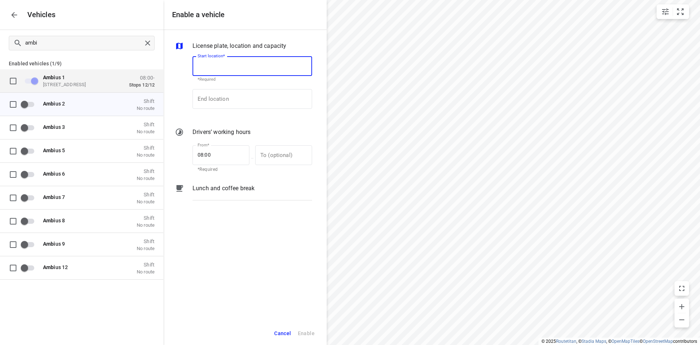
click at [228, 67] on input "Start location*" at bounding box center [252, 66] width 120 height 20
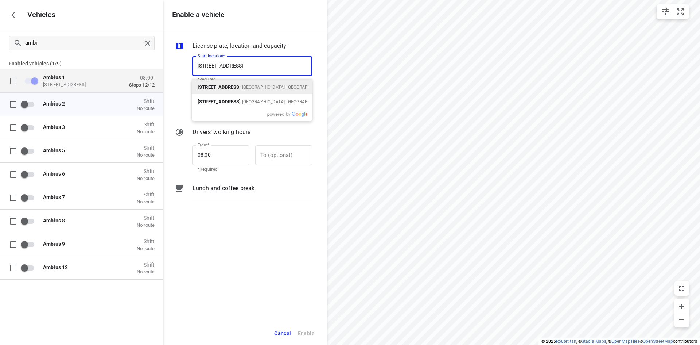
click at [217, 84] on b "Bohemenstraat 31" at bounding box center [219, 86] width 43 height 5
type input "Bohemenstraat 31, 8028 SB Zwolle, Netherlands"
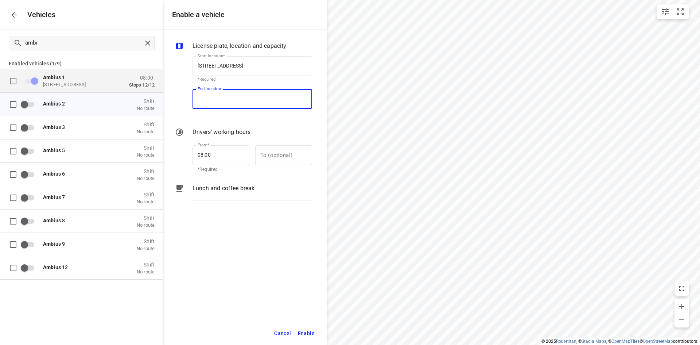
click at [214, 96] on input "End location" at bounding box center [252, 99] width 120 height 20
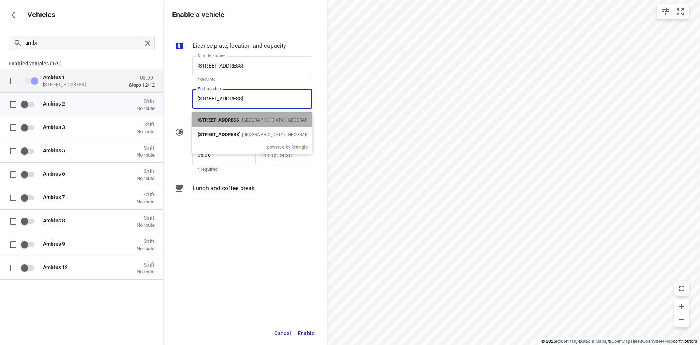
click at [240, 115] on p "Bohemenstraat 31 , Zwolle, Nederland" at bounding box center [252, 119] width 109 height 9
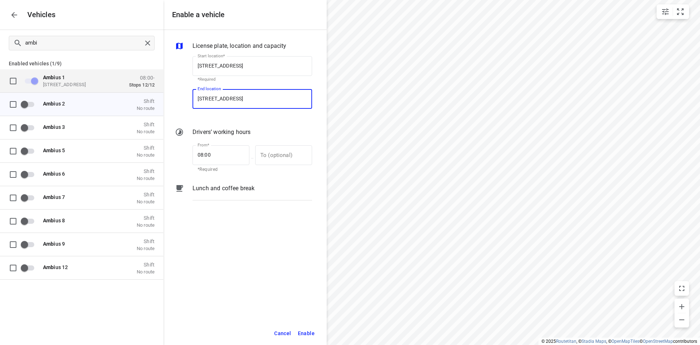
type input "Bohemenstraat 31, 8028 SB Zwolle, Netherlands"
drag, startPoint x: 191, startPoint y: 153, endPoint x: 177, endPoint y: 161, distance: 16.1
click at [177, 161] on div "From* 08:00 From* *Required — To (optional) To (optional)" at bounding box center [244, 157] width 140 height 31
type input "14:45"
click at [314, 334] on span "Enable" at bounding box center [306, 332] width 17 height 9
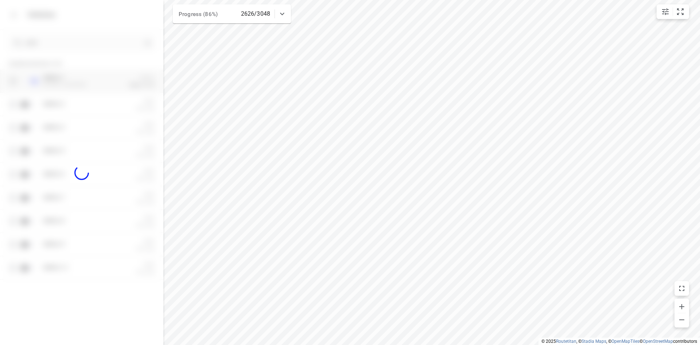
checkbox input "true"
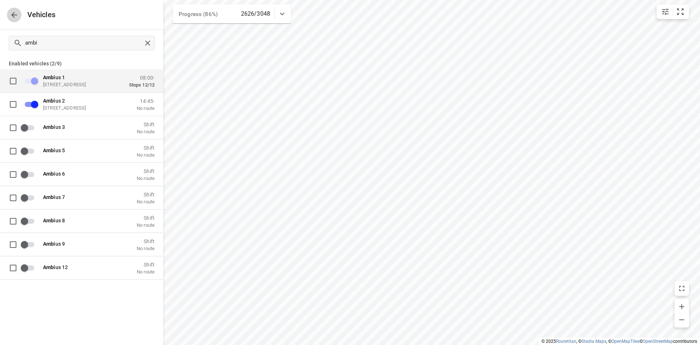
click at [12, 12] on icon "button" at bounding box center [14, 15] width 9 height 9
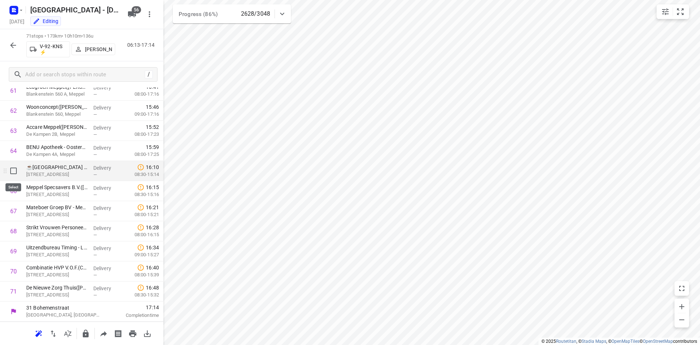
click at [13, 168] on input "checkbox" at bounding box center [13, 170] width 15 height 15
checkbox input "true"
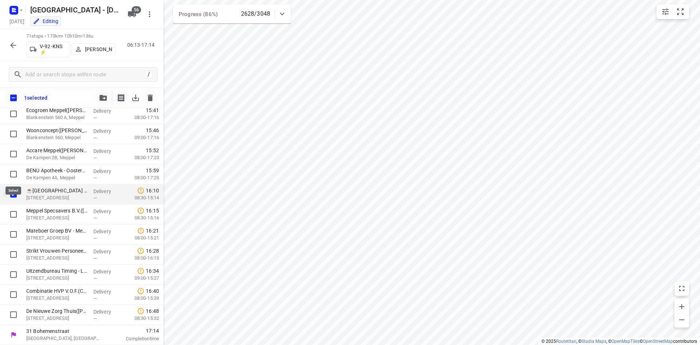
scroll to position [1244, 0]
click at [11, 217] on input "checkbox" at bounding box center [13, 214] width 15 height 15
checkbox input "true"
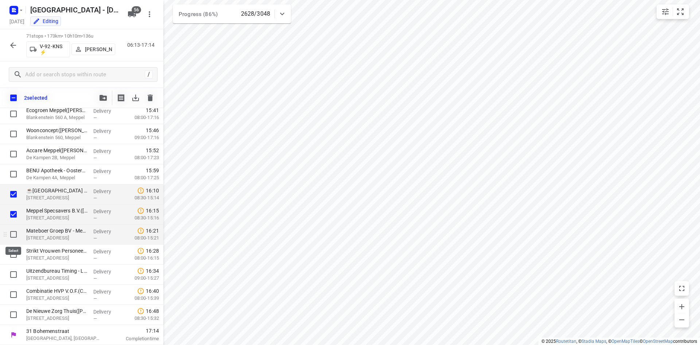
click at [15, 237] on input "checkbox" at bounding box center [13, 234] width 15 height 15
checkbox input "true"
click at [11, 253] on input "checkbox" at bounding box center [13, 254] width 15 height 15
checkbox input "true"
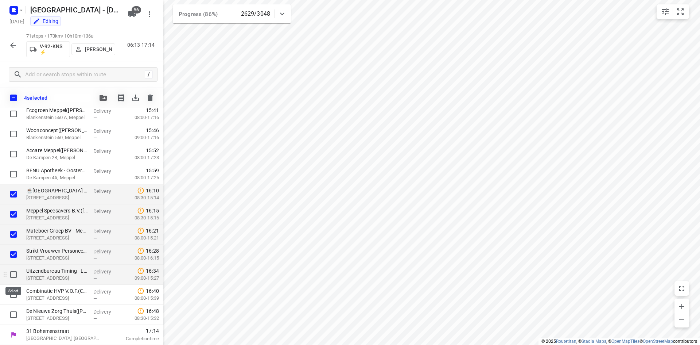
click at [12, 269] on input "checkbox" at bounding box center [13, 274] width 15 height 15
checkbox input "true"
click at [13, 295] on input "checkbox" at bounding box center [13, 294] width 15 height 15
checkbox input "true"
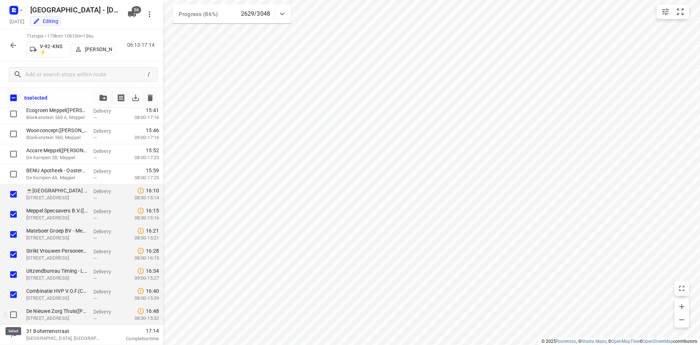
click at [10, 311] on input "checkbox" at bounding box center [13, 314] width 15 height 15
checkbox input "true"
click at [101, 100] on icon "button" at bounding box center [103, 98] width 7 height 6
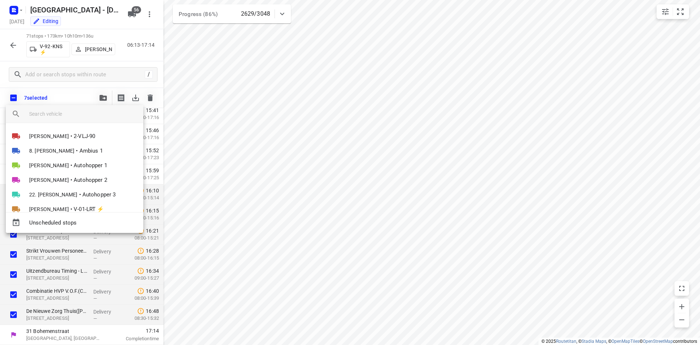
click at [74, 110] on input "search vehicle" at bounding box center [83, 113] width 108 height 11
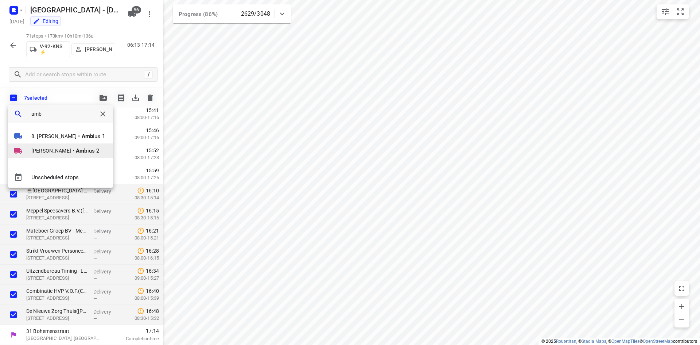
type input "amb"
click at [52, 149] on span "Warren Blust" at bounding box center [51, 150] width 40 height 7
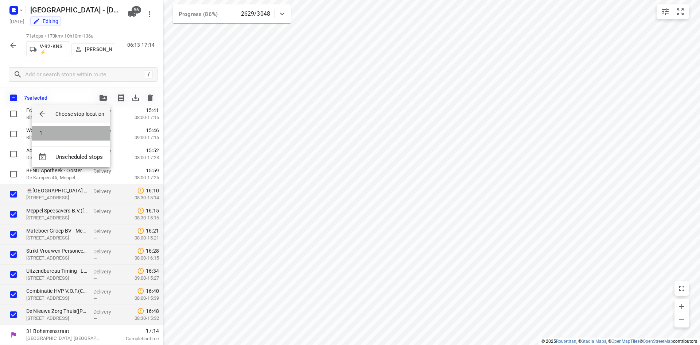
click at [77, 137] on li "1" at bounding box center [71, 133] width 78 height 15
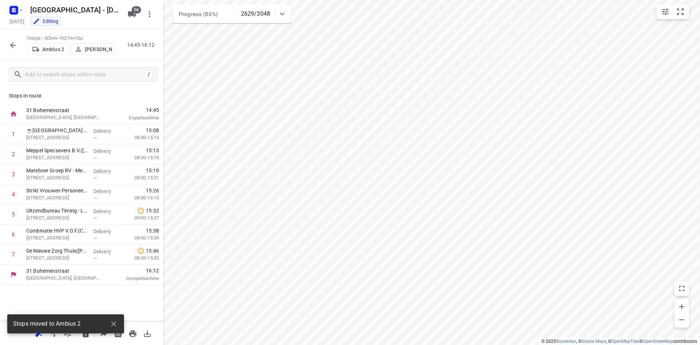
scroll to position [0, 0]
click at [113, 54] on button "Warren Blust" at bounding box center [93, 49] width 44 height 12
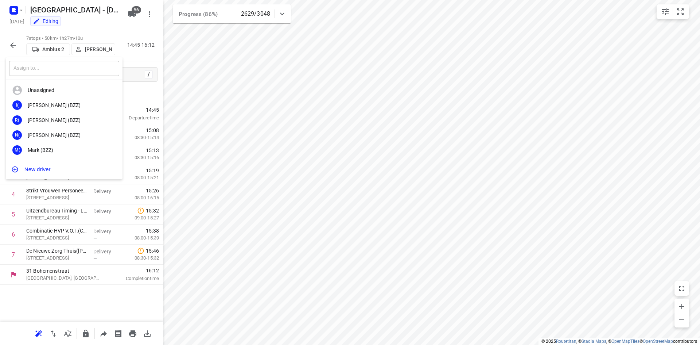
click at [80, 63] on input "text" at bounding box center [64, 68] width 110 height 15
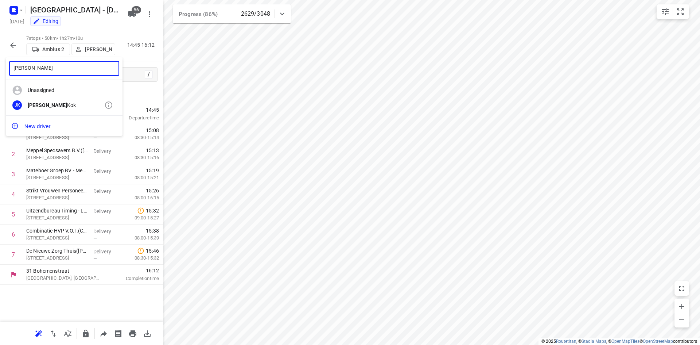
type input "jorick"
click at [68, 104] on div "Jorick Kok" at bounding box center [66, 105] width 77 height 6
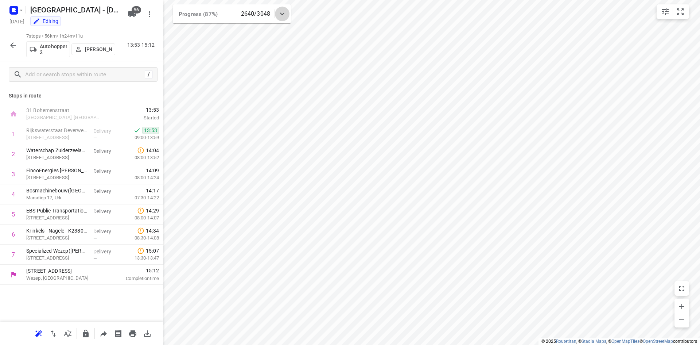
click at [281, 14] on icon at bounding box center [282, 14] width 4 height 3
click at [281, 14] on icon at bounding box center [282, 16] width 9 height 9
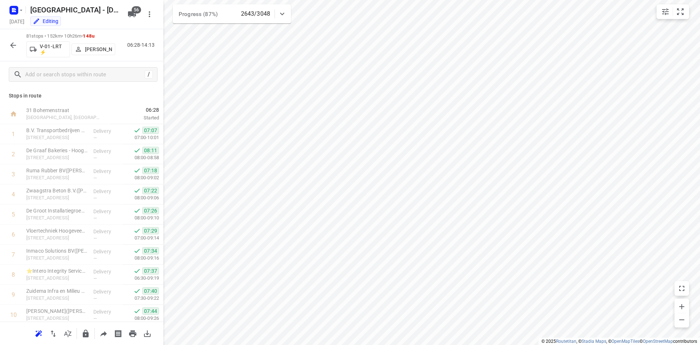
click at [16, 45] on icon "button" at bounding box center [13, 45] width 9 height 9
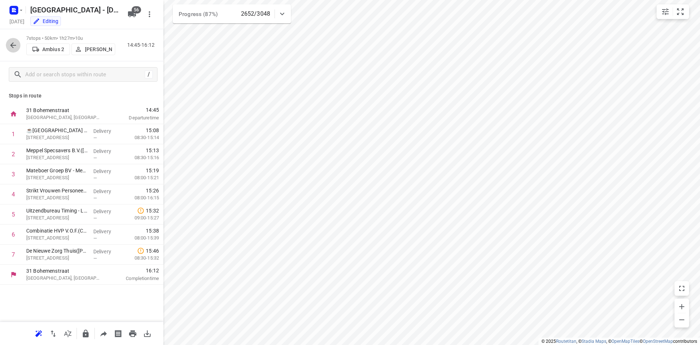
click at [10, 39] on button "button" at bounding box center [13, 45] width 15 height 15
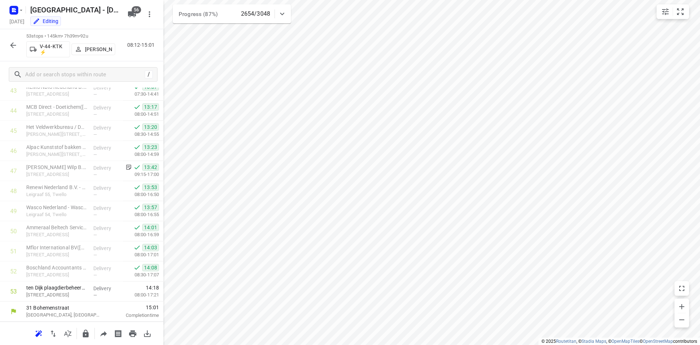
scroll to position [886, 0]
click at [7, 45] on button "button" at bounding box center [13, 45] width 15 height 15
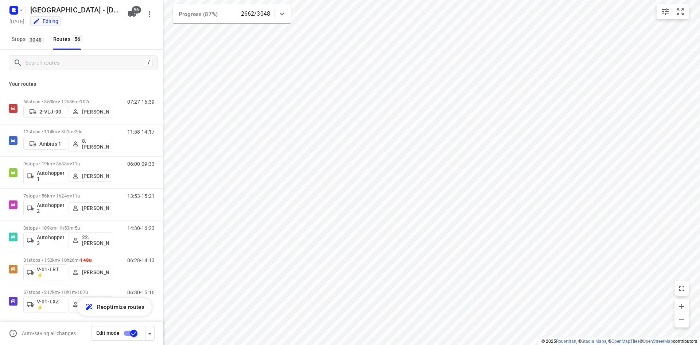
click at [7, 45] on div "Stops 3048 Routes 56" at bounding box center [81, 39] width 163 height 20
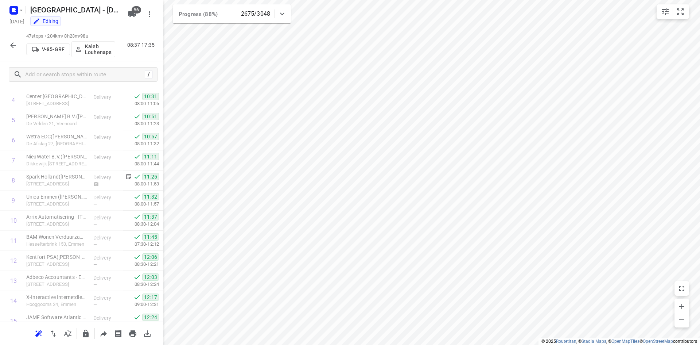
scroll to position [765, 0]
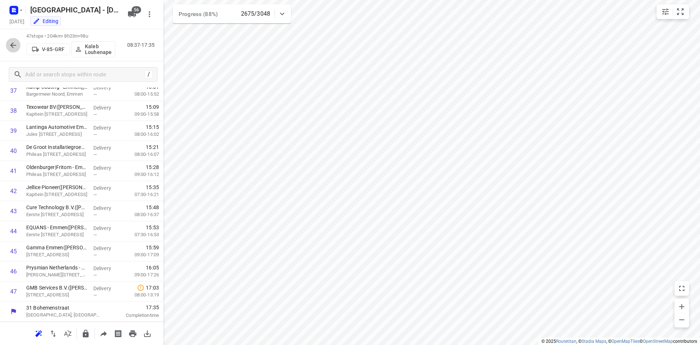
click at [16, 51] on button "button" at bounding box center [13, 45] width 15 height 15
click at [11, 45] on icon "button" at bounding box center [13, 45] width 6 height 6
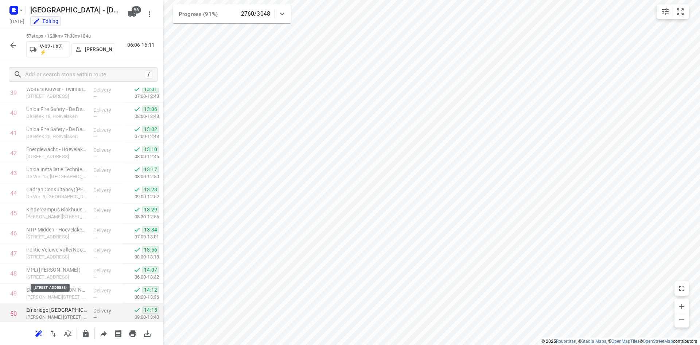
scroll to position [966, 0]
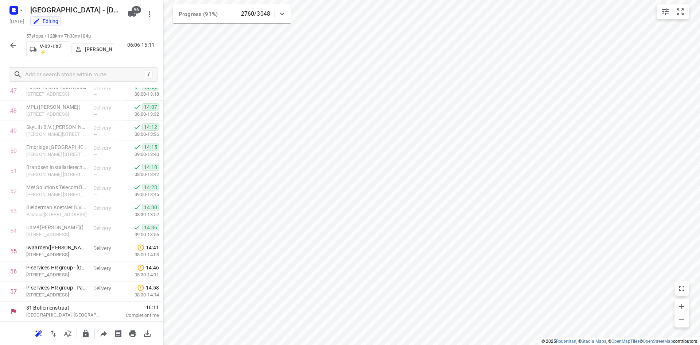
click at [12, 47] on icon "button" at bounding box center [13, 45] width 9 height 9
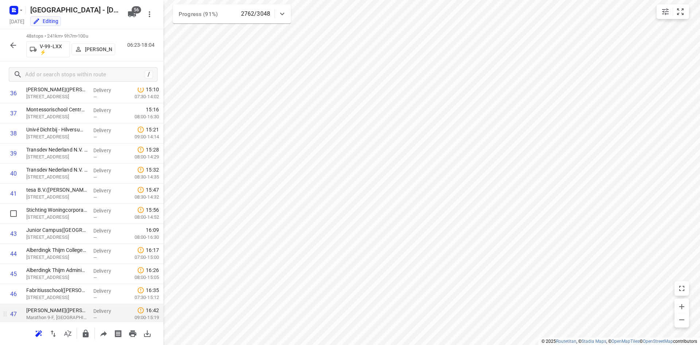
scroll to position [785, 0]
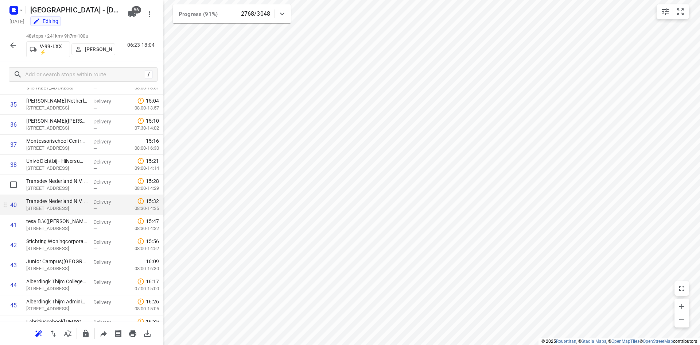
scroll to position [712, 0]
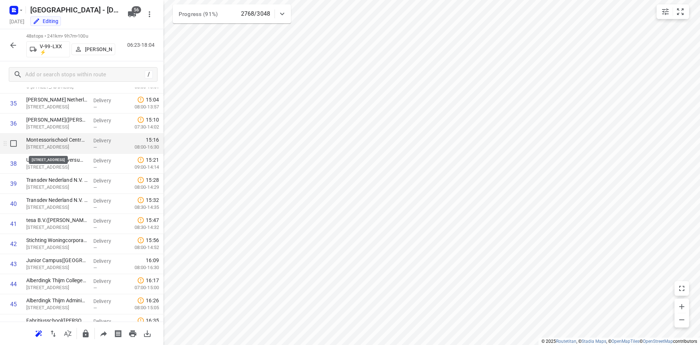
click at [66, 144] on p "[STREET_ADDRESS]" at bounding box center [56, 146] width 61 height 7
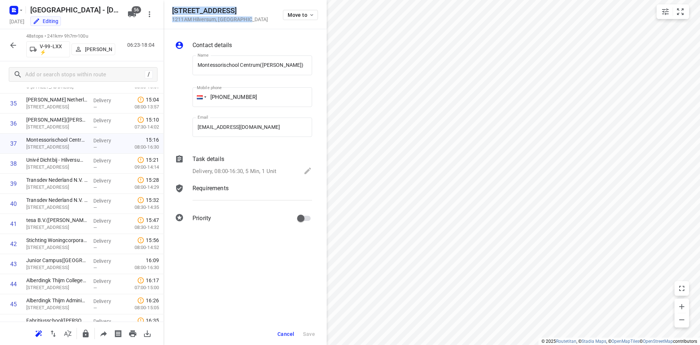
drag, startPoint x: 251, startPoint y: 19, endPoint x: 173, endPoint y: 7, distance: 78.6
click at [173, 7] on div "[STREET_ADDRESS] Move to" at bounding box center [245, 15] width 146 height 16
copy div "[STREET_ADDRESS]"
click at [287, 325] on div "Cancel Save" at bounding box center [244, 334] width 163 height 22
click at [277, 329] on button "Cancel" at bounding box center [286, 333] width 23 height 13
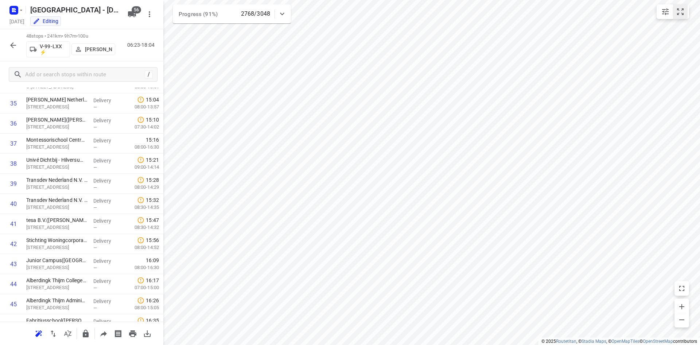
click at [681, 13] on icon "small contained button group" at bounding box center [680, 11] width 9 height 9
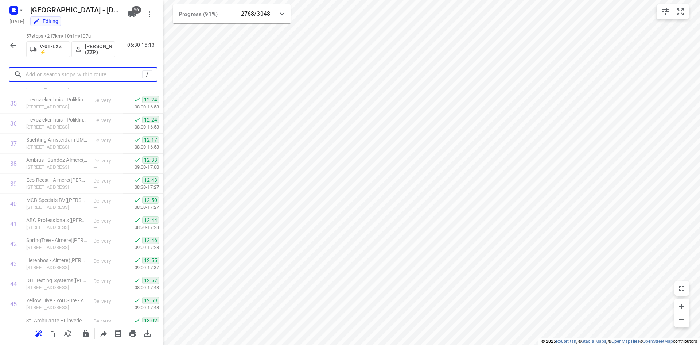
click at [69, 73] on input "text" at bounding box center [84, 74] width 117 height 11
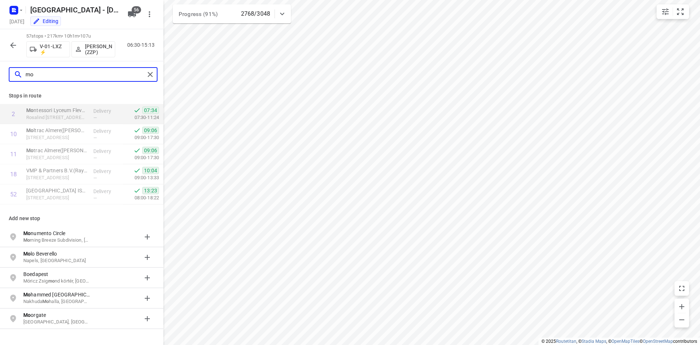
type input "mo"
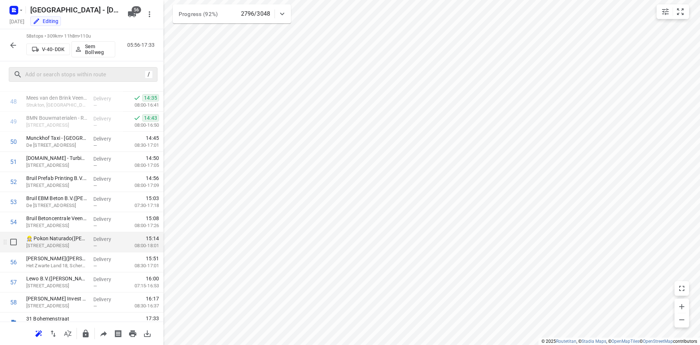
scroll to position [986, 0]
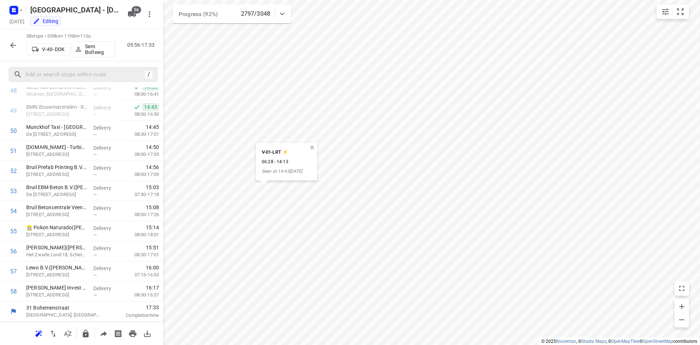
click at [315, 146] on button "button" at bounding box center [312, 147] width 7 height 7
click at [315, 149] on button "button" at bounding box center [312, 147] width 7 height 7
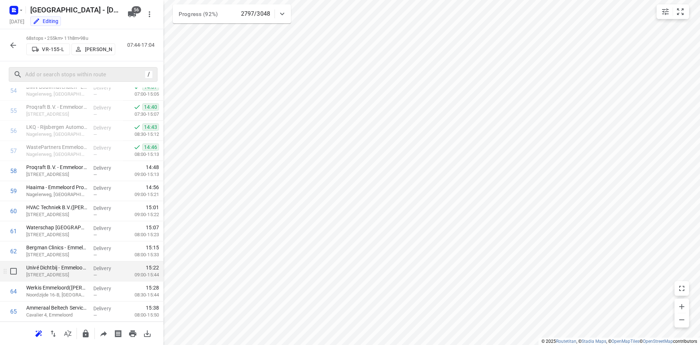
scroll to position [1186, 0]
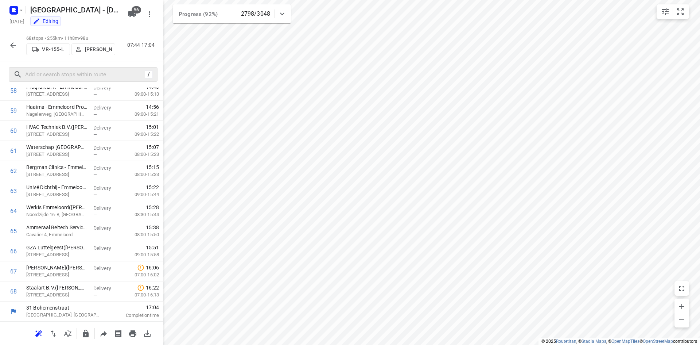
click at [12, 43] on icon "button" at bounding box center [13, 45] width 9 height 9
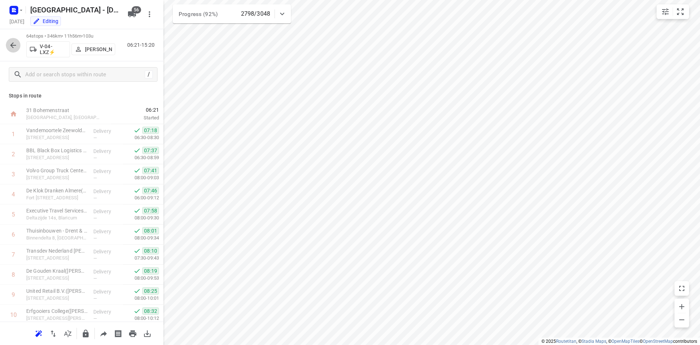
click at [13, 51] on button "button" at bounding box center [13, 45] width 15 height 15
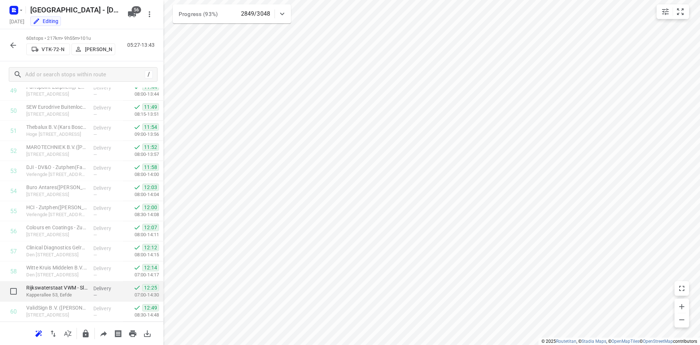
scroll to position [1026, 0]
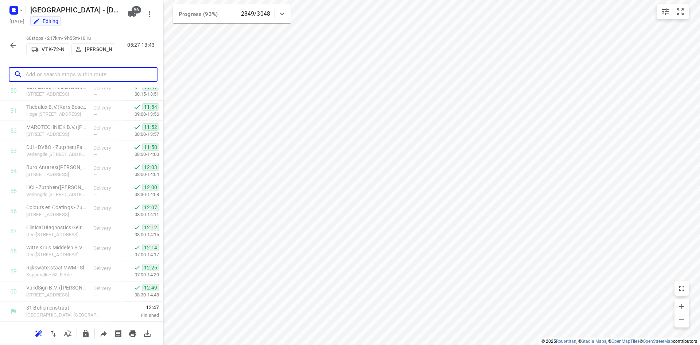
click at [69, 69] on input "text" at bounding box center [91, 74] width 131 height 11
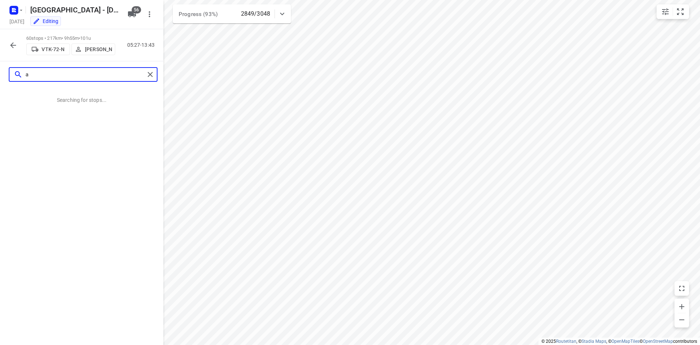
scroll to position [0, 0]
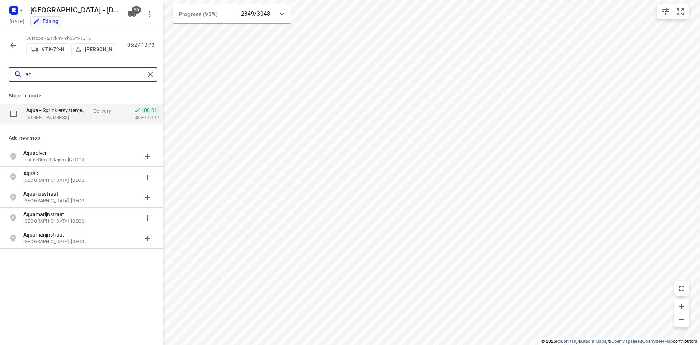
type input "aq"
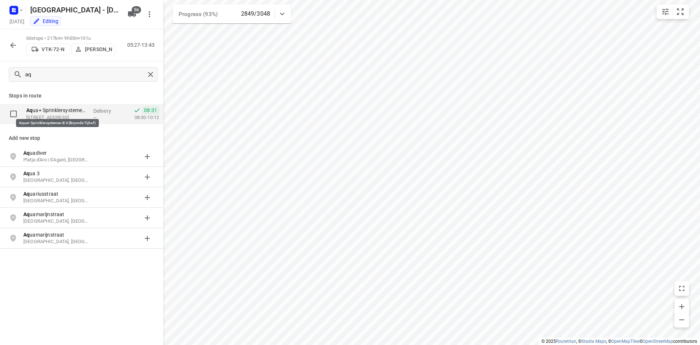
click at [78, 108] on p "Aq ua+ Sprinklersystemen B.V.([PERSON_NAME])" at bounding box center [56, 109] width 61 height 7
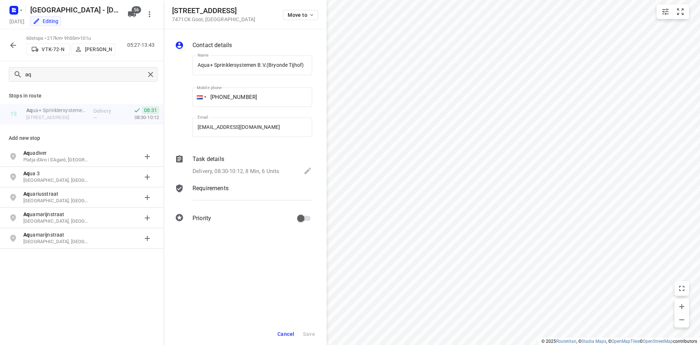
click at [287, 333] on span "Cancel" at bounding box center [285, 334] width 17 height 6
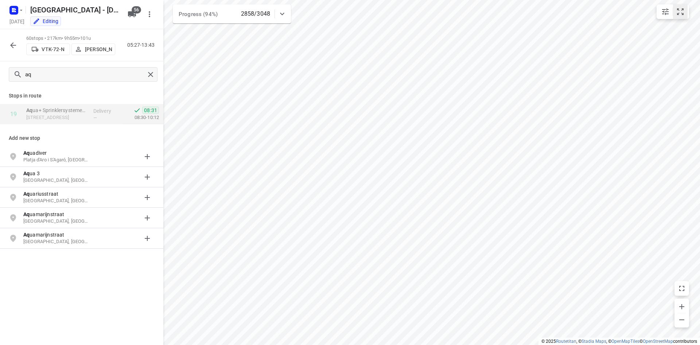
click at [684, 13] on icon "small contained button group" at bounding box center [680, 11] width 7 height 7
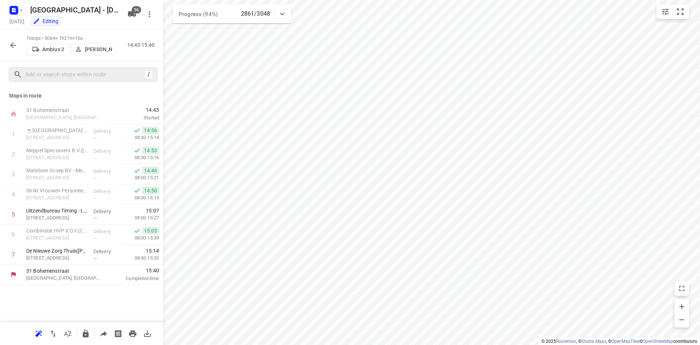
click at [8, 36] on div "7 stops • 50km • 1h27m • 10u Ambius 2 [PERSON_NAME] 14:43-15:40" at bounding box center [81, 45] width 163 height 32
click at [10, 48] on icon "button" at bounding box center [13, 45] width 9 height 9
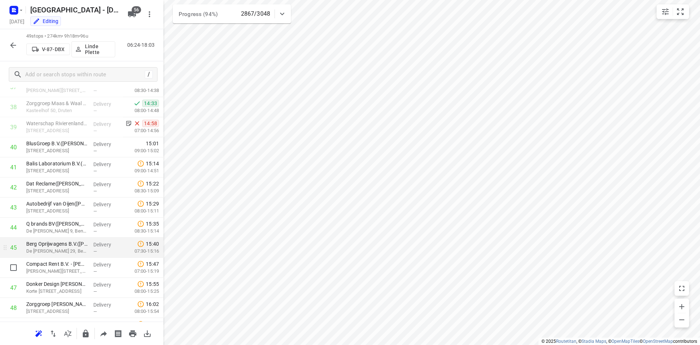
scroll to position [805, 0]
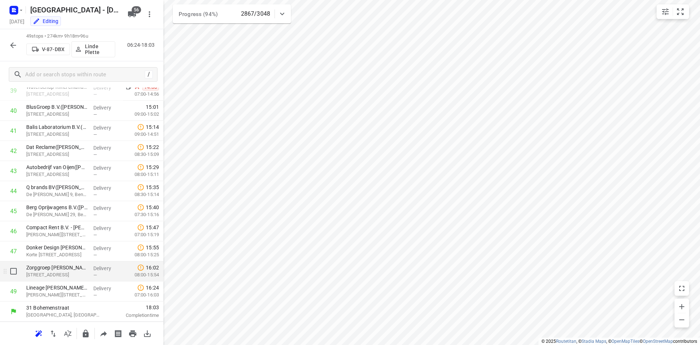
click at [100, 273] on div "—" at bounding box center [106, 274] width 27 height 5
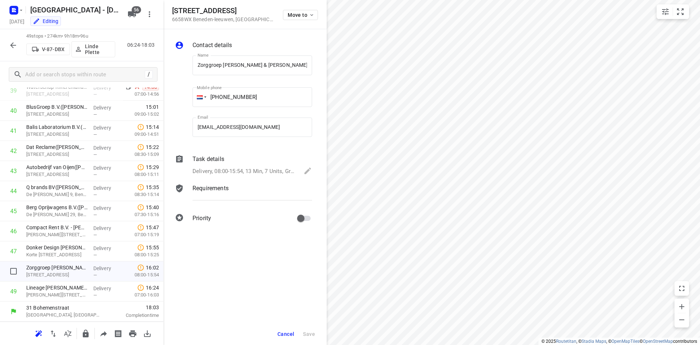
scroll to position [0, 31]
click at [285, 332] on span "Cancel" at bounding box center [285, 334] width 17 height 6
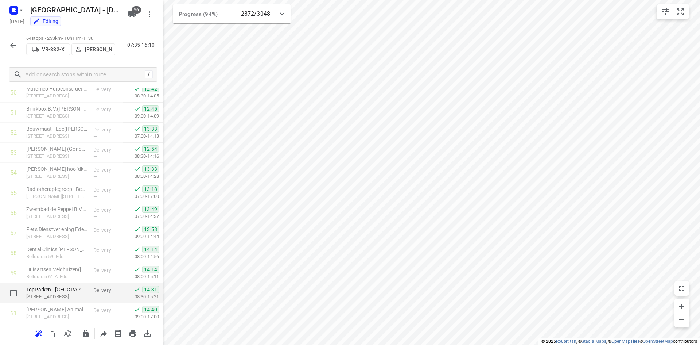
scroll to position [1106, 0]
click at [12, 47] on icon "button" at bounding box center [13, 45] width 9 height 9
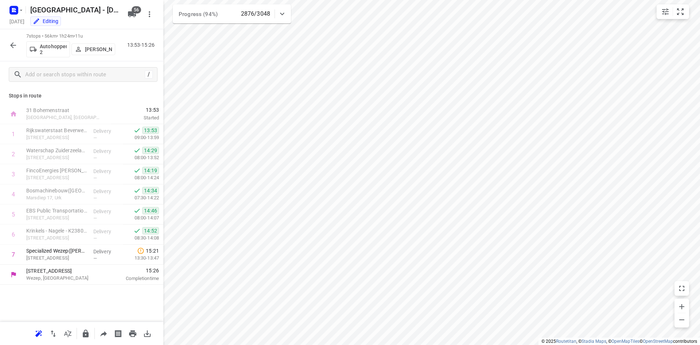
scroll to position [0, 0]
click at [14, 44] on icon "button" at bounding box center [13, 45] width 9 height 9
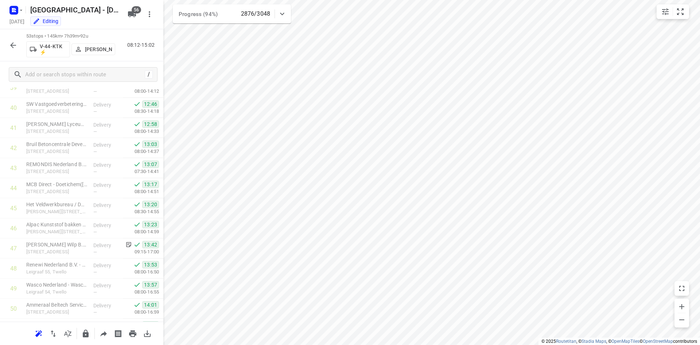
scroll to position [886, 0]
click at [9, 43] on icon "button" at bounding box center [13, 45] width 9 height 9
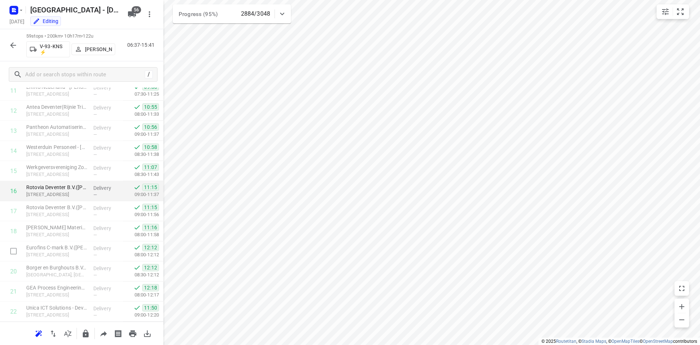
scroll to position [437, 0]
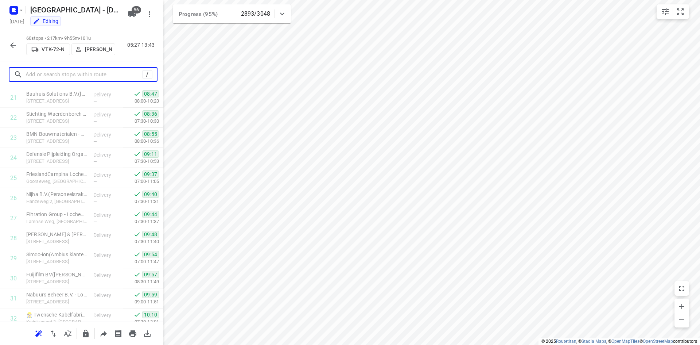
click at [71, 73] on input "text" at bounding box center [84, 74] width 117 height 11
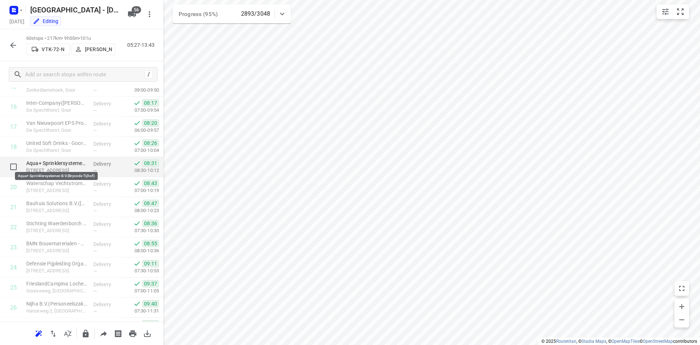
click at [69, 166] on p "Aqua+ Sprinklersystemen B.V.(Bryonde Tijhof)" at bounding box center [56, 162] width 61 height 7
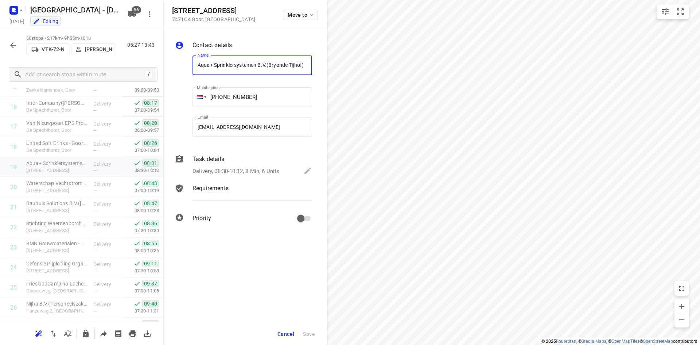
click at [229, 171] on p "Delivery, 08:30-10:12, 8 Min, 6 Units" at bounding box center [235, 171] width 87 height 8
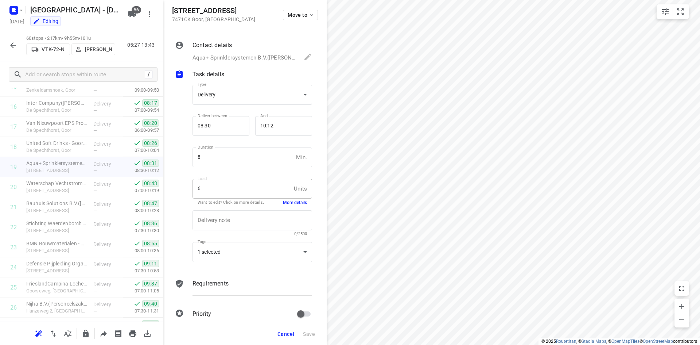
click at [291, 205] on button "More details" at bounding box center [295, 202] width 24 height 6
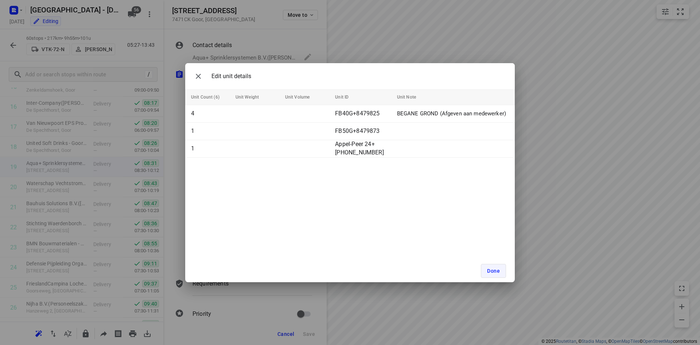
click at [486, 267] on button "Done" at bounding box center [493, 271] width 25 height 14
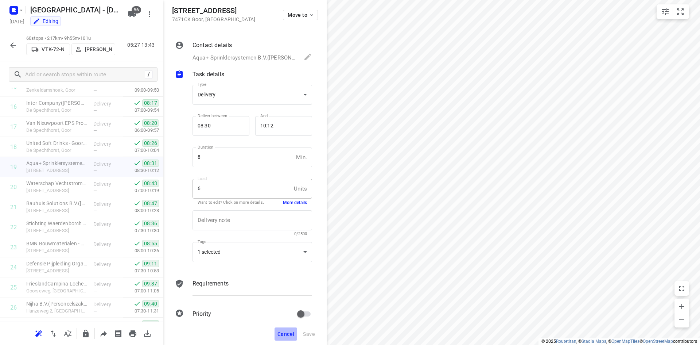
click at [288, 330] on button "Cancel" at bounding box center [286, 333] width 23 height 13
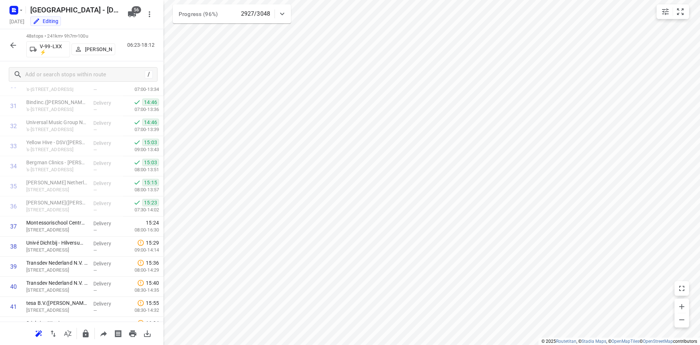
scroll to position [639, 0]
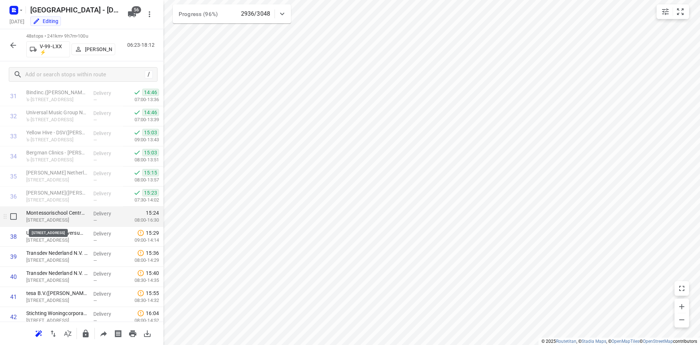
click at [58, 217] on p "[STREET_ADDRESS]" at bounding box center [56, 219] width 61 height 7
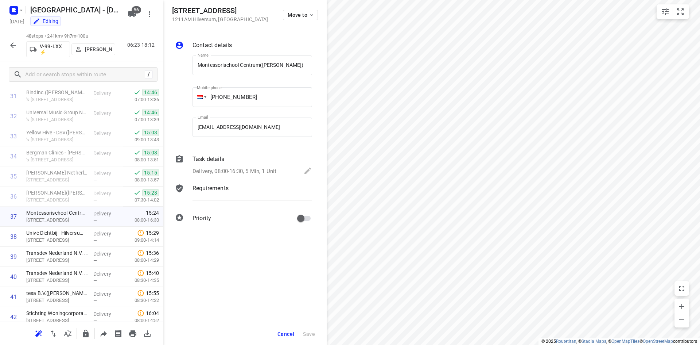
click at [256, 159] on div "Task details" at bounding box center [252, 159] width 120 height 9
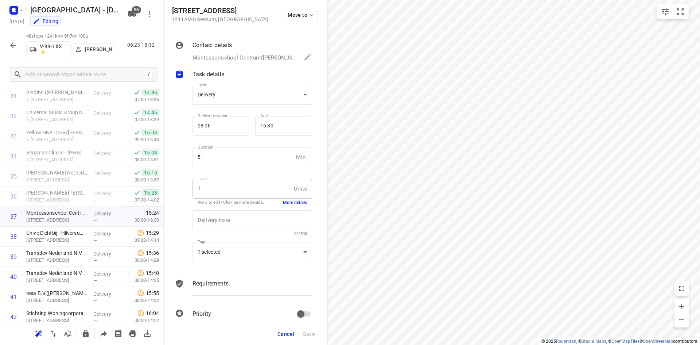
click at [283, 203] on button "More details" at bounding box center [295, 202] width 24 height 6
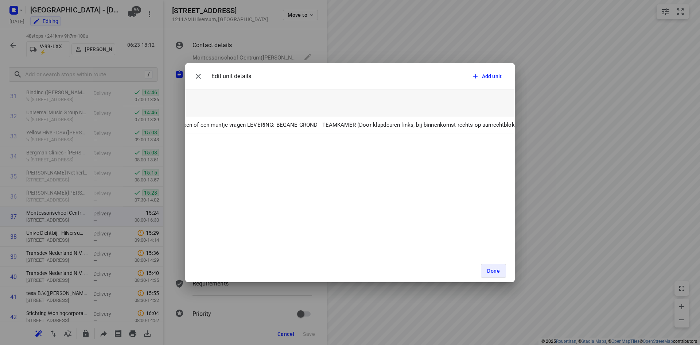
scroll to position [0, 289]
click at [482, 274] on button "Done" at bounding box center [493, 271] width 25 height 14
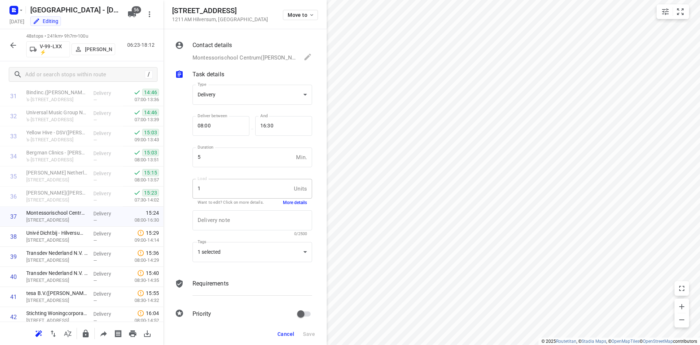
click at [283, 338] on button "Cancel" at bounding box center [286, 333] width 23 height 13
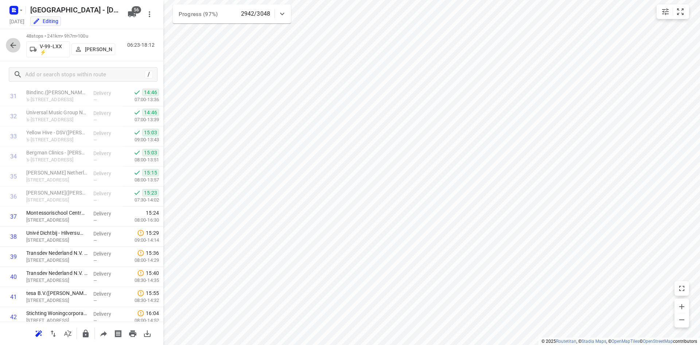
click at [9, 46] on icon "button" at bounding box center [13, 45] width 9 height 9
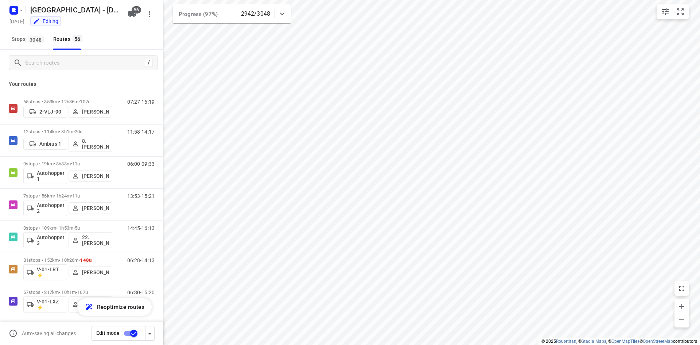
click at [123, 12] on div "Zwolle - Monday Monday, Oct 13 Editing" at bounding box center [66, 14] width 117 height 26
click at [130, 14] on icon "button" at bounding box center [132, 14] width 8 height 6
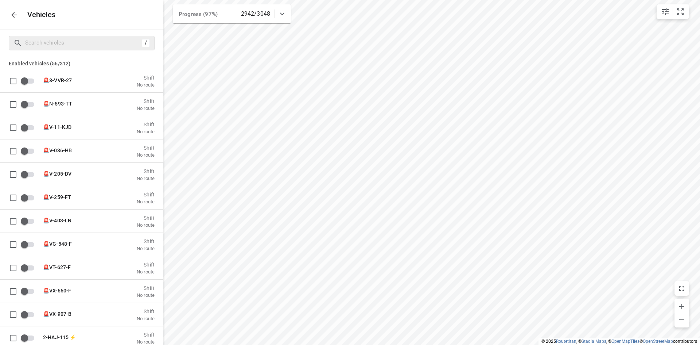
drag, startPoint x: 116, startPoint y: 35, endPoint x: 97, endPoint y: 40, distance: 20.4
click at [109, 36] on div "/" at bounding box center [81, 43] width 163 height 26
click at [97, 40] on input "Search vehicles" at bounding box center [84, 42] width 116 height 11
type input "a"
checkbox input "true"
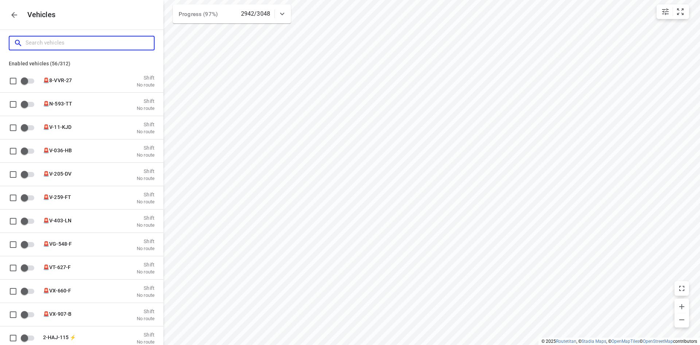
checkbox input "true"
checkbox input "false"
checkbox input "true"
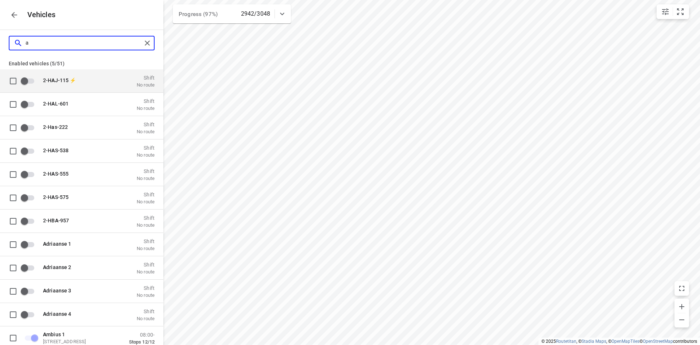
type input "am"
checkbox input "true"
checkbox input "false"
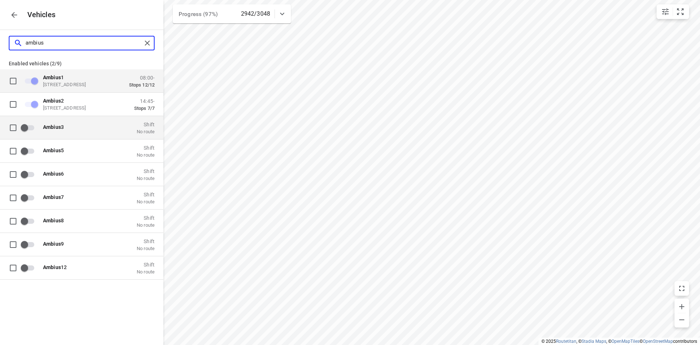
type input "ambius"
click at [117, 134] on div "Ambius 3 Shift No route" at bounding box center [97, 127] width 116 height 14
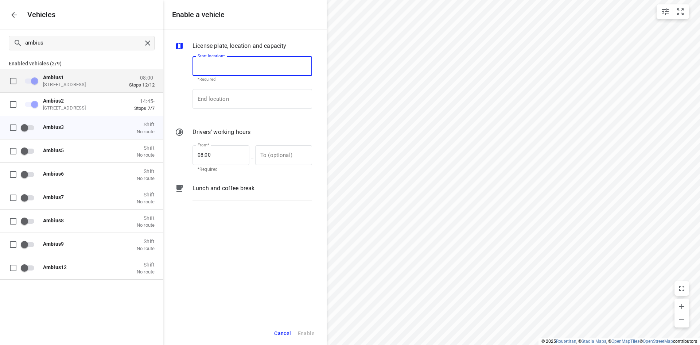
click at [227, 64] on input "Start location*" at bounding box center [252, 66] width 120 height 20
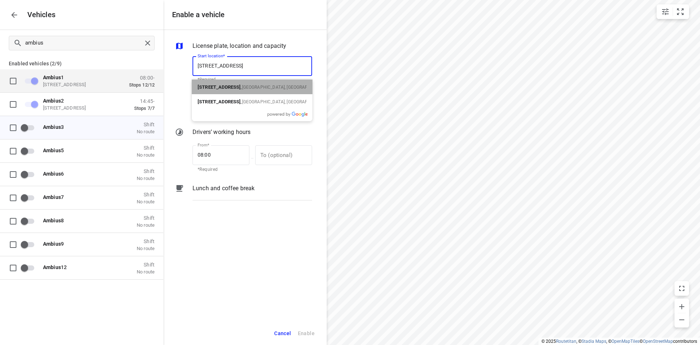
click at [237, 86] on b "Bohemenstraat 31" at bounding box center [219, 86] width 43 height 5
type input "Bohemenstraat 31, 8028 SB Zwolle, Netherlands"
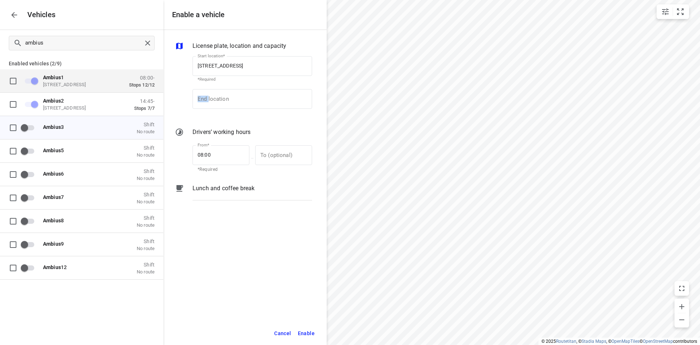
click at [237, 86] on div "End location End location" at bounding box center [252, 102] width 125 height 34
click at [236, 93] on input "End location" at bounding box center [252, 99] width 120 height 20
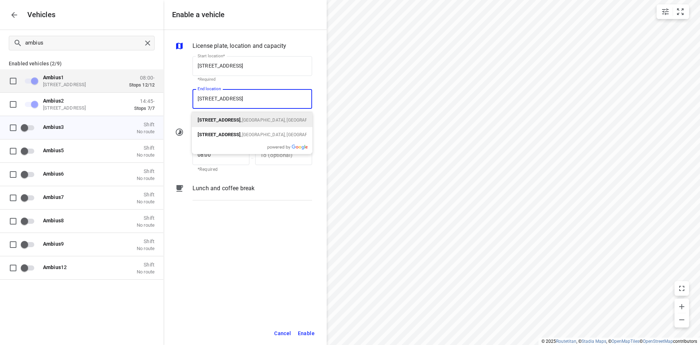
click at [250, 121] on span "Zwolle, Nederland" at bounding box center [285, 119] width 87 height 5
type input "Bohemenstraat 31, 8028 SB Zwolle, Netherlands"
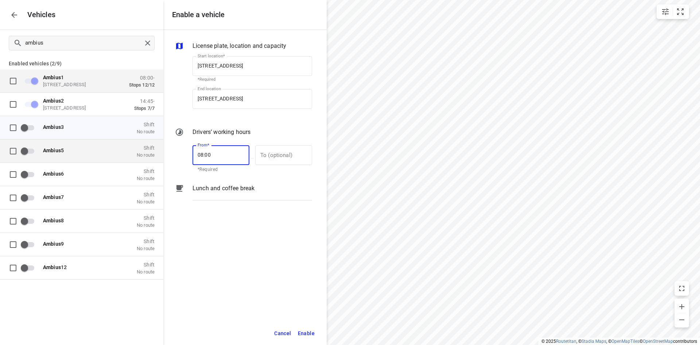
drag, startPoint x: 228, startPoint y: 152, endPoint x: 122, endPoint y: 155, distance: 105.4
click at [122, 155] on div "Enable a vehicle License plate, location and capacity Start location* Bohemenst…" at bounding box center [81, 172] width 163 height 345
type input "16:00"
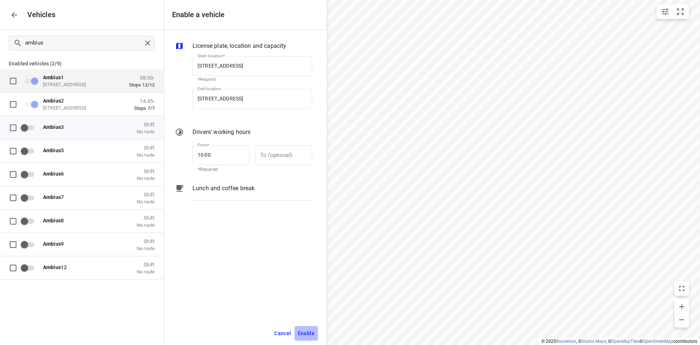
click at [306, 329] on span "Enable" at bounding box center [306, 332] width 17 height 9
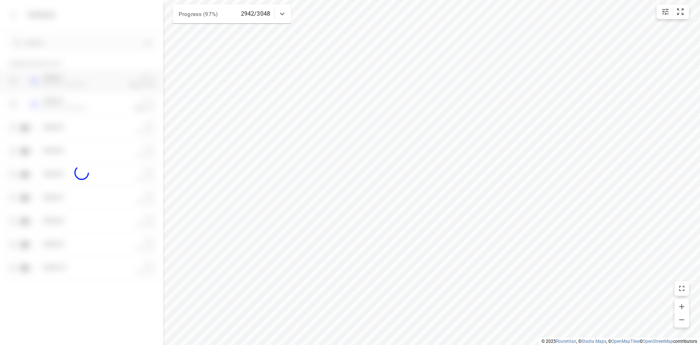
checkbox input "true"
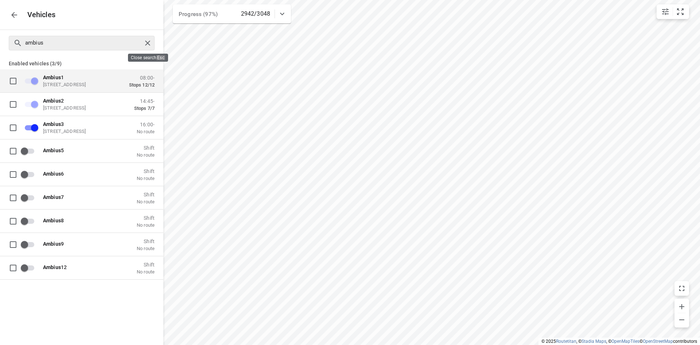
checkbox input "false"
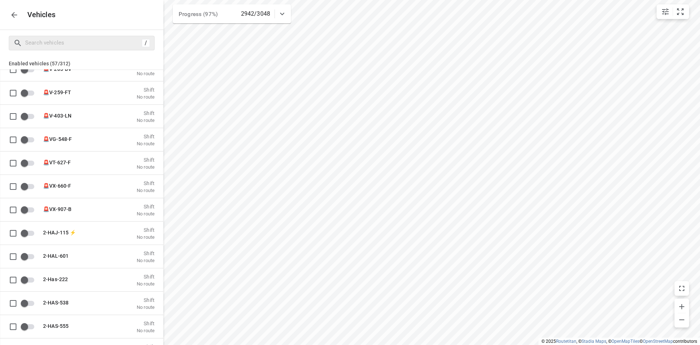
scroll to position [219, 0]
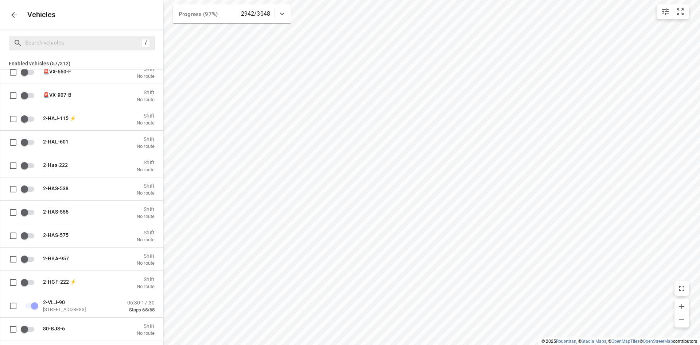
click at [16, 12] on icon "button" at bounding box center [14, 15] width 9 height 9
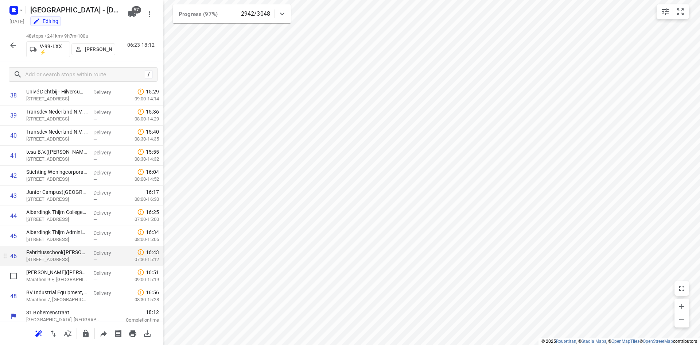
scroll to position [785, 0]
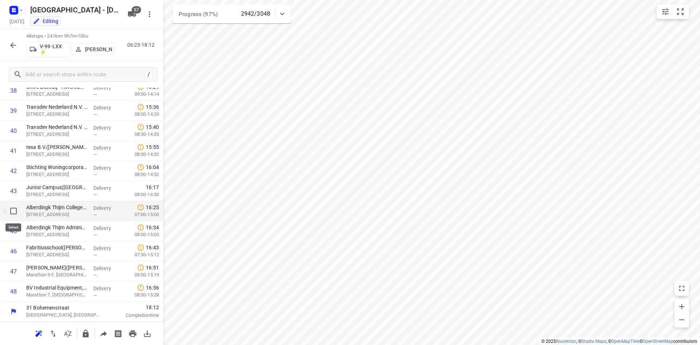
click at [8, 209] on input "checkbox" at bounding box center [13, 210] width 15 height 15
checkbox input "true"
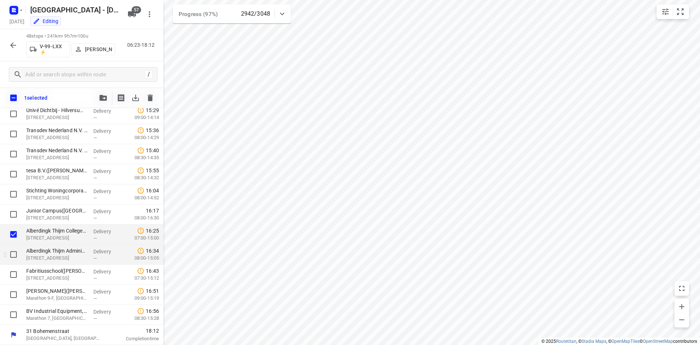
scroll to position [782, 0]
drag, startPoint x: 15, startPoint y: 253, endPoint x: 16, endPoint y: 274, distance: 21.6
click at [15, 253] on input "checkbox" at bounding box center [13, 254] width 15 height 15
checkbox input "true"
drag, startPoint x: 16, startPoint y: 277, endPoint x: 14, endPoint y: 286, distance: 9.0
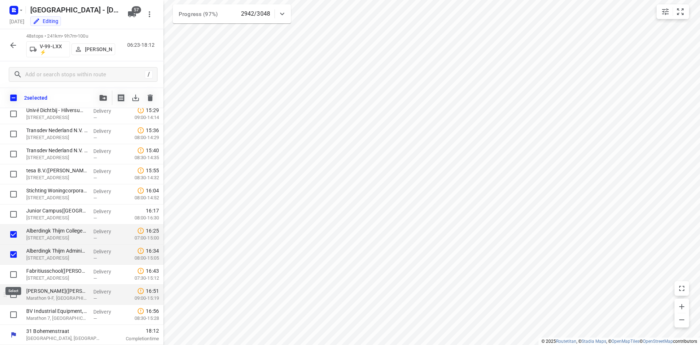
click at [16, 277] on input "checkbox" at bounding box center [13, 274] width 15 height 15
checkbox input "true"
click at [12, 294] on input "checkbox" at bounding box center [13, 294] width 15 height 15
checkbox input "true"
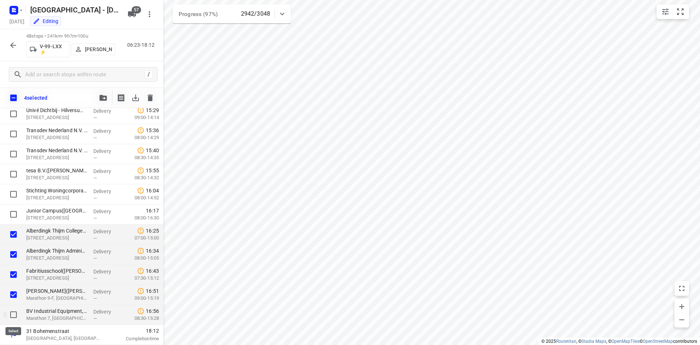
click at [10, 309] on input "checkbox" at bounding box center [13, 314] width 15 height 15
checkbox input "true"
click at [98, 96] on button "button" at bounding box center [103, 97] width 15 height 15
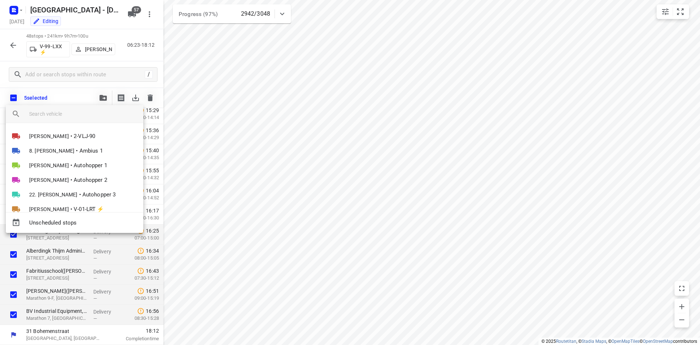
click at [82, 118] on input "search vehicle" at bounding box center [83, 113] width 108 height 11
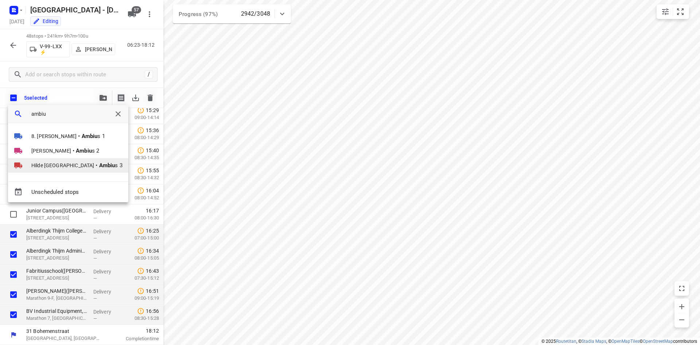
type input "ambiu"
click at [51, 170] on li "Hilde België • Ambiu s 3" at bounding box center [68, 165] width 120 height 15
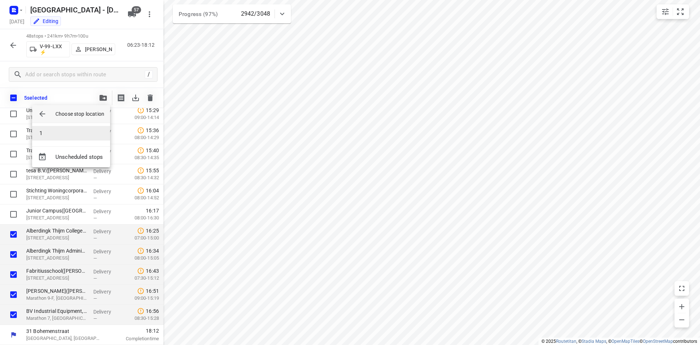
click at [54, 132] on li "1" at bounding box center [71, 133] width 78 height 15
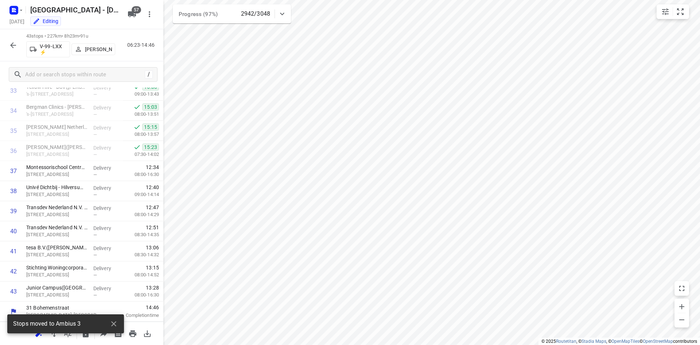
scroll to position [0, 0]
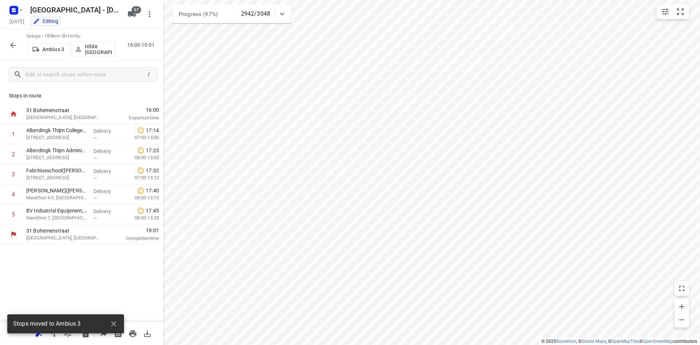
click at [100, 55] on button "Hilde België" at bounding box center [93, 49] width 44 height 16
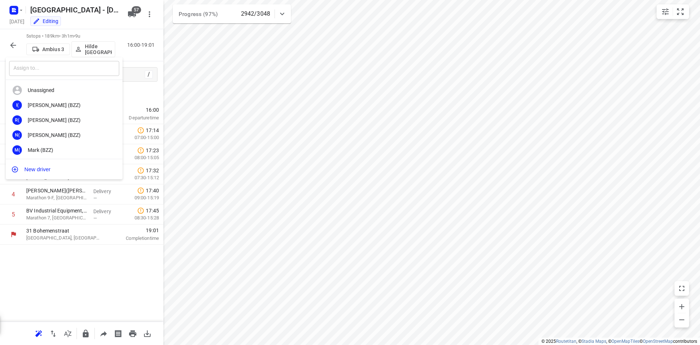
click at [72, 65] on input "text" at bounding box center [64, 68] width 110 height 15
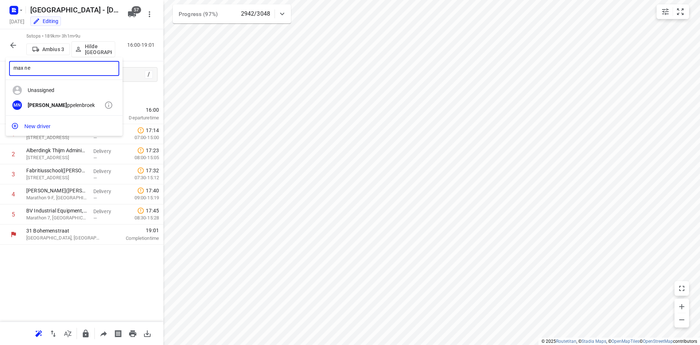
type input "max ne"
click at [69, 104] on div "Max Ne ppelenbroek" at bounding box center [66, 105] width 77 height 6
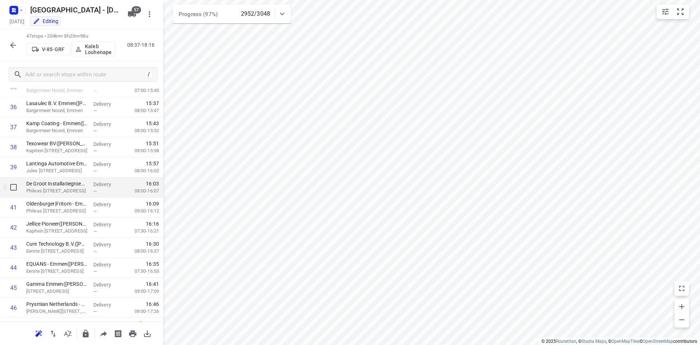
scroll to position [619, 0]
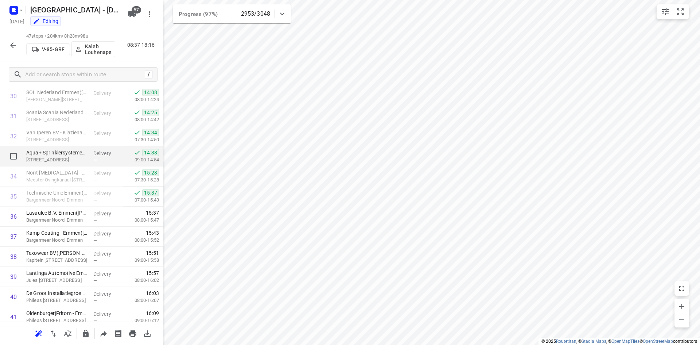
click at [81, 154] on p "Aqua+ Sprinklersystemen B.V. - Klazienaveen(BryondeTijhof)" at bounding box center [56, 152] width 61 height 7
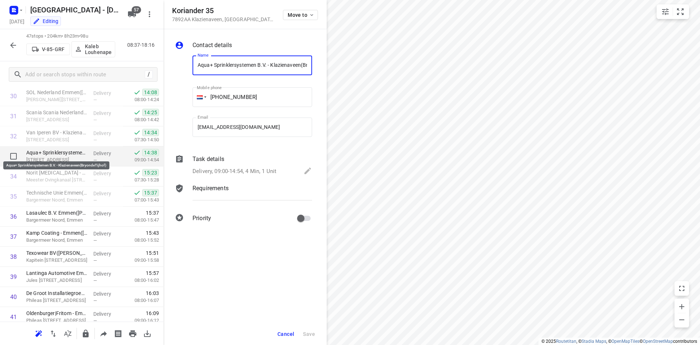
scroll to position [0, 31]
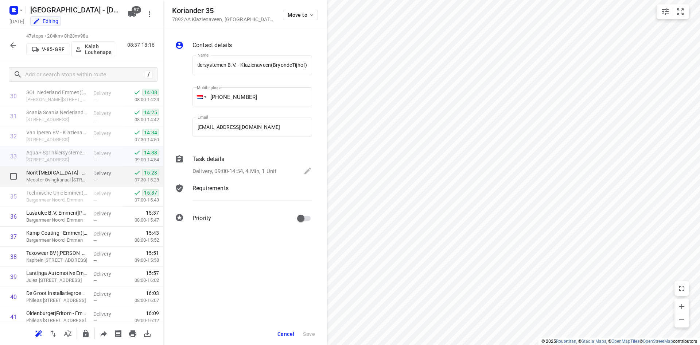
click at [81, 168] on div "Norit Activated Carbon - Klazienaveen(Cynthia Jansen) Meester Ovingkanaal Oostz…" at bounding box center [56, 176] width 67 height 20
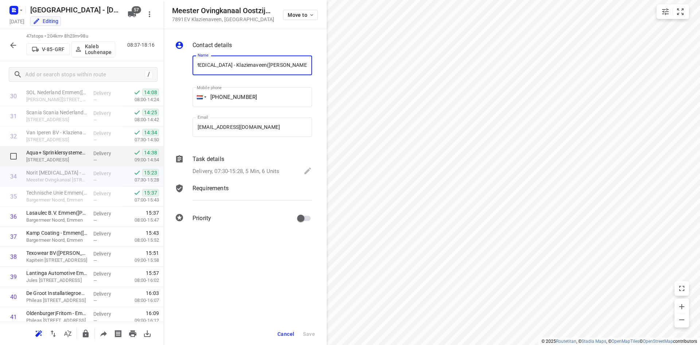
click at [87, 155] on div "Aqua+ Sprinklersystemen B.V. - Klazienaveen(BryondeTijhof) Koriander 35, Klazie…" at bounding box center [56, 156] width 67 height 20
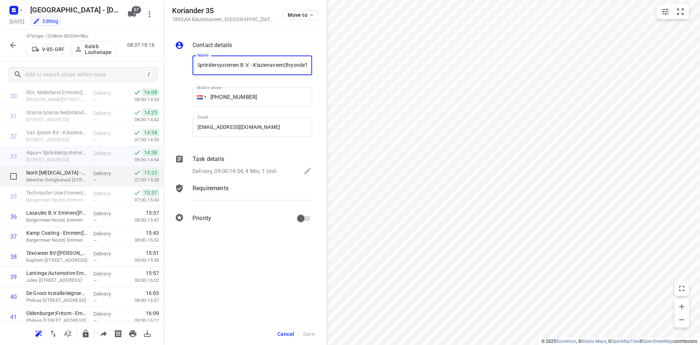
click at [90, 169] on div "Delivery —" at bounding box center [106, 176] width 33 height 20
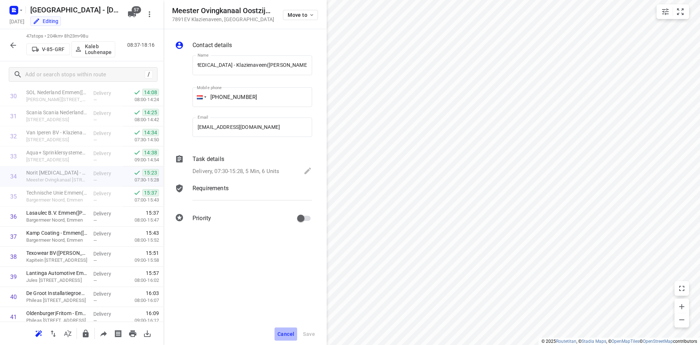
click at [295, 330] on button "Cancel" at bounding box center [286, 333] width 23 height 13
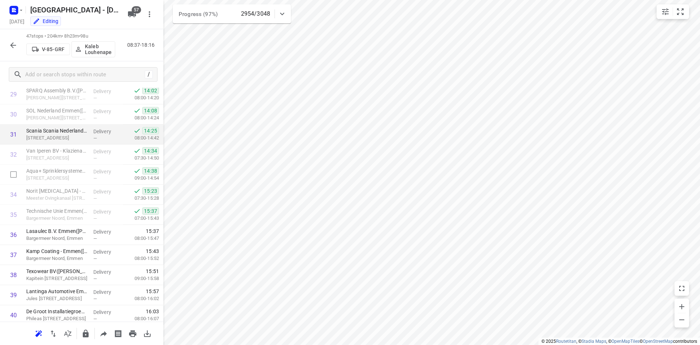
scroll to position [583, 0]
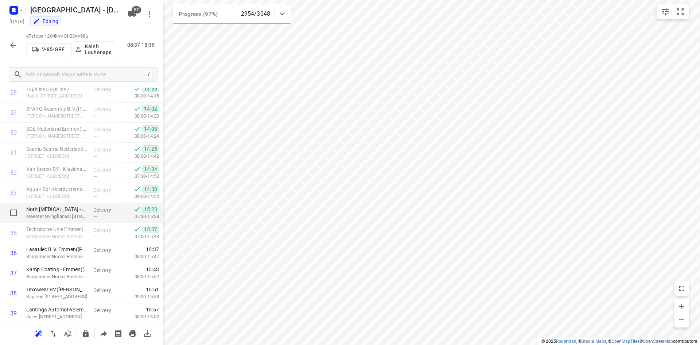
click at [66, 211] on p "Norit [MEDICAL_DATA] - Klazienaveen([PERSON_NAME])" at bounding box center [56, 208] width 61 height 7
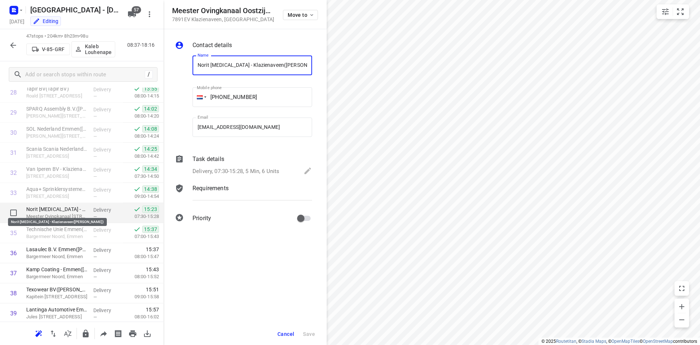
scroll to position [0, 17]
click at [283, 330] on button "Cancel" at bounding box center [286, 333] width 23 height 13
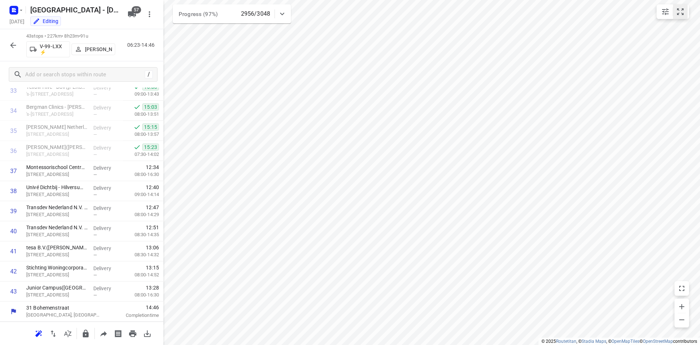
scroll to position [685, 0]
click at [10, 48] on icon "button" at bounding box center [13, 45] width 9 height 9
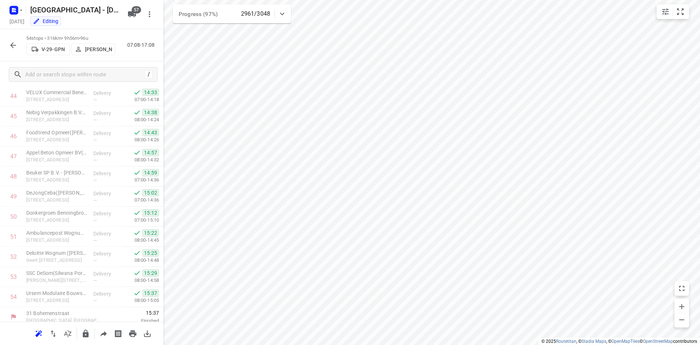
scroll to position [906, 0]
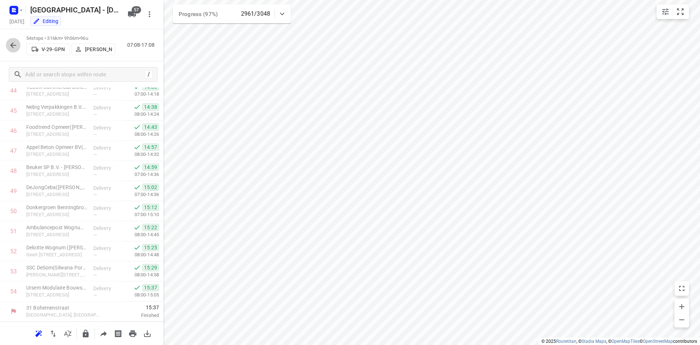
click at [19, 45] on button "button" at bounding box center [13, 45] width 15 height 15
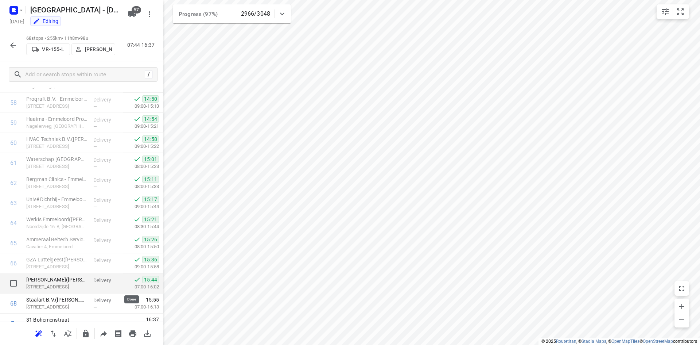
scroll to position [1186, 0]
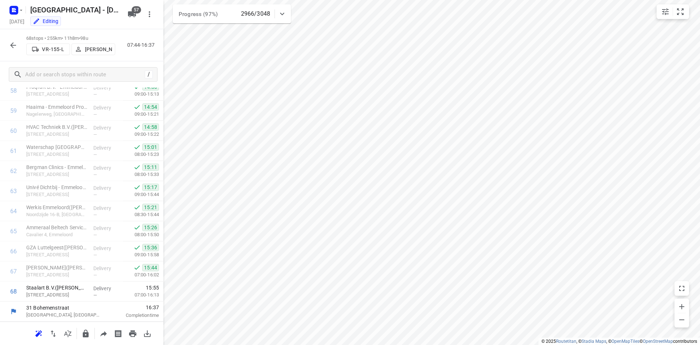
click at [13, 46] on icon "button" at bounding box center [13, 45] width 9 height 9
click at [11, 42] on icon "button" at bounding box center [13, 45] width 9 height 9
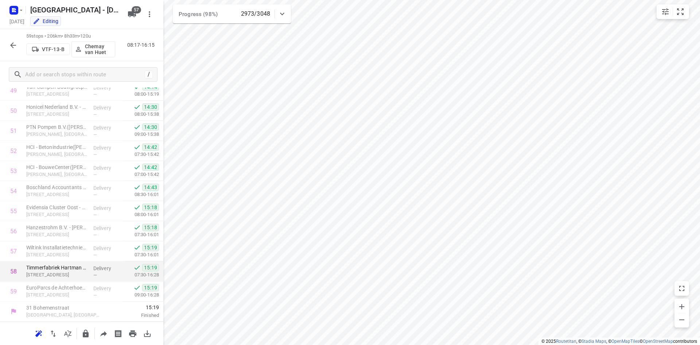
scroll to position [1006, 0]
click at [11, 48] on icon "button" at bounding box center [13, 45] width 9 height 9
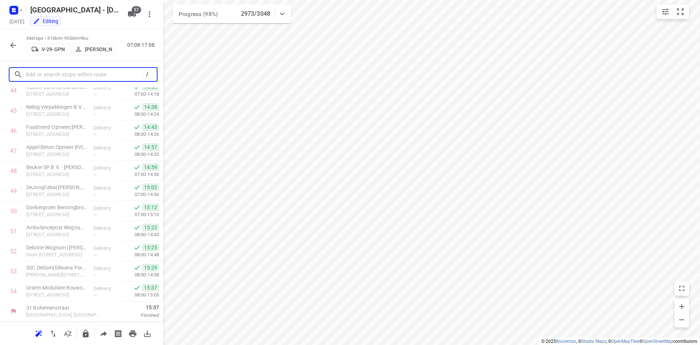
click at [63, 79] on input "text" at bounding box center [84, 74] width 117 height 11
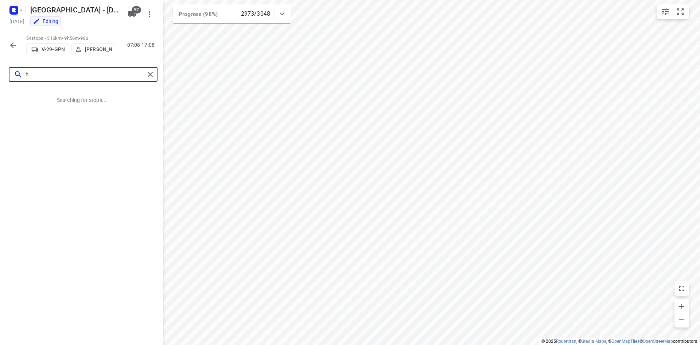
scroll to position [0, 0]
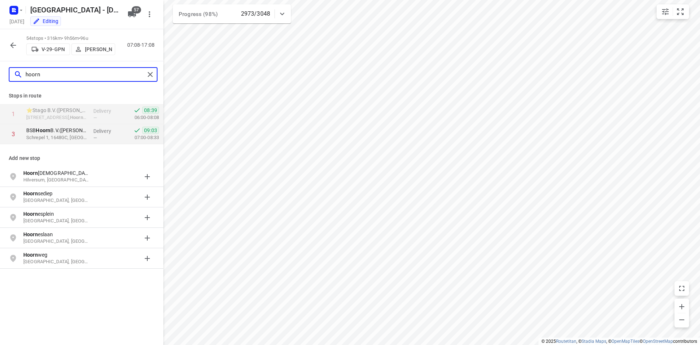
type input "hoorn"
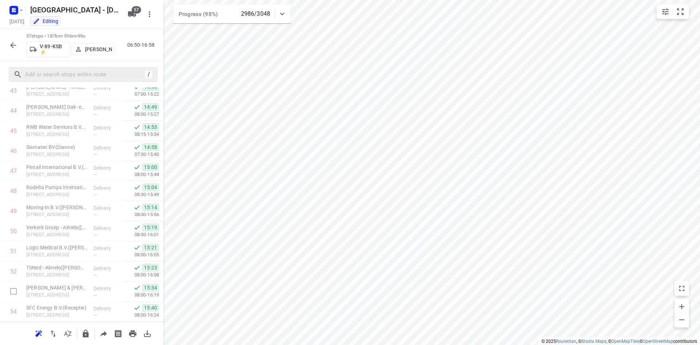
scroll to position [966, 0]
click at [315, 214] on button "button" at bounding box center [312, 217] width 7 height 7
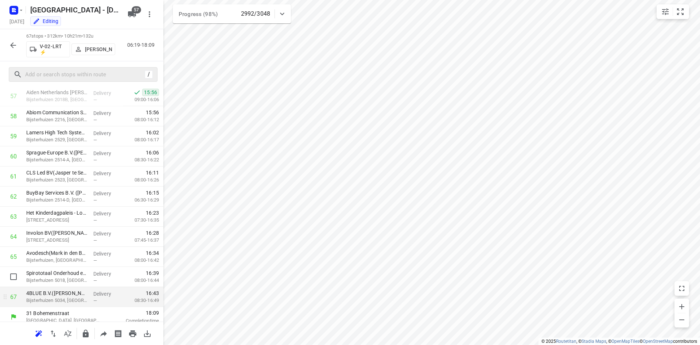
scroll to position [1166, 0]
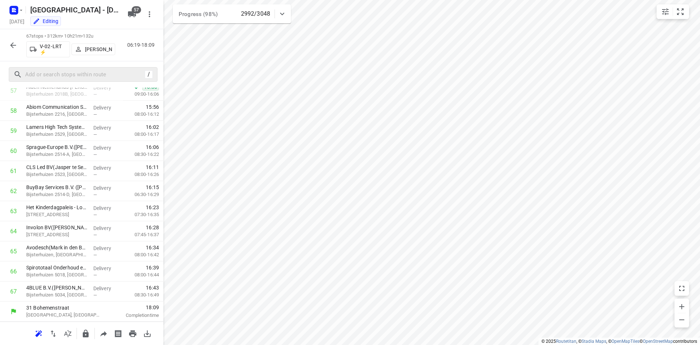
click at [12, 44] on icon "button" at bounding box center [13, 45] width 6 height 6
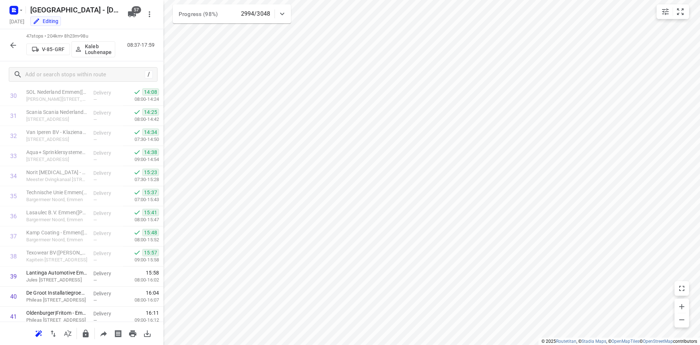
scroll to position [765, 0]
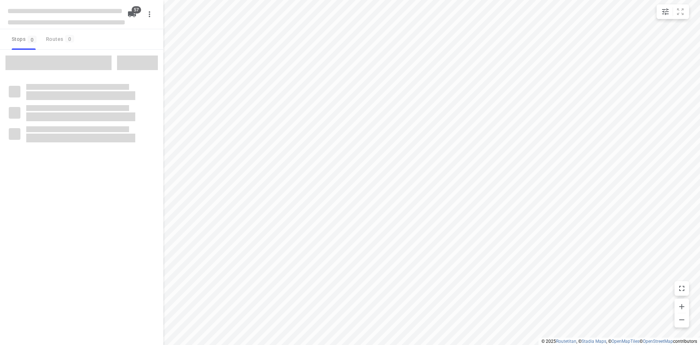
checkbox input "true"
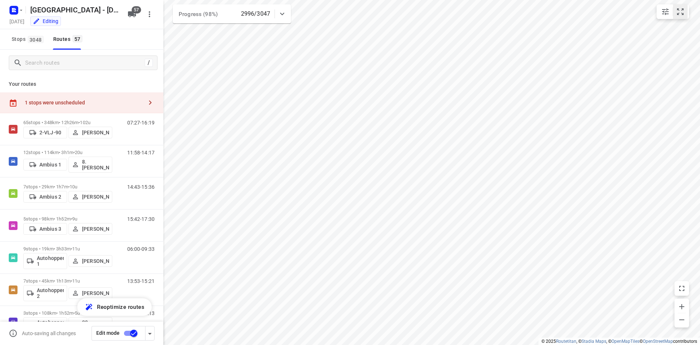
click at [677, 14] on icon "small contained button group" at bounding box center [680, 11] width 7 height 7
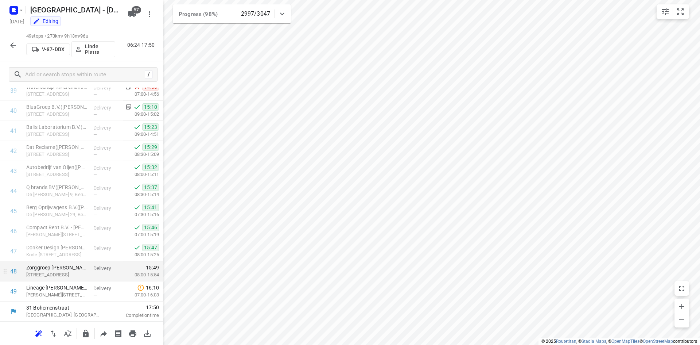
scroll to position [826, 0]
click at [7, 40] on button "button" at bounding box center [13, 45] width 15 height 15
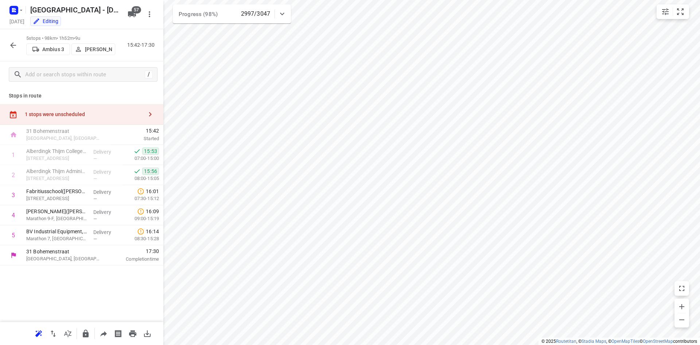
scroll to position [0, 0]
click at [12, 49] on icon "button" at bounding box center [13, 45] width 9 height 9
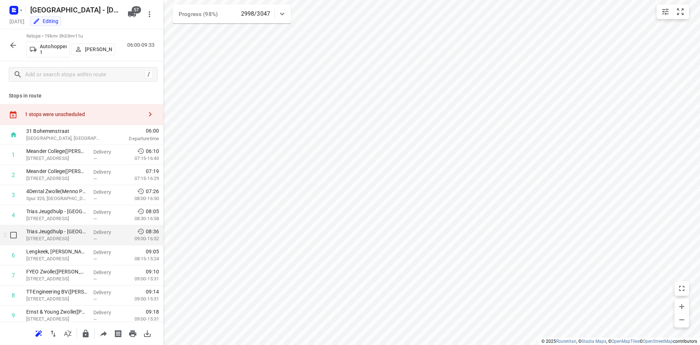
scroll to position [24, 0]
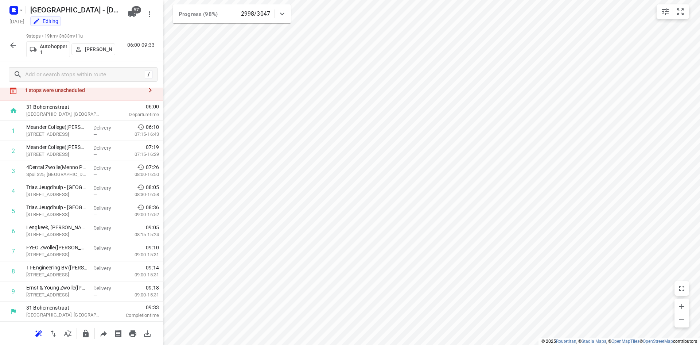
click at [16, 43] on icon "button" at bounding box center [13, 45] width 9 height 9
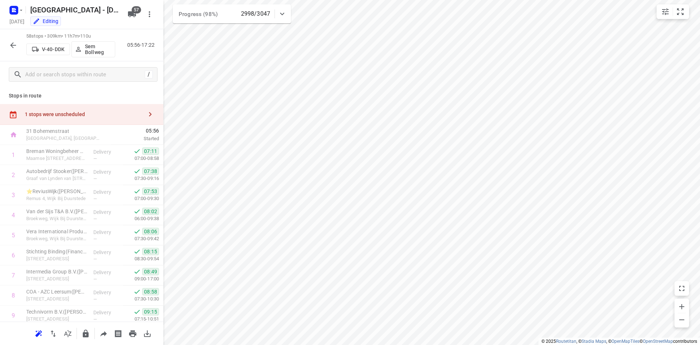
click at [16, 44] on icon "button" at bounding box center [13, 45] width 9 height 9
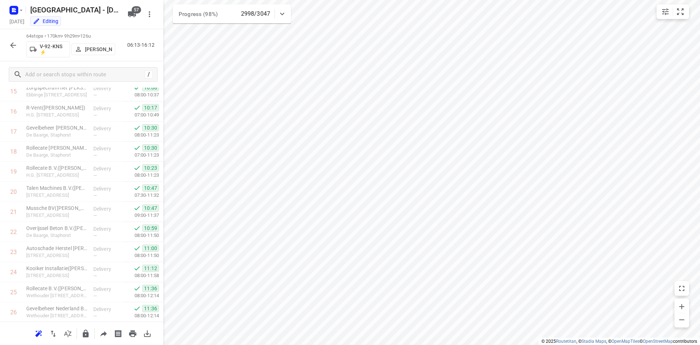
scroll to position [1127, 0]
click at [4, 44] on div "64 stops • 170km • 9h29m • 126u V-92-KNS ⚡ [PERSON_NAME] 06:13-16:12" at bounding box center [81, 45] width 163 height 32
click at [7, 45] on button "button" at bounding box center [13, 45] width 15 height 15
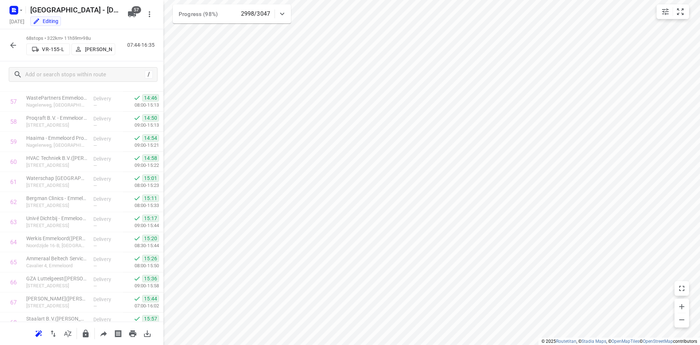
scroll to position [1207, 0]
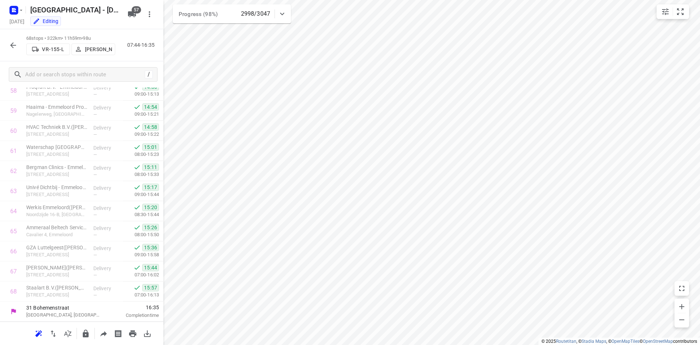
click at [7, 49] on button "button" at bounding box center [13, 45] width 15 height 15
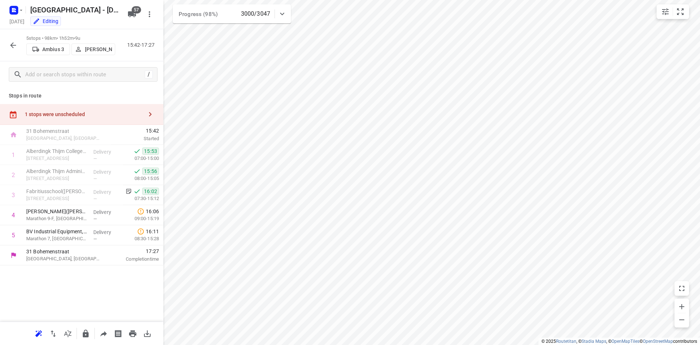
scroll to position [0, 0]
click at [280, 13] on icon at bounding box center [282, 13] width 9 height 9
click at [280, 13] on icon at bounding box center [282, 16] width 9 height 9
click at [13, 44] on icon "button" at bounding box center [13, 45] width 9 height 9
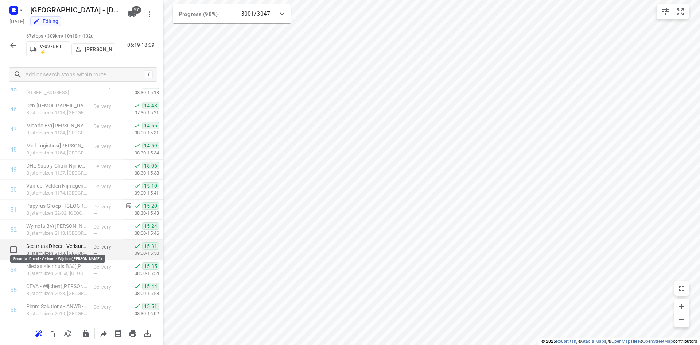
scroll to position [1187, 0]
